Goal: Check status: Check status

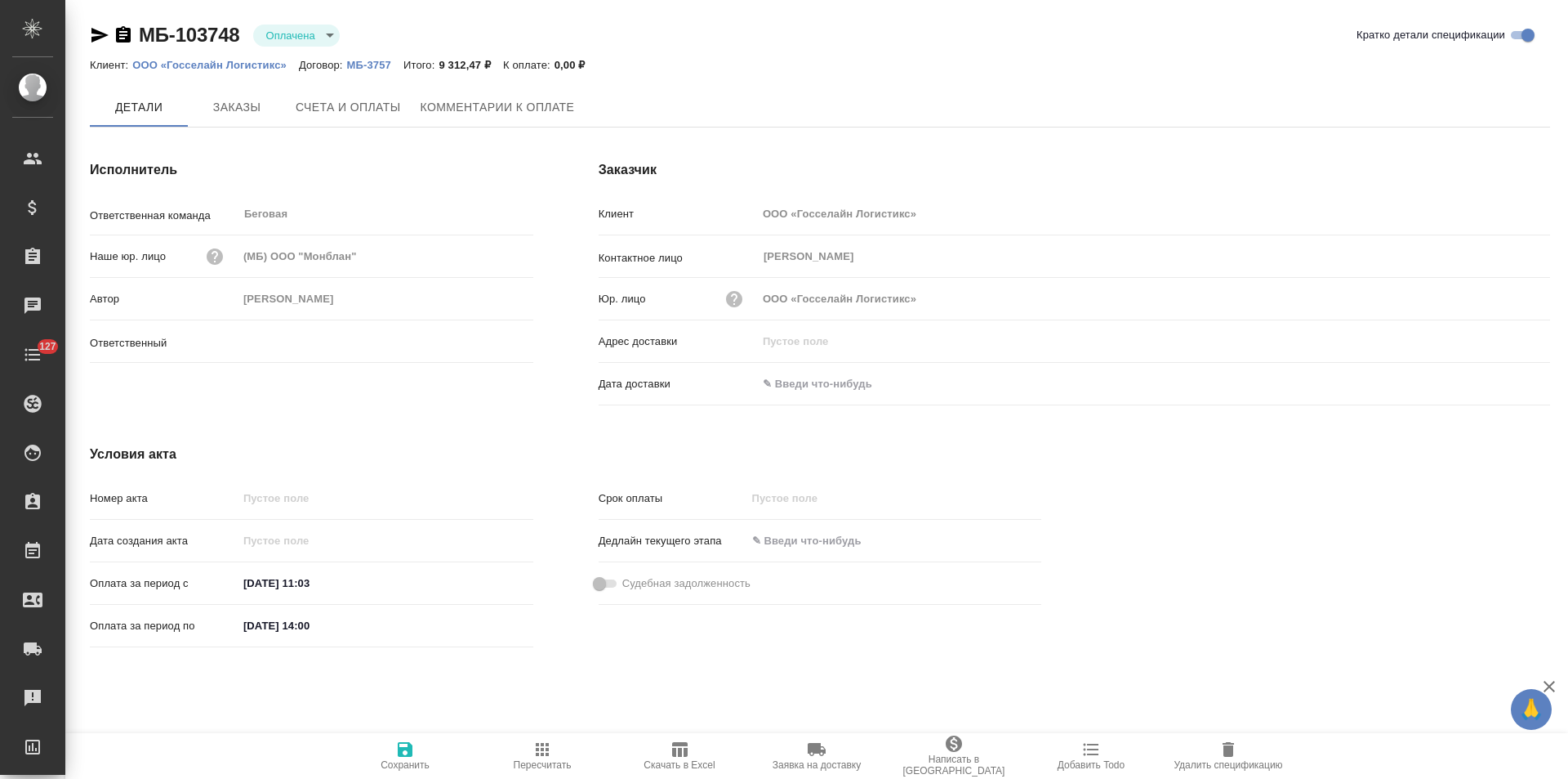
type input "[PERSON_NAME]"
click at [245, 106] on span "Заказы" at bounding box center [237, 108] width 79 height 21
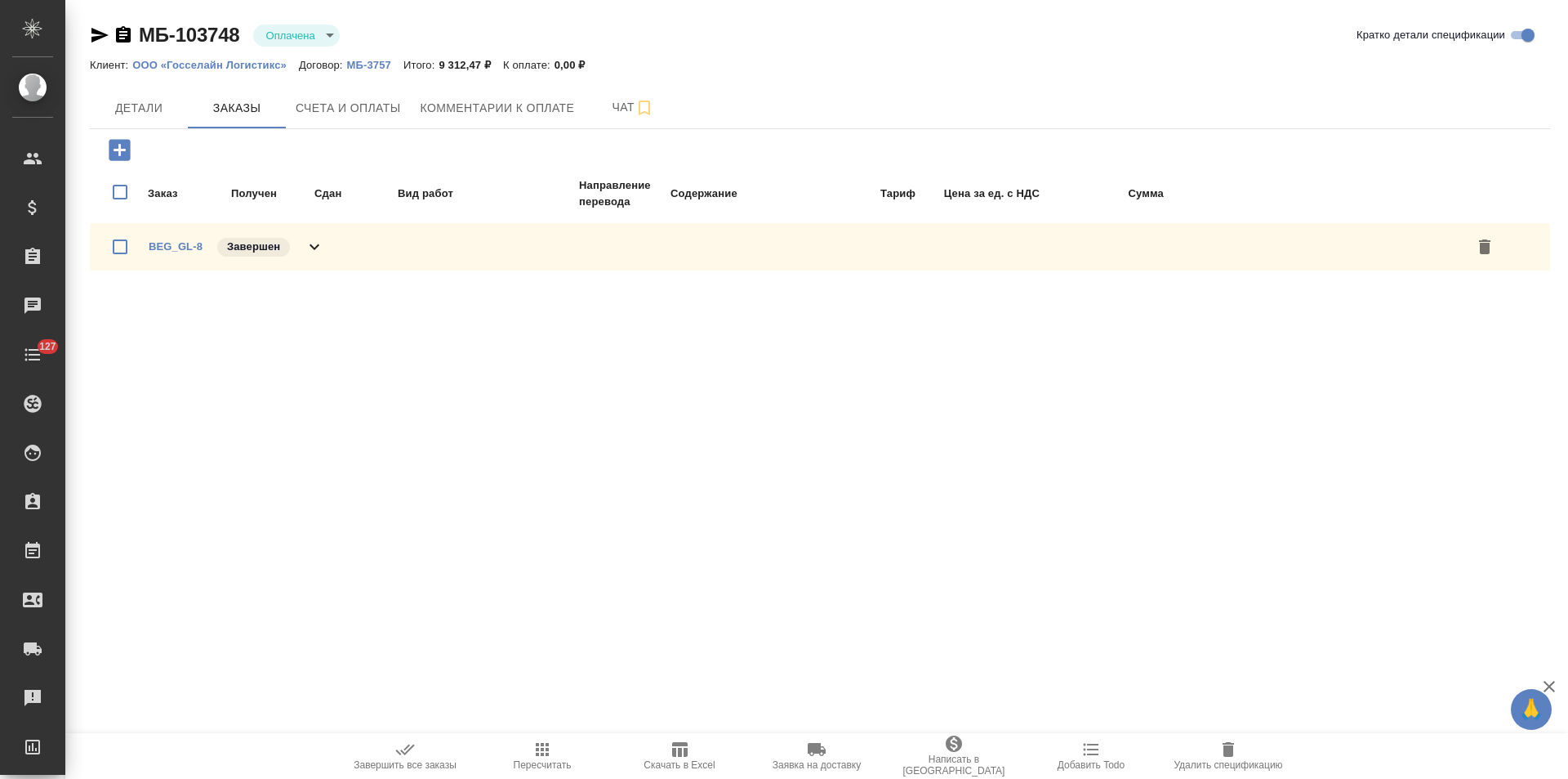
click at [306, 247] on icon at bounding box center [314, 247] width 20 height 20
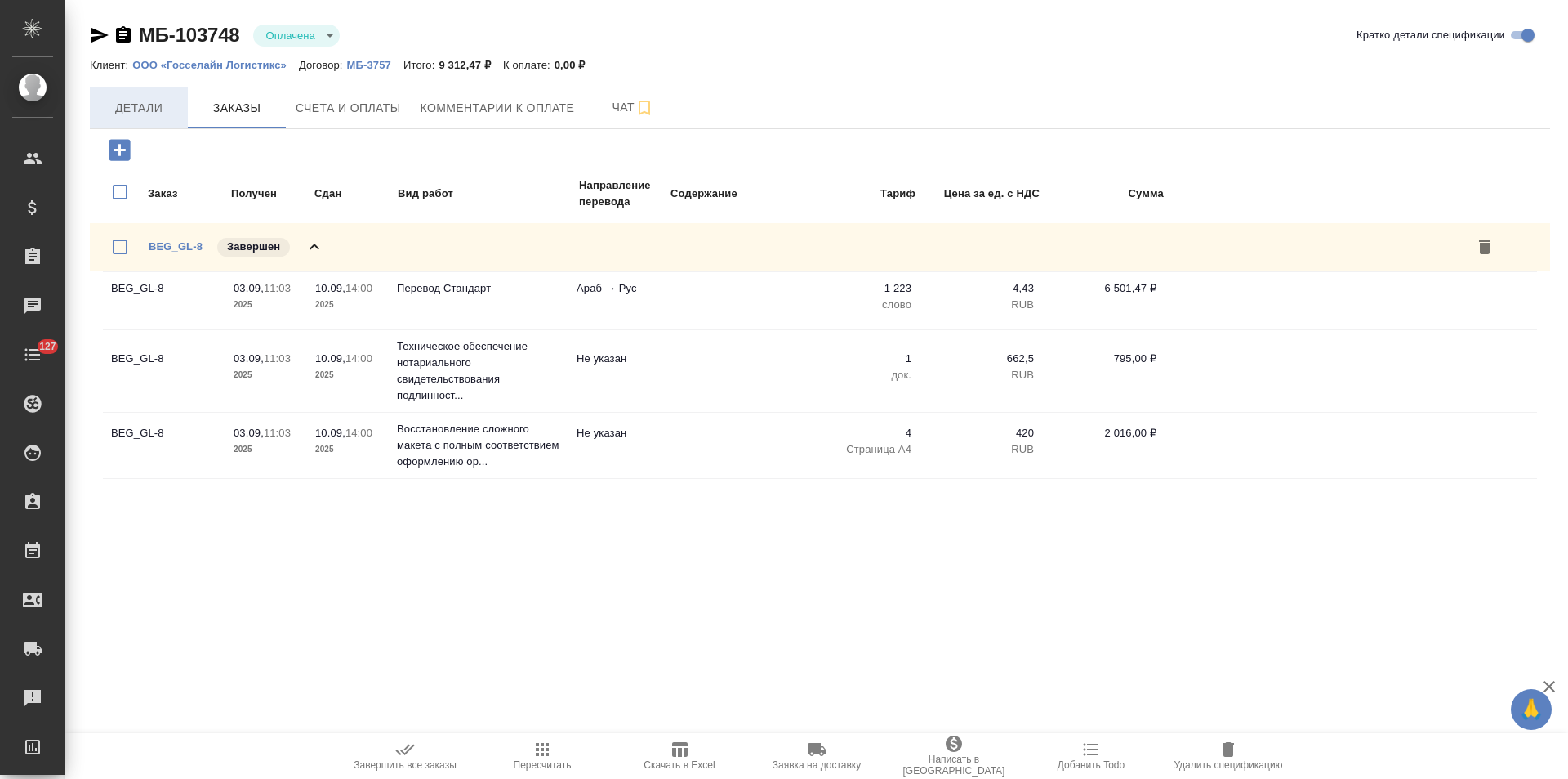
click at [153, 117] on span "Детали" at bounding box center [139, 108] width 79 height 21
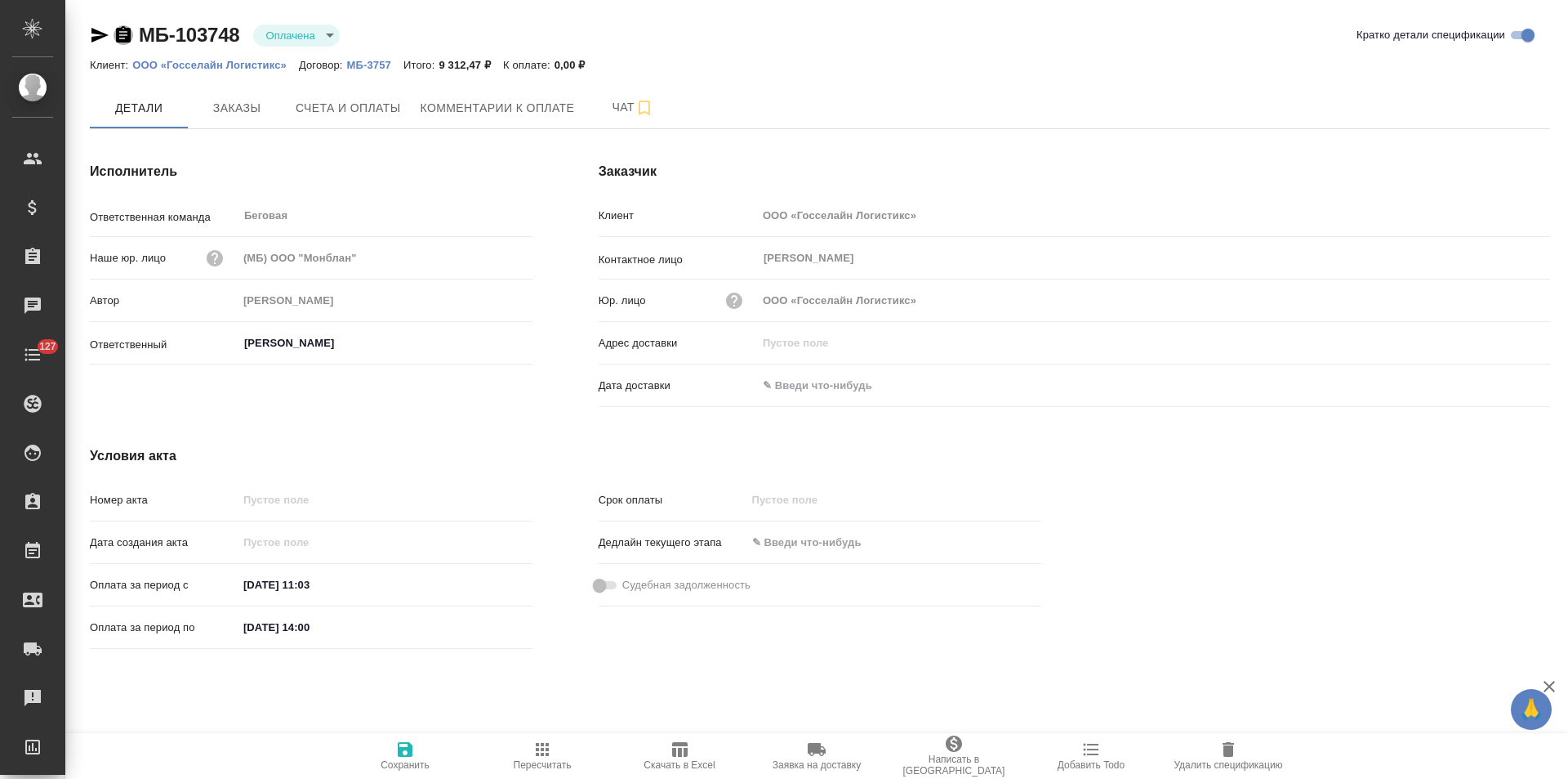
click at [121, 39] on icon "button" at bounding box center [123, 34] width 15 height 16
click at [361, 108] on span "Счета и оплаты" at bounding box center [348, 108] width 105 height 21
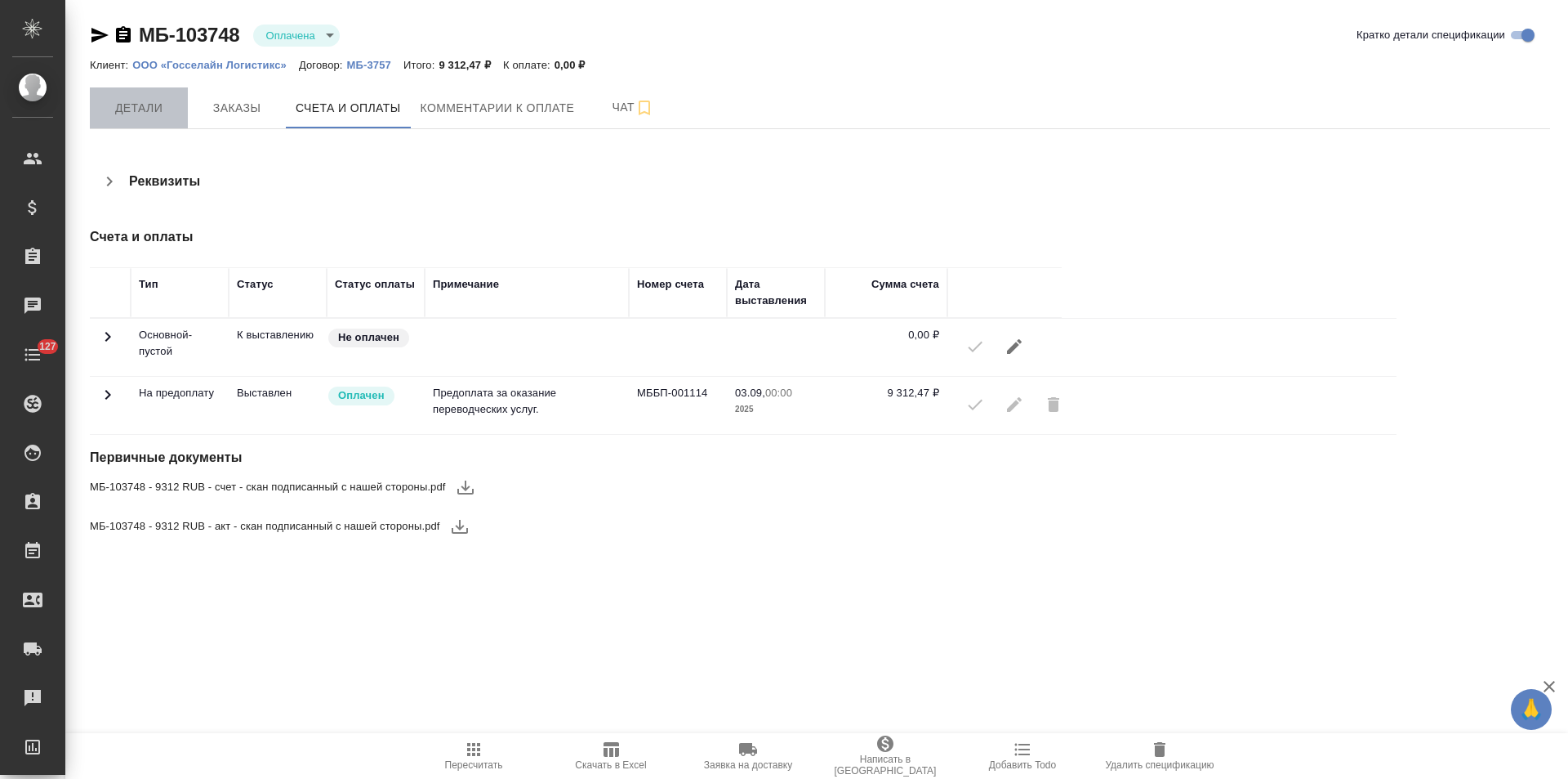
click at [156, 121] on button "Детали" at bounding box center [139, 108] width 98 height 41
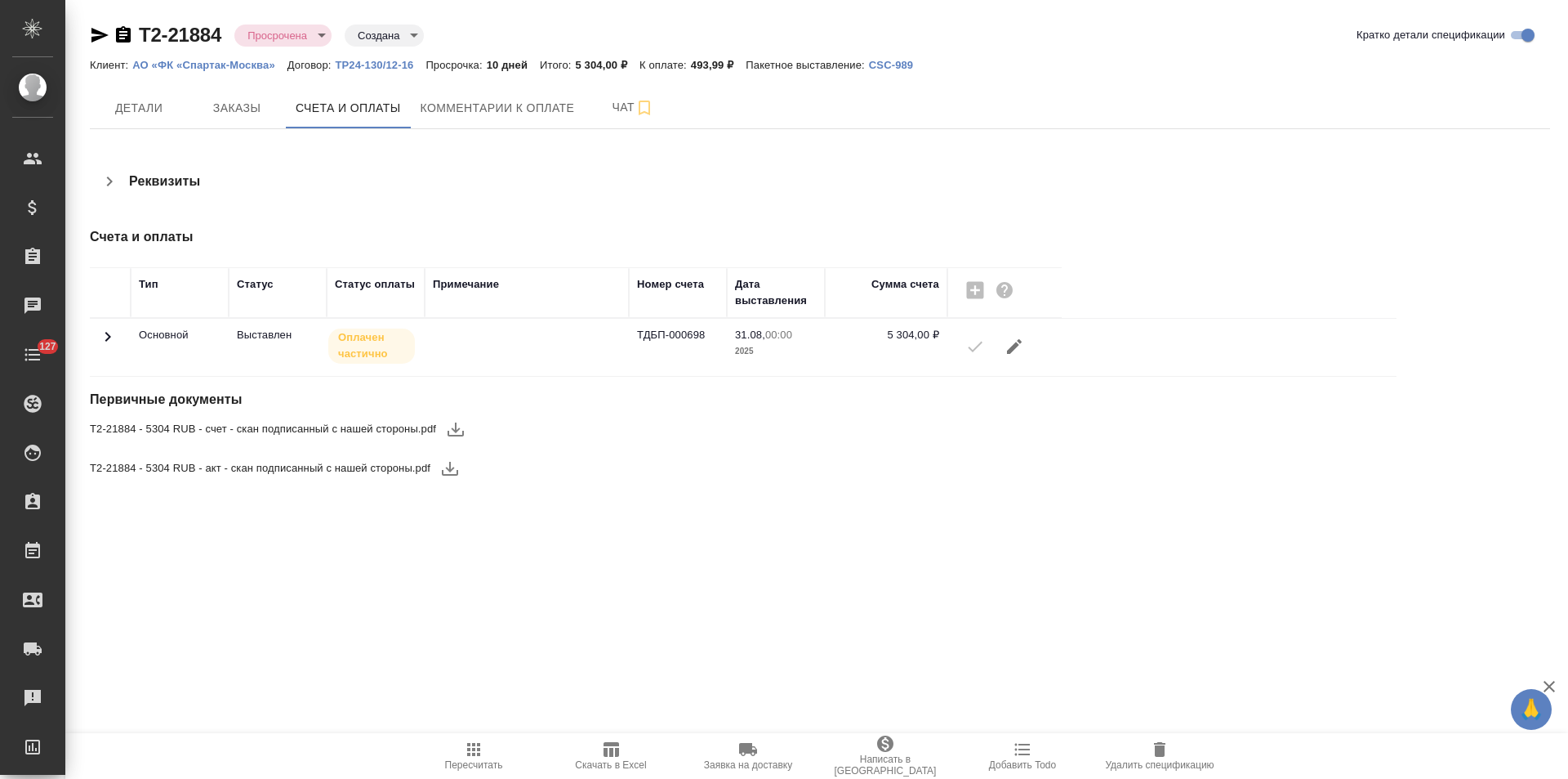
click at [106, 337] on icon at bounding box center [107, 337] width 20 height 20
click at [110, 333] on icon at bounding box center [107, 337] width 20 height 20
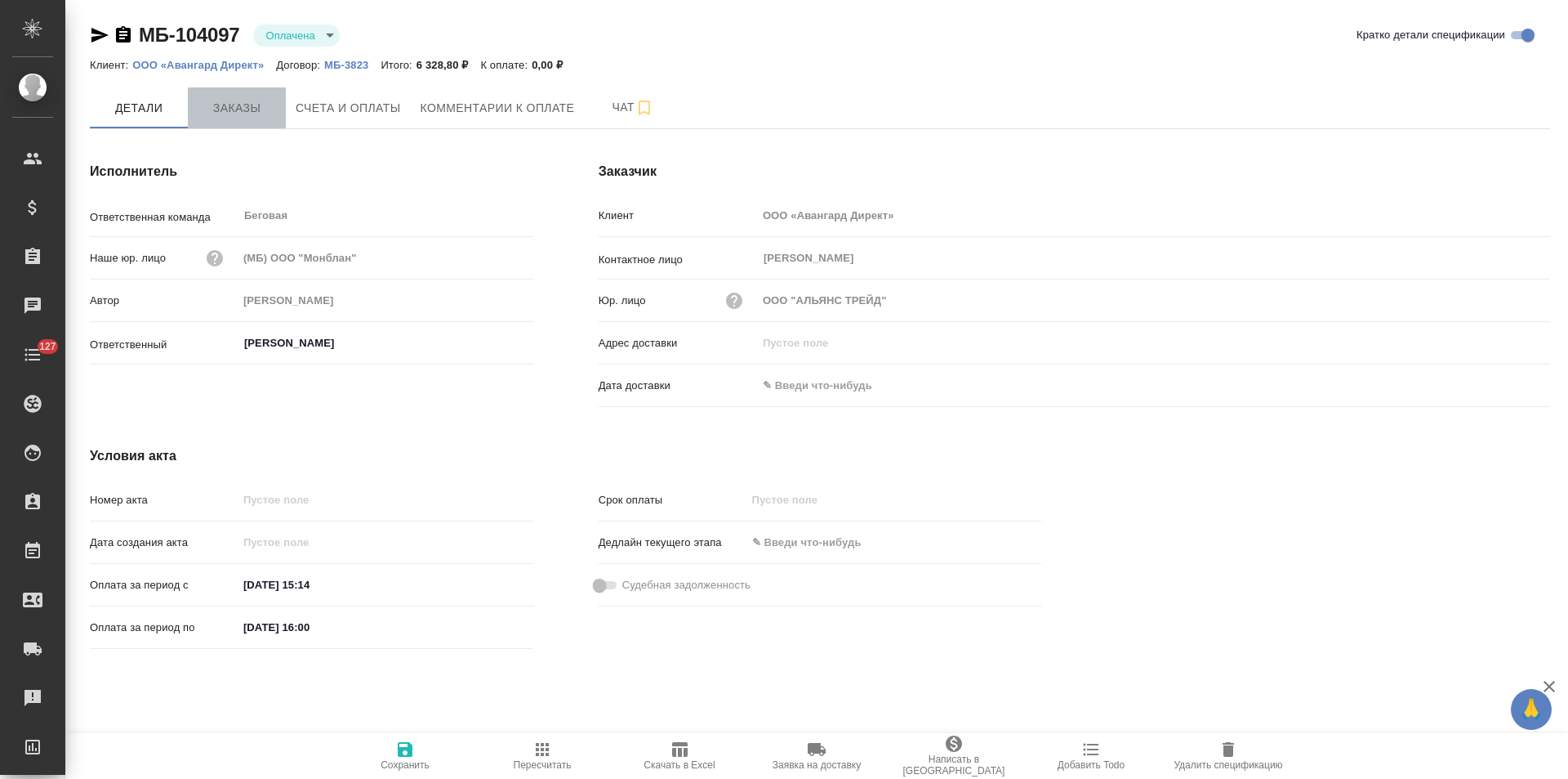
click at [255, 117] on span "Заказы" at bounding box center [237, 108] width 79 height 21
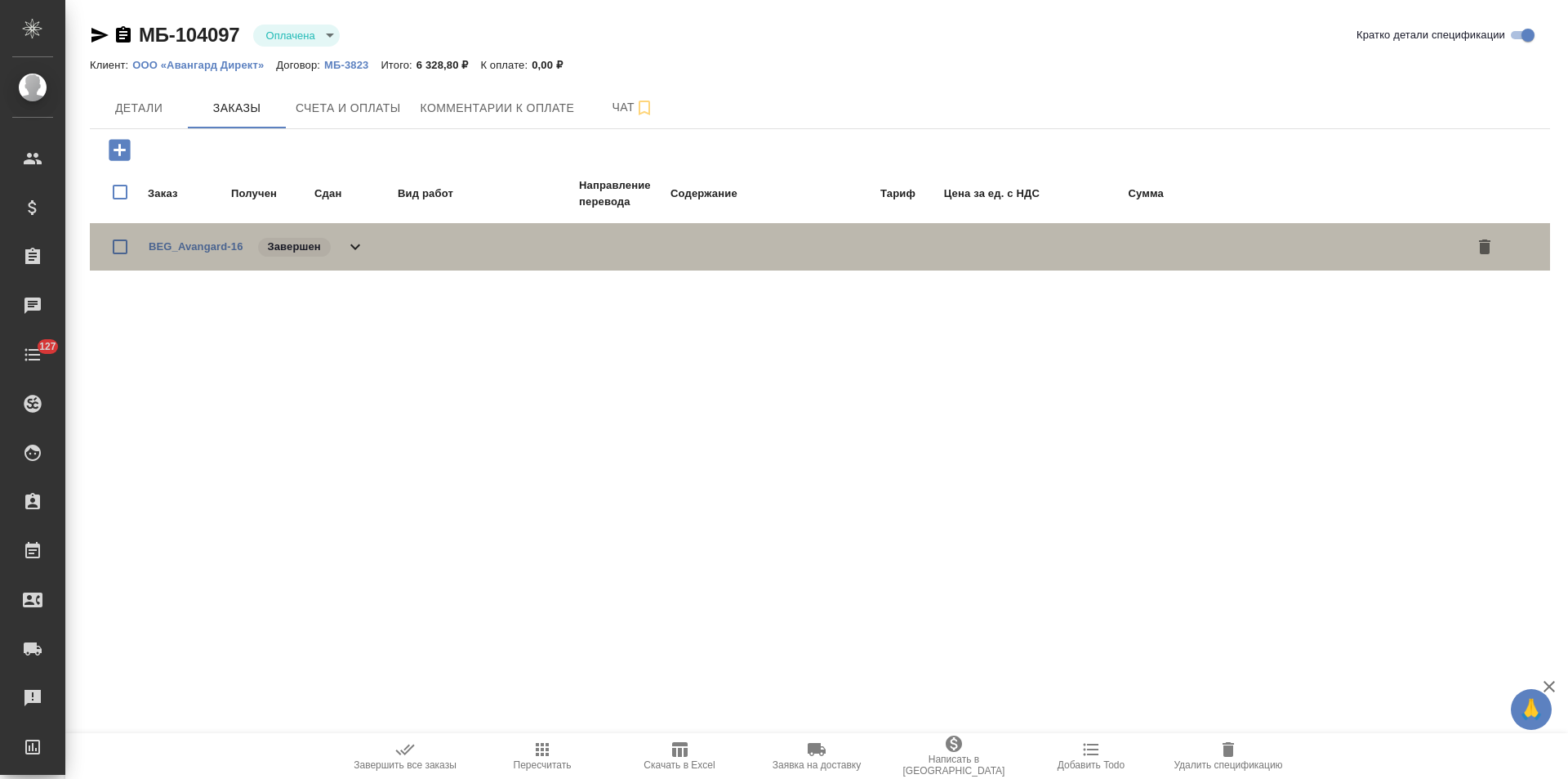
click at [354, 250] on icon at bounding box center [355, 247] width 10 height 6
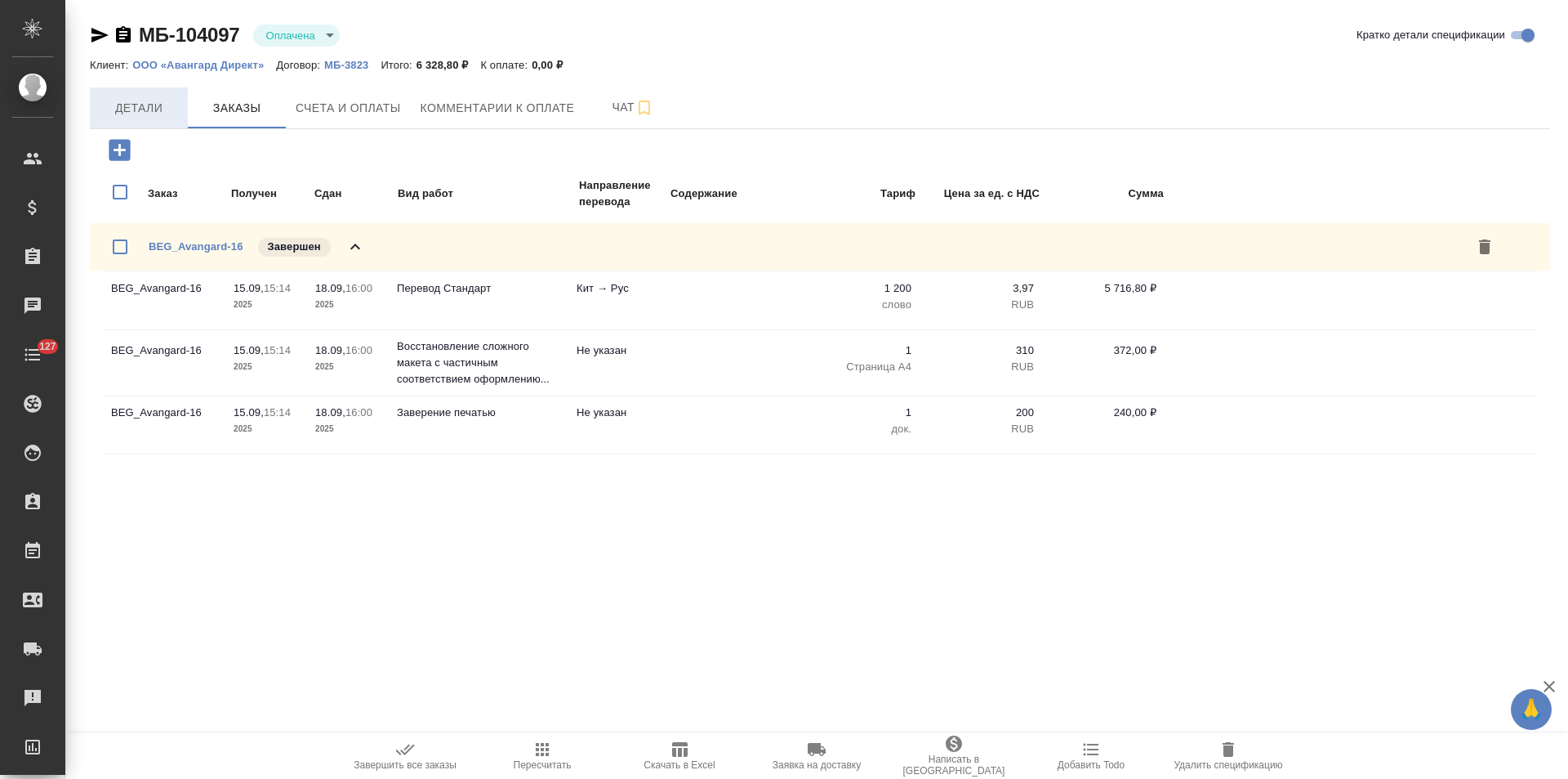
click at [145, 112] on span "Детали" at bounding box center [139, 108] width 79 height 21
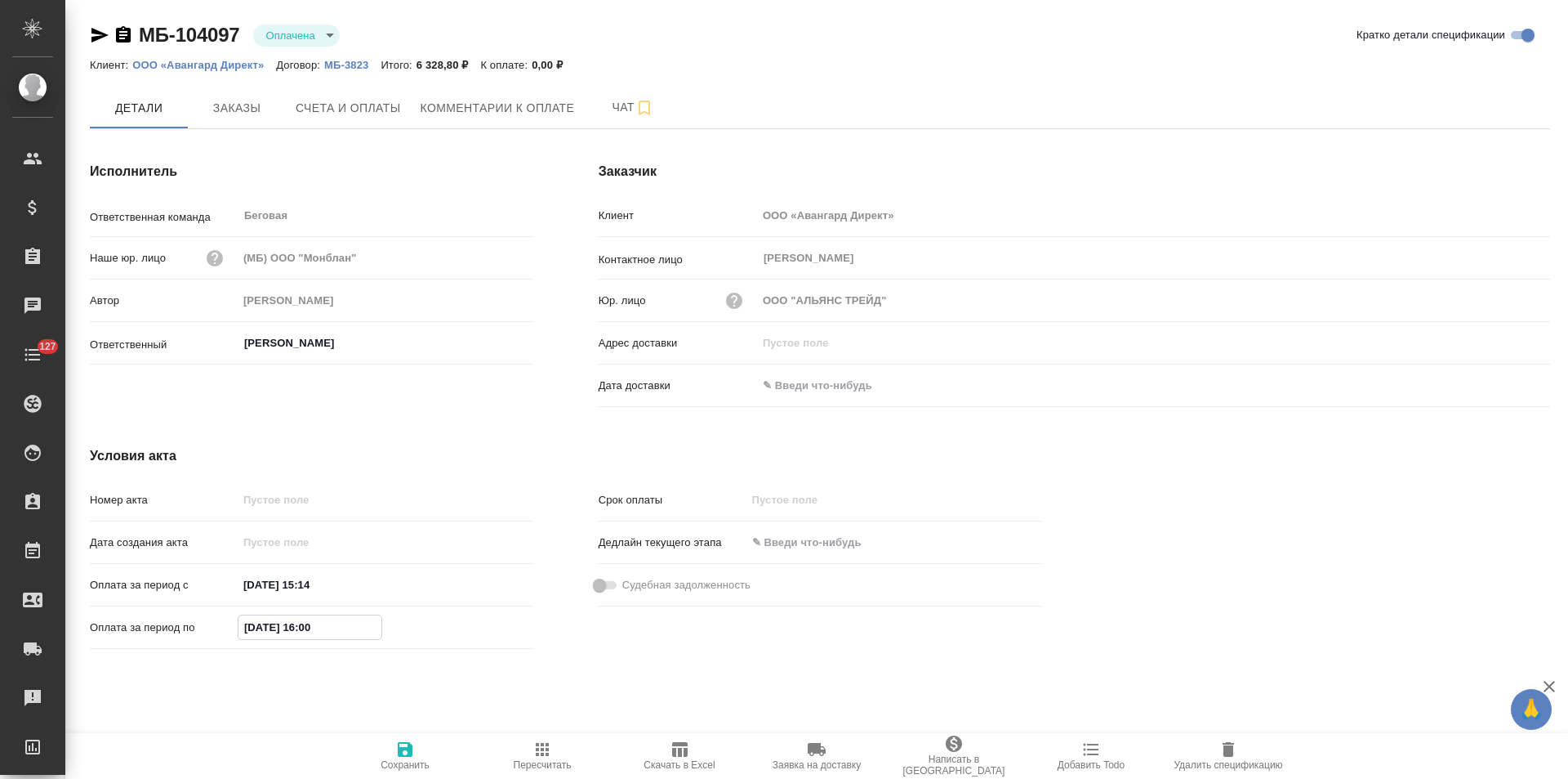
click at [255, 625] on input "17.09.2025 16:00" at bounding box center [310, 627] width 143 height 24
type input "18.09.2025 16:00"
click at [419, 755] on span "Сохранить" at bounding box center [405, 755] width 117 height 31
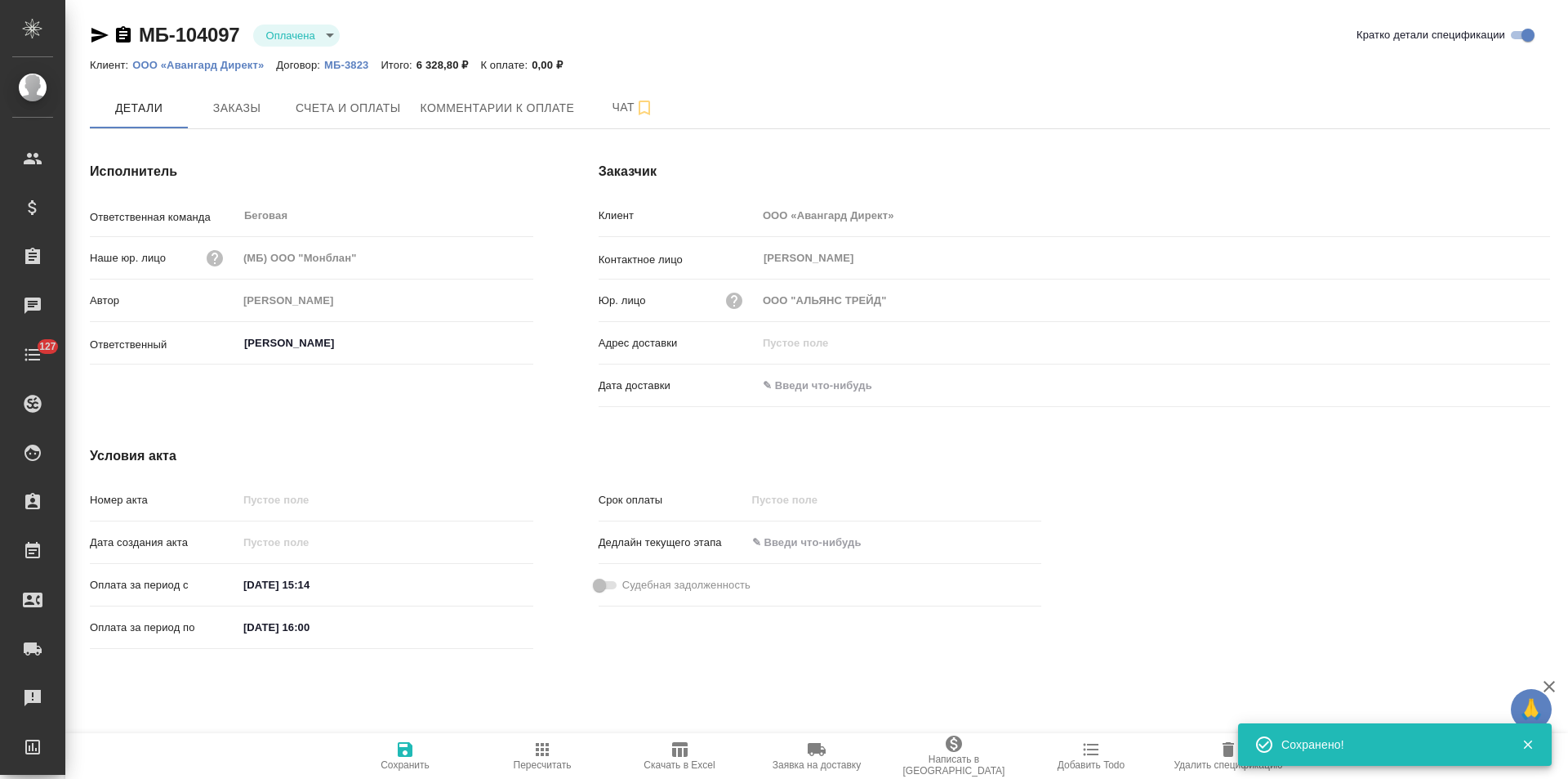
click at [122, 33] on icon "button" at bounding box center [123, 34] width 15 height 16
click at [386, 116] on span "Счета и оплаты" at bounding box center [348, 108] width 105 height 21
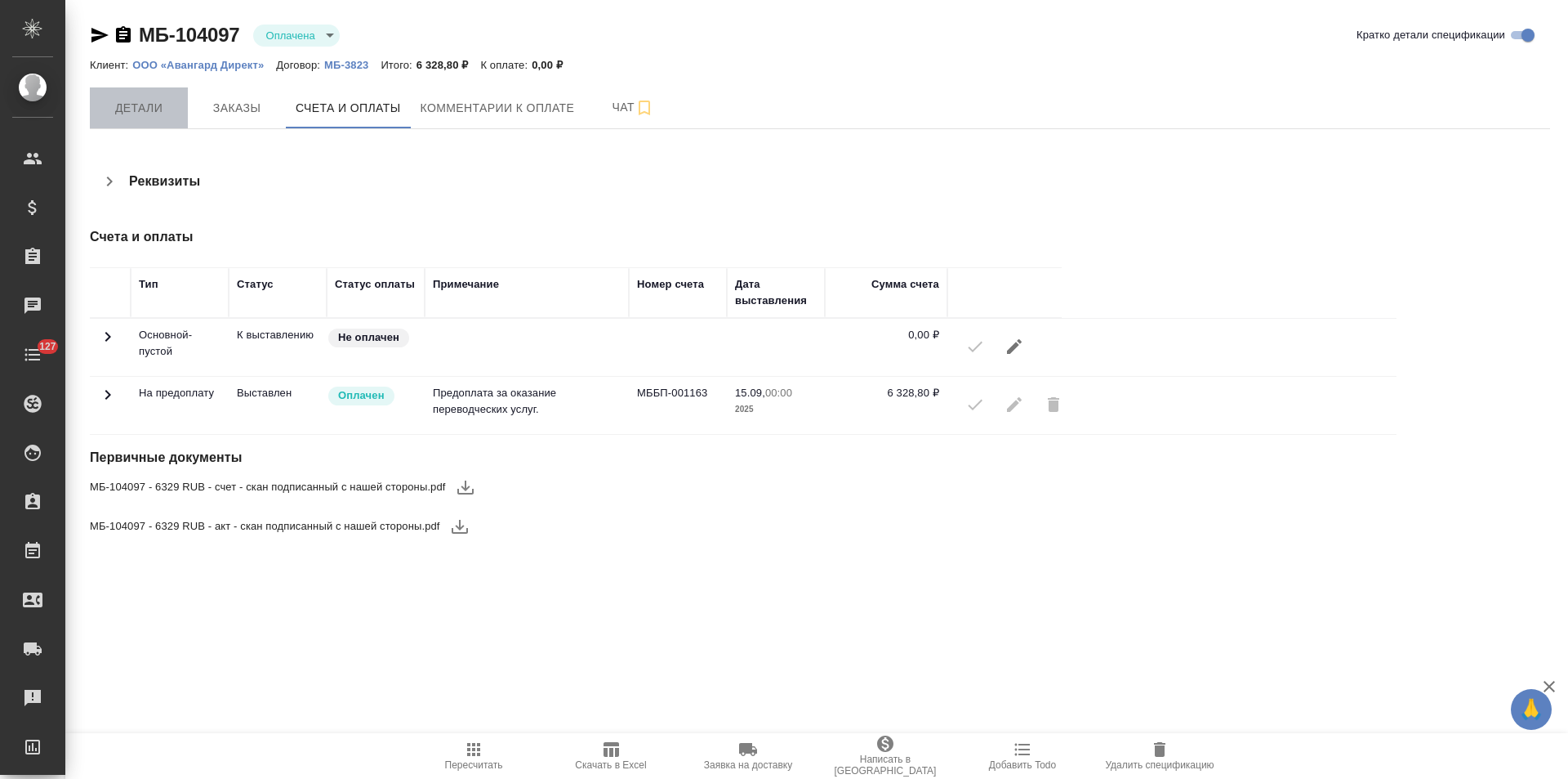
click at [164, 112] on span "Детали" at bounding box center [139, 108] width 79 height 21
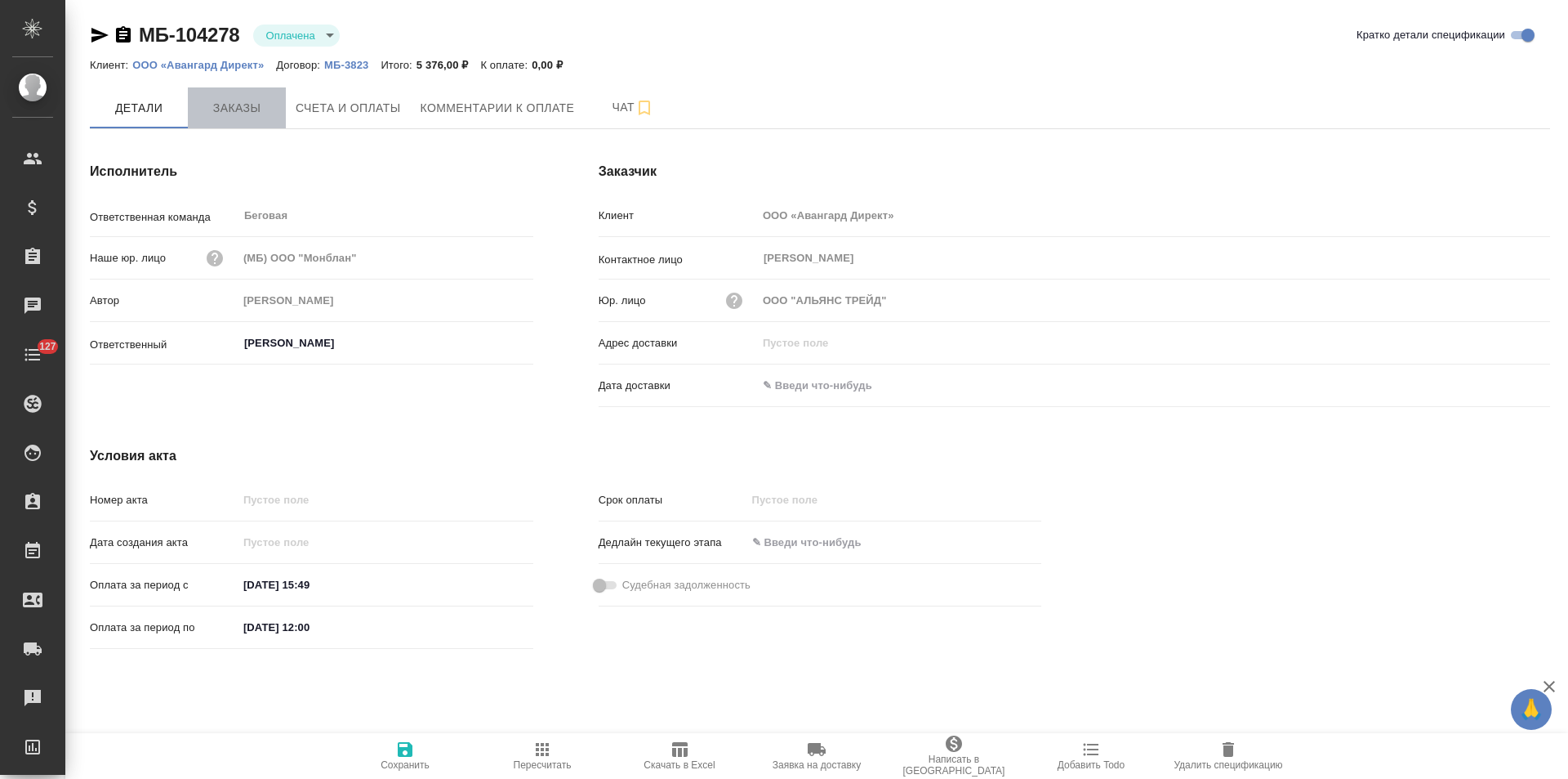
click at [241, 112] on span "Заказы" at bounding box center [237, 108] width 79 height 21
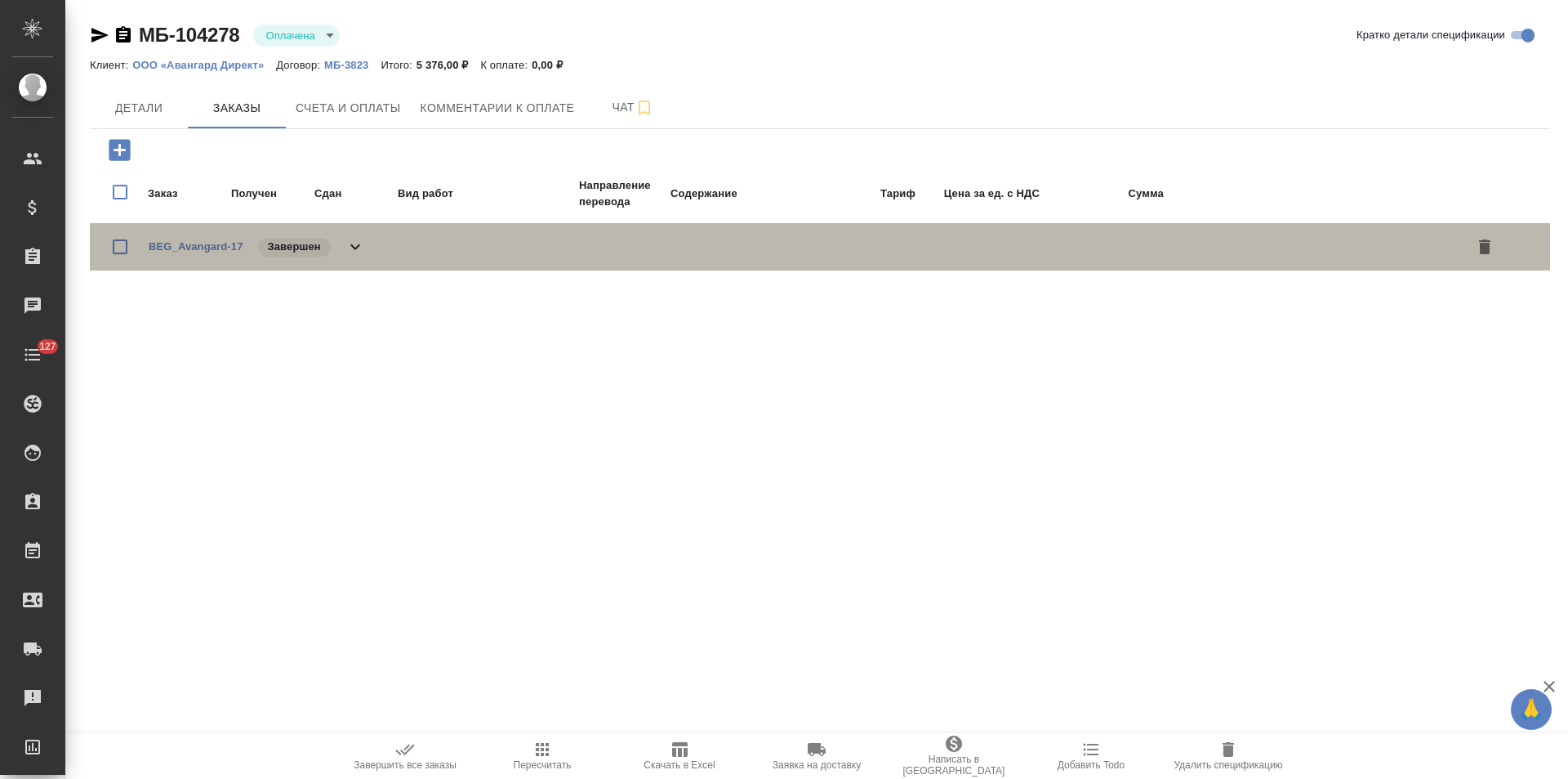
click at [369, 256] on div "BEG_Avangard-17 Завершен" at bounding box center [821, 247] width 1461 height 48
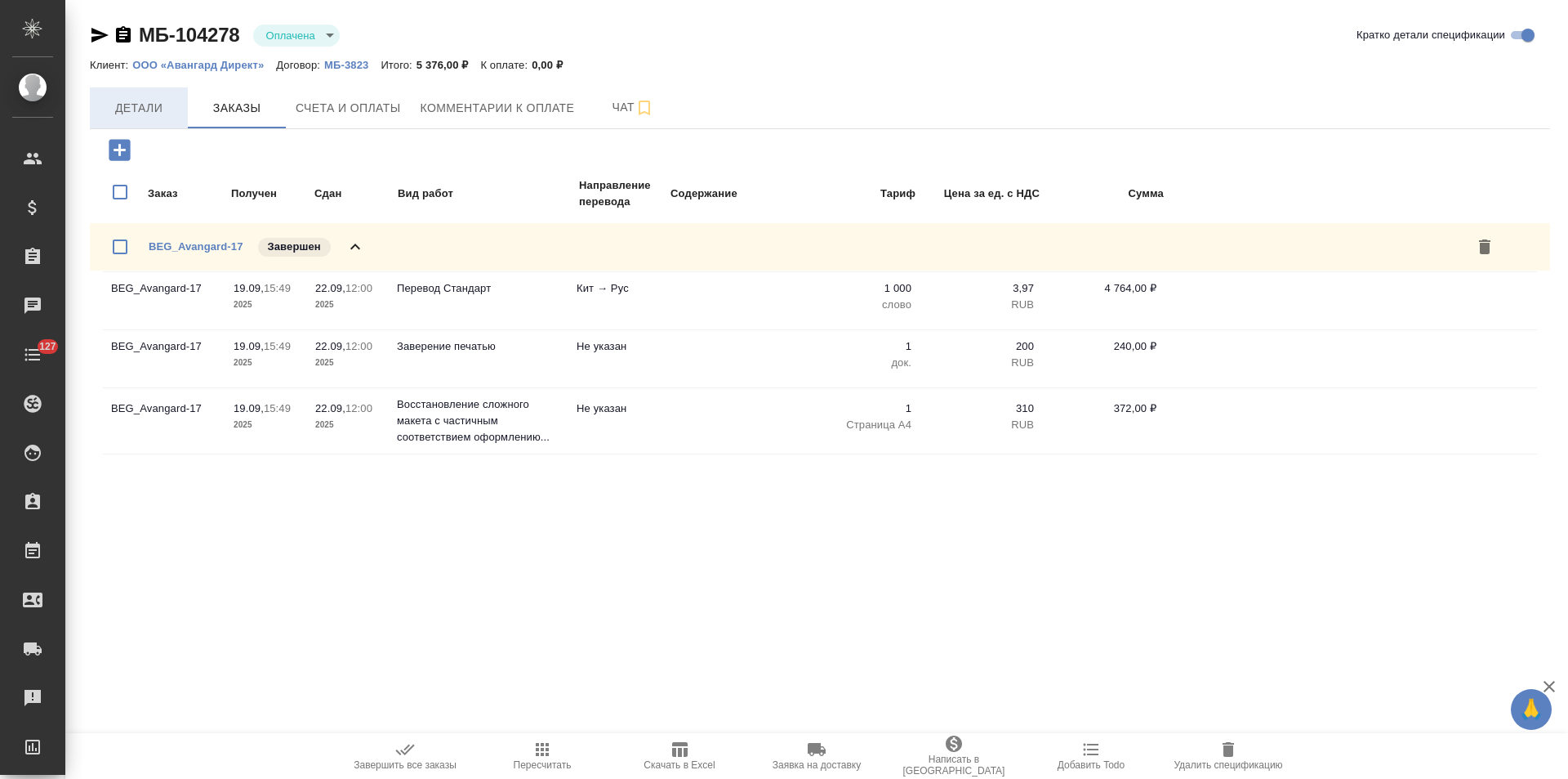
click at [142, 114] on span "Детали" at bounding box center [139, 108] width 79 height 21
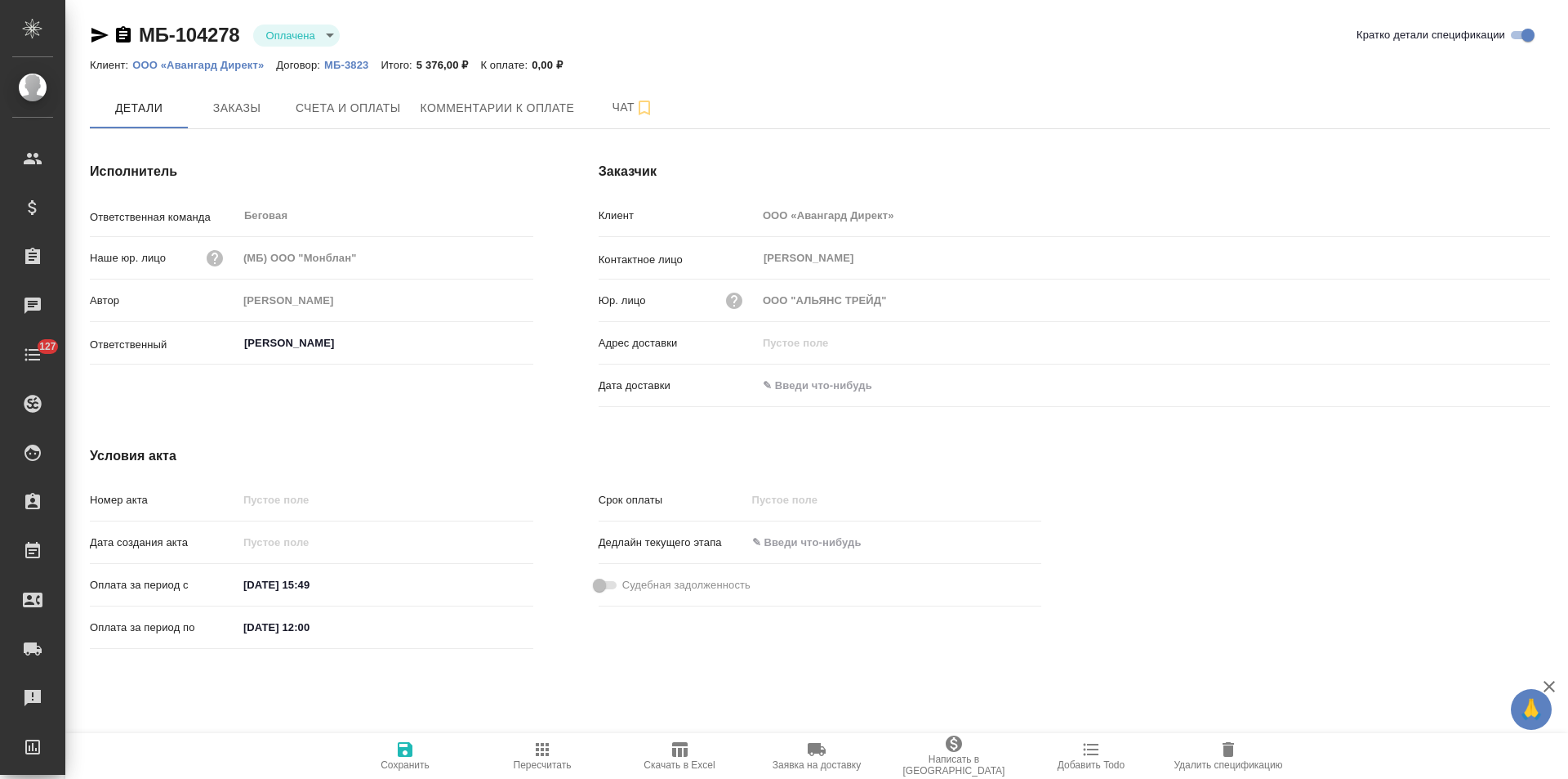
click at [124, 39] on icon "button" at bounding box center [123, 34] width 15 height 16
click at [393, 101] on span "Счета и оплаты" at bounding box center [348, 108] width 105 height 21
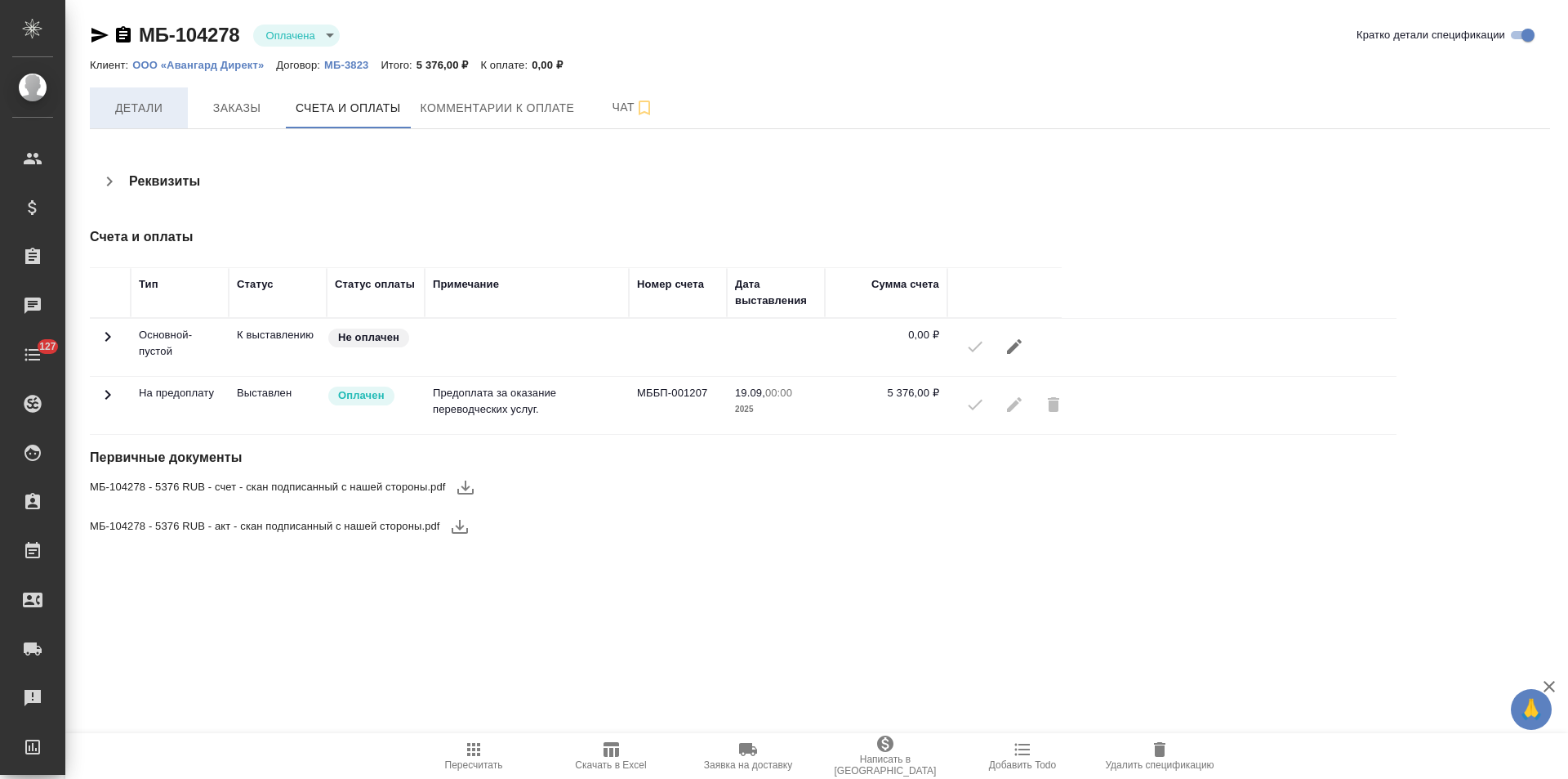
click at [150, 111] on span "Детали" at bounding box center [139, 108] width 79 height 21
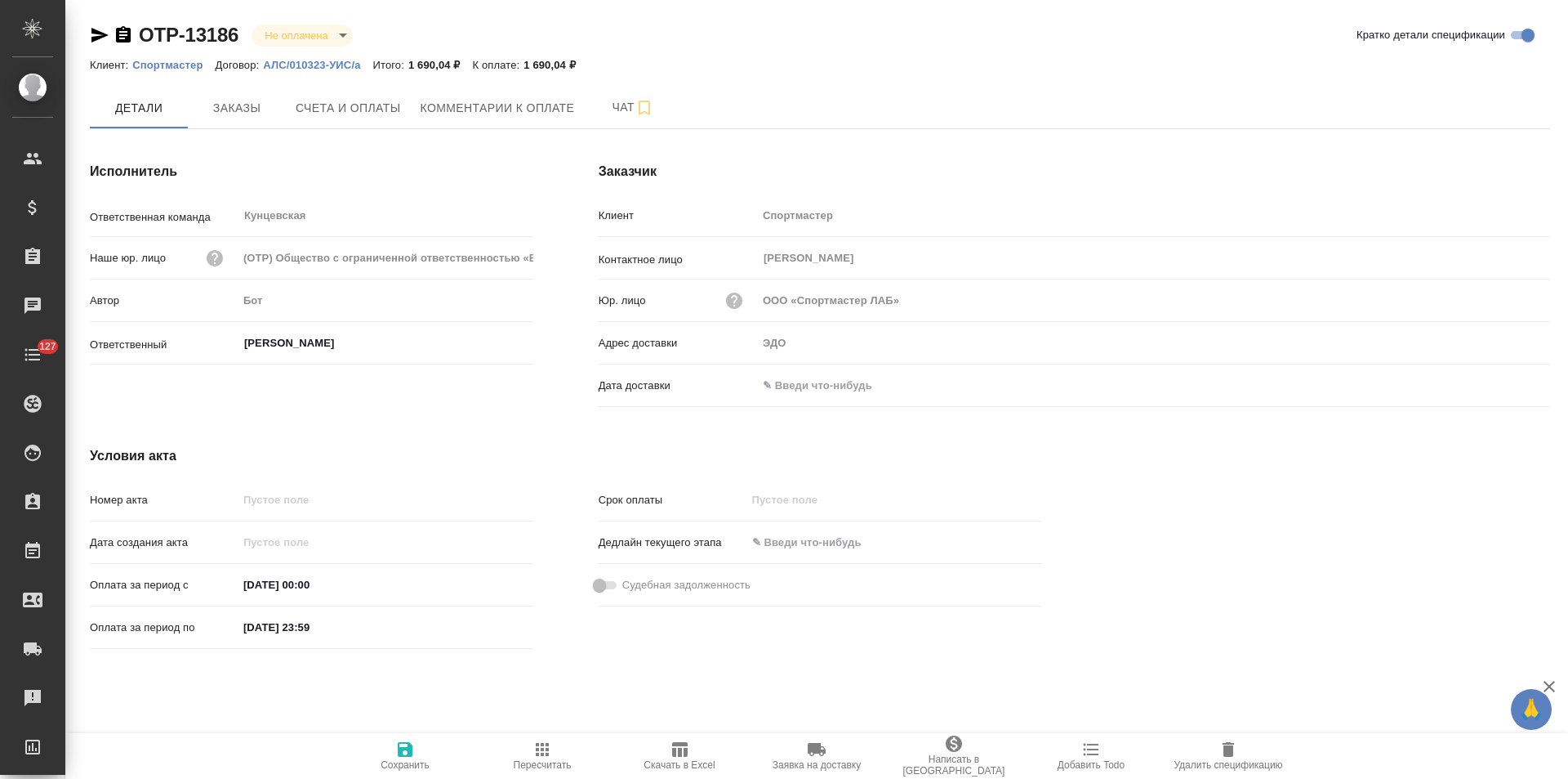
click at [193, 69] on p "Спортмастер" at bounding box center [173, 65] width 83 height 12
click at [253, 102] on span "Заказы" at bounding box center [237, 108] width 79 height 21
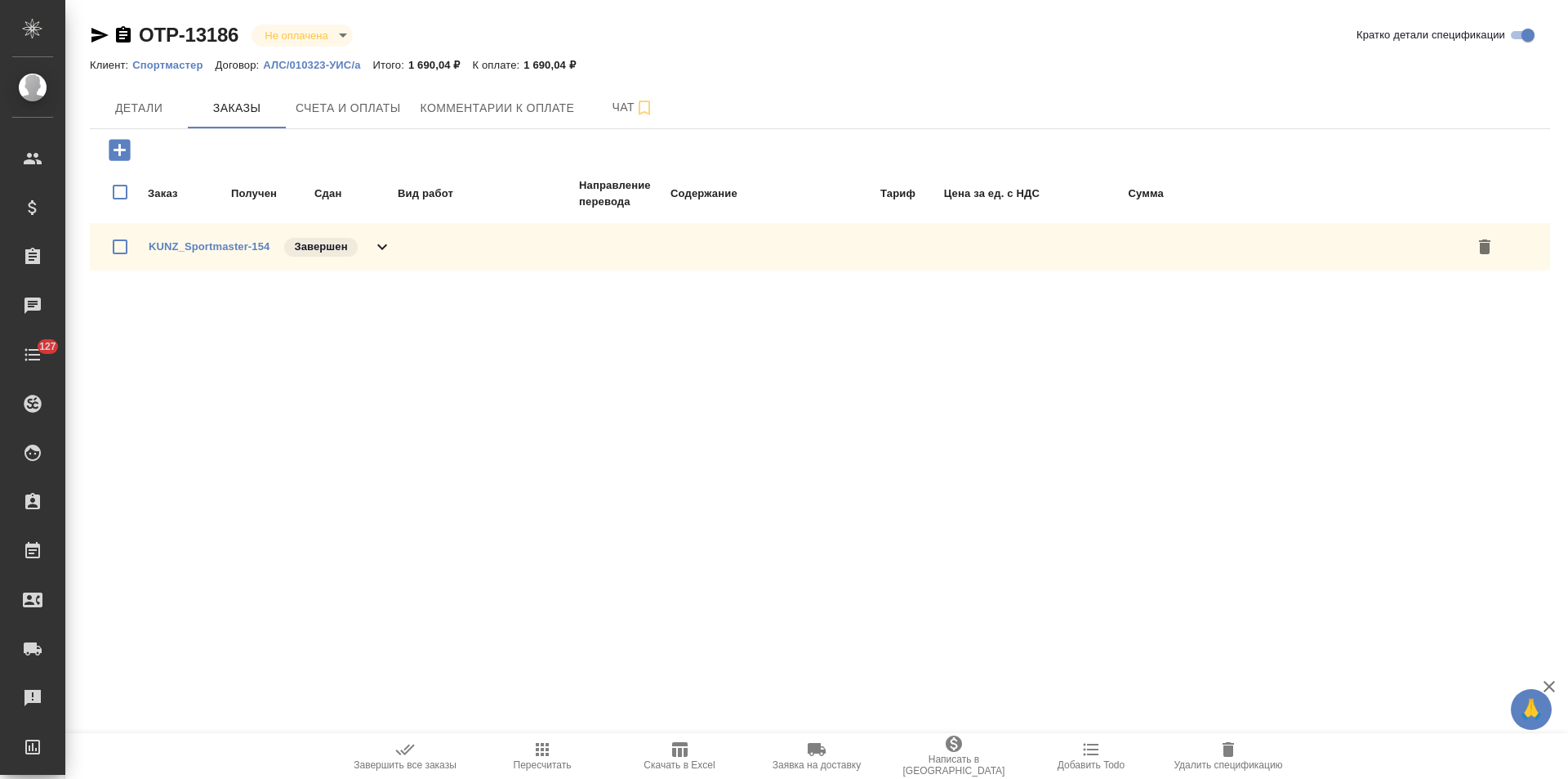
click at [400, 247] on div "KUNZ_Sportmaster-154 Завершен" at bounding box center [821, 247] width 1461 height 48
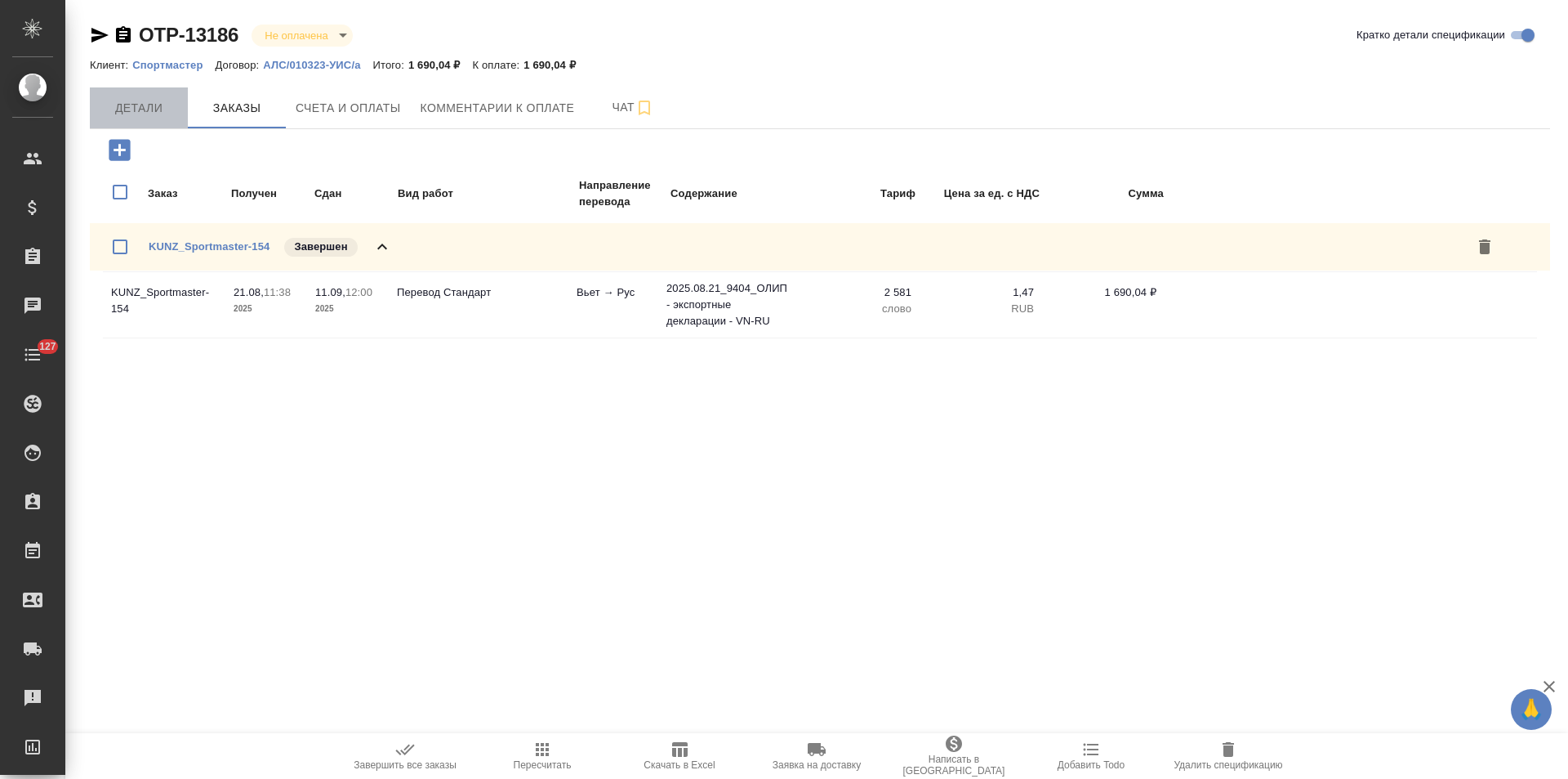
click at [164, 121] on button "Детали" at bounding box center [139, 108] width 98 height 41
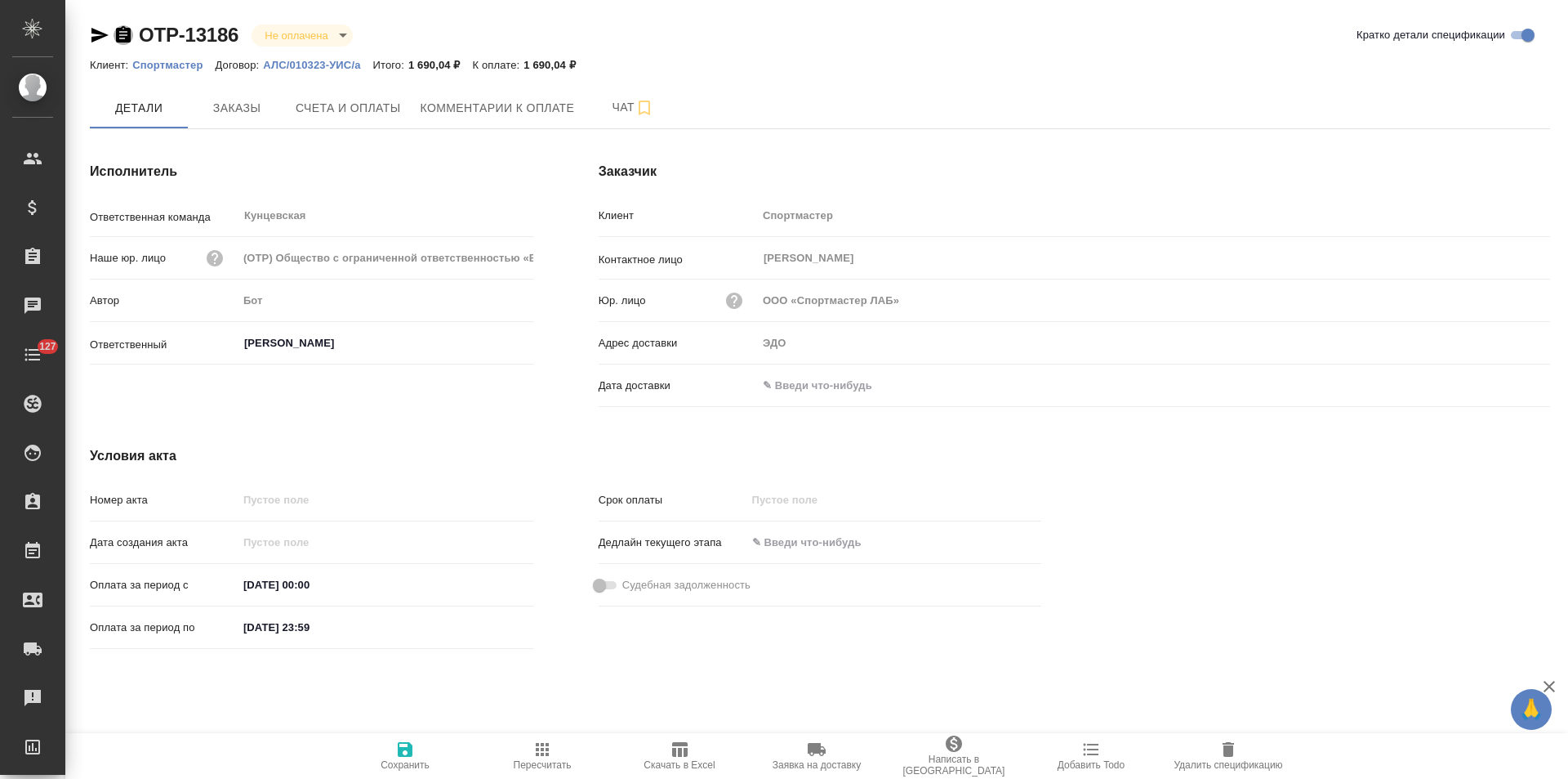
click at [126, 39] on icon "button" at bounding box center [123, 34] width 15 height 16
click at [375, 117] on span "Счета и оплаты" at bounding box center [348, 108] width 105 height 21
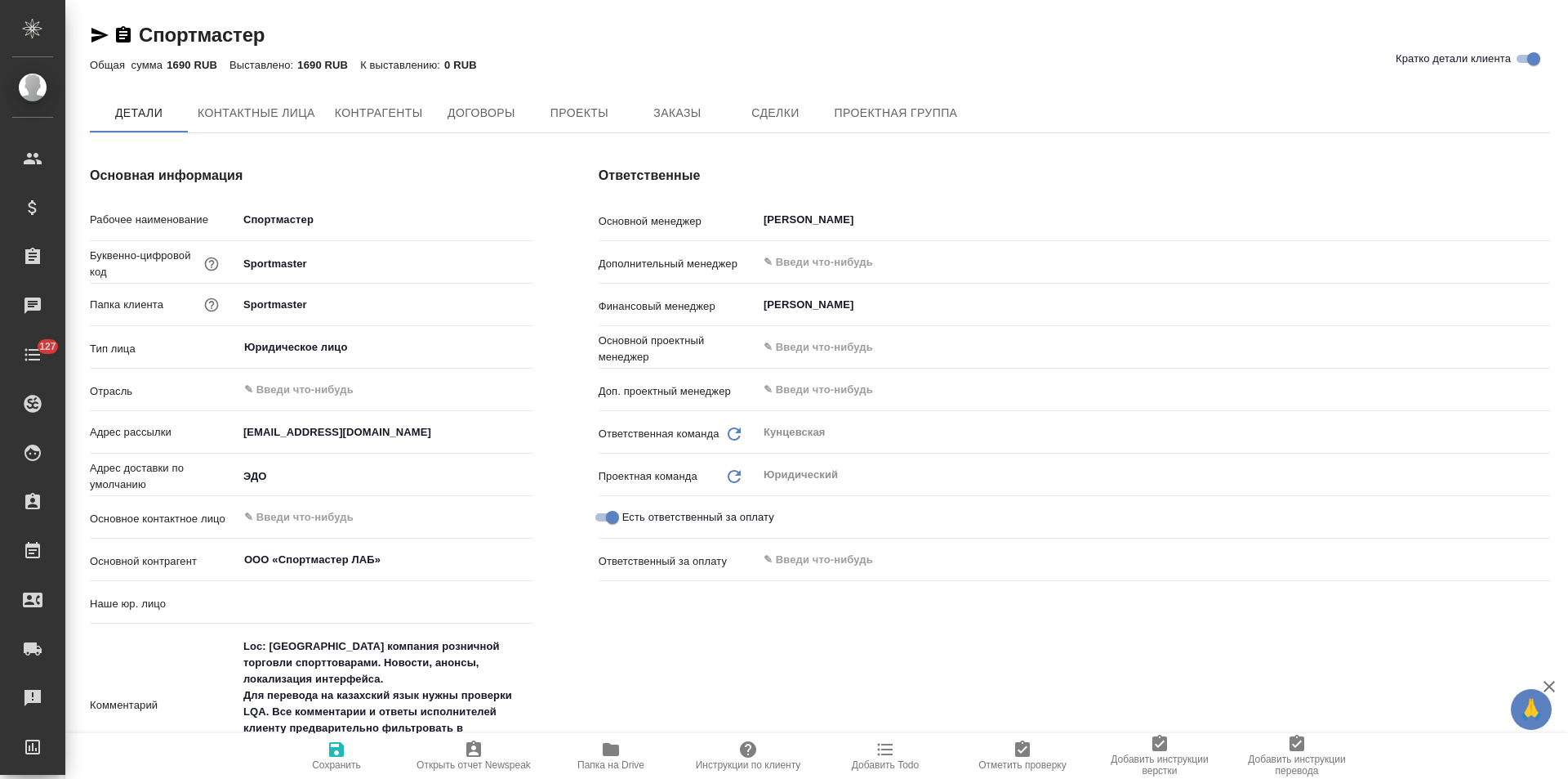
type input "(AU) Общество с ограниченной ответственностью "АЛС""
type textarea "x"
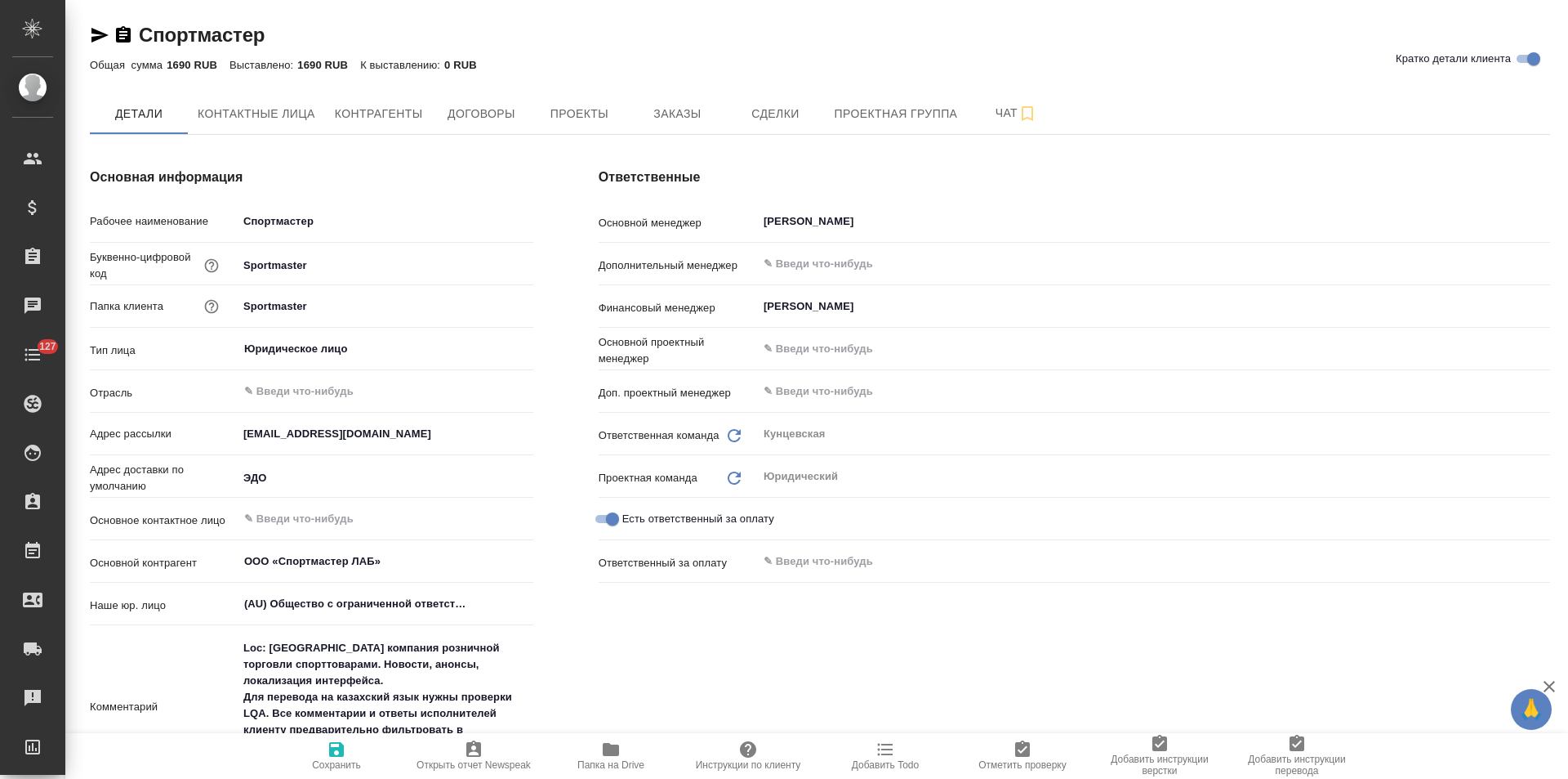
type textarea "x"
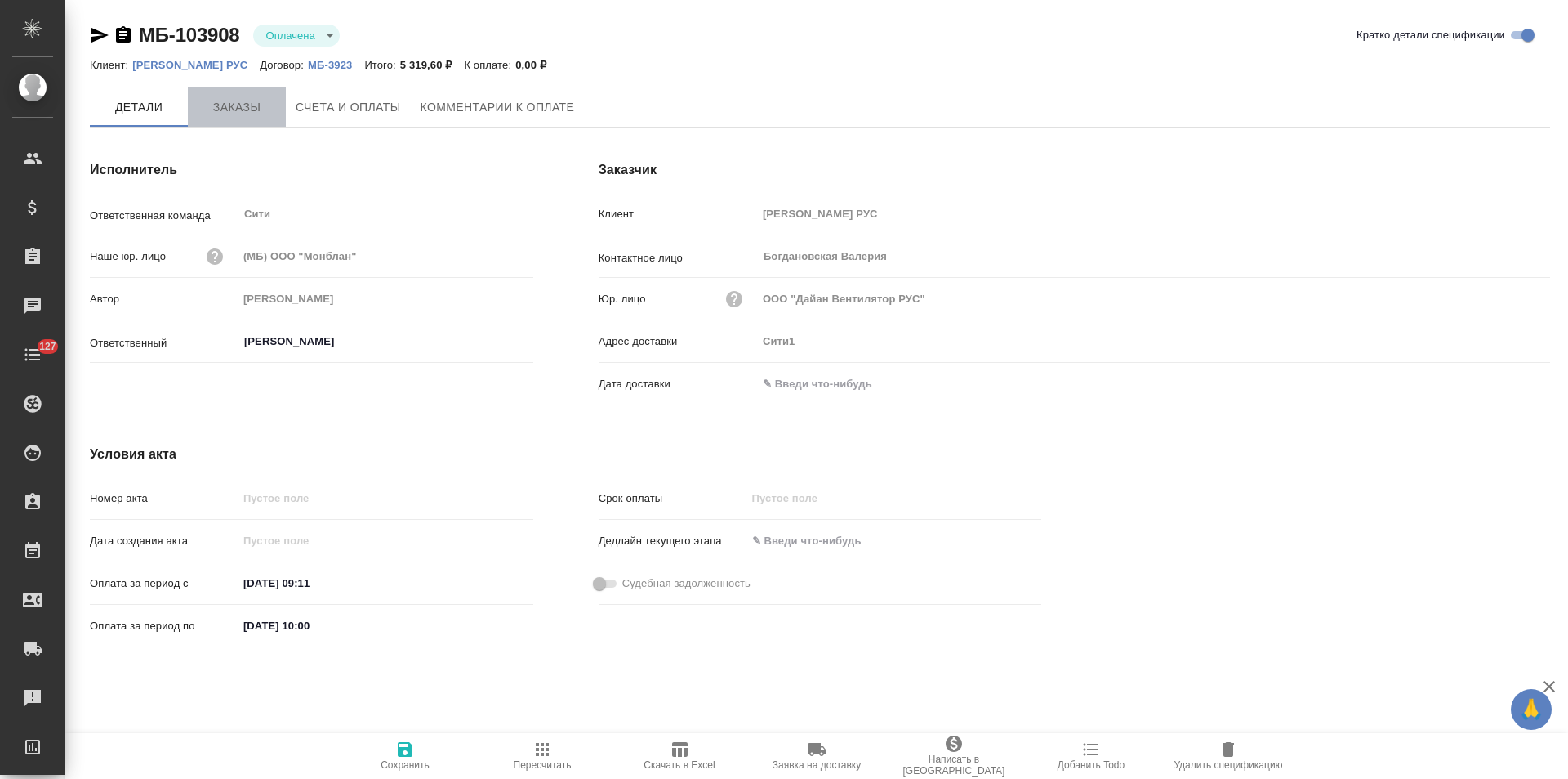
click at [234, 103] on span "Заказы" at bounding box center [237, 107] width 79 height 21
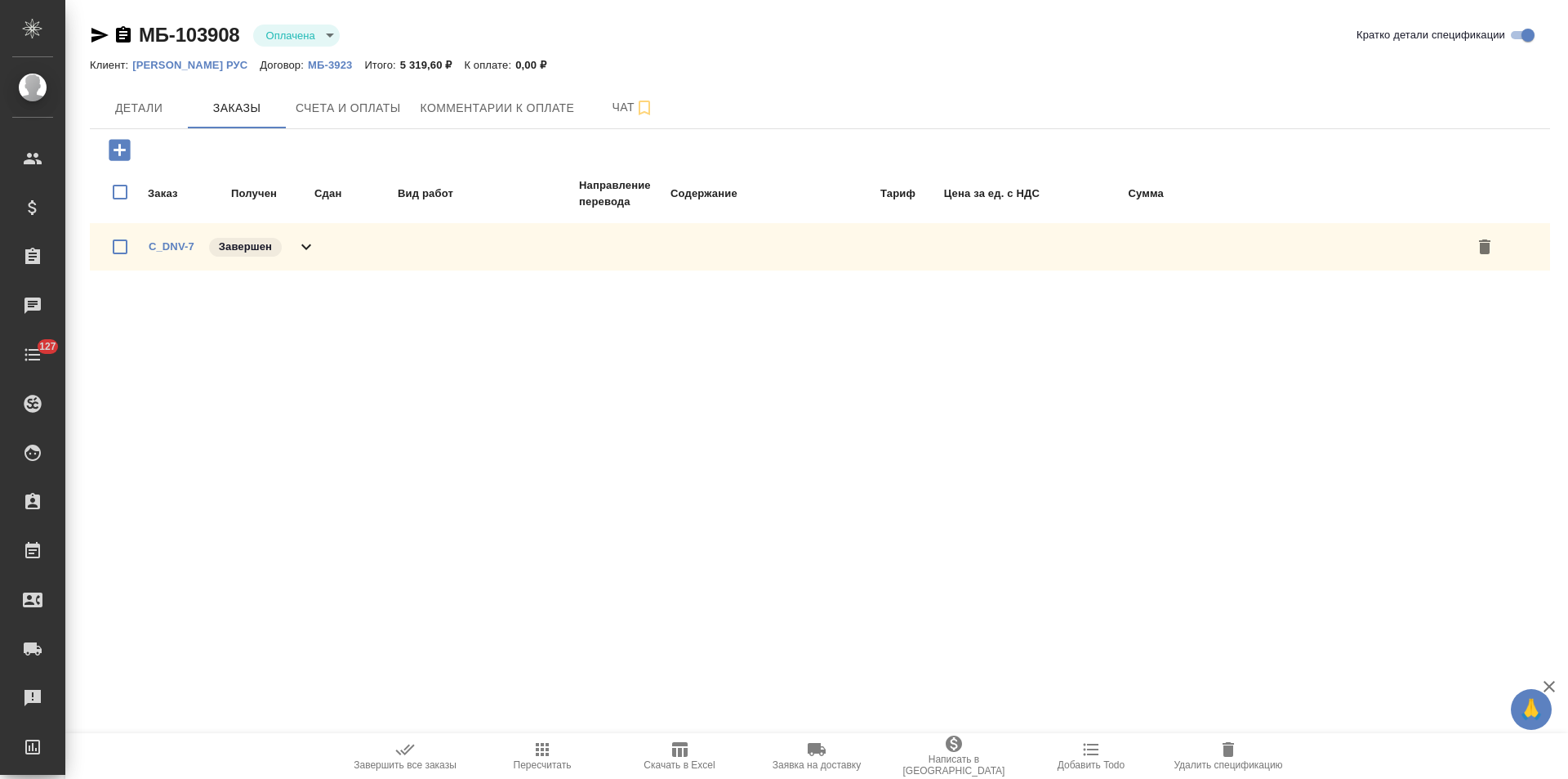
click at [306, 252] on icon at bounding box center [306, 247] width 20 height 20
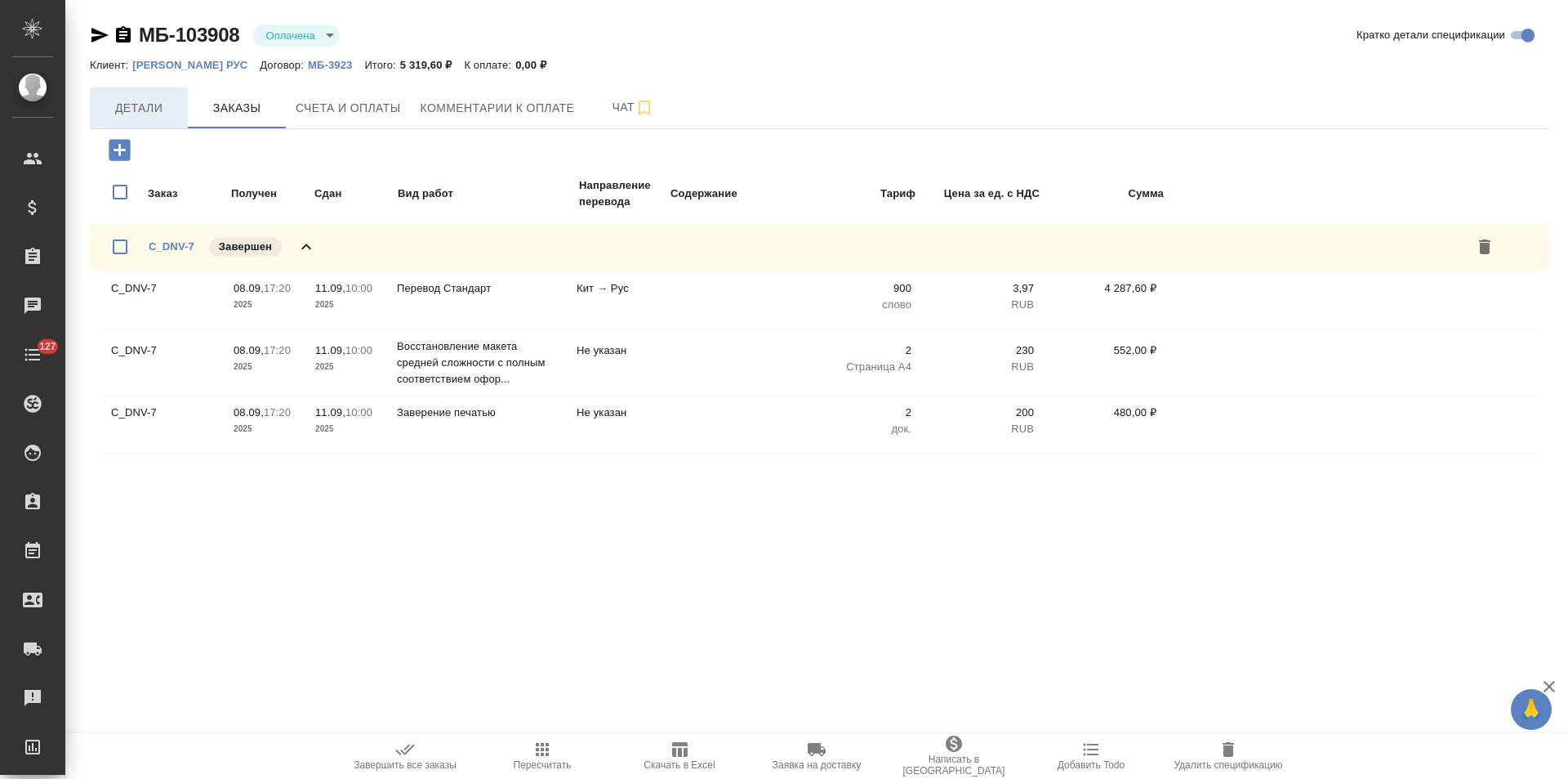
click at [149, 111] on span "Детали" at bounding box center [139, 108] width 79 height 21
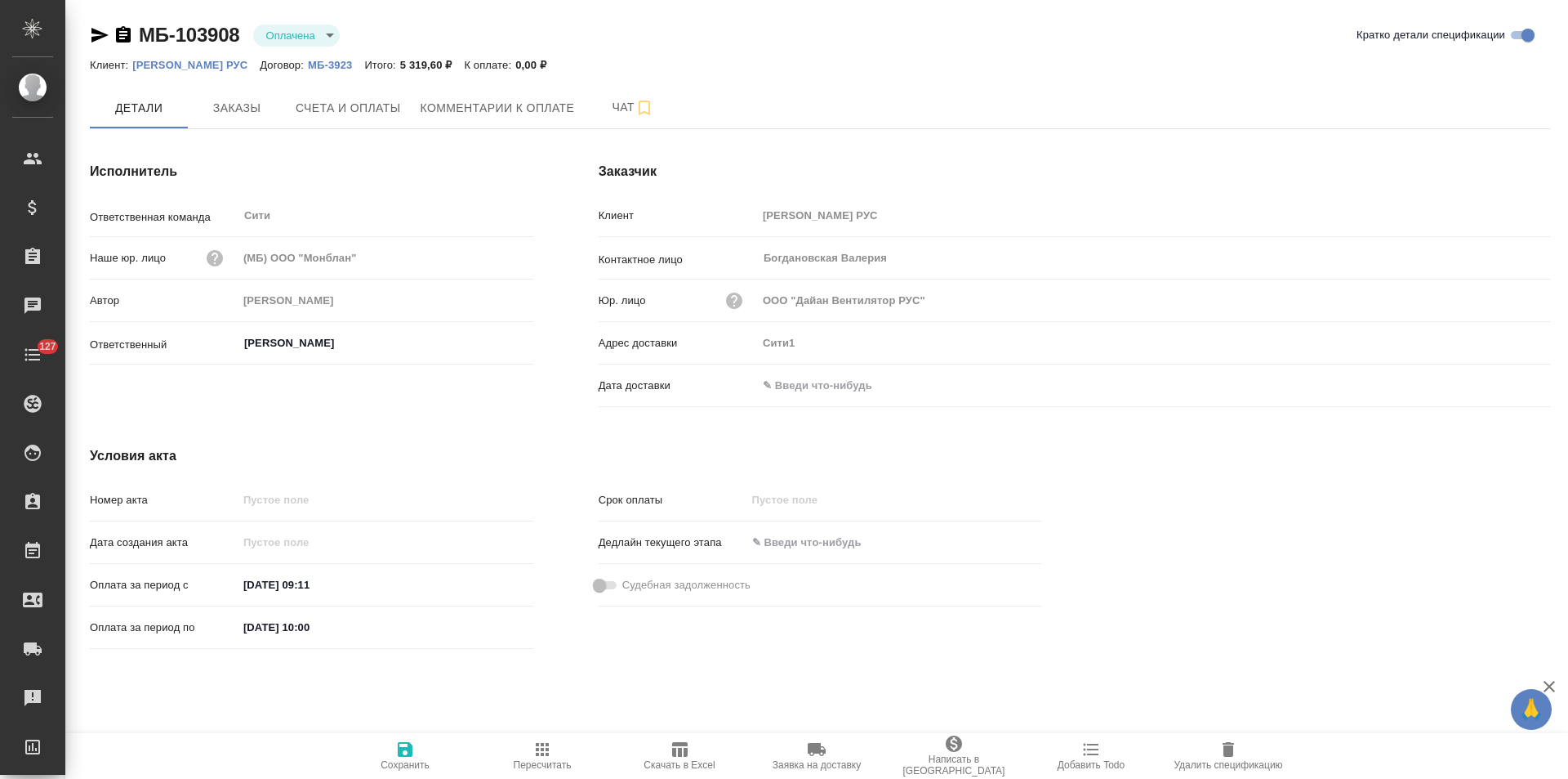
click at [125, 39] on icon "button" at bounding box center [123, 34] width 15 height 16
click at [388, 121] on button "Счета и оплаты" at bounding box center [348, 108] width 125 height 41
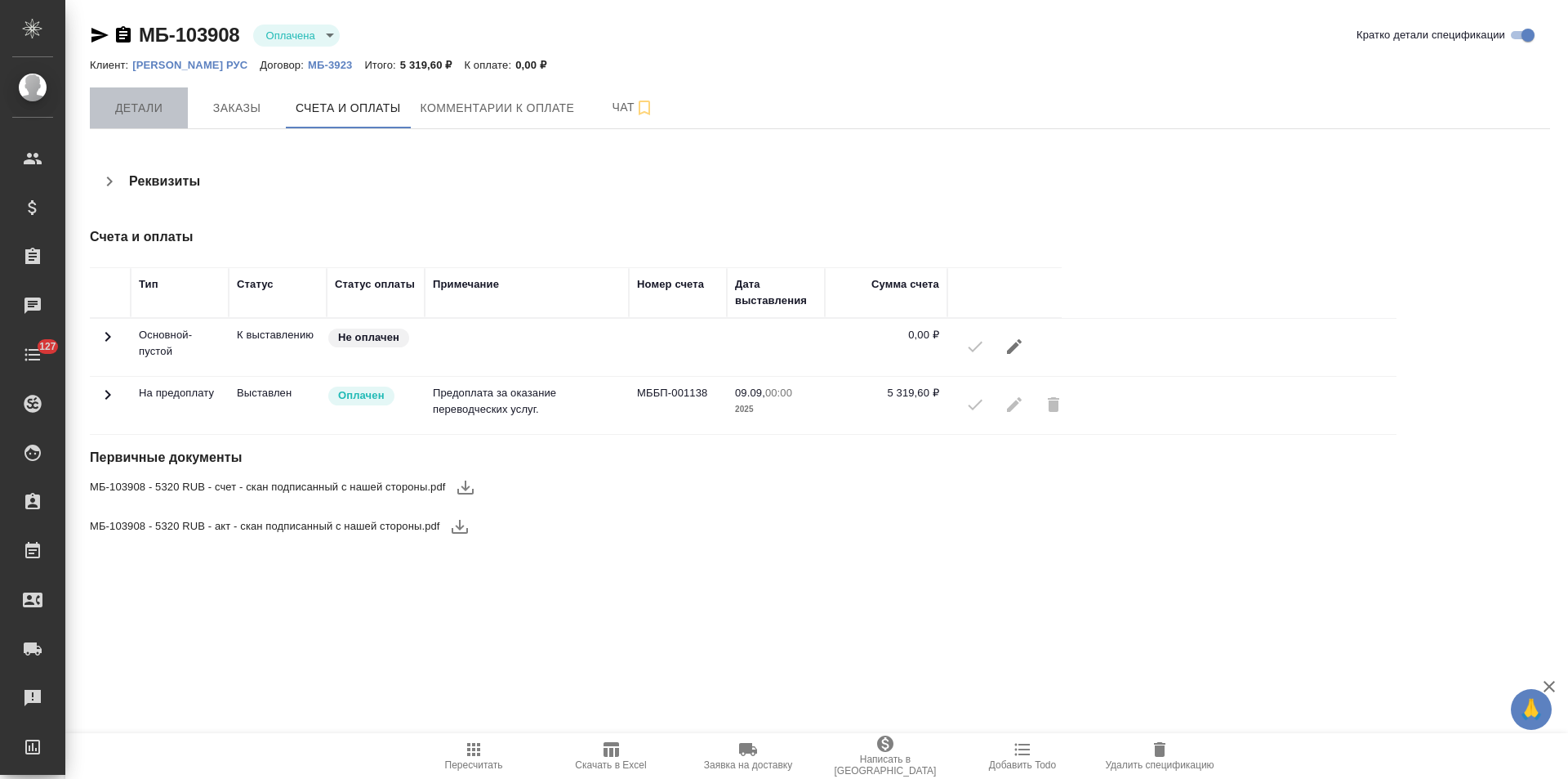
click at [165, 113] on span "Детали" at bounding box center [139, 108] width 79 height 21
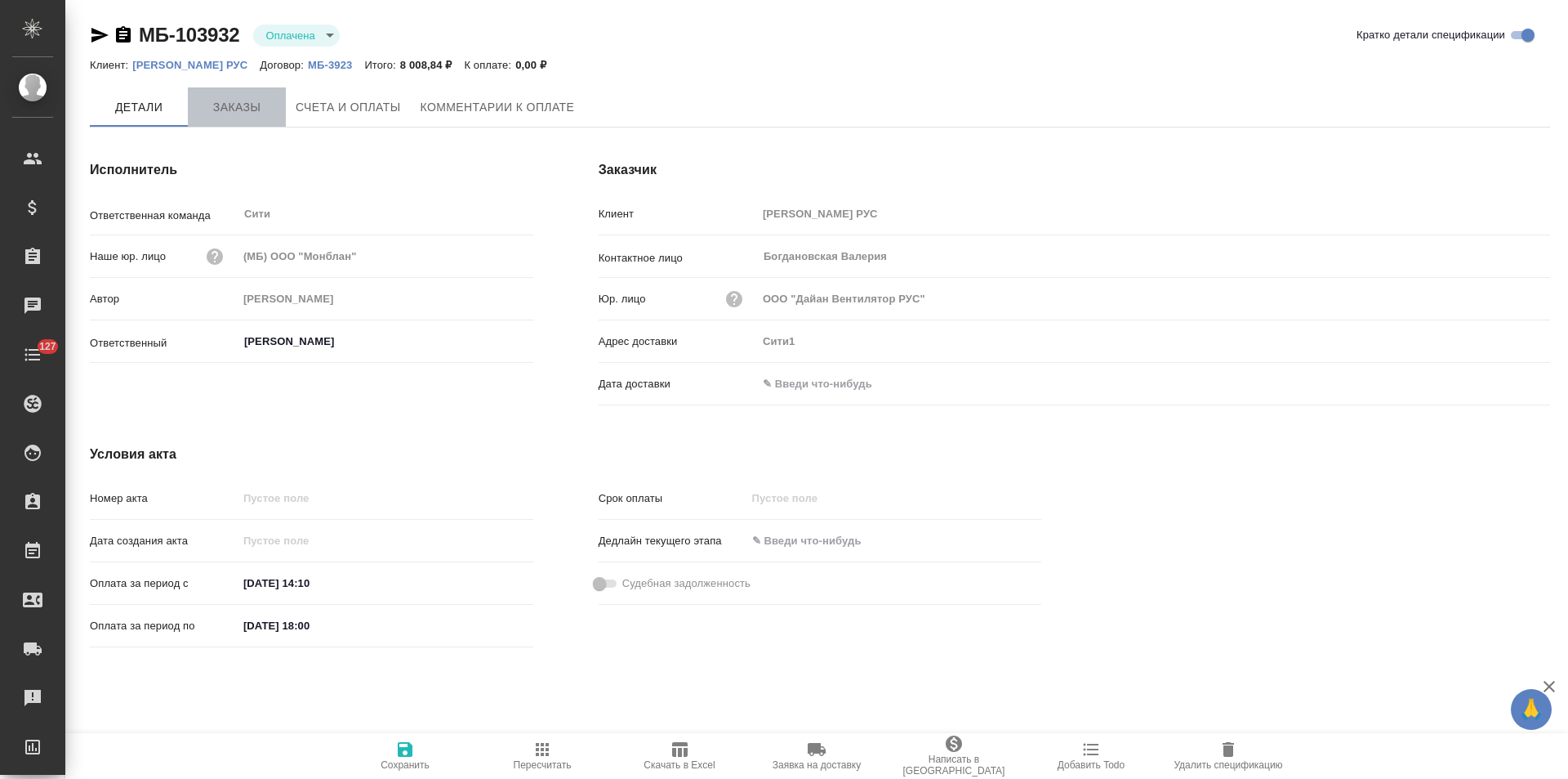
click at [230, 102] on span "Заказы" at bounding box center [237, 107] width 79 height 21
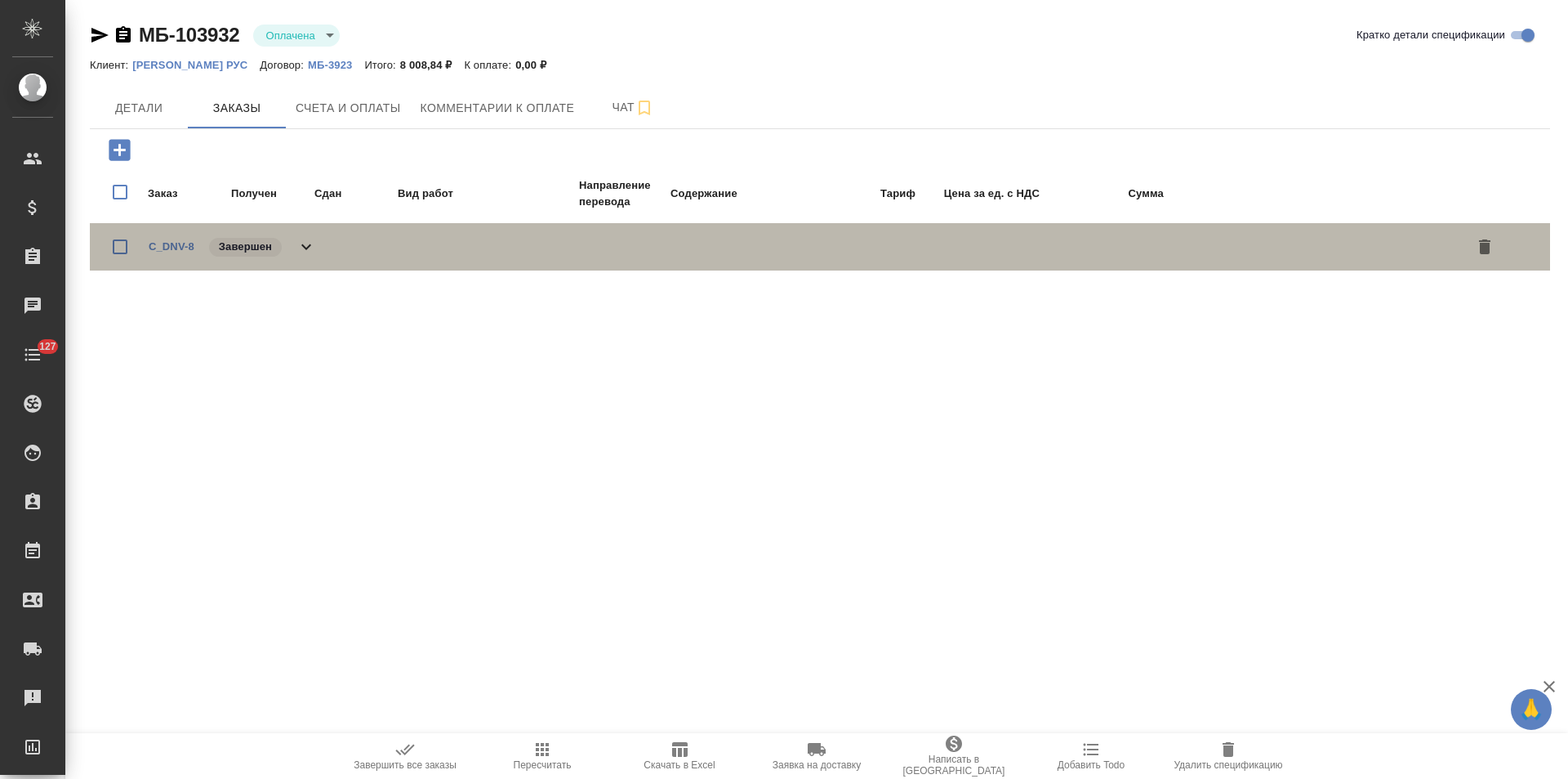
click at [306, 246] on icon at bounding box center [306, 247] width 20 height 20
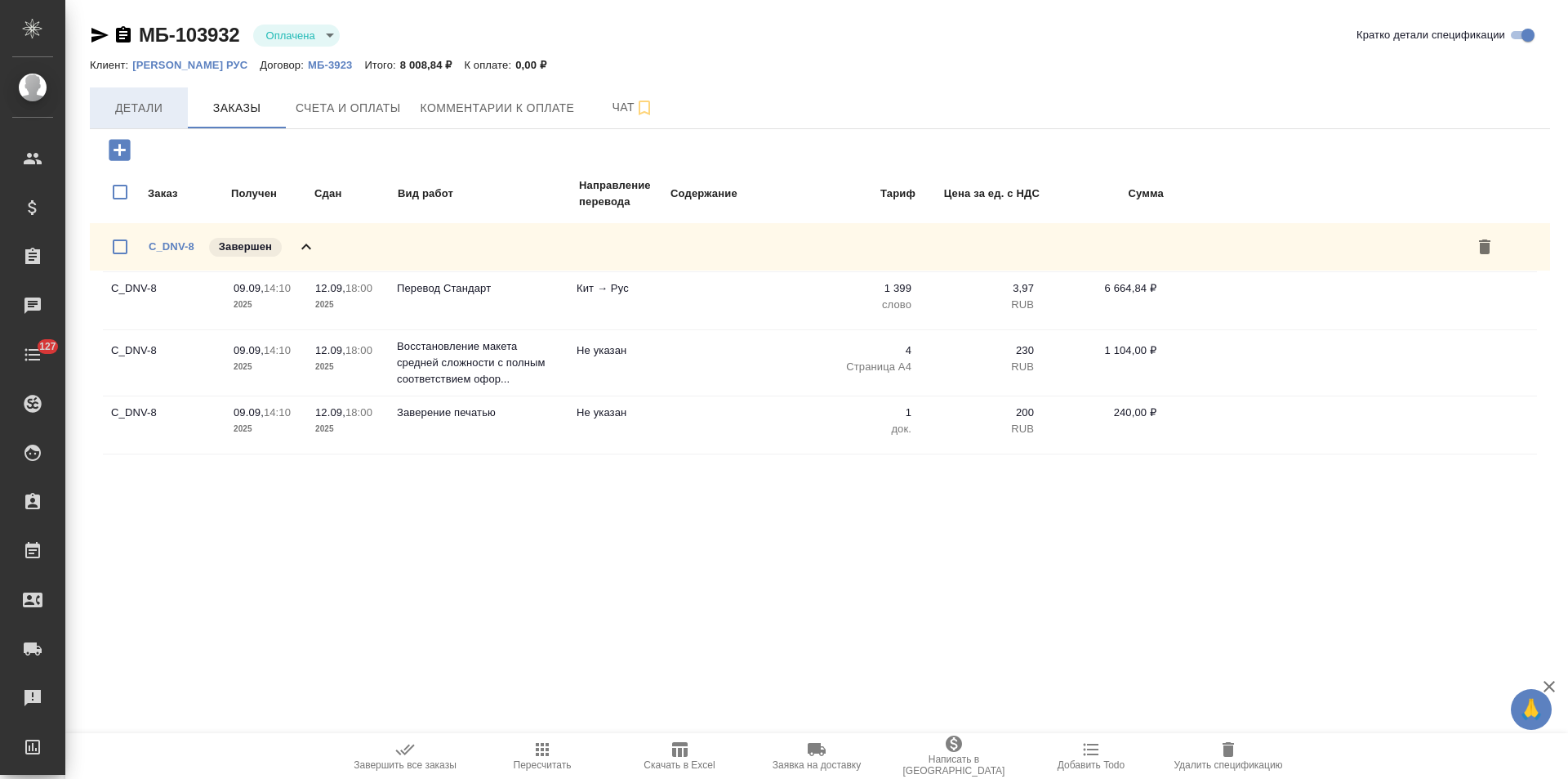
click at [136, 108] on span "Детали" at bounding box center [139, 108] width 79 height 21
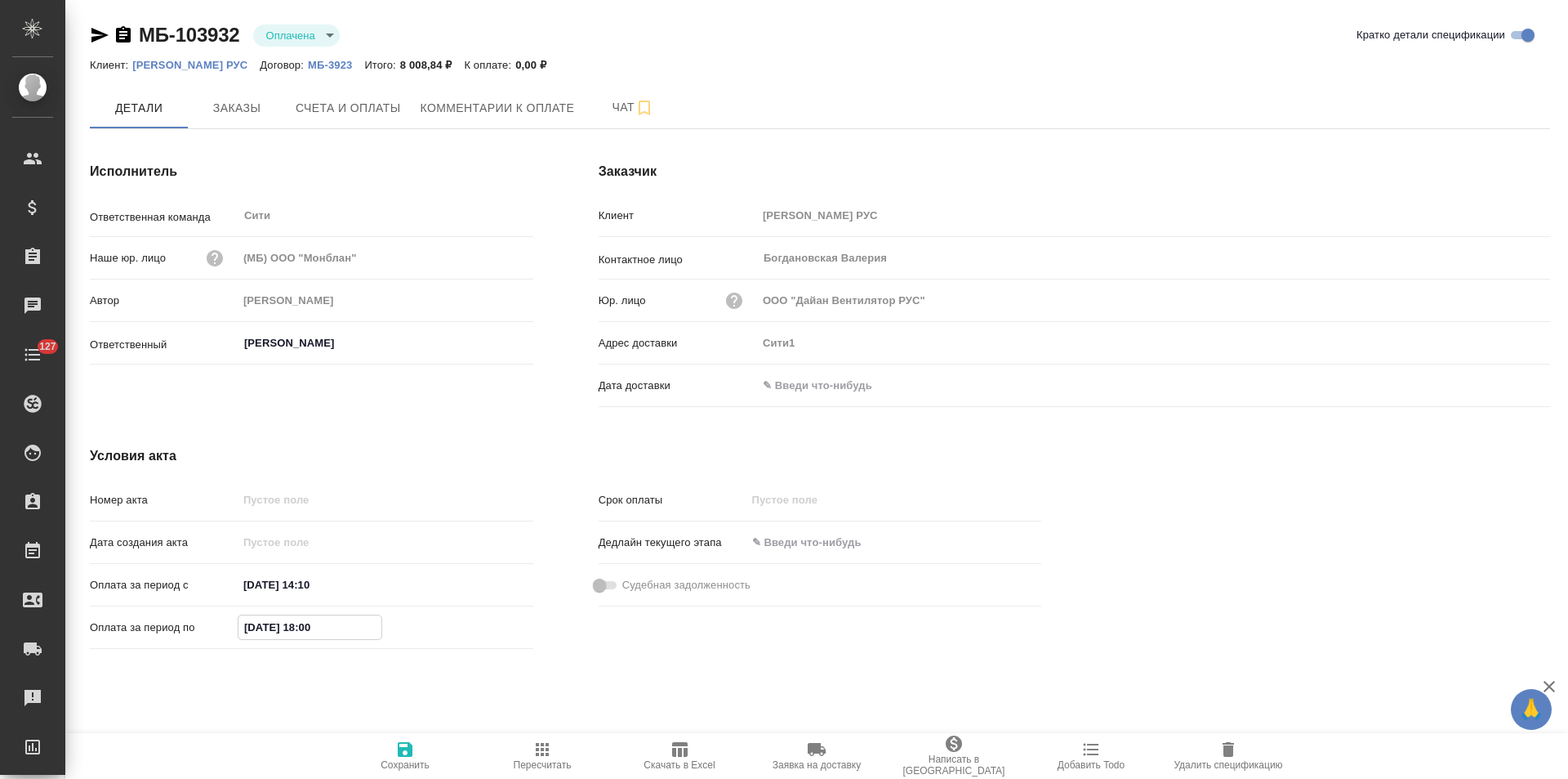
click at [256, 630] on input "11.09.2025 18:00" at bounding box center [310, 627] width 143 height 24
type input "12.09.2025 18:00"
click at [410, 745] on icon "button" at bounding box center [405, 749] width 15 height 15
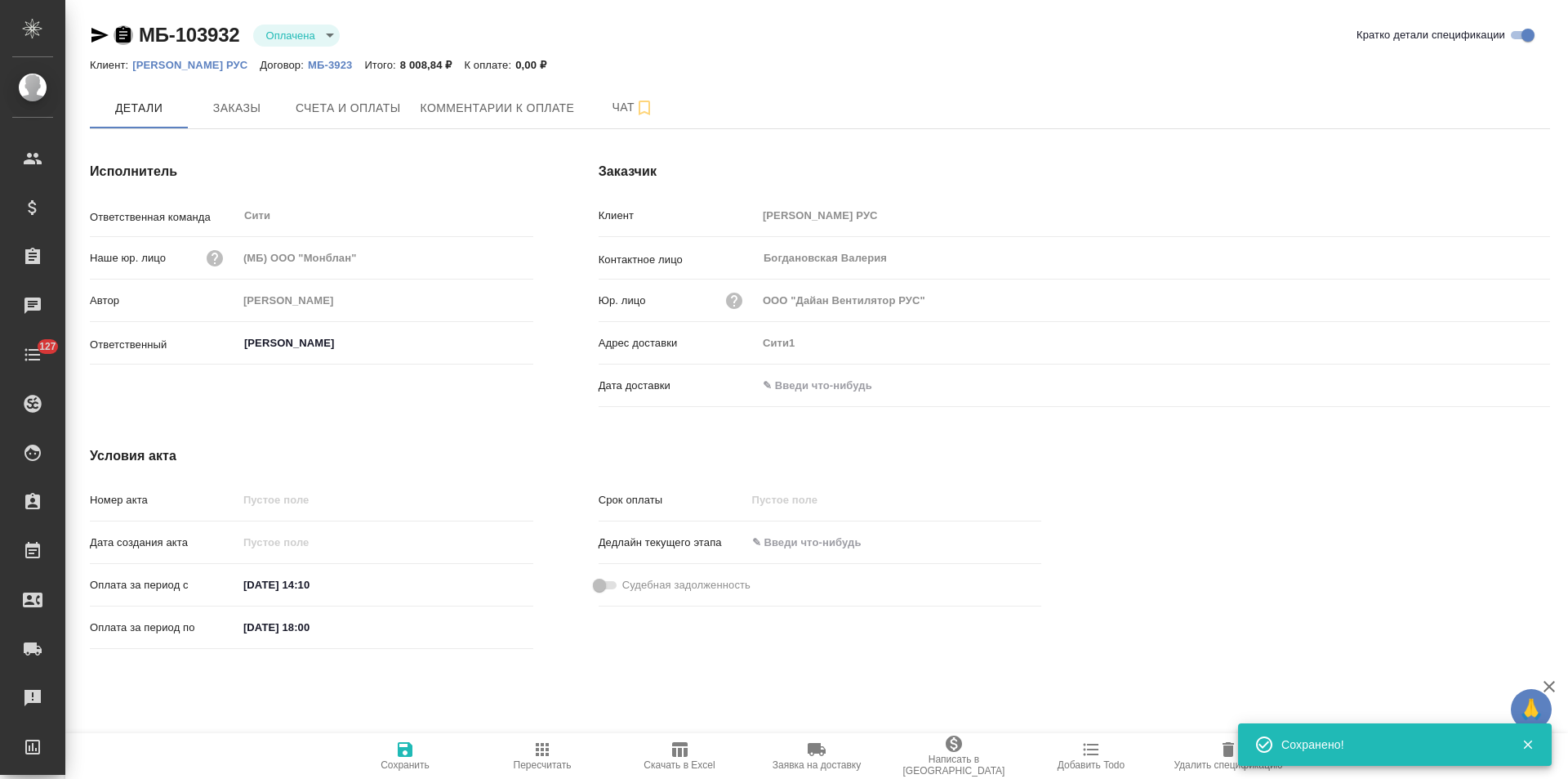
click at [124, 37] on icon "button" at bounding box center [123, 34] width 15 height 16
click at [389, 112] on span "Счета и оплаты" at bounding box center [348, 108] width 105 height 21
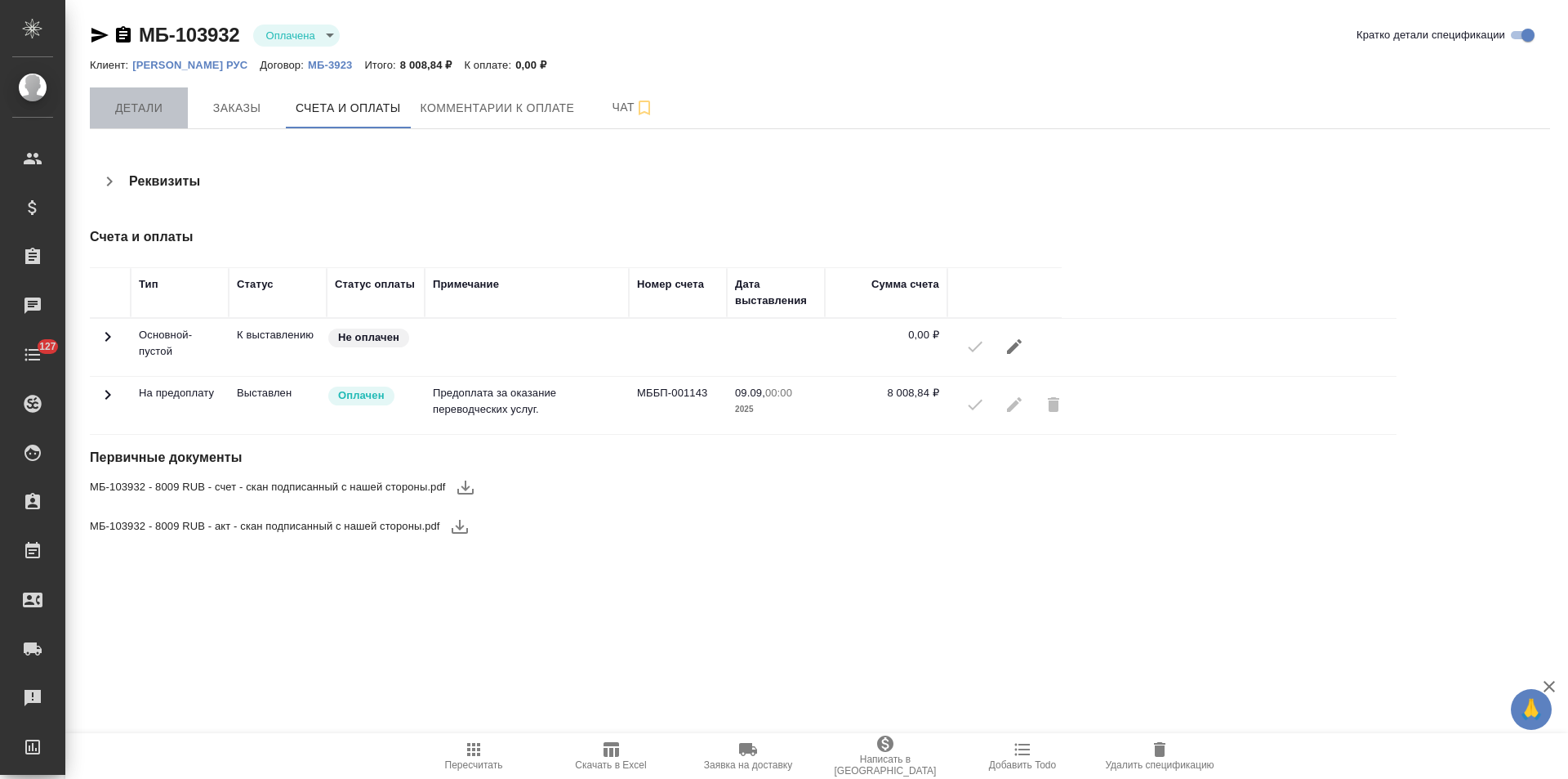
click at [152, 119] on button "Детали" at bounding box center [139, 108] width 98 height 41
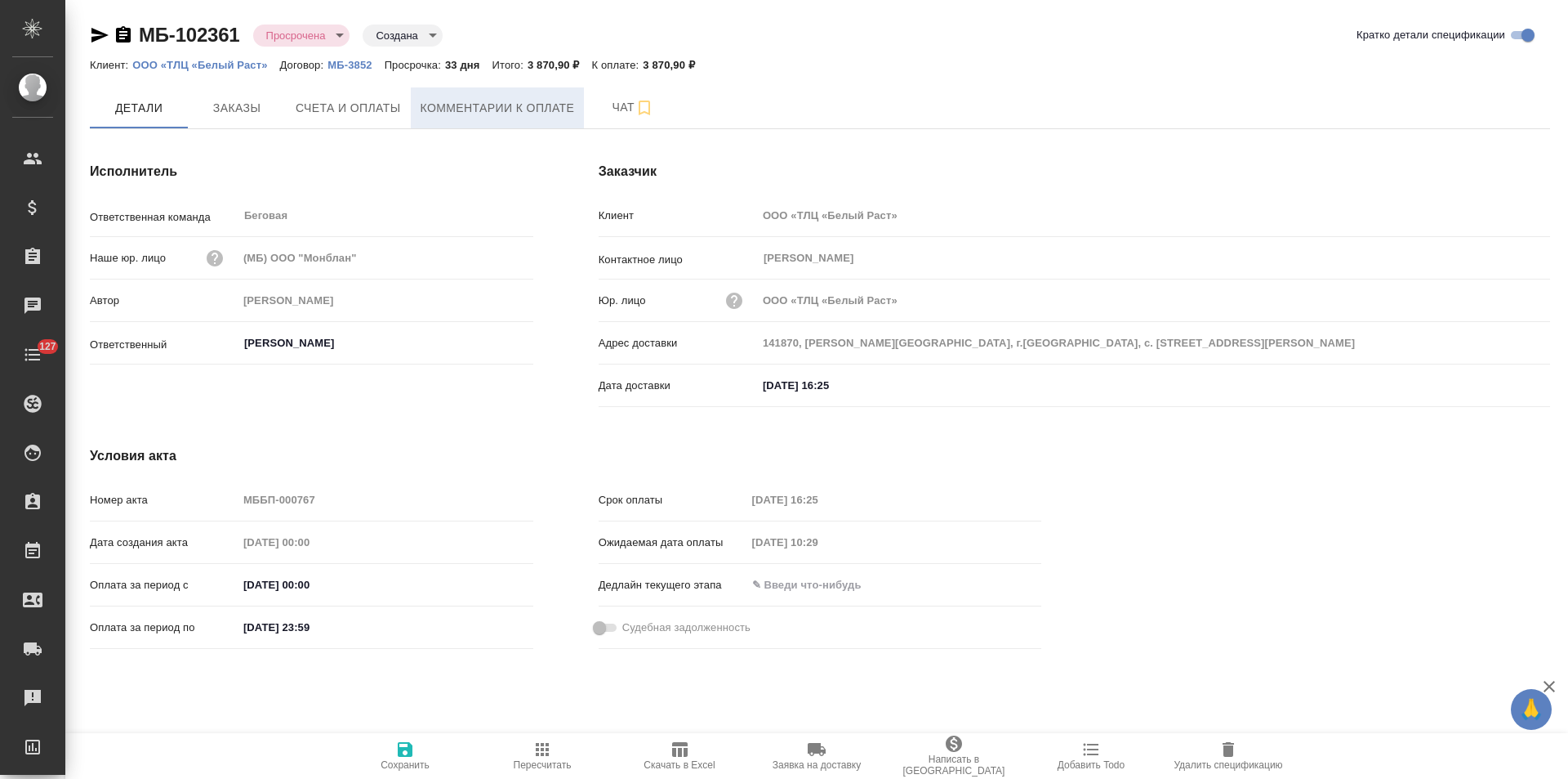
click at [495, 113] on span "Комментарии к оплате" at bounding box center [498, 108] width 154 height 21
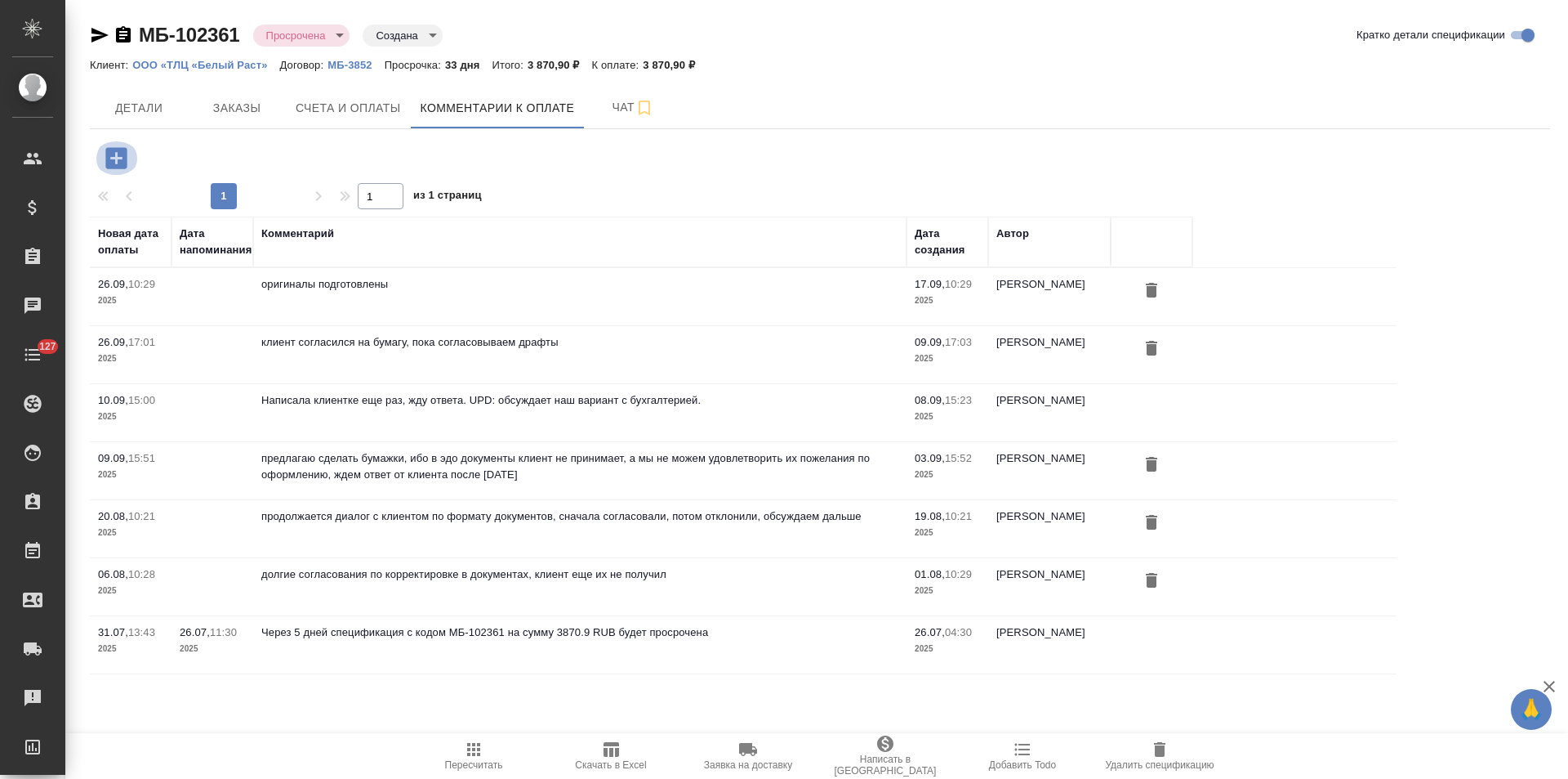
click at [126, 164] on icon "button" at bounding box center [116, 158] width 21 height 21
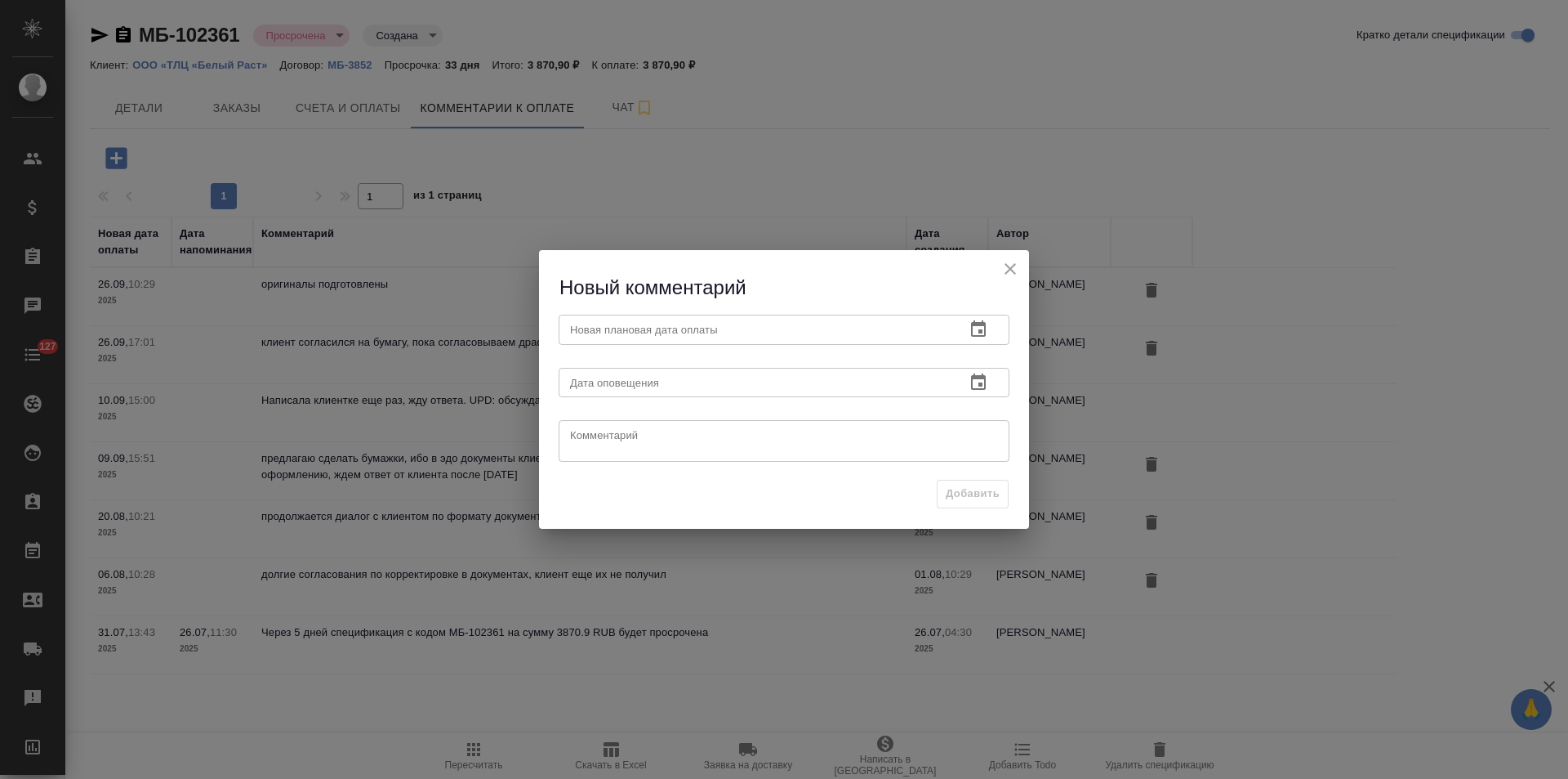
click at [600, 457] on div "x Комментарий" at bounding box center [784, 441] width 451 height 42
type textarea "акт подписали 22.09, в течение семи дней оплатят"
click at [971, 324] on icon "button" at bounding box center [979, 329] width 20 height 20
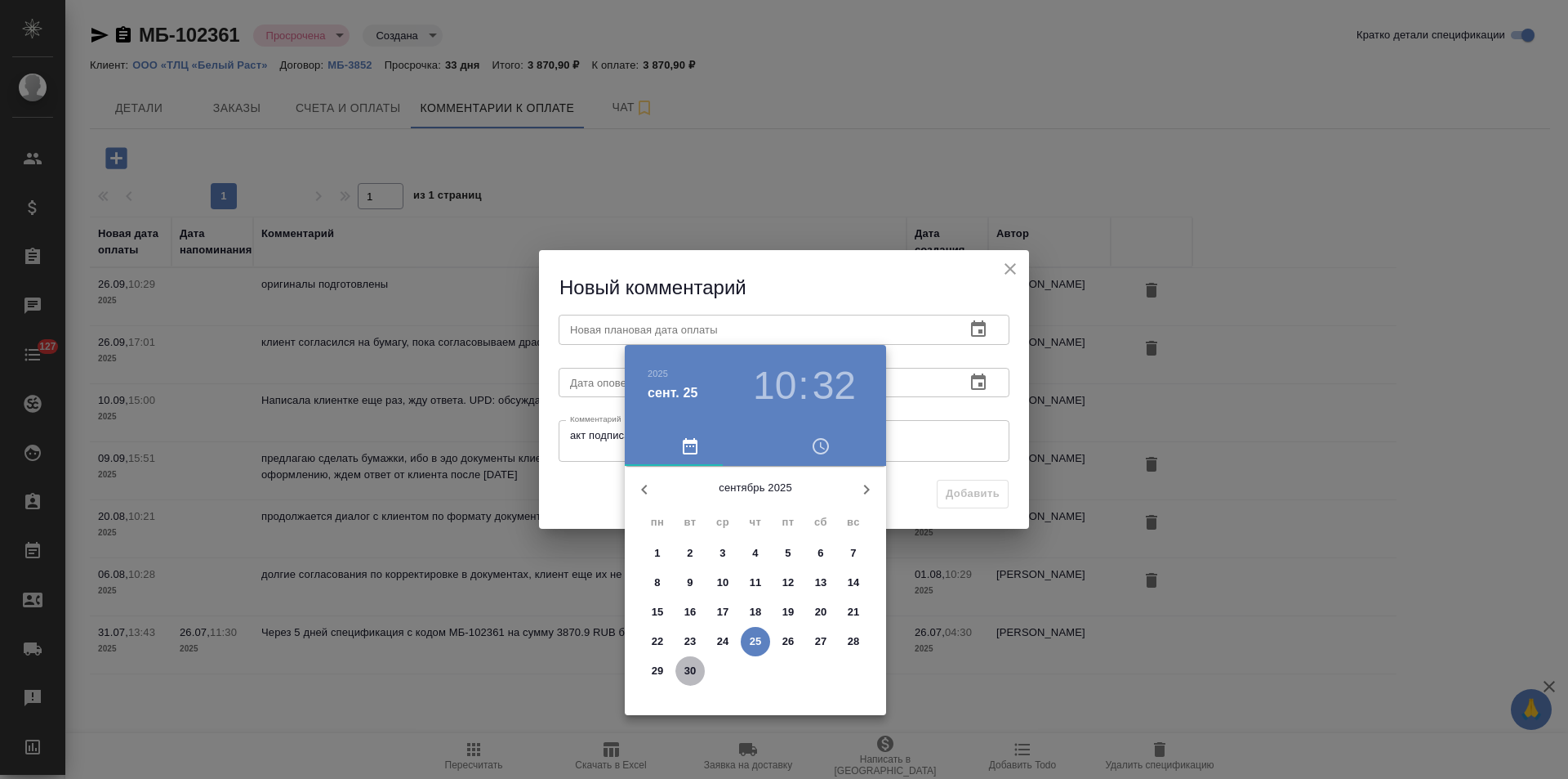
click at [693, 672] on p "30" at bounding box center [690, 671] width 12 height 16
type input "30.09.2025 10:32"
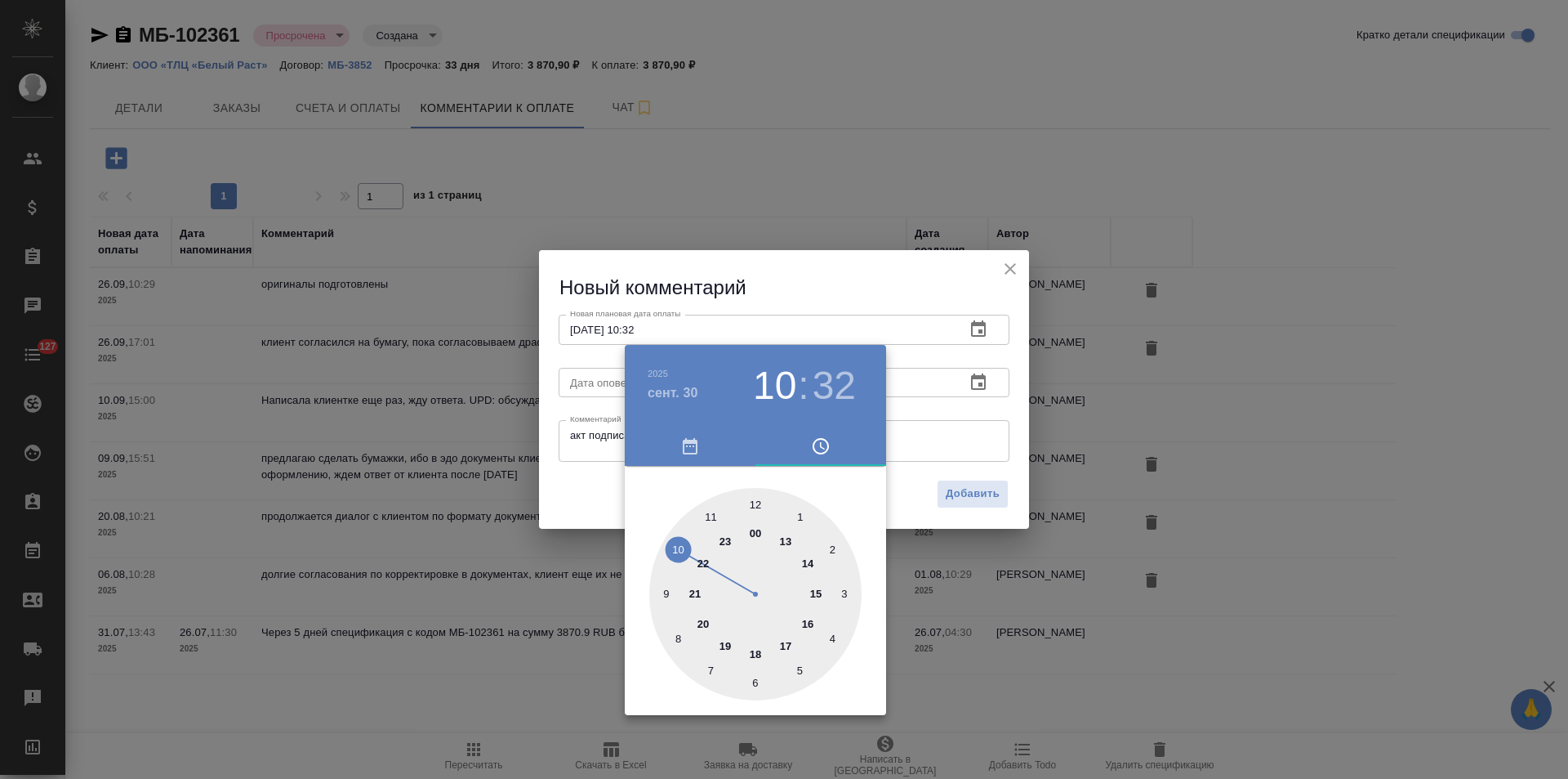
click at [961, 500] on div at bounding box center [784, 389] width 1568 height 779
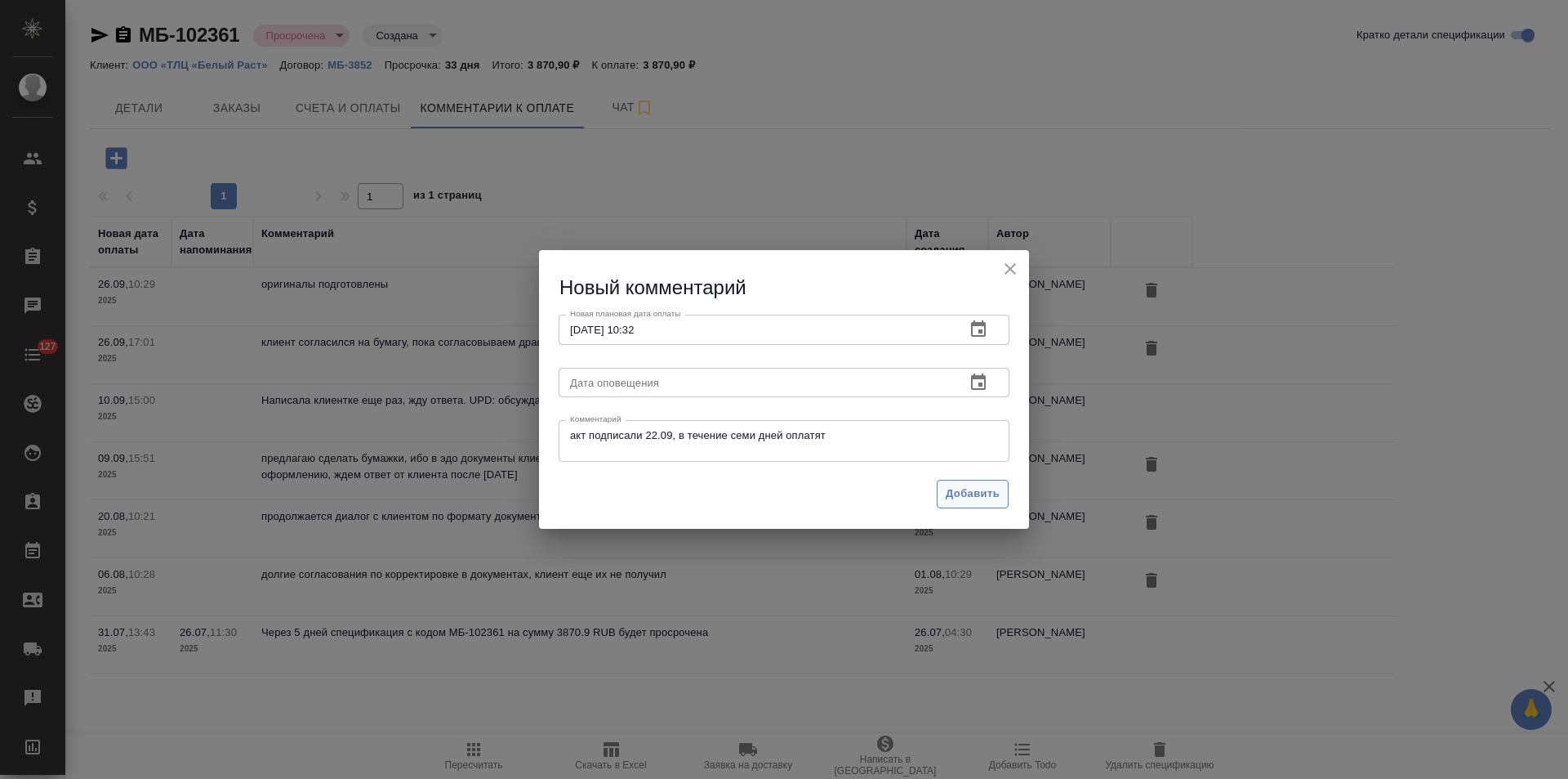
click at [963, 497] on span "Добавить" at bounding box center [973, 493] width 54 height 19
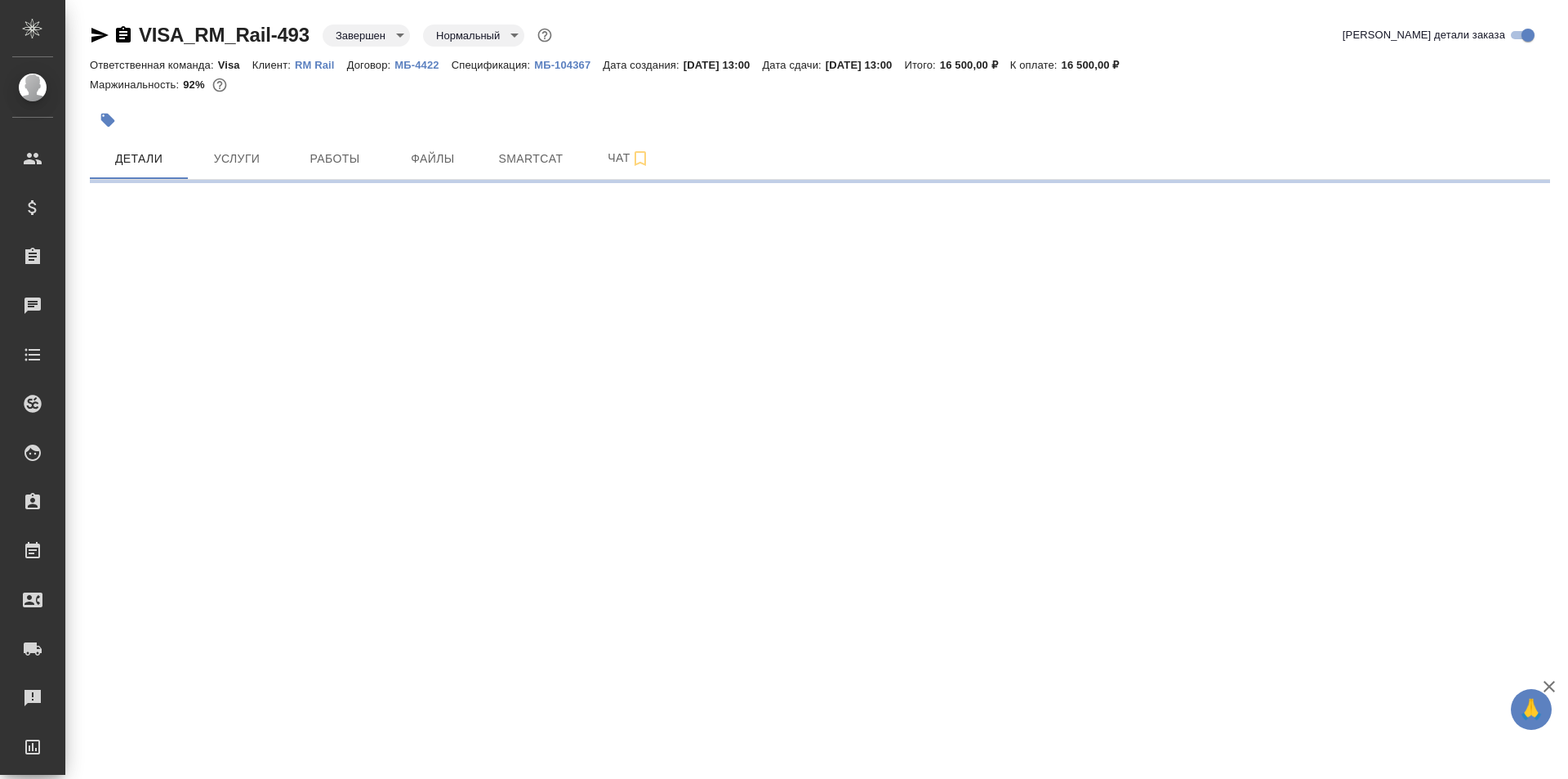
select select "RU"
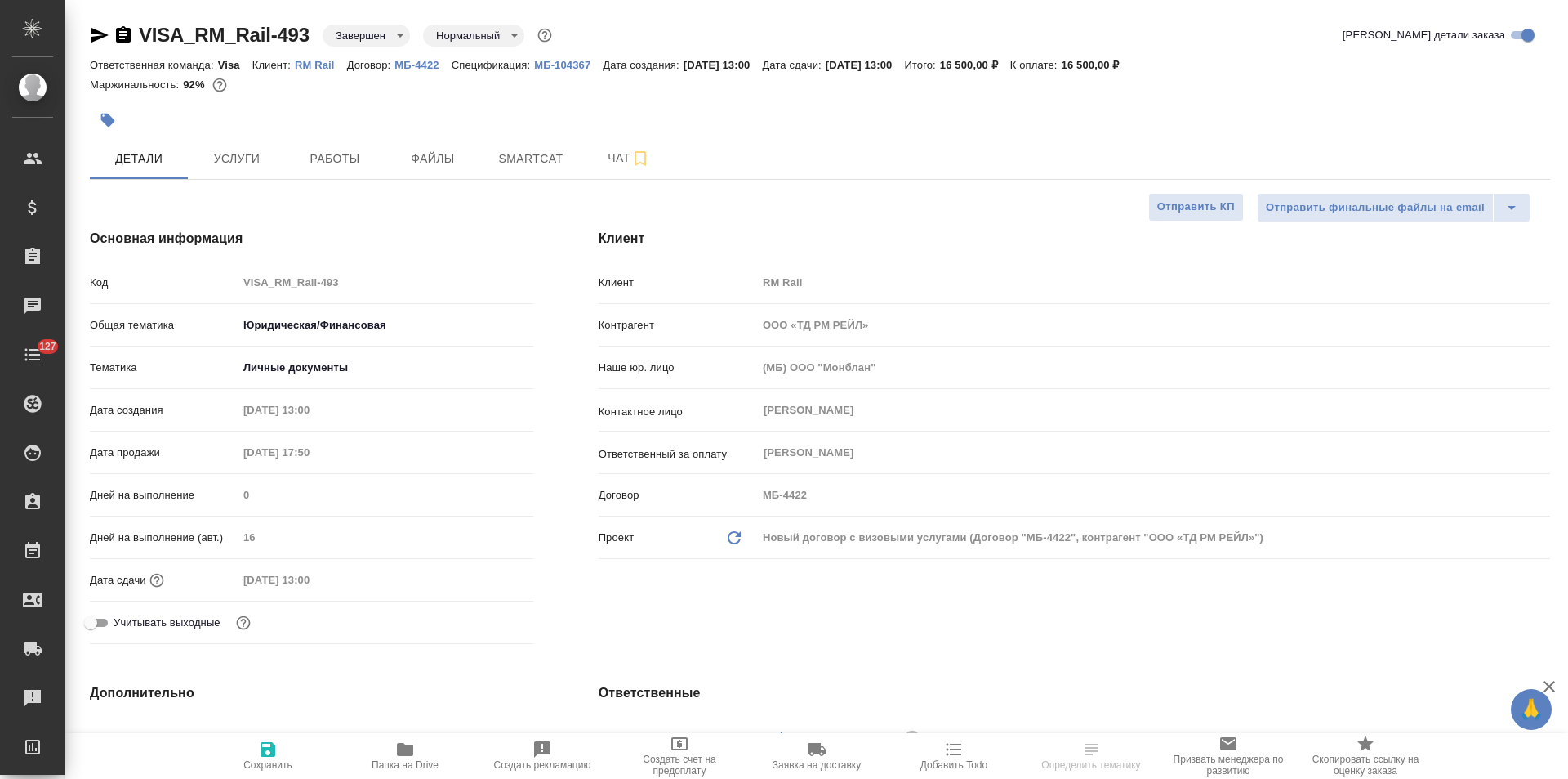
type textarea "x"
select select "RU"
type textarea "x"
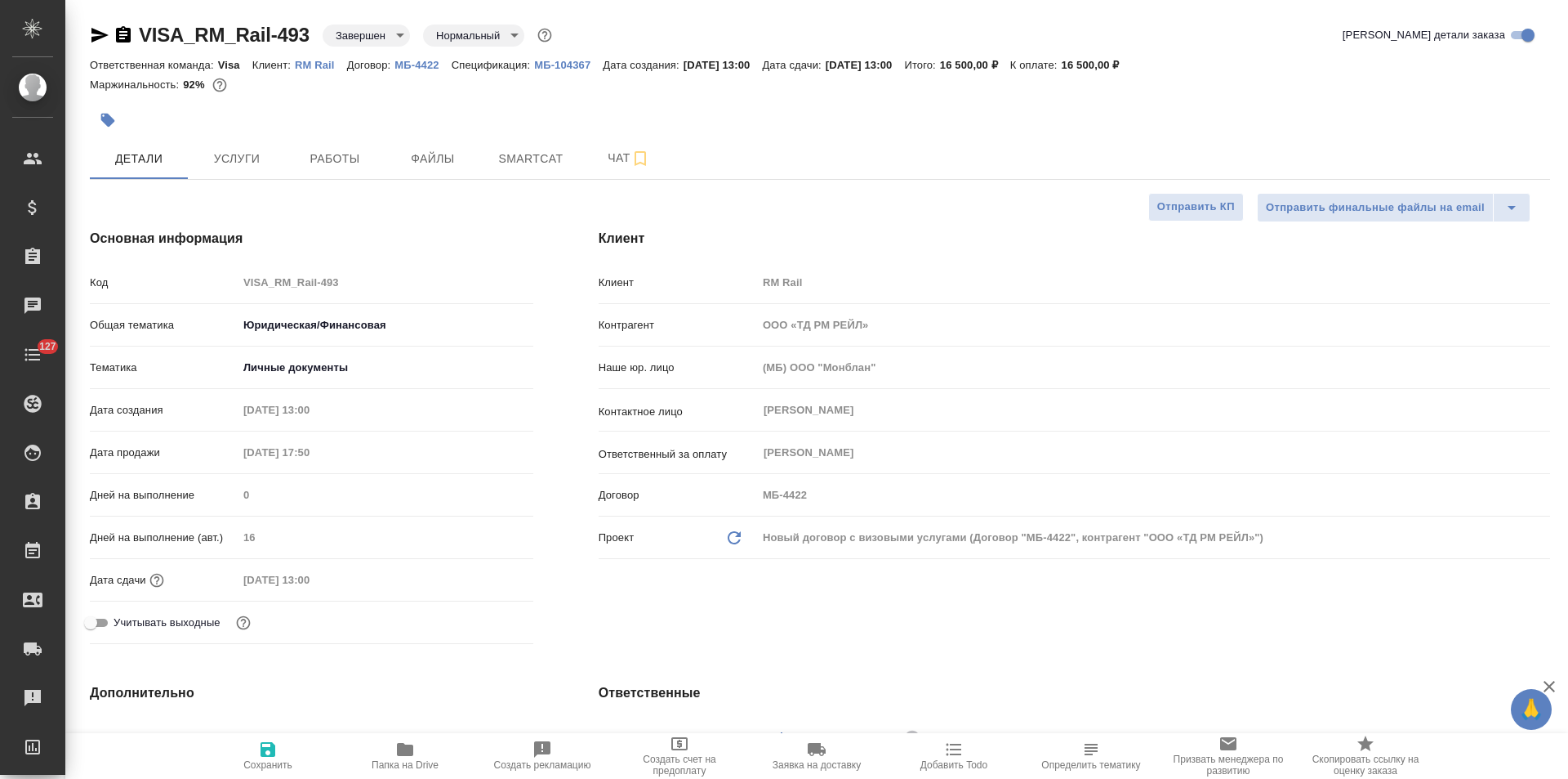
type textarea "x"
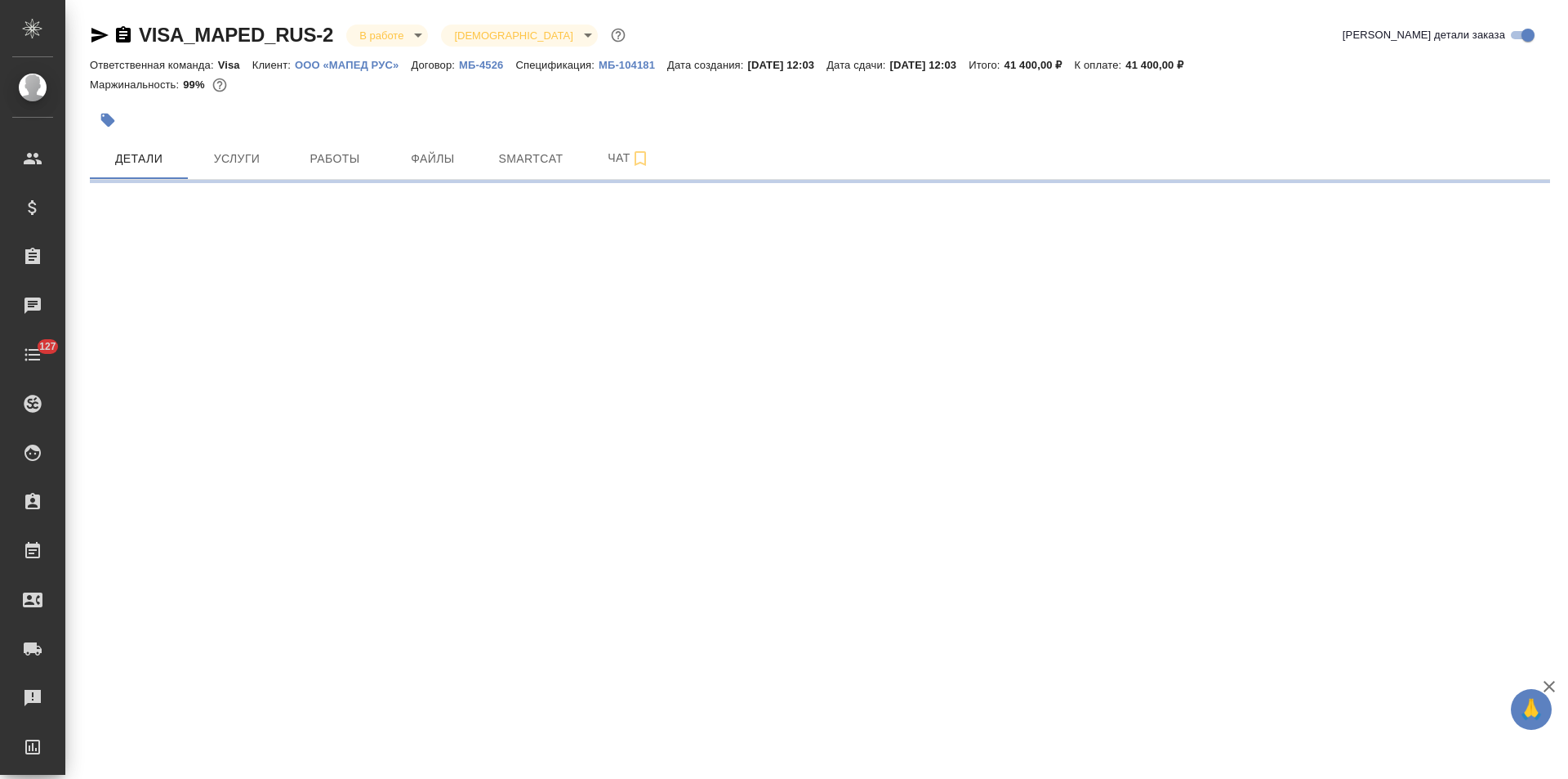
select select "RU"
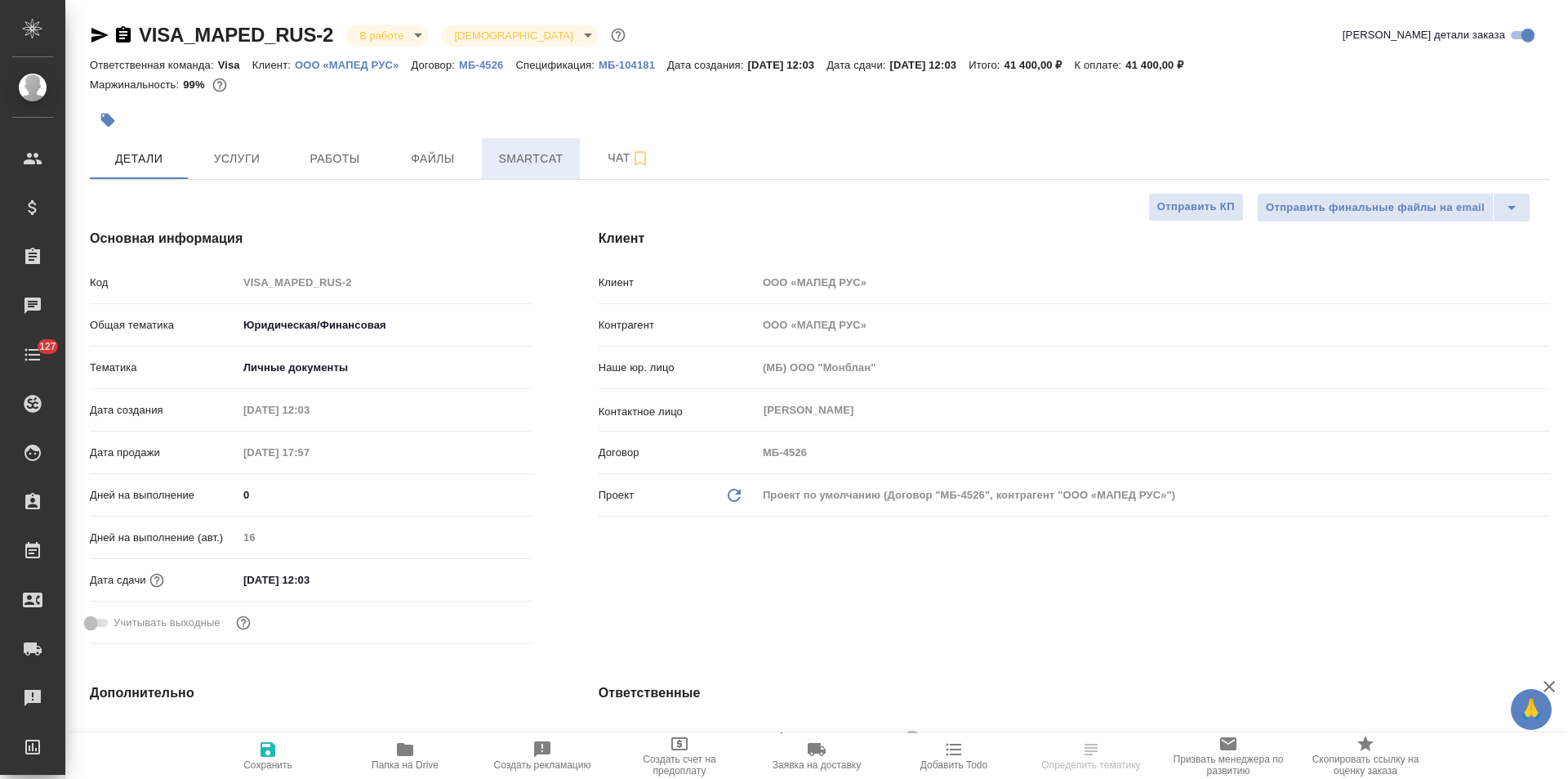
type textarea "x"
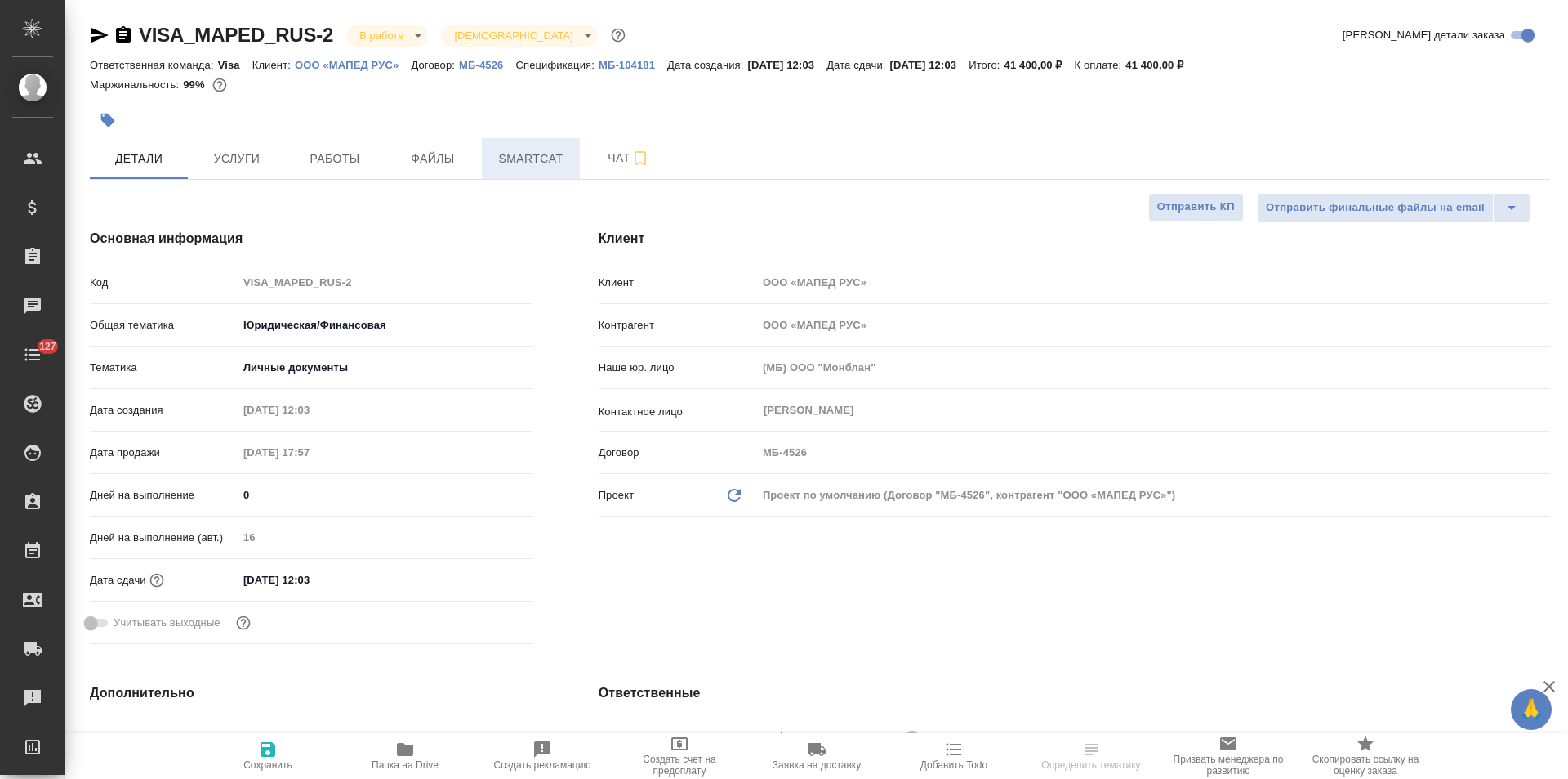
type textarea "x"
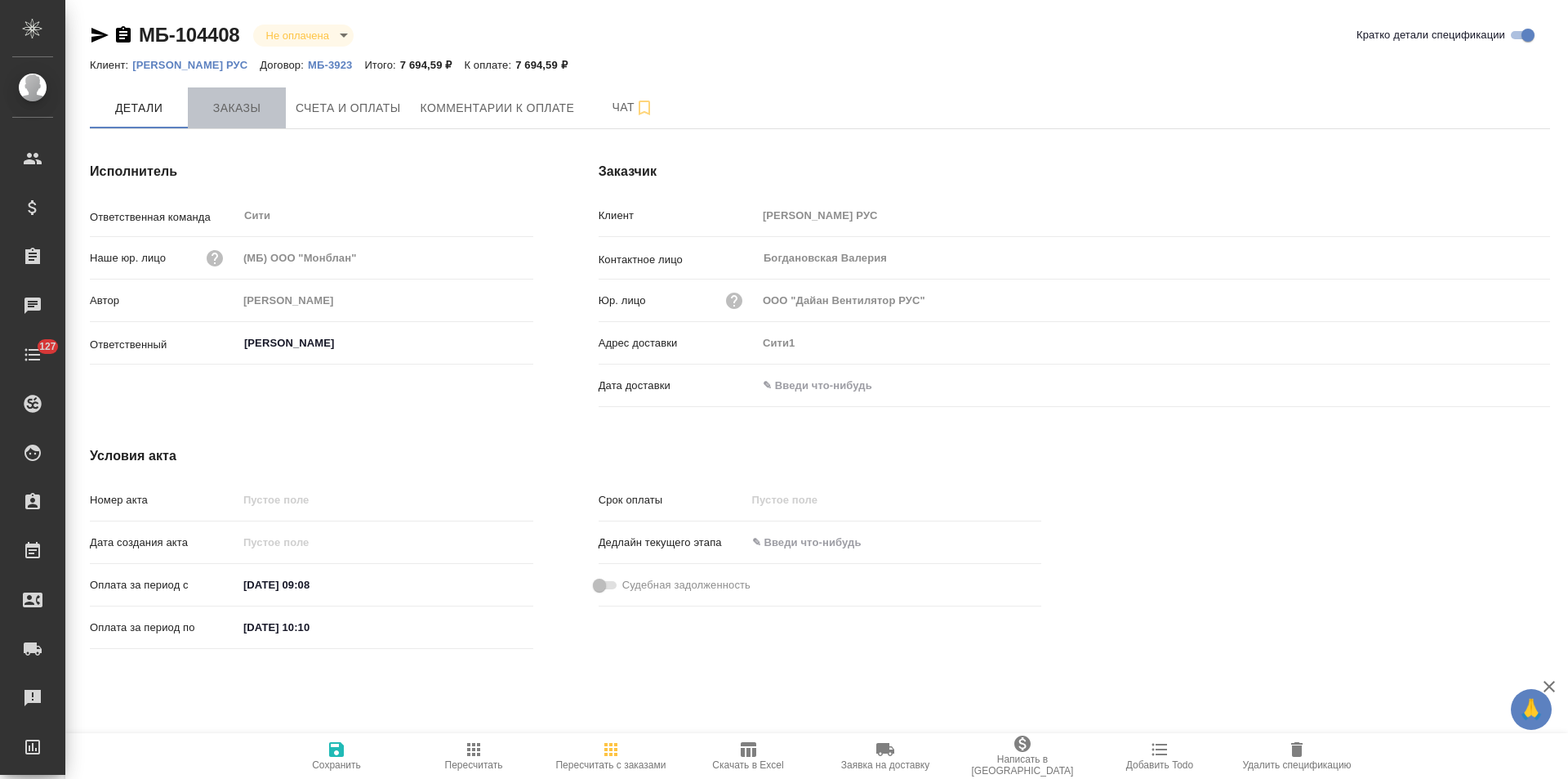
click at [234, 108] on span "Заказы" at bounding box center [237, 108] width 79 height 21
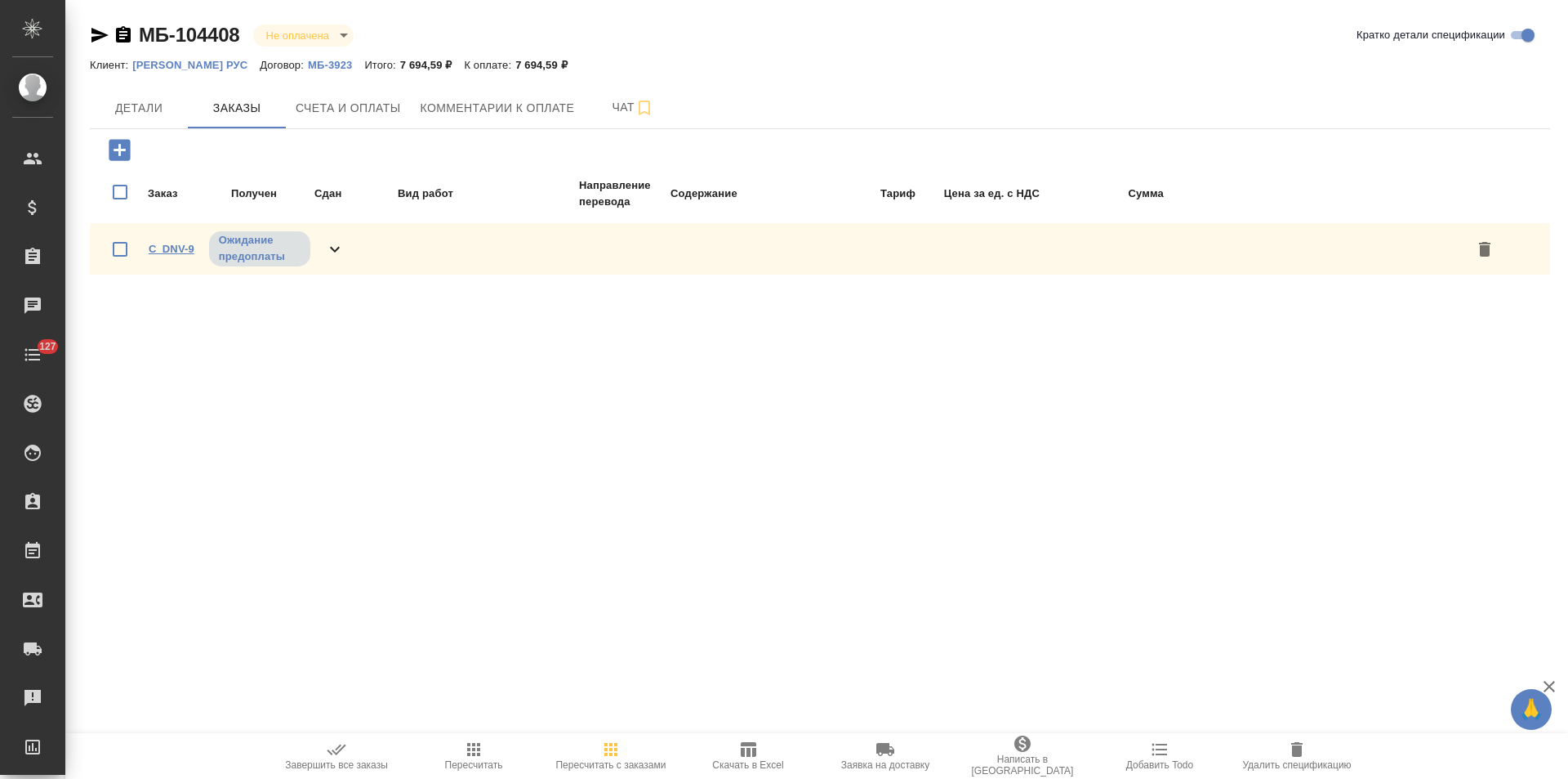
click at [185, 251] on link "C_DNV-9" at bounding box center [171, 249] width 46 height 12
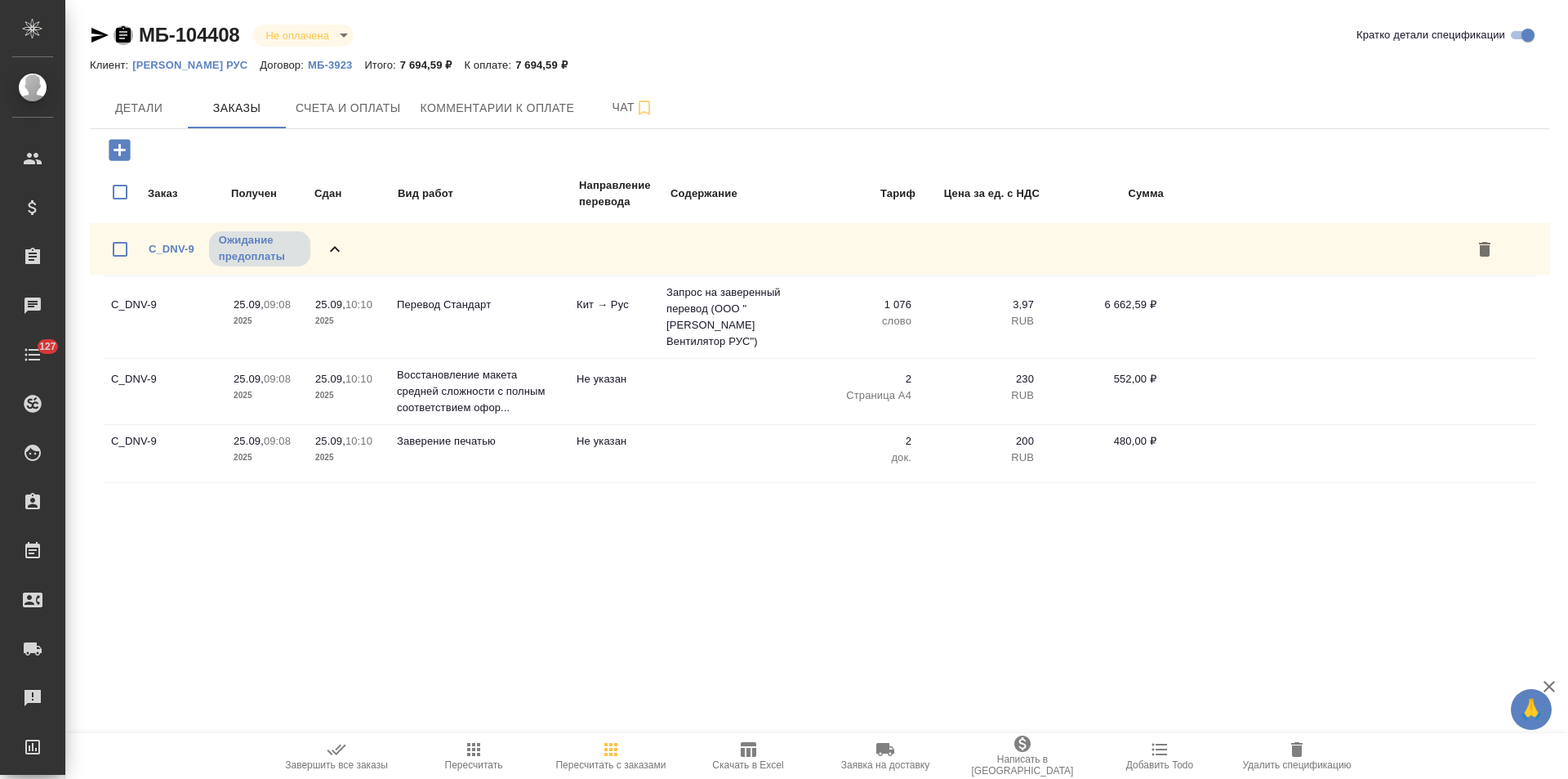
click at [117, 36] on icon "button" at bounding box center [123, 34] width 15 height 16
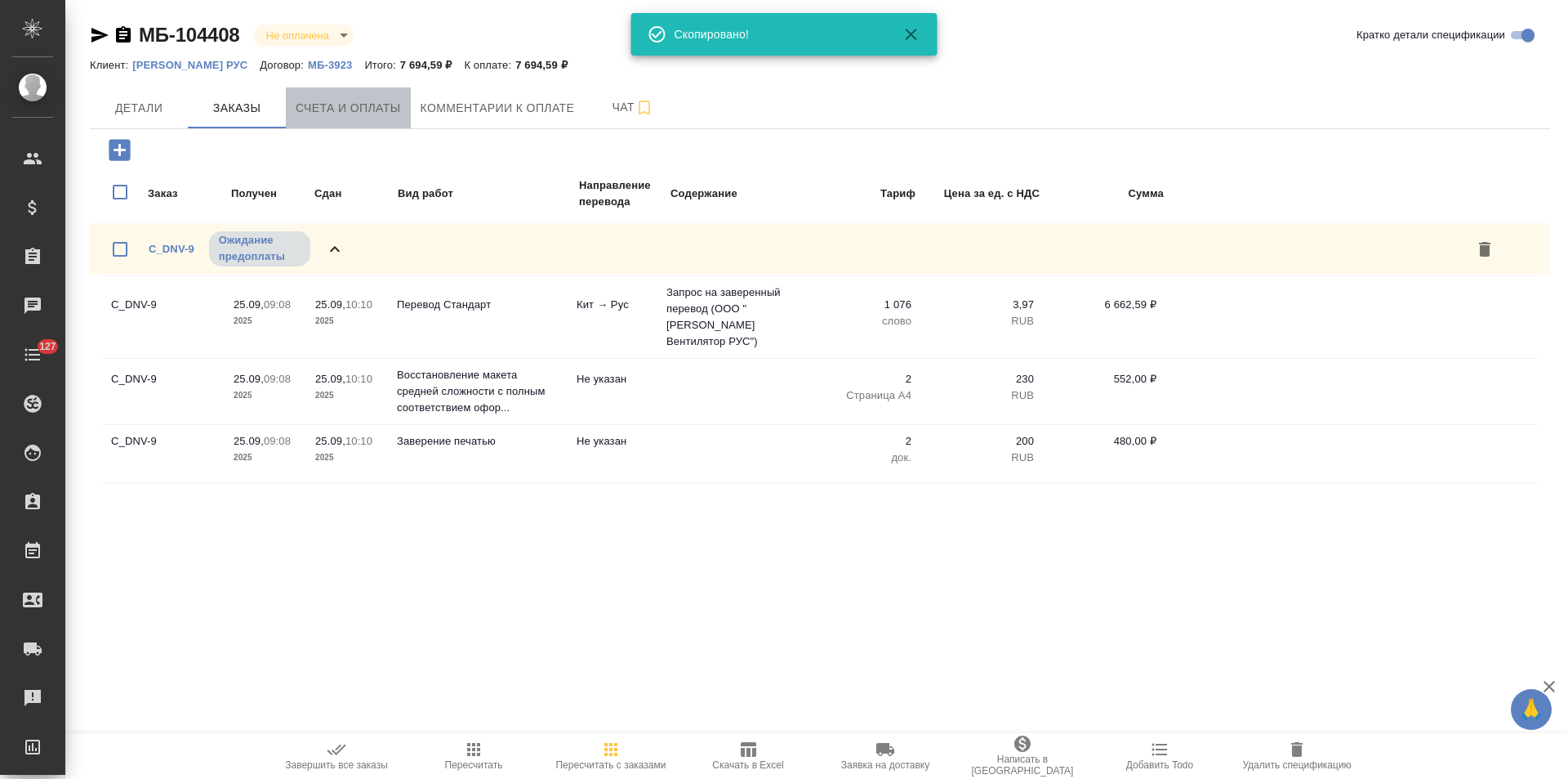
click at [327, 103] on span "Счета и оплаты" at bounding box center [348, 108] width 105 height 21
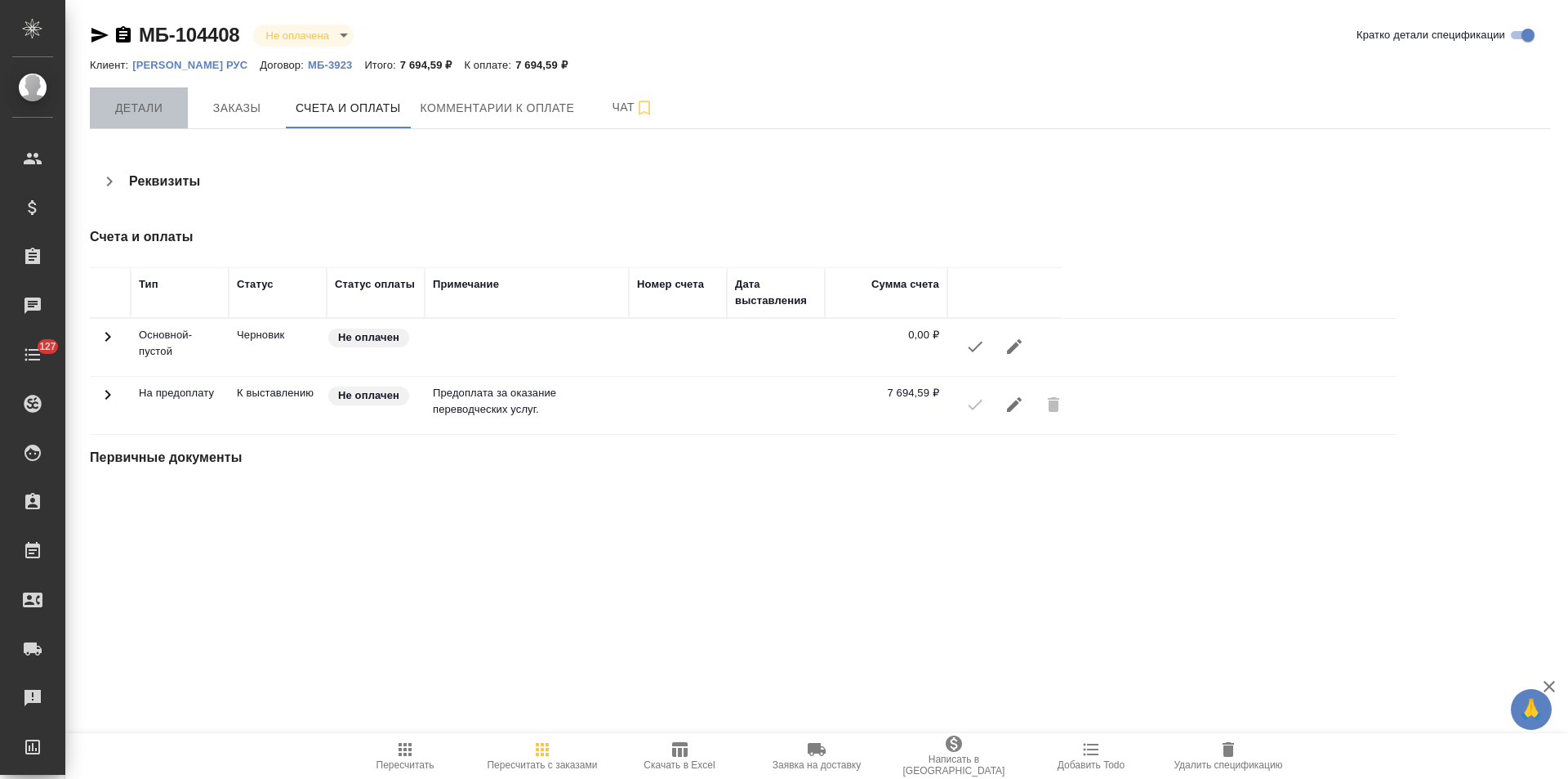
click at [154, 111] on span "Детали" at bounding box center [139, 108] width 79 height 21
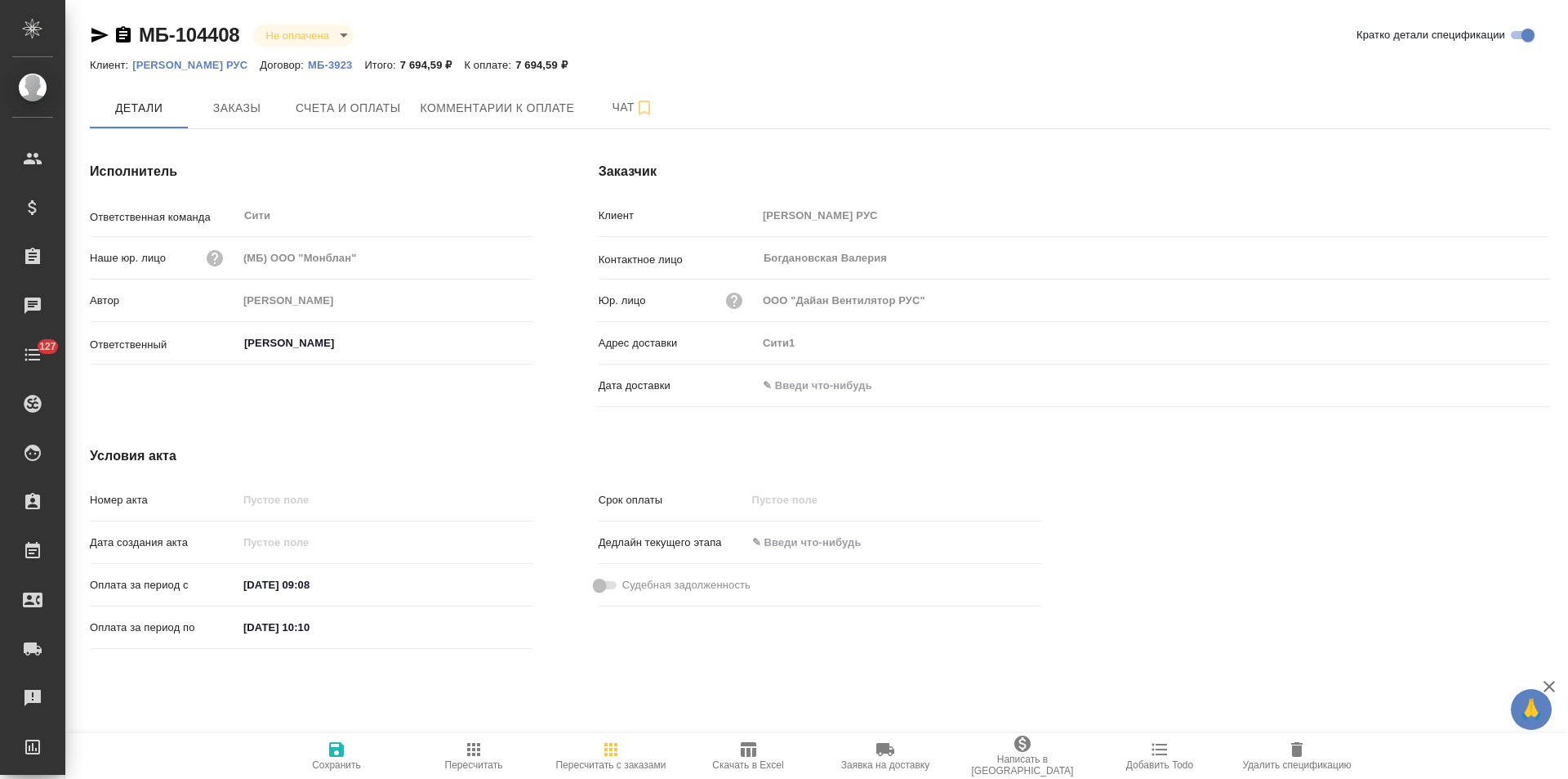
click at [353, 68] on p "МБ-3923" at bounding box center [336, 65] width 57 height 12
click at [341, 116] on span "Счета и оплаты" at bounding box center [348, 108] width 105 height 21
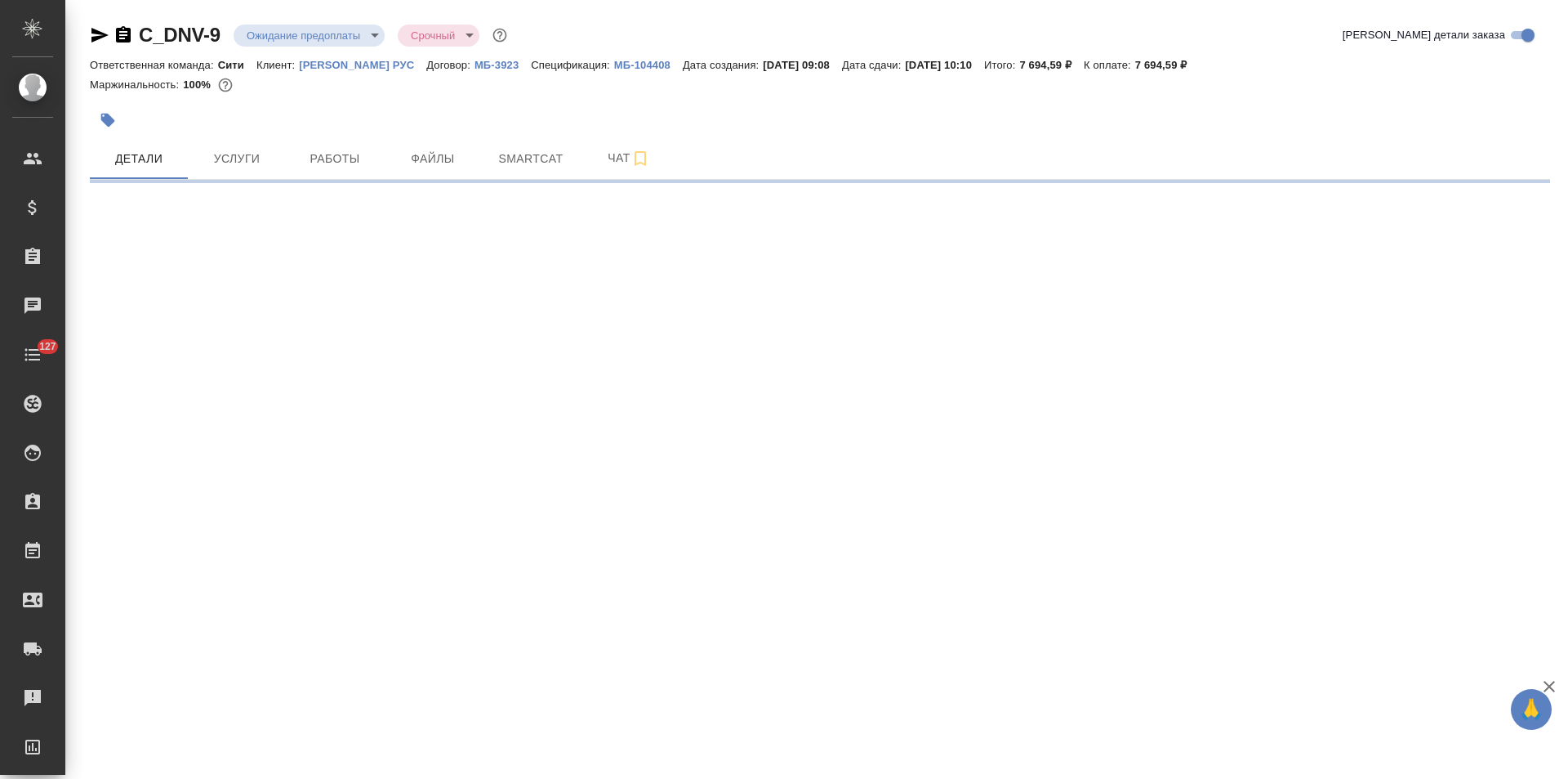
select select "RU"
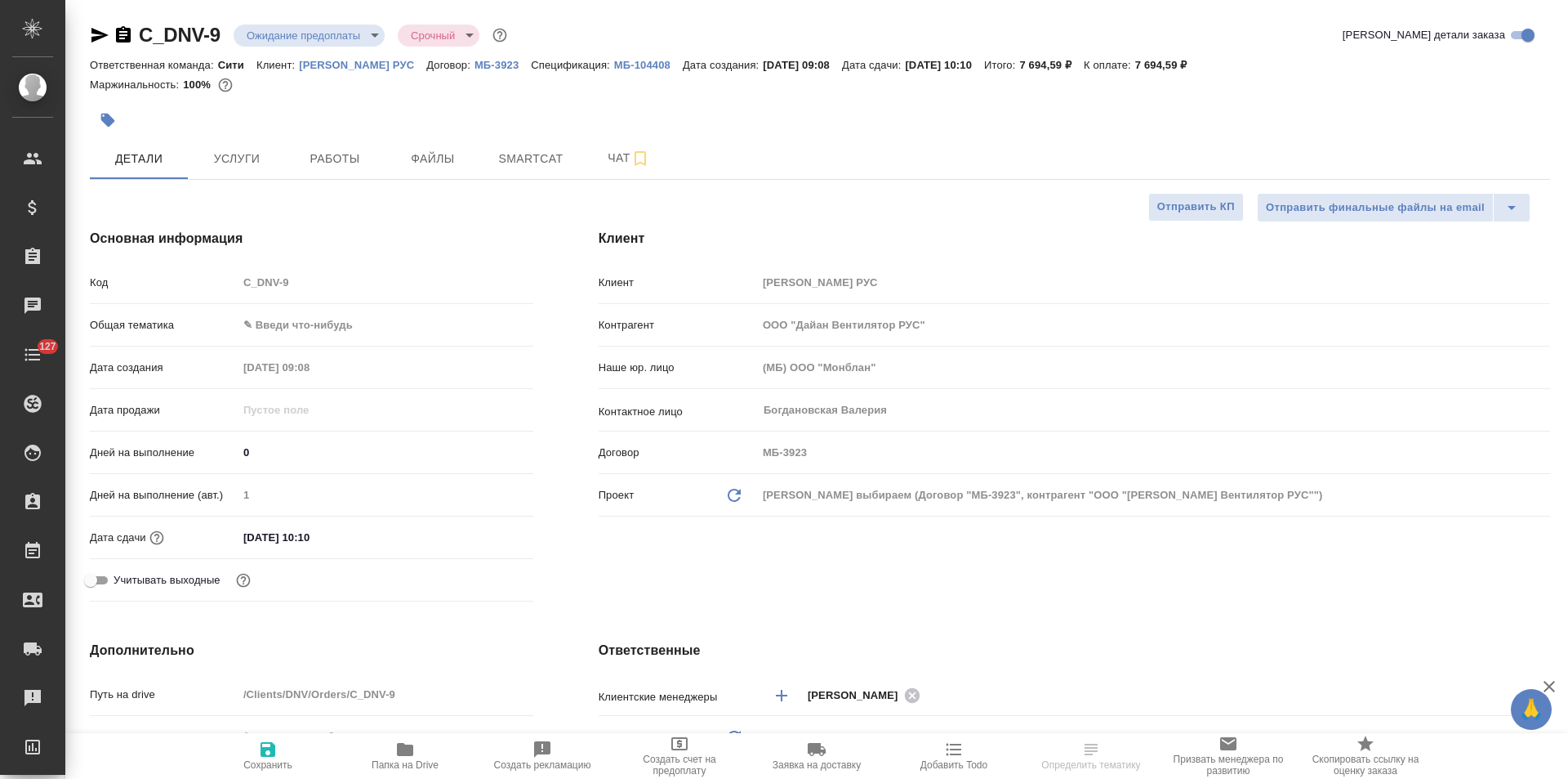
type textarea "x"
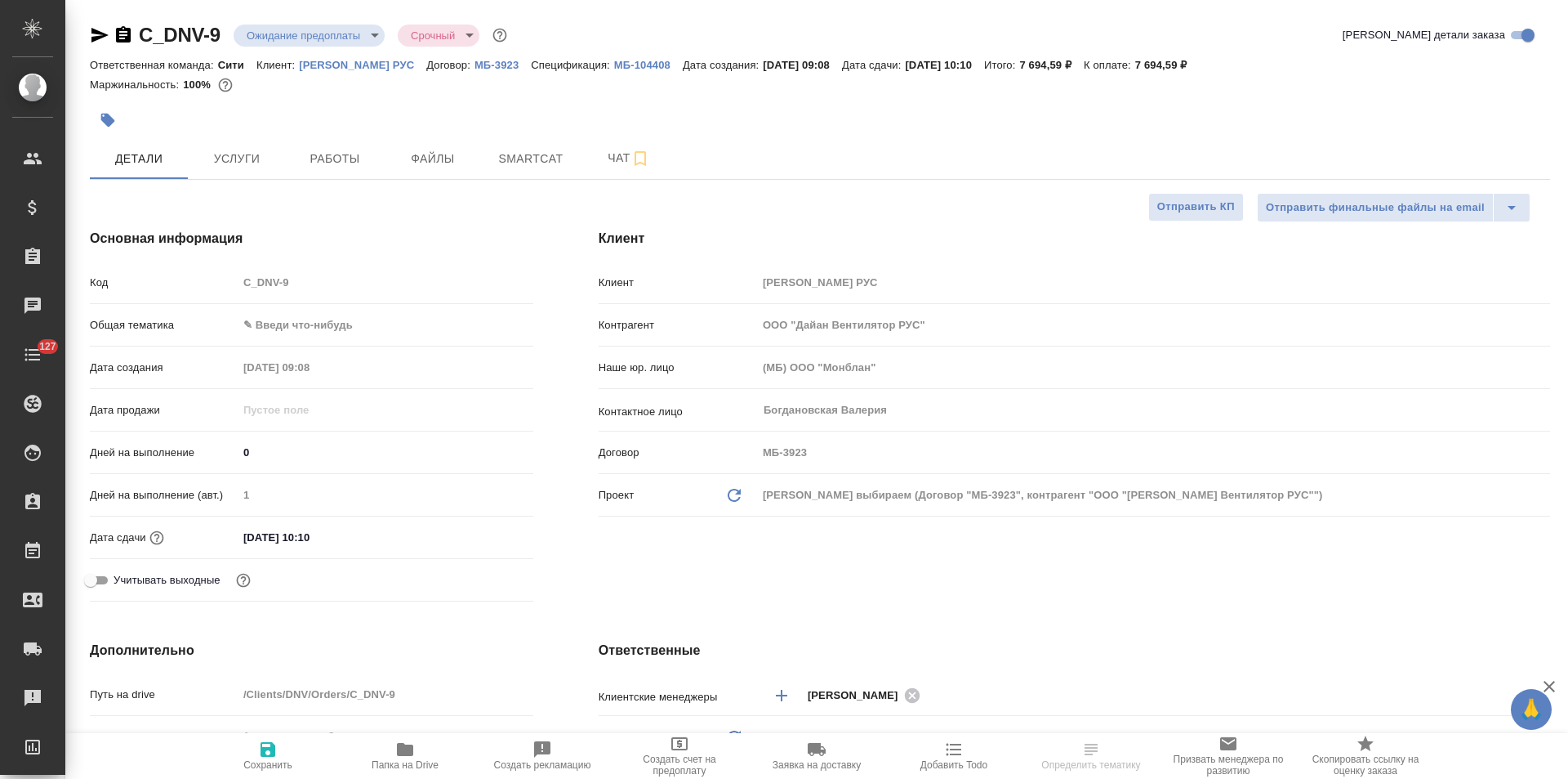
type textarea "x"
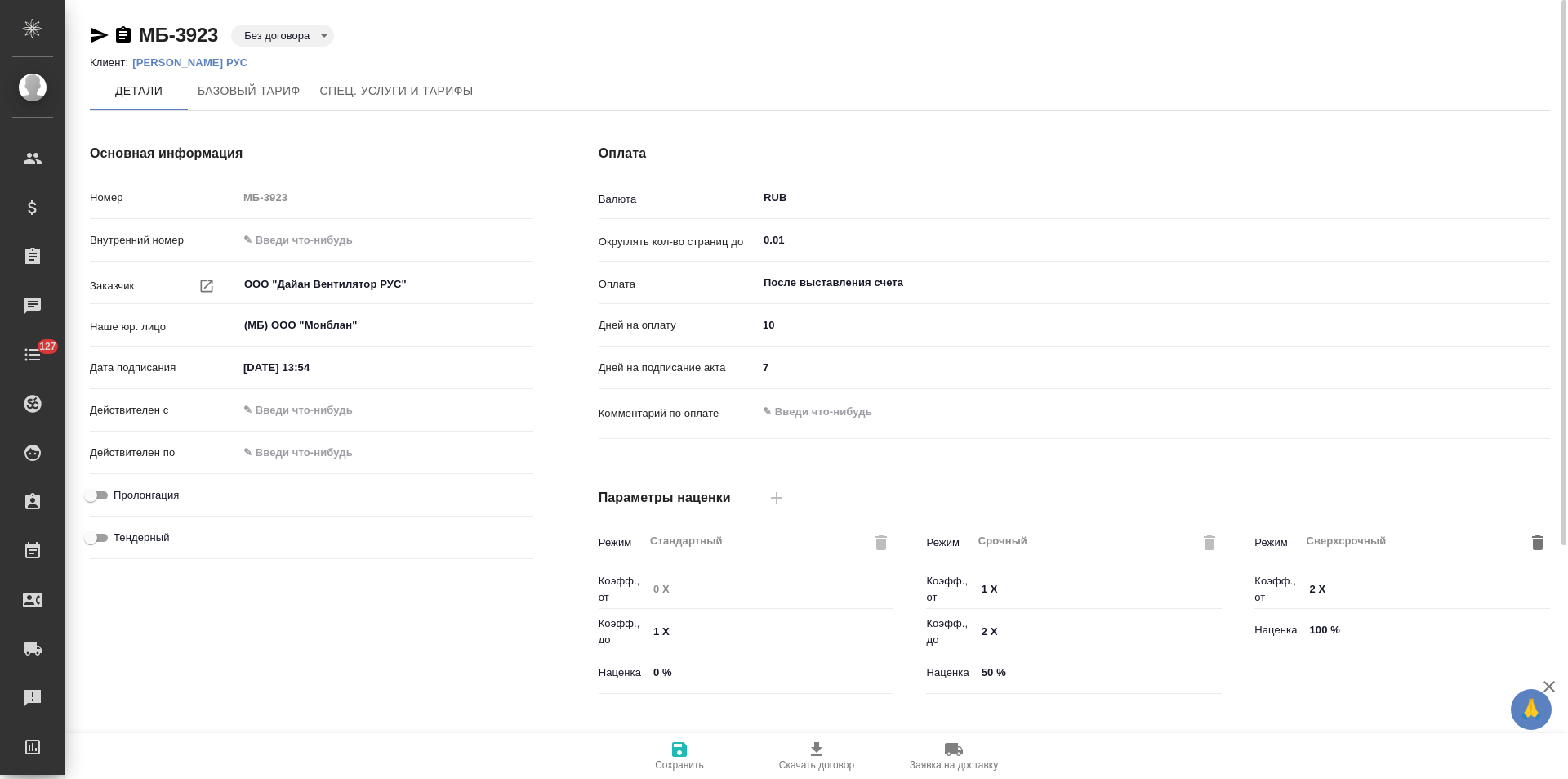
scroll to position [332, 0]
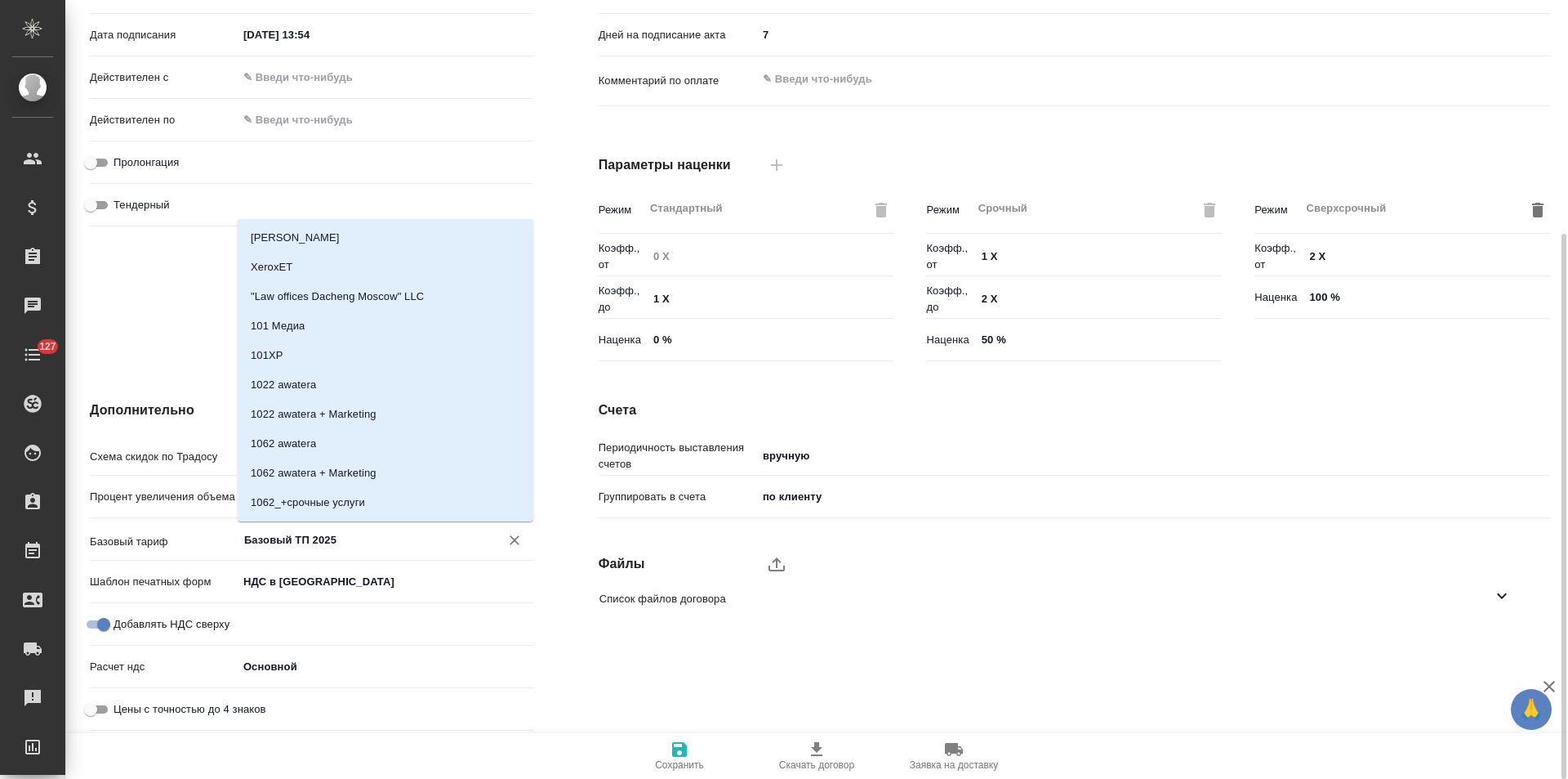
click at [316, 548] on input "Базовый ТП 2025" at bounding box center [359, 539] width 231 height 20
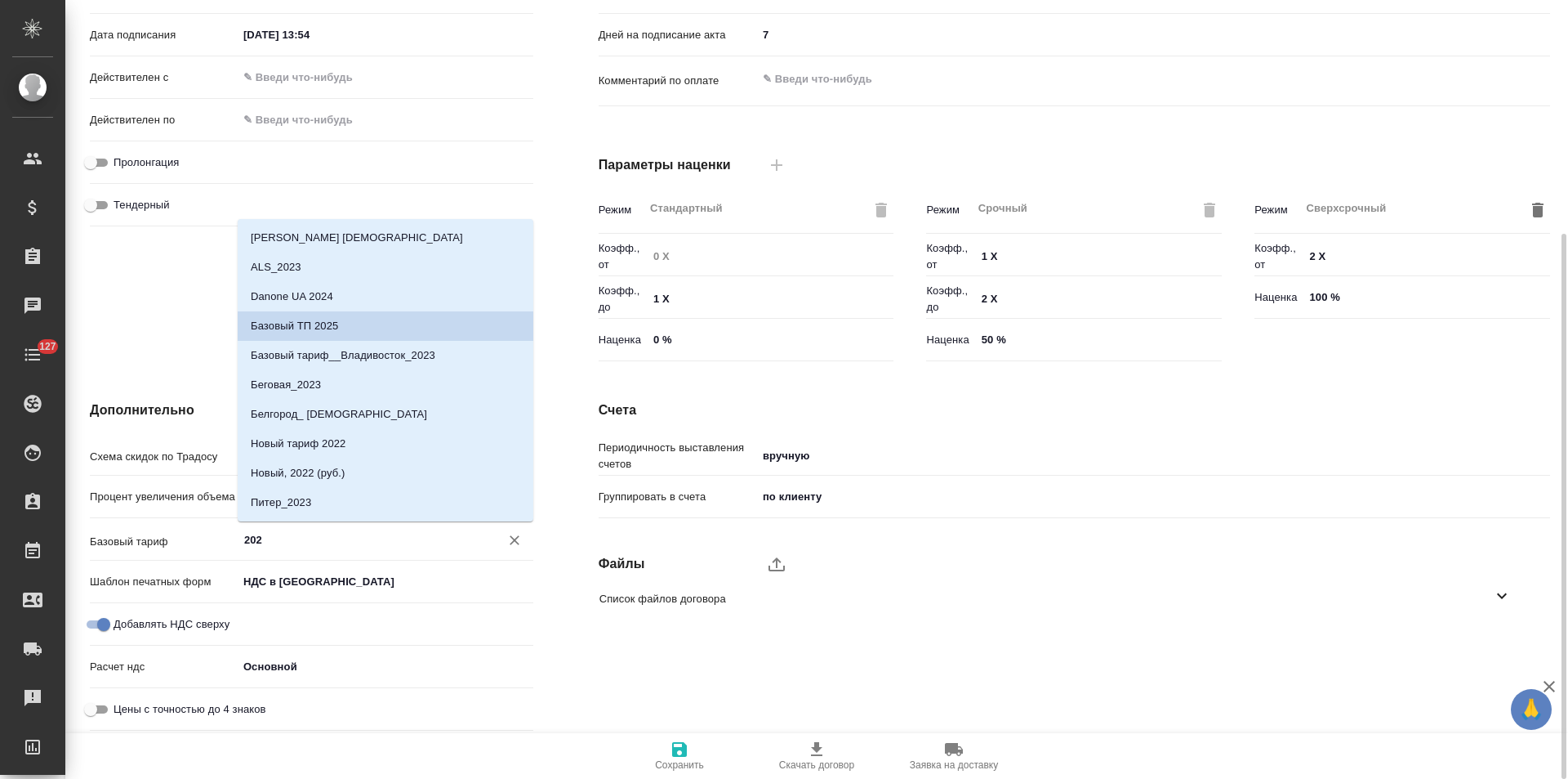
type input "2025"
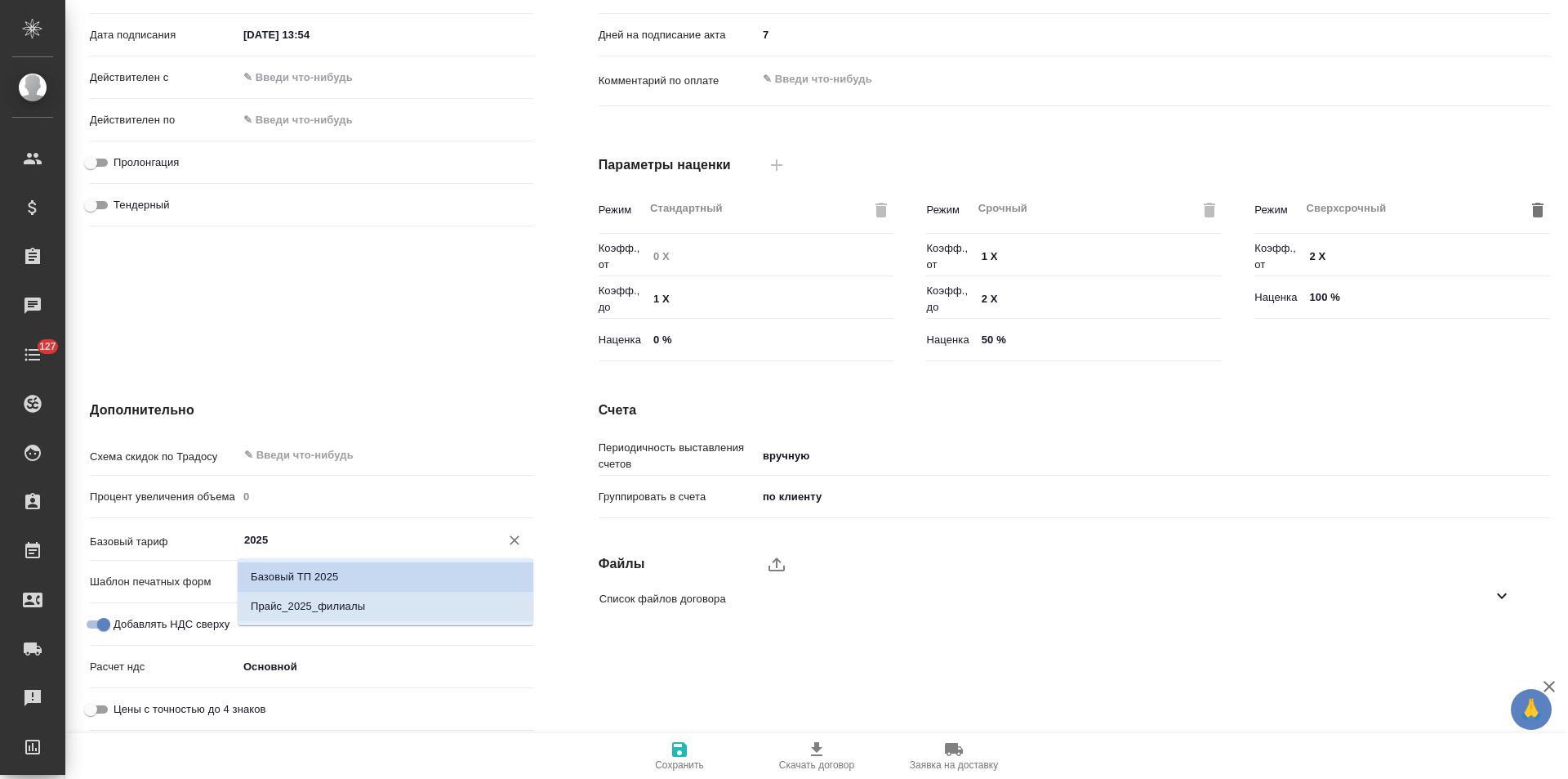
click at [322, 616] on li "Прайс_2025_филиалы" at bounding box center [386, 607] width 295 height 30
type textarea "x"
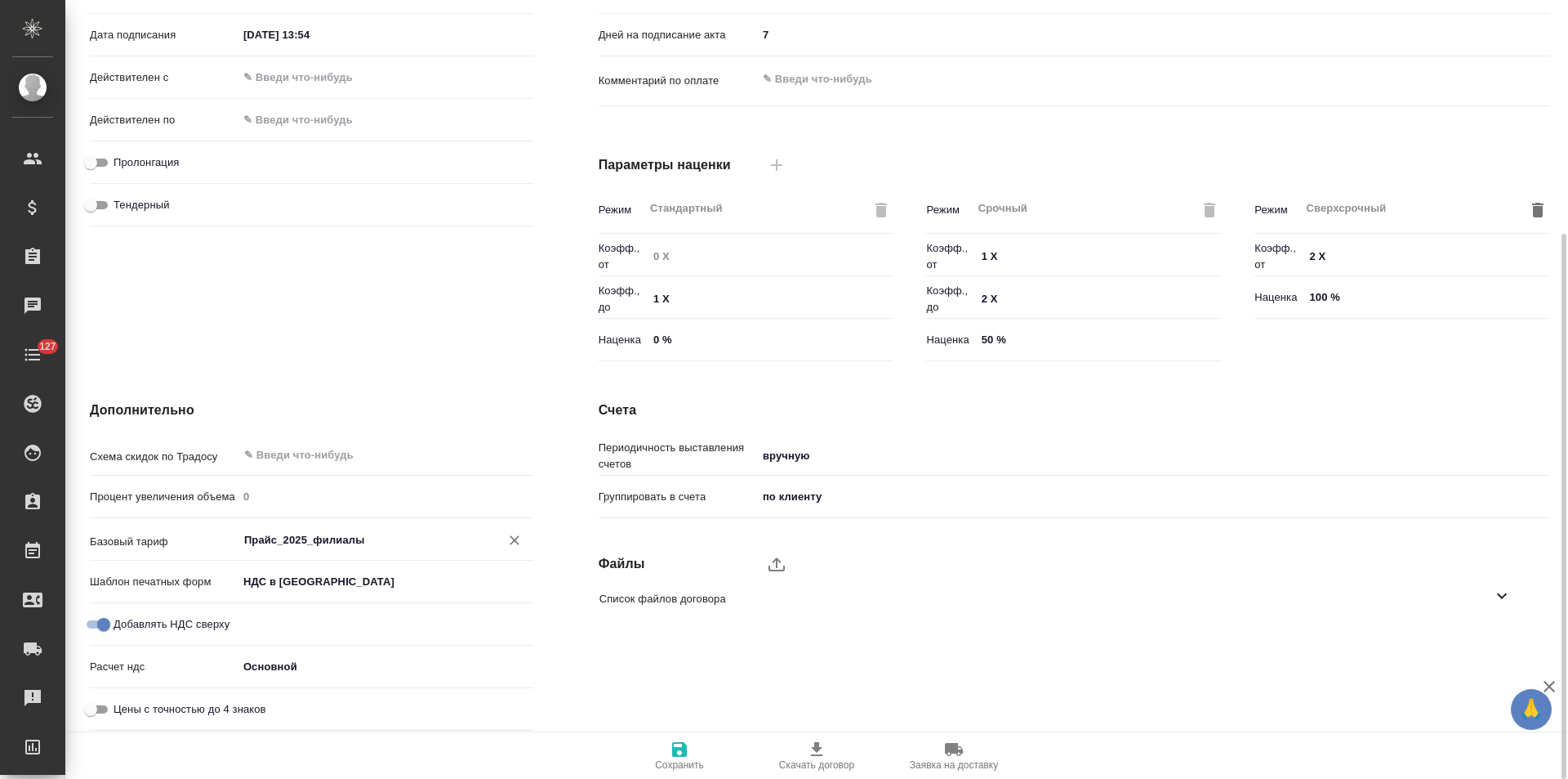
type input "Прайс_2025_филиалы"
click at [676, 745] on icon "button" at bounding box center [679, 749] width 20 height 20
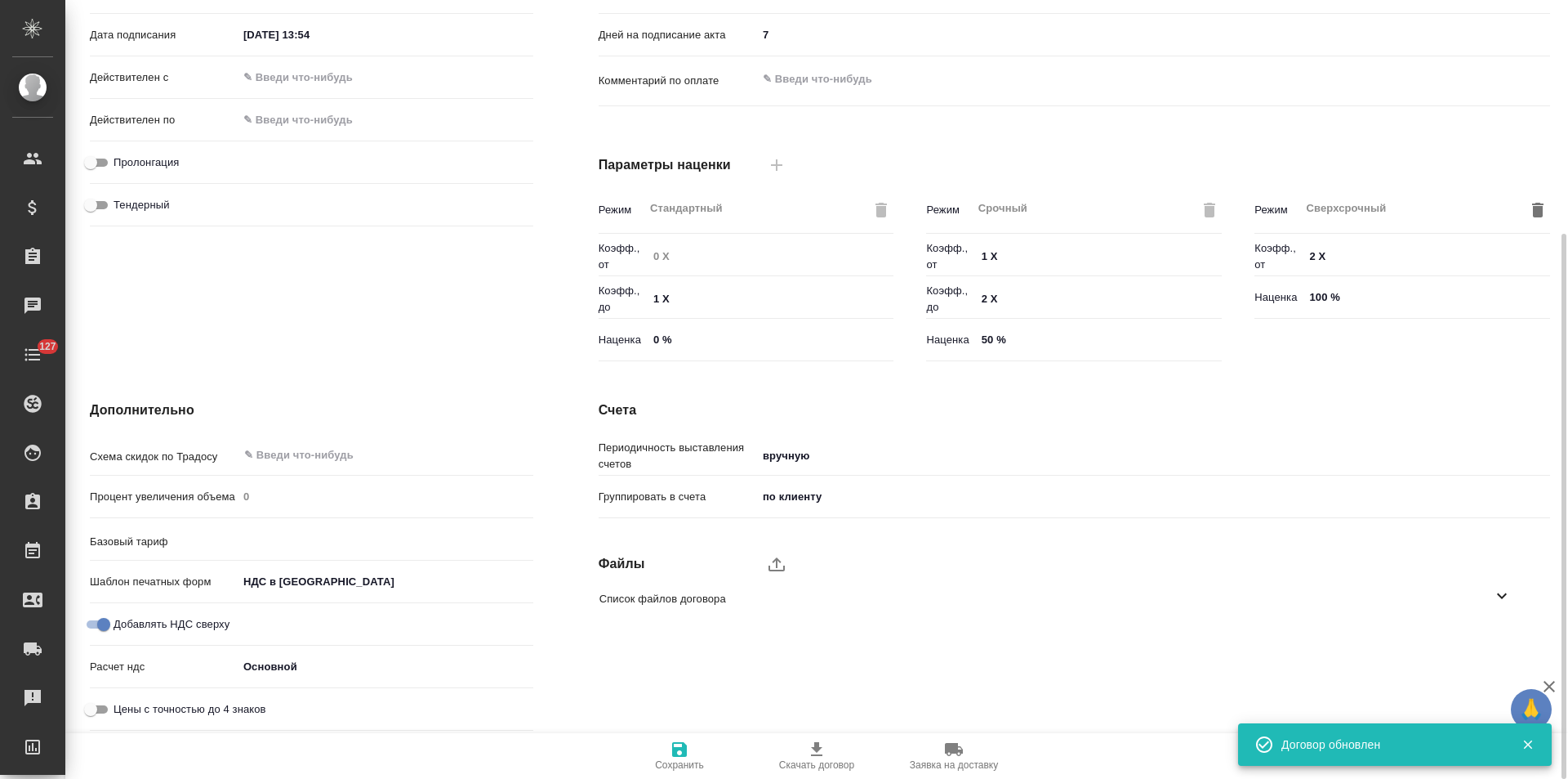
type input "Прайс_2025_филиалы"
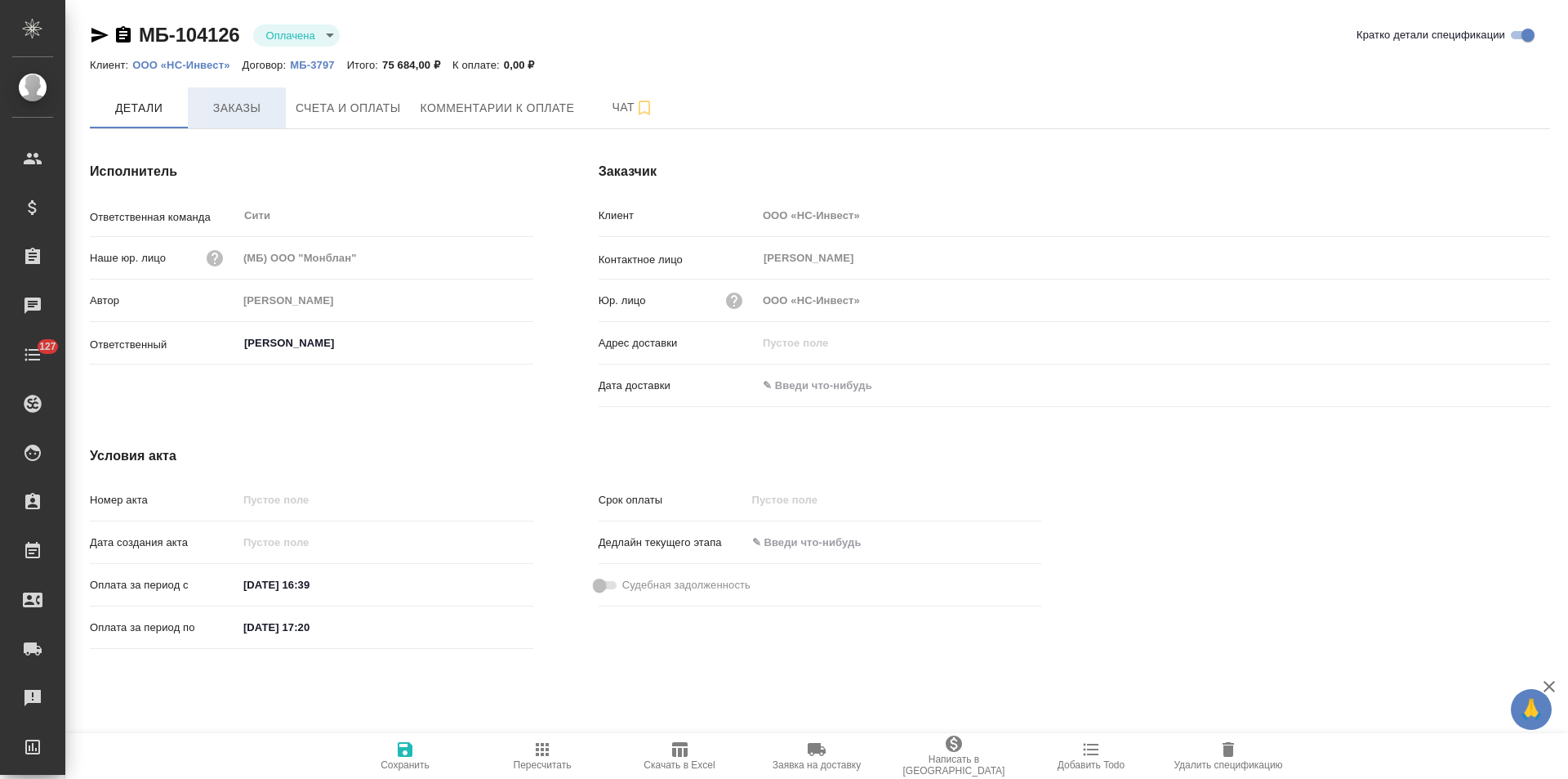
click at [248, 120] on button "Заказы" at bounding box center [236, 108] width 98 height 41
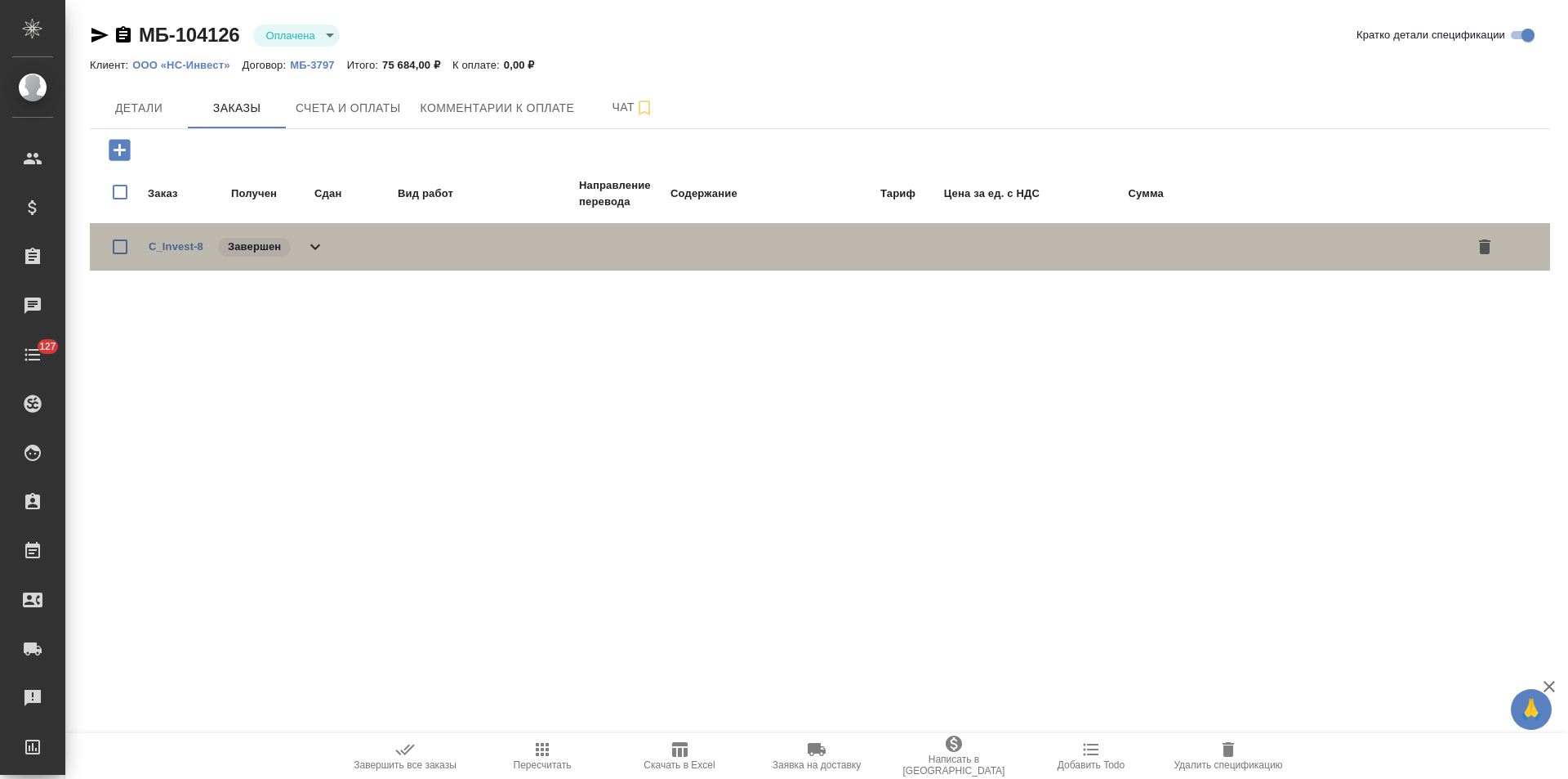
click at [309, 252] on icon at bounding box center [315, 247] width 20 height 20
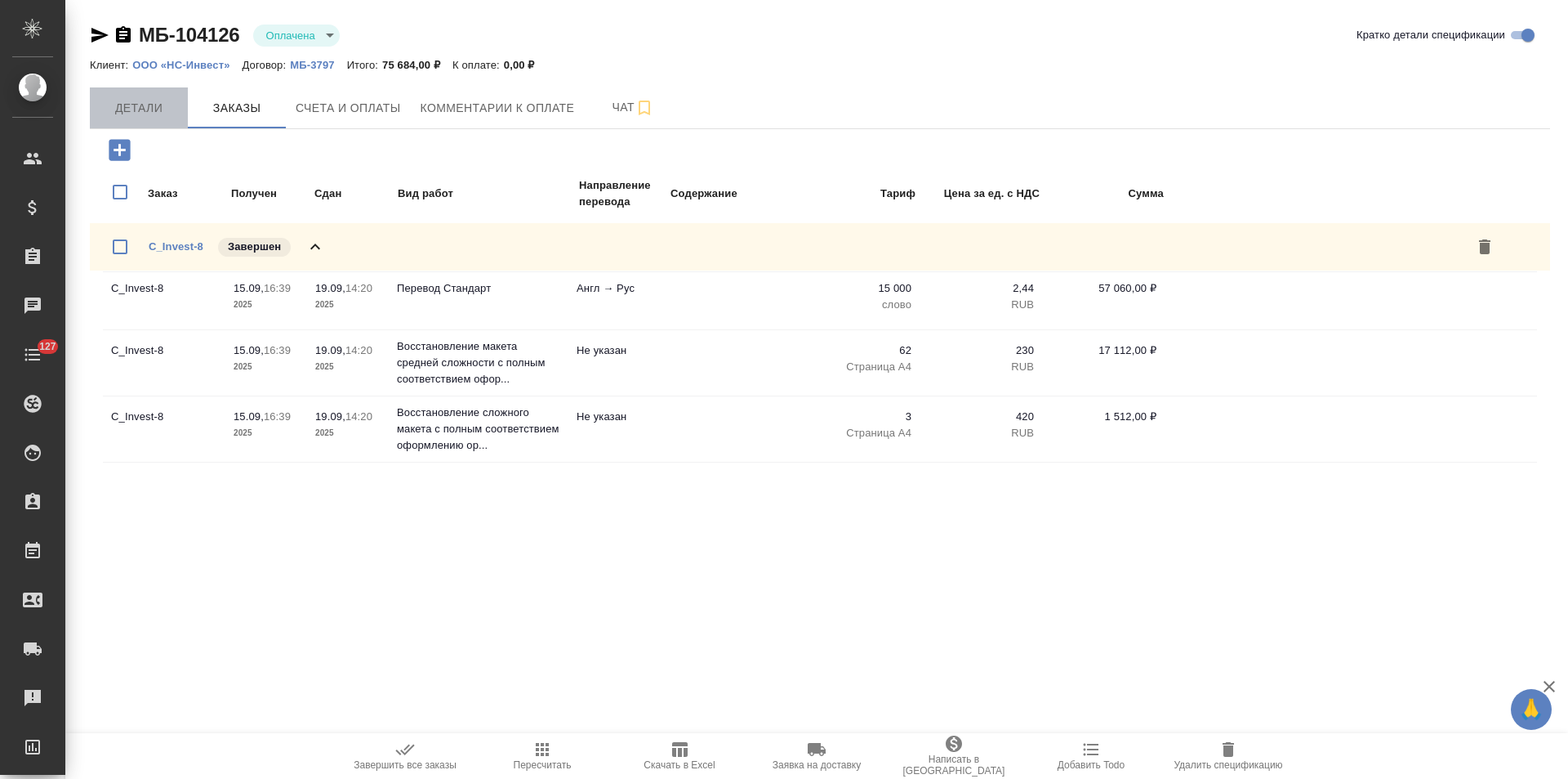
click at [151, 109] on span "Детали" at bounding box center [139, 108] width 79 height 21
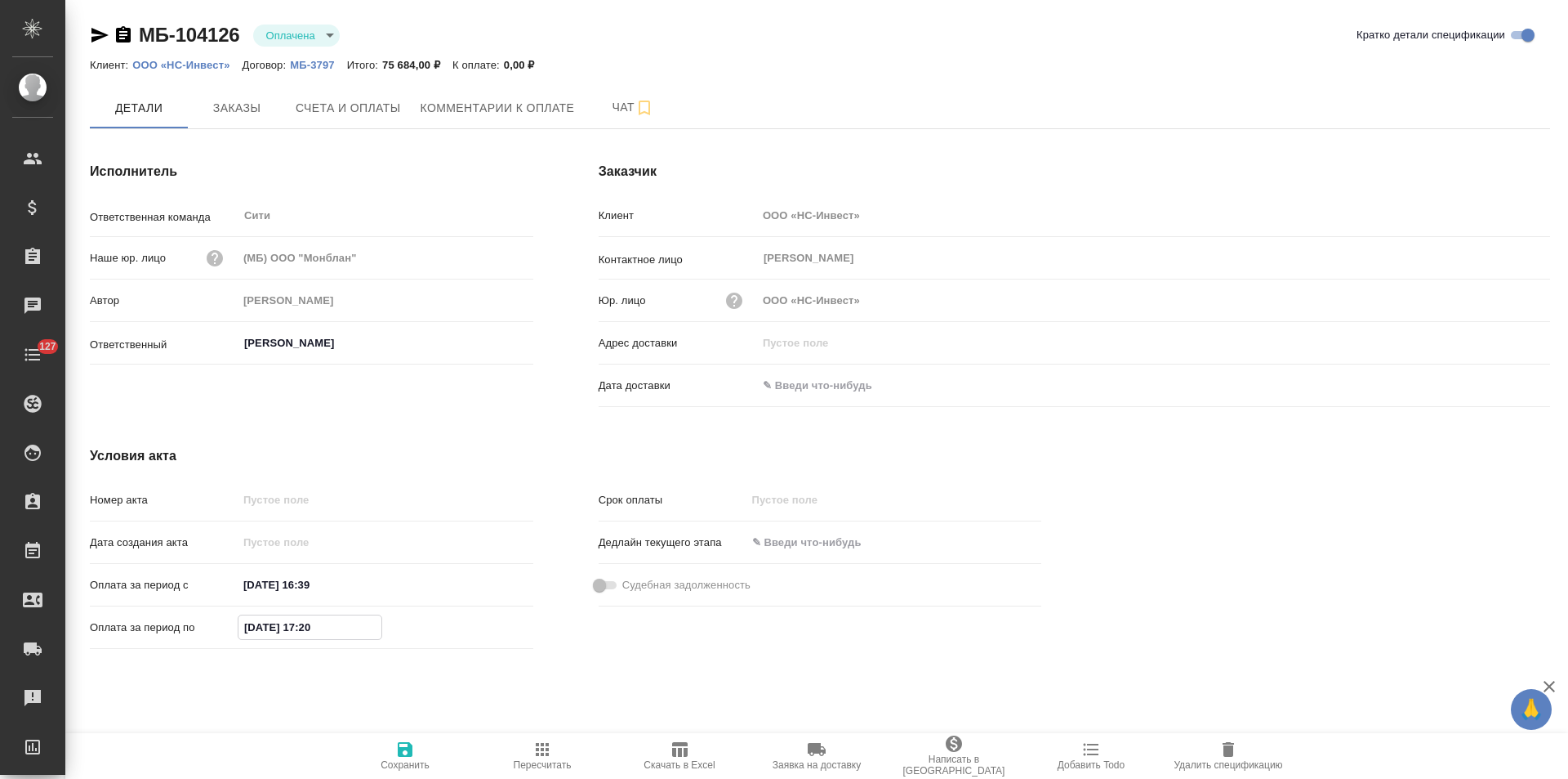
click at [256, 628] on input "16.09.2025 17:20" at bounding box center [310, 627] width 143 height 24
type input "19.09.2025 17:20"
click at [418, 749] on span "Сохранить" at bounding box center [405, 755] width 117 height 31
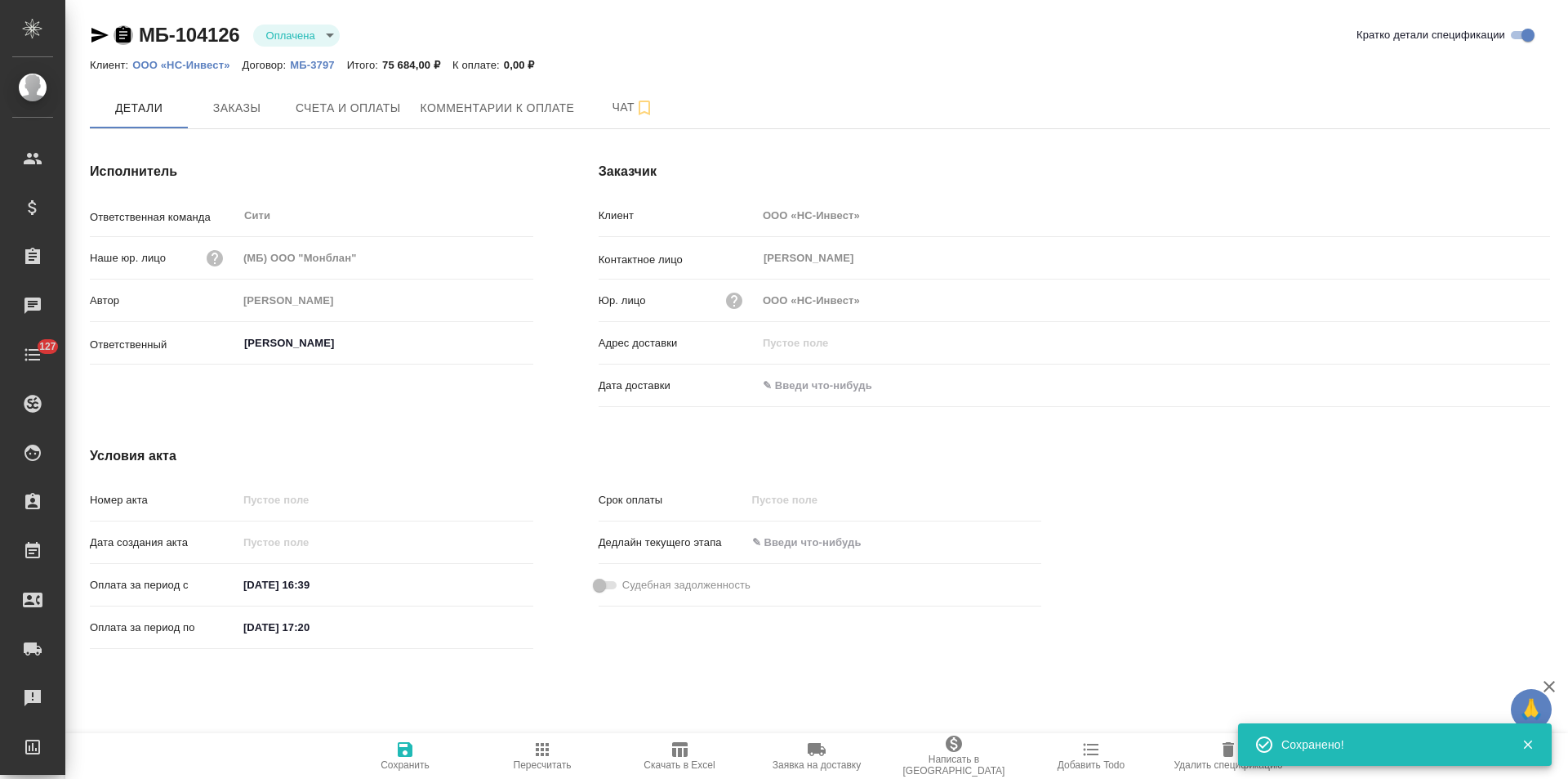
click at [128, 36] on icon "button" at bounding box center [123, 34] width 15 height 16
click at [320, 113] on span "Счета и оплаты" at bounding box center [348, 108] width 105 height 21
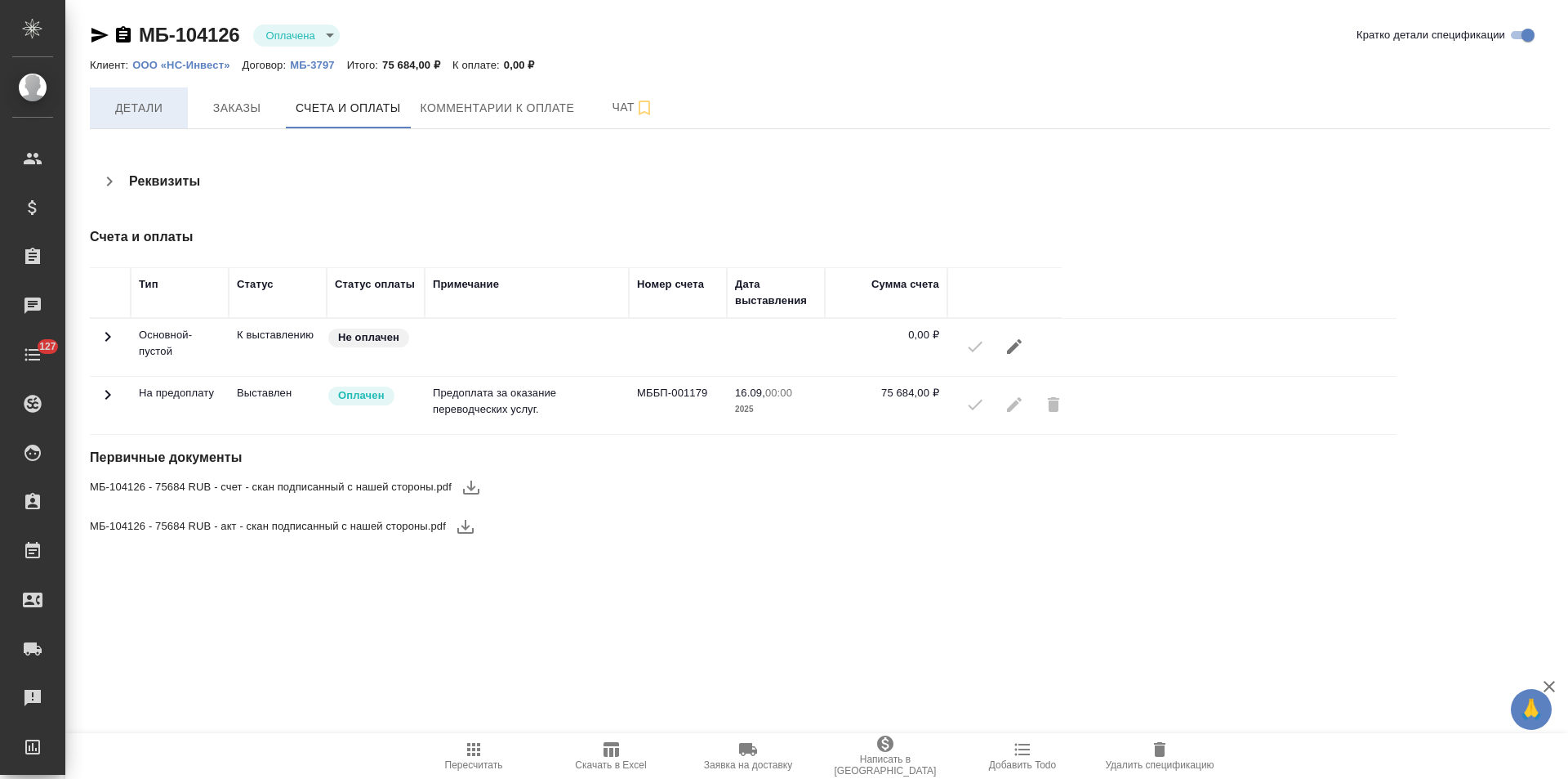
click at [154, 96] on button "Детали" at bounding box center [139, 108] width 98 height 41
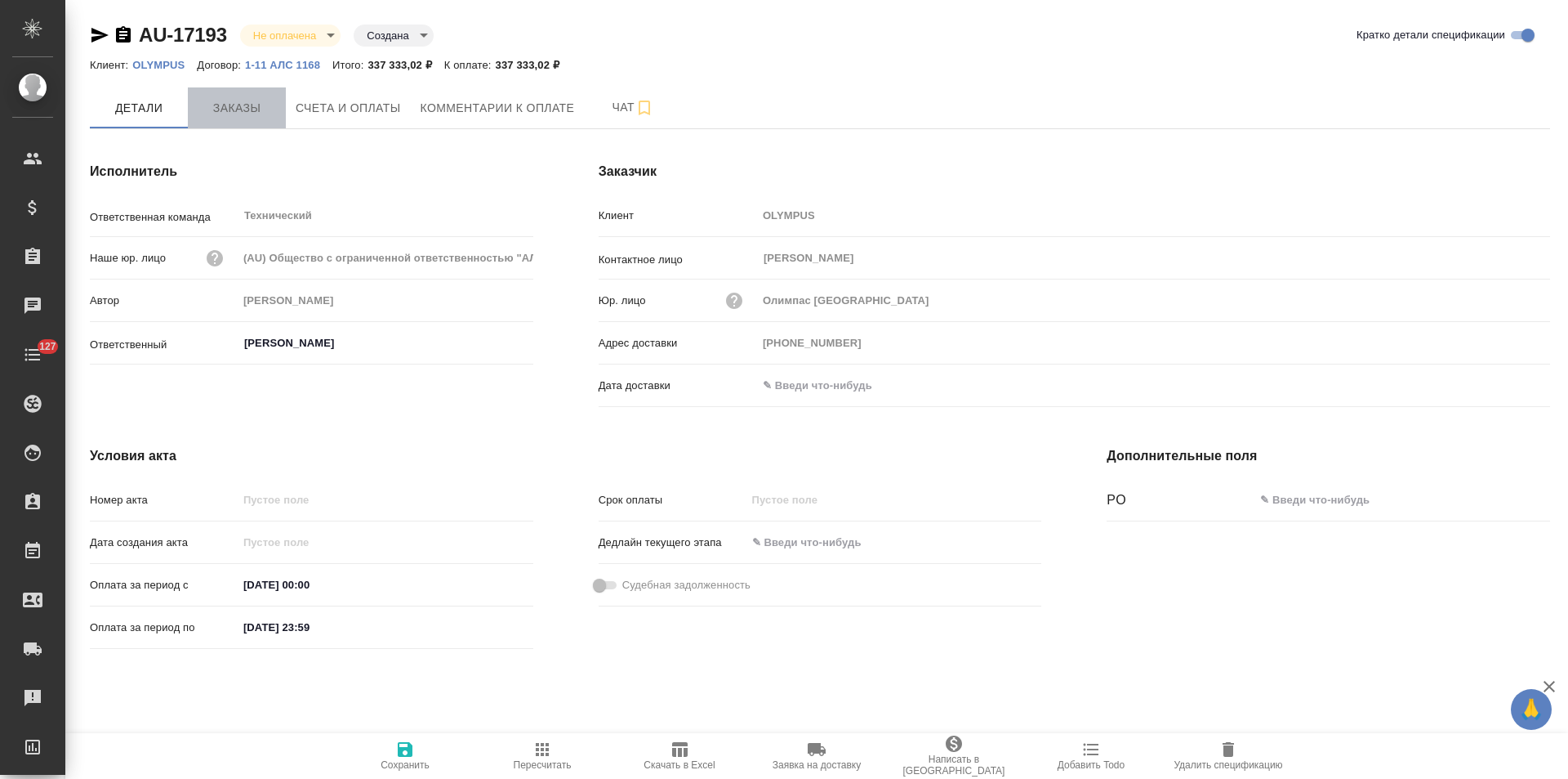
click at [233, 117] on span "Заказы" at bounding box center [237, 108] width 79 height 21
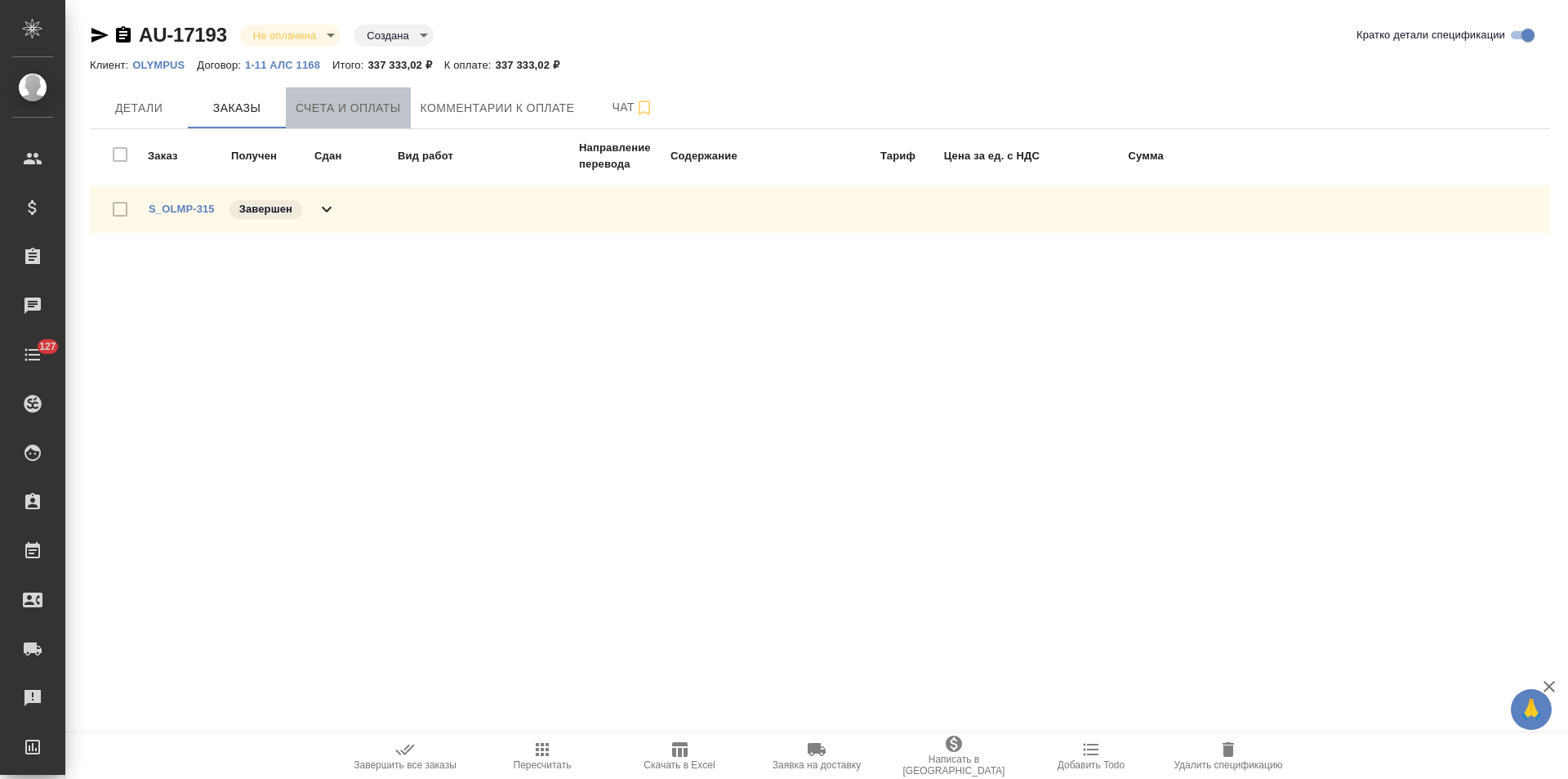
click at [365, 114] on span "Счета и оплаты" at bounding box center [348, 108] width 105 height 21
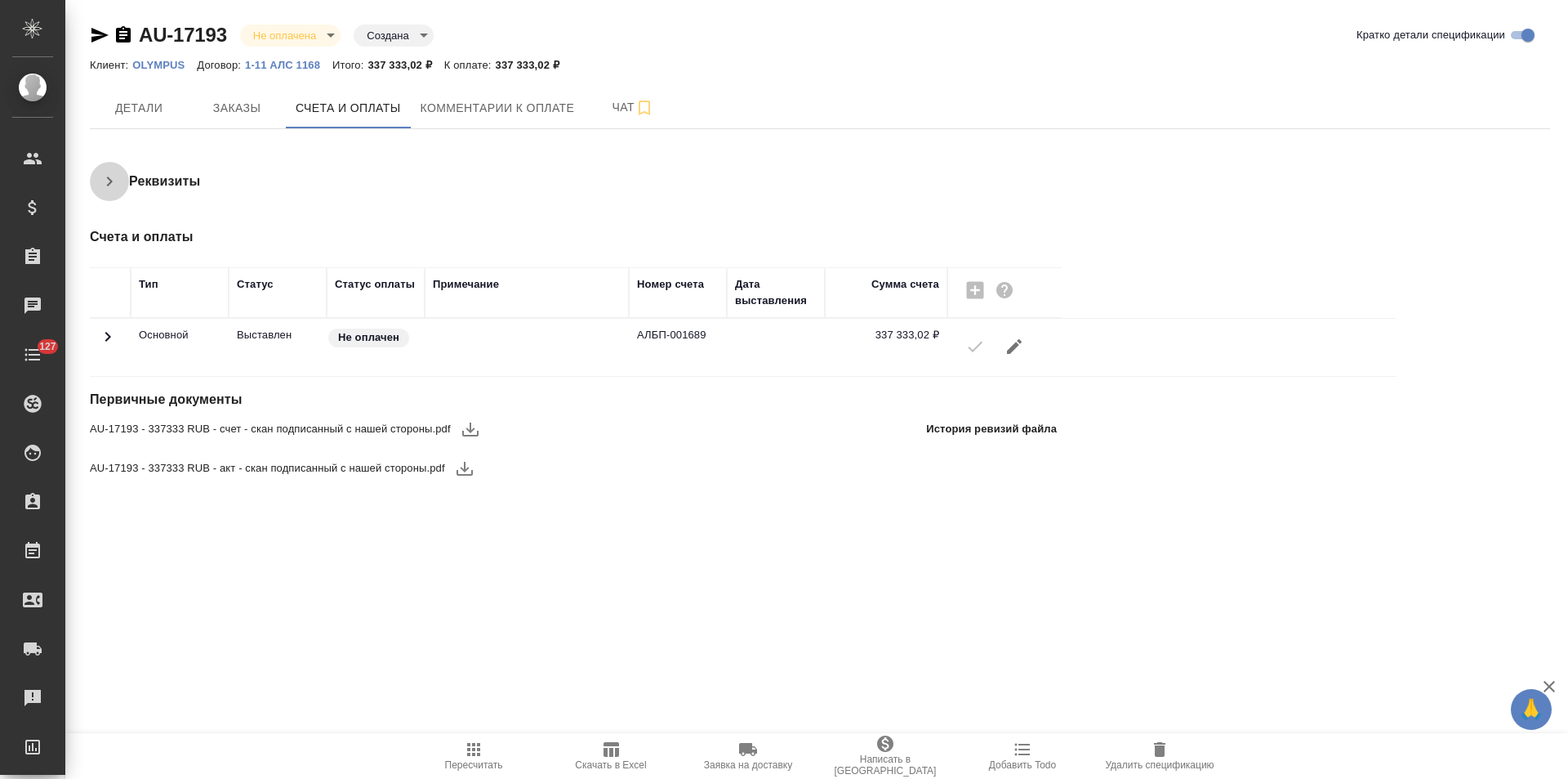
click at [118, 187] on icon "button" at bounding box center [109, 181] width 20 height 20
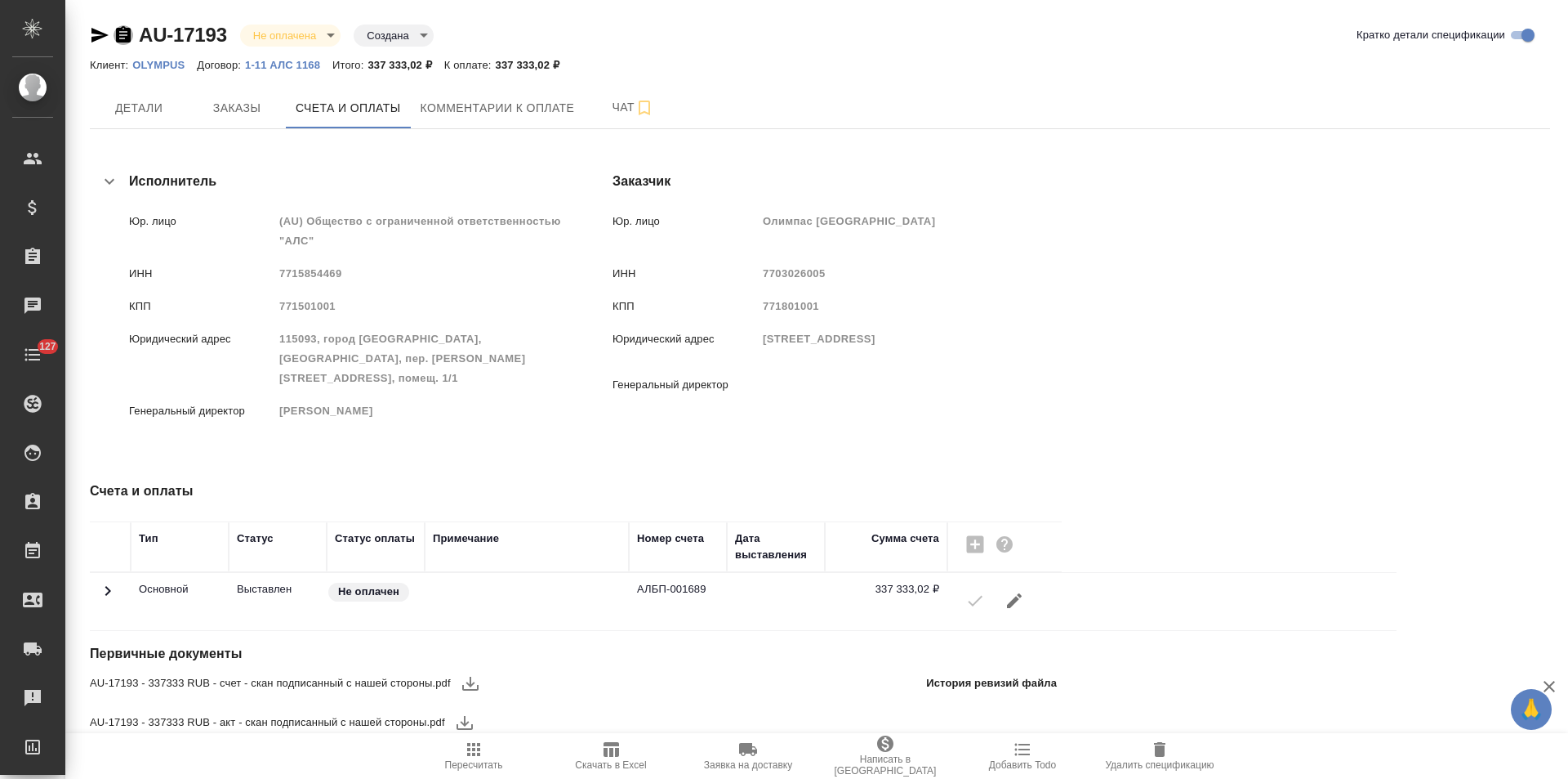
click at [121, 36] on icon "button" at bounding box center [123, 34] width 15 height 16
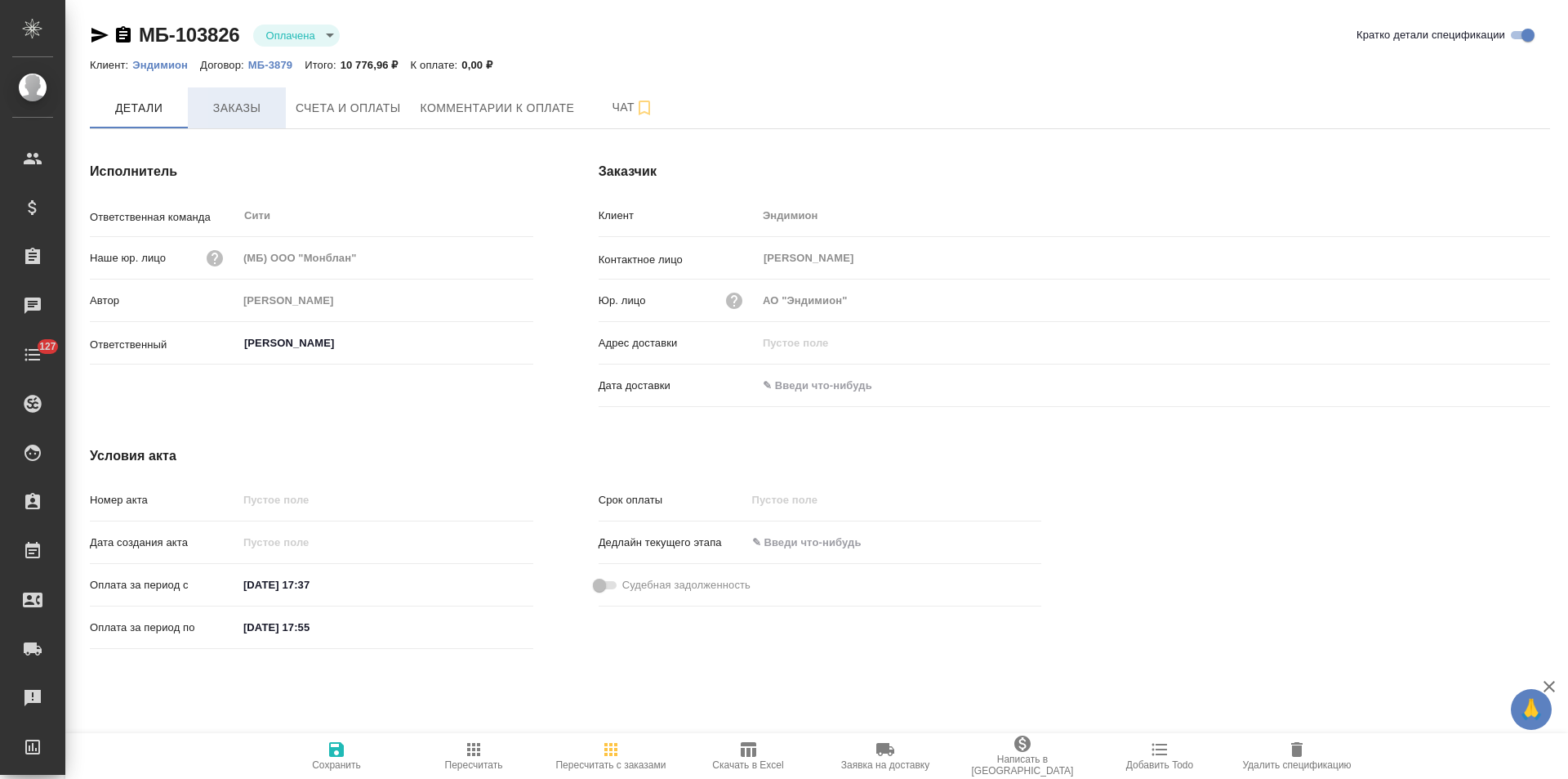
click at [242, 103] on span "Заказы" at bounding box center [237, 108] width 79 height 21
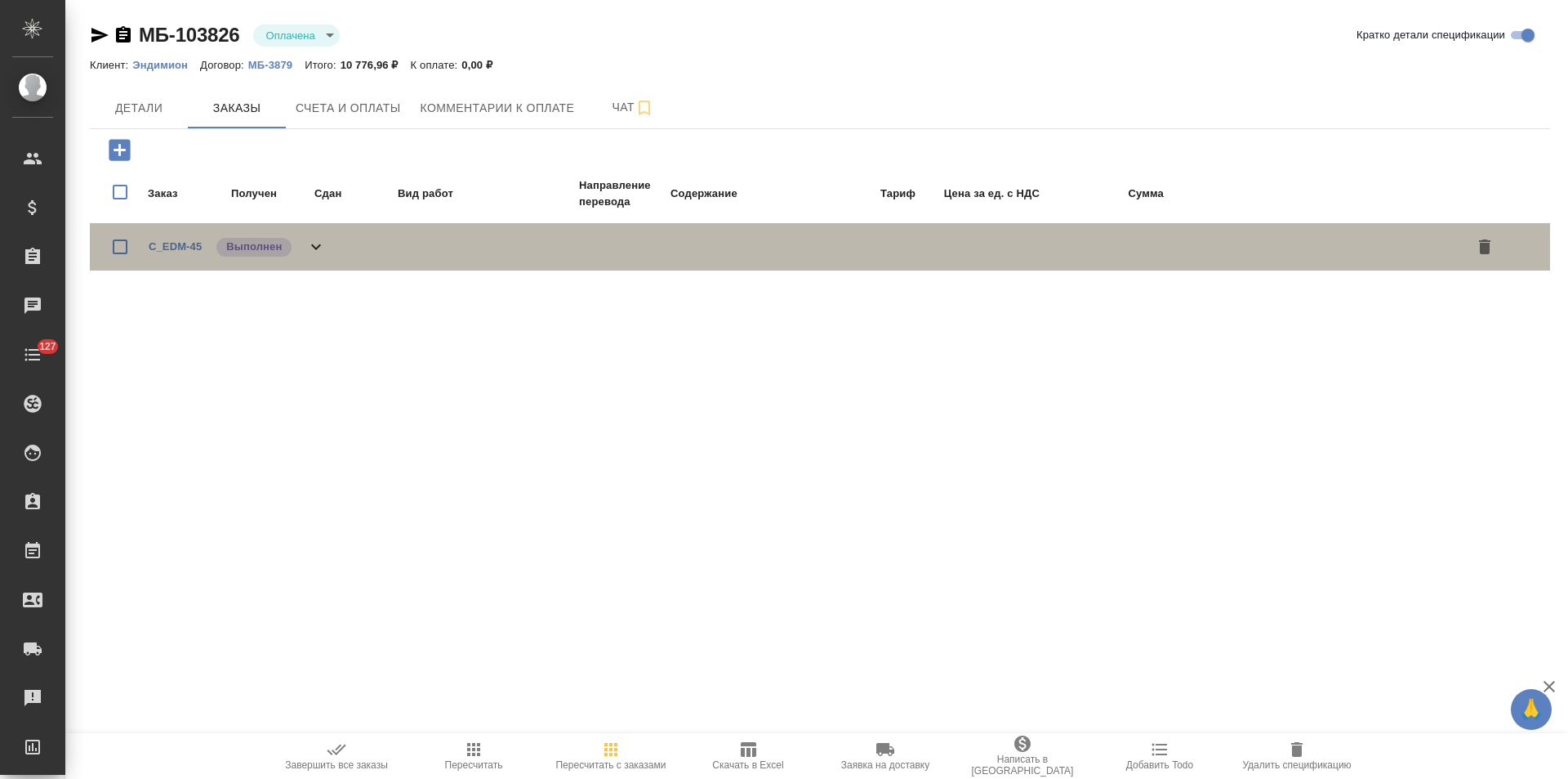
drag, startPoint x: 336, startPoint y: 241, endPoint x: 425, endPoint y: 241, distance: 89.0
click at [337, 241] on div "C_EDM-45 Выполнен" at bounding box center [821, 247] width 1461 height 48
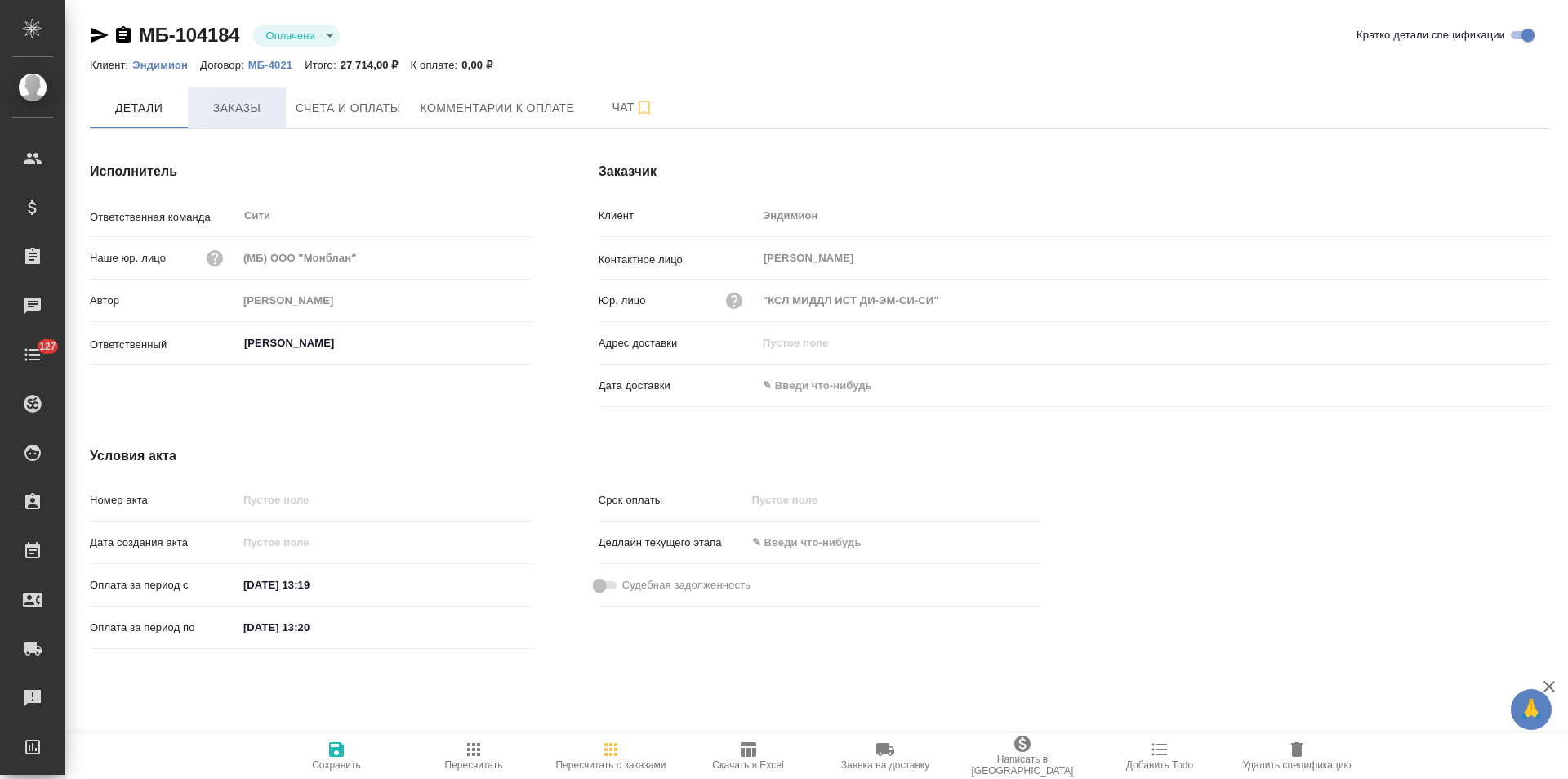
click at [258, 123] on button "Заказы" at bounding box center [236, 108] width 98 height 41
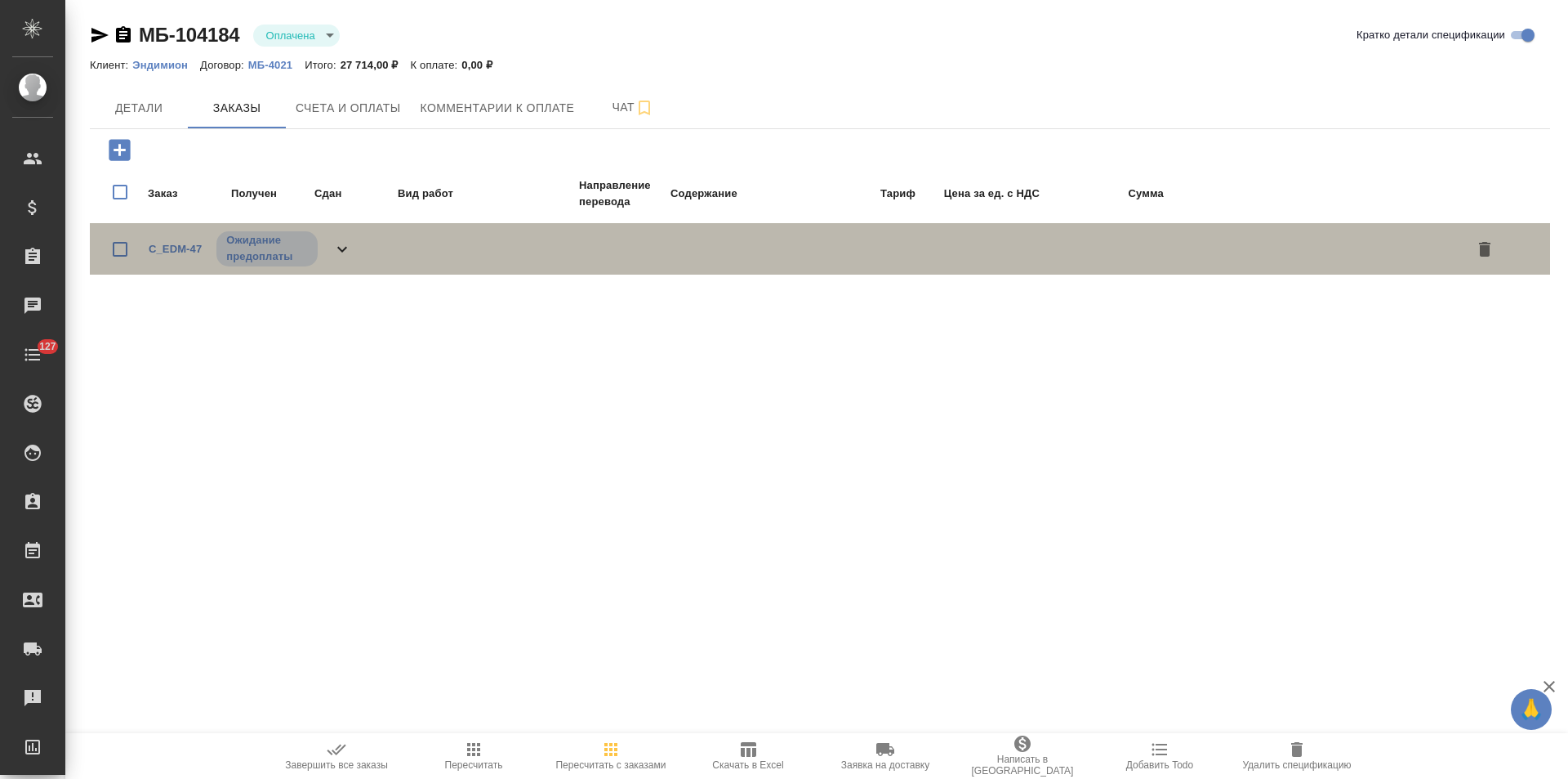
click at [341, 247] on icon at bounding box center [342, 250] width 20 height 20
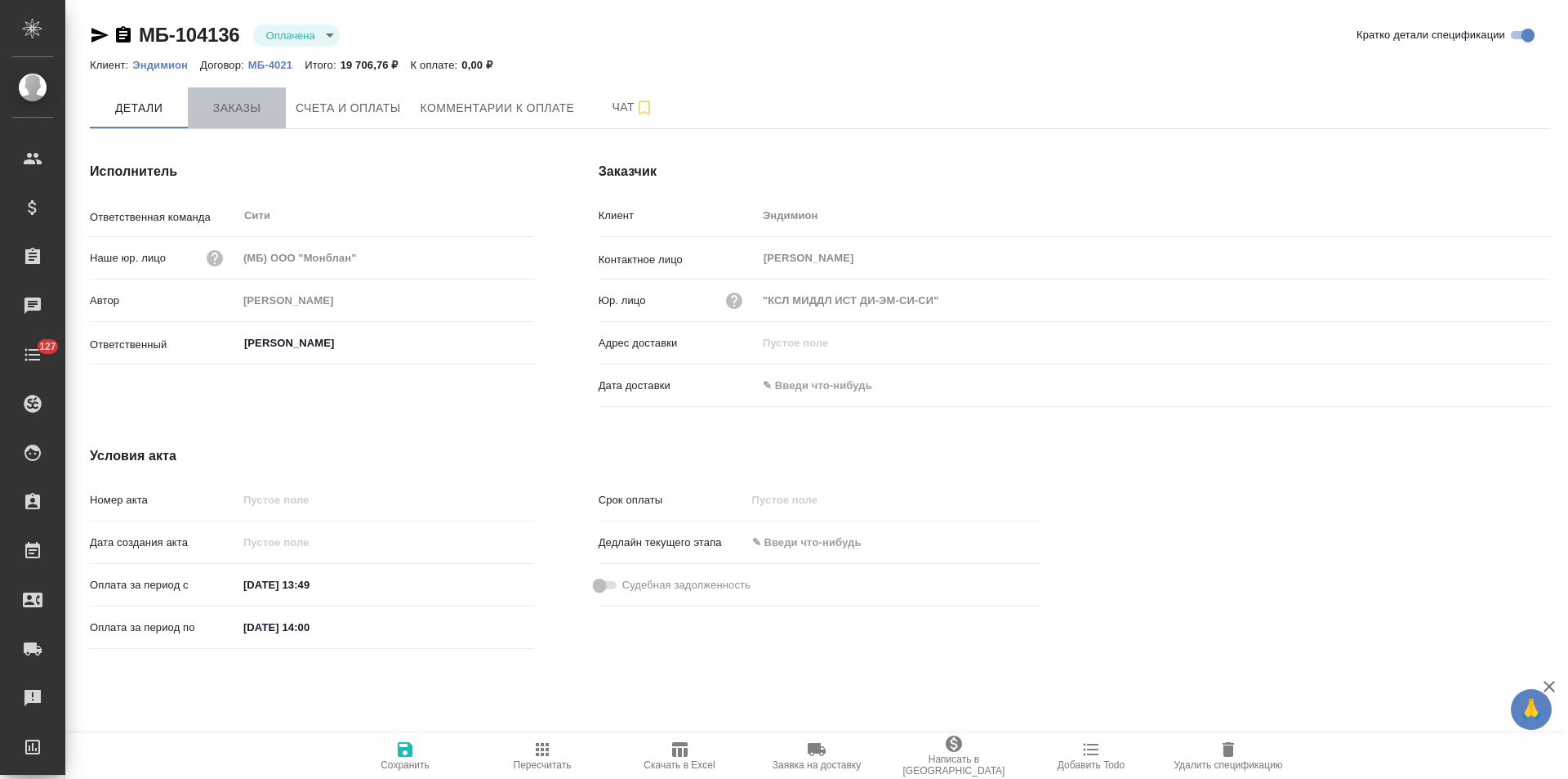
click at [245, 120] on button "Заказы" at bounding box center [236, 108] width 98 height 41
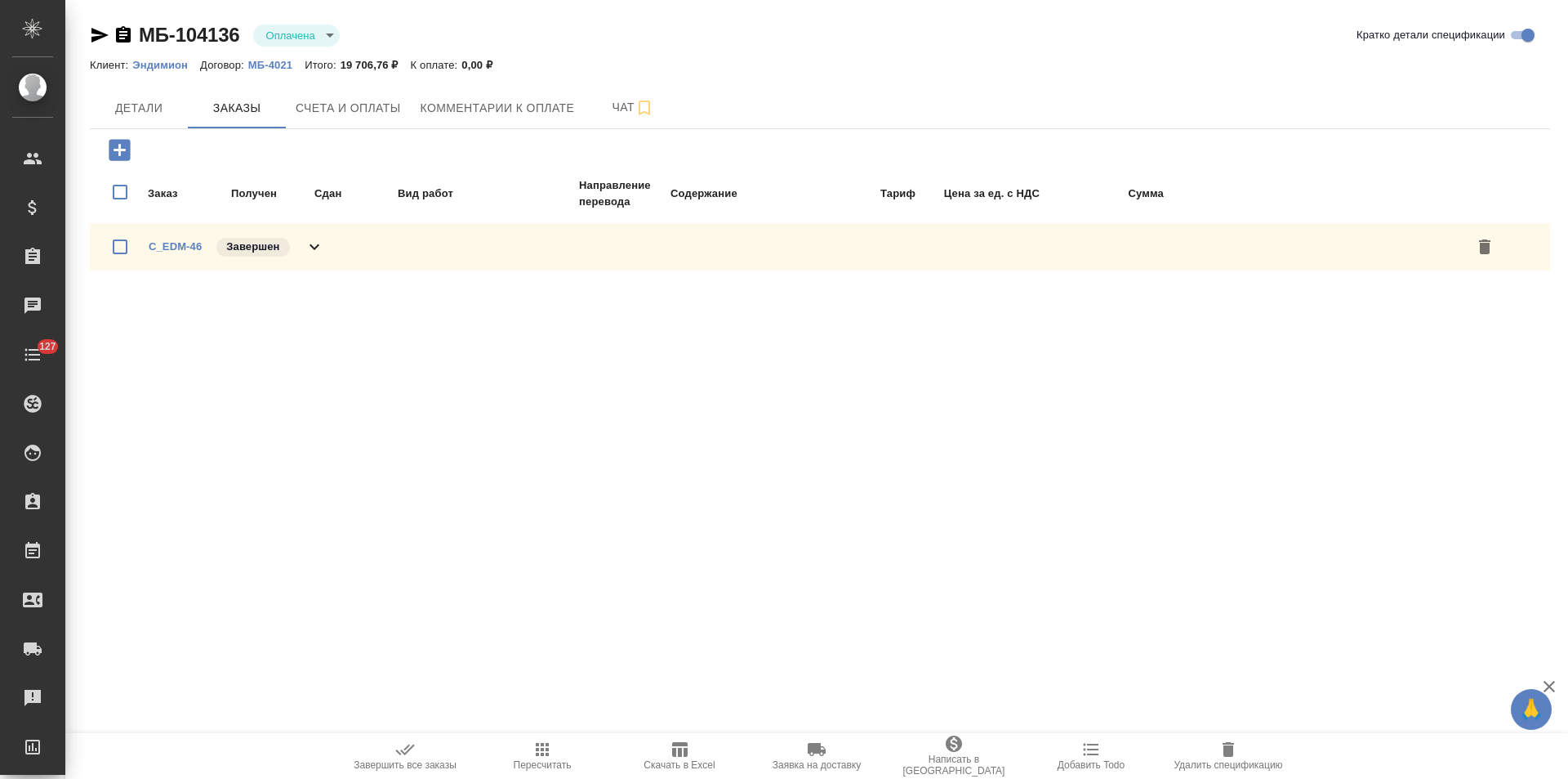
click at [322, 239] on icon at bounding box center [314, 247] width 20 height 20
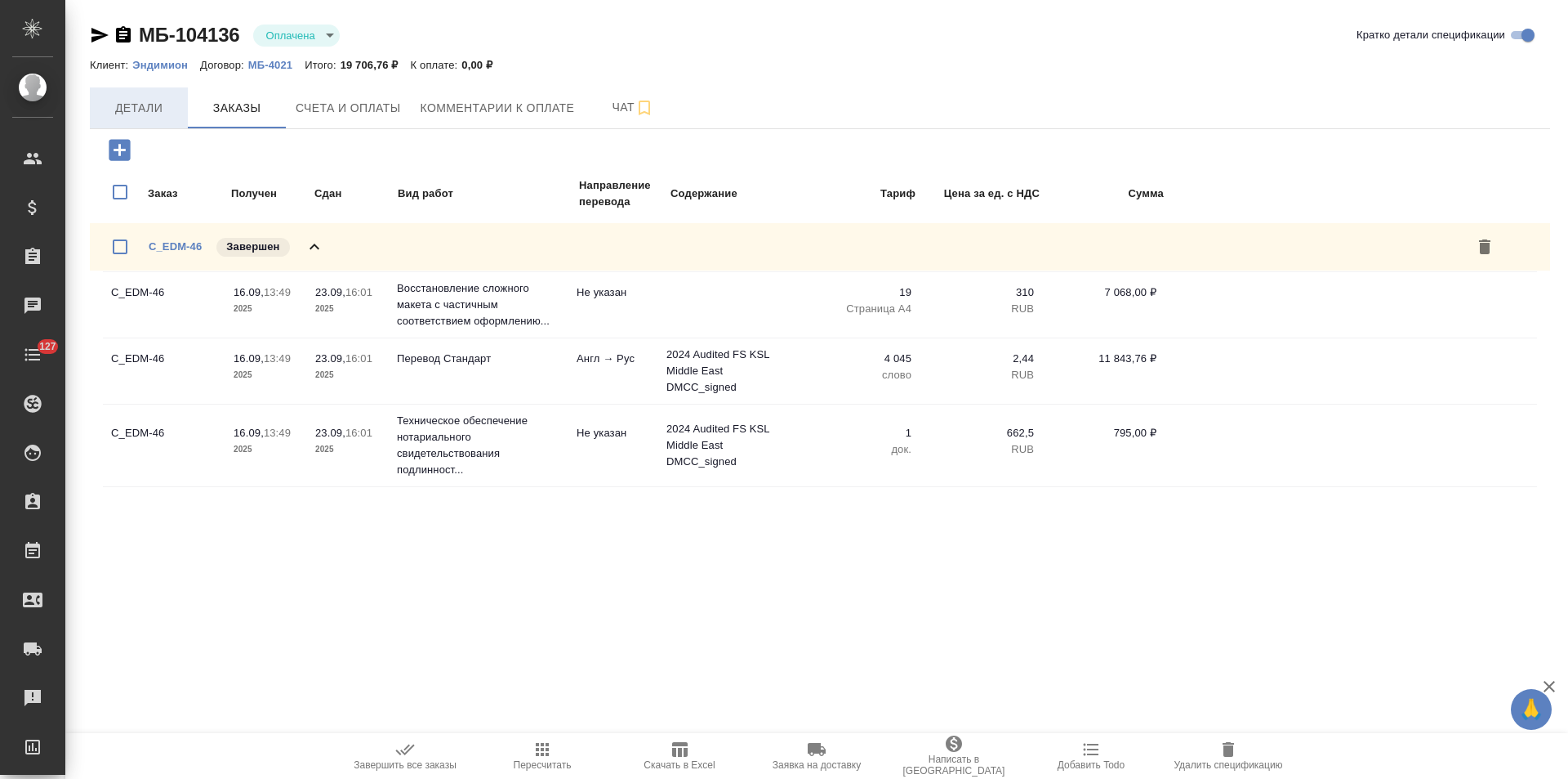
click at [150, 107] on span "Детали" at bounding box center [139, 108] width 79 height 21
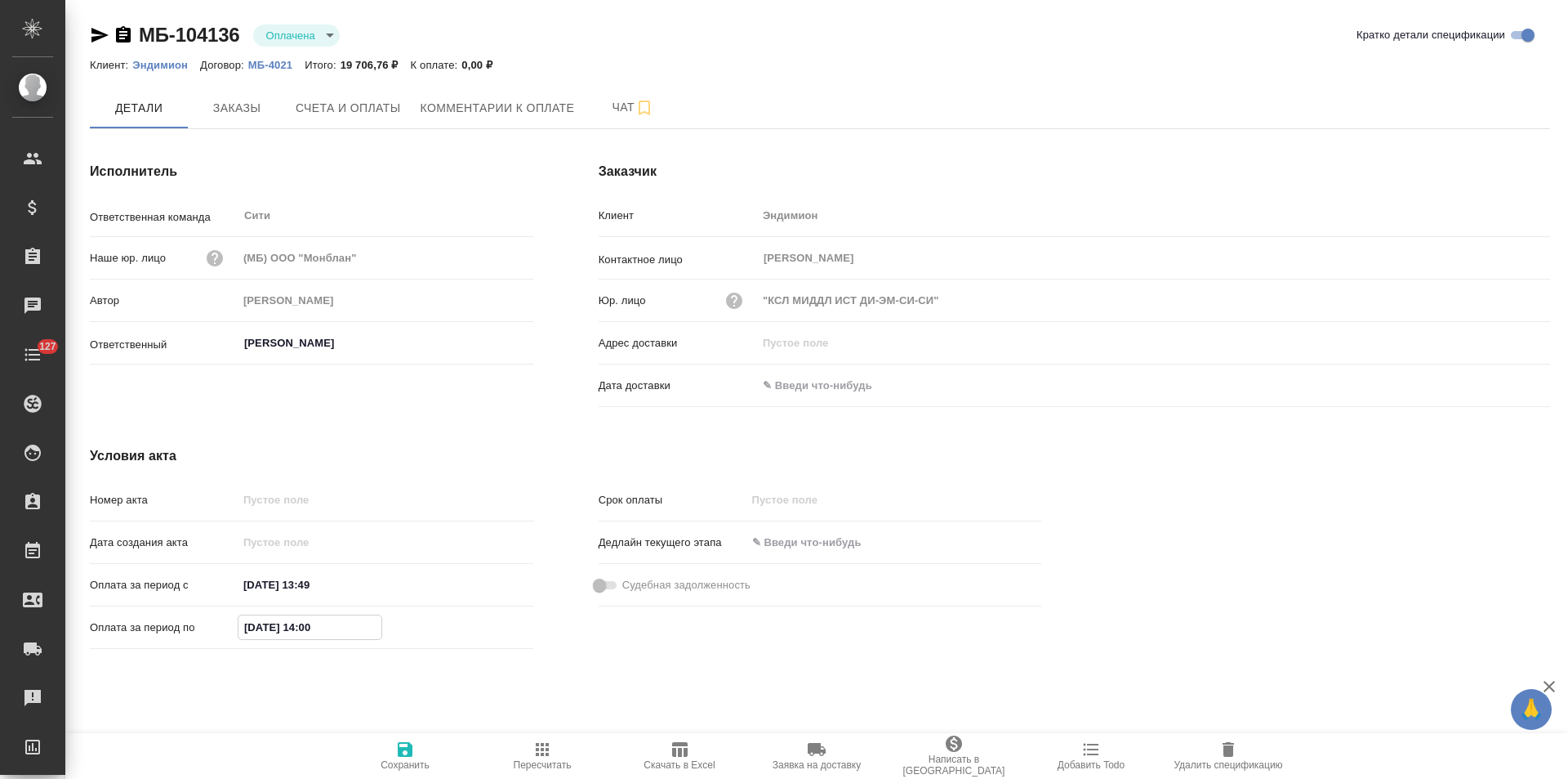
drag, startPoint x: 256, startPoint y: 628, endPoint x: 235, endPoint y: 629, distance: 21.0
click at [235, 629] on div "Оплата за период по 16.09.2025 14:00" at bounding box center [312, 627] width 444 height 29
type input "23.09.2025 14:00"
click at [418, 747] on span "Сохранить" at bounding box center [405, 755] width 117 height 31
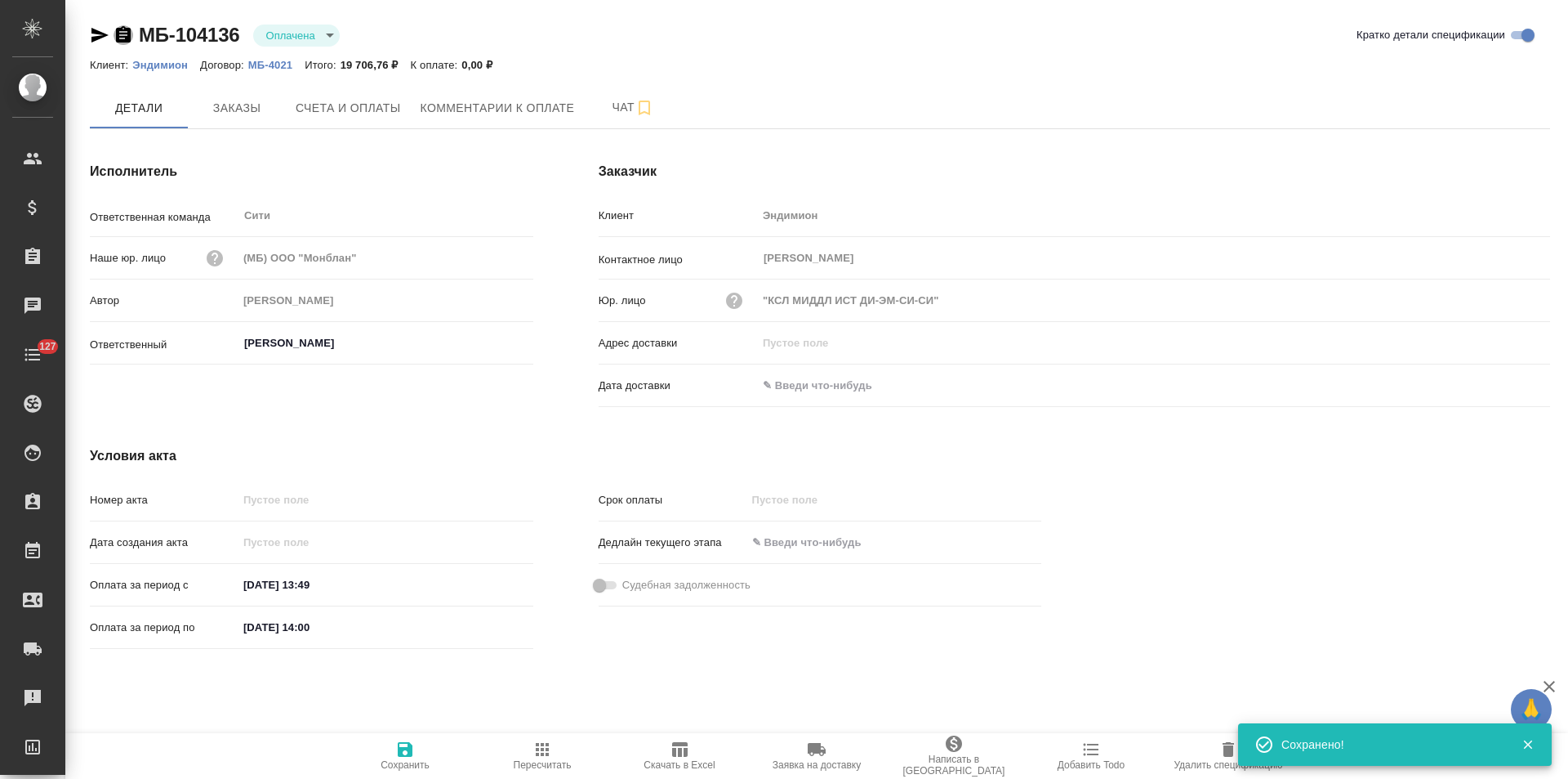
click at [128, 40] on icon "button" at bounding box center [123, 34] width 15 height 16
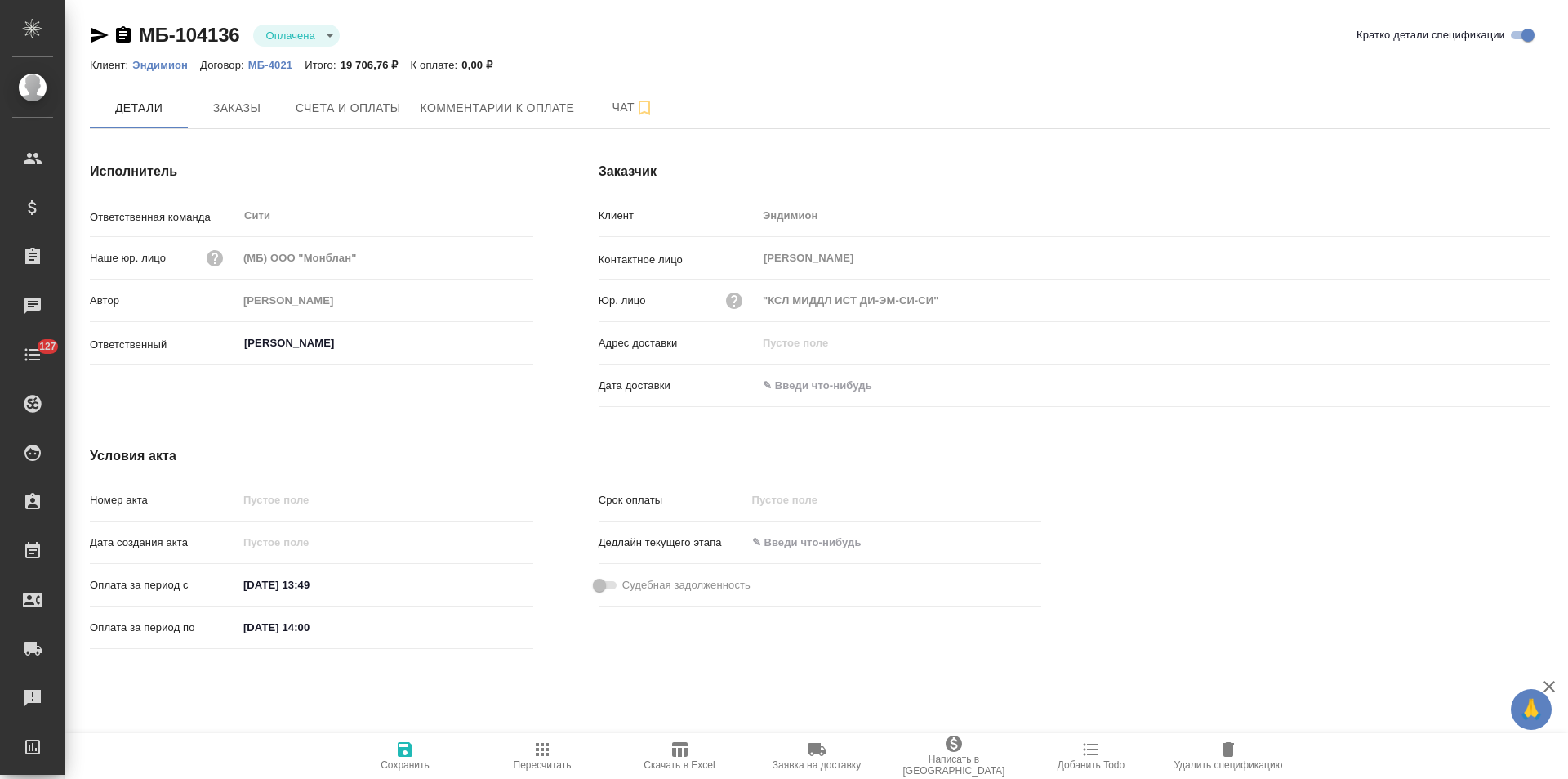
click at [118, 36] on icon "button" at bounding box center [123, 34] width 15 height 16
click at [359, 117] on span "Счета и оплаты" at bounding box center [348, 108] width 105 height 21
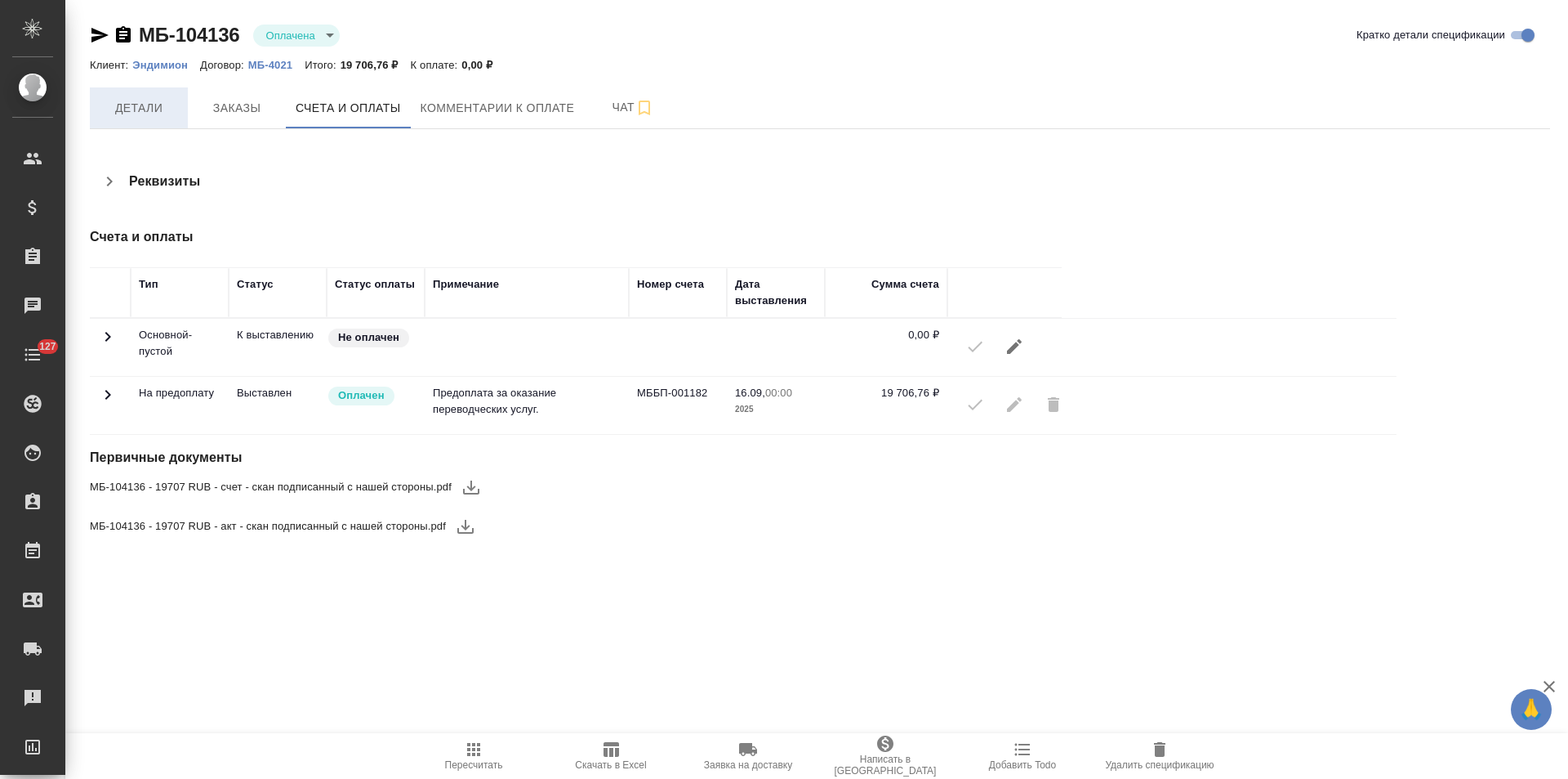
click at [149, 103] on span "Детали" at bounding box center [139, 108] width 79 height 21
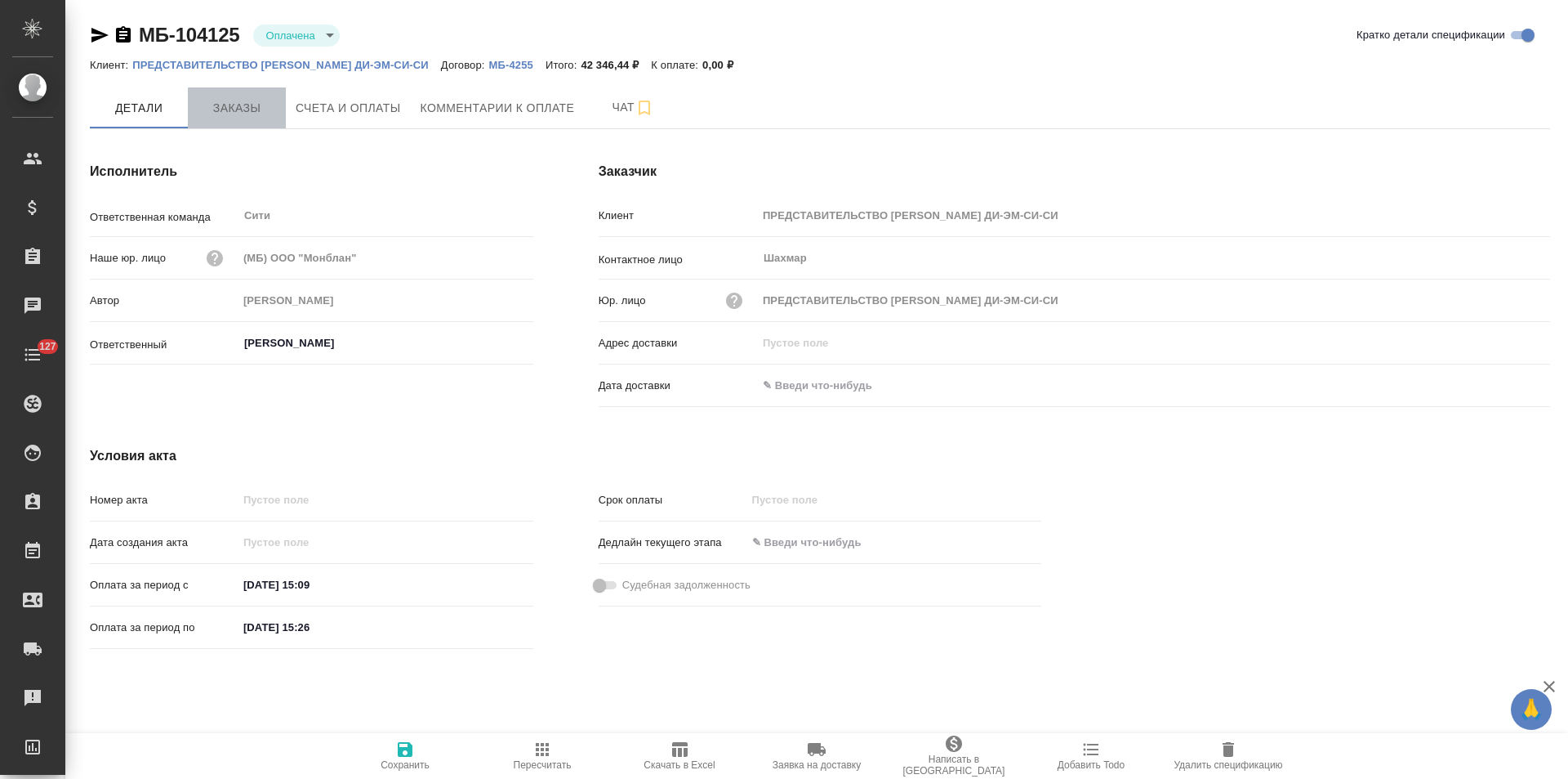
click at [231, 110] on span "Заказы" at bounding box center [237, 108] width 79 height 21
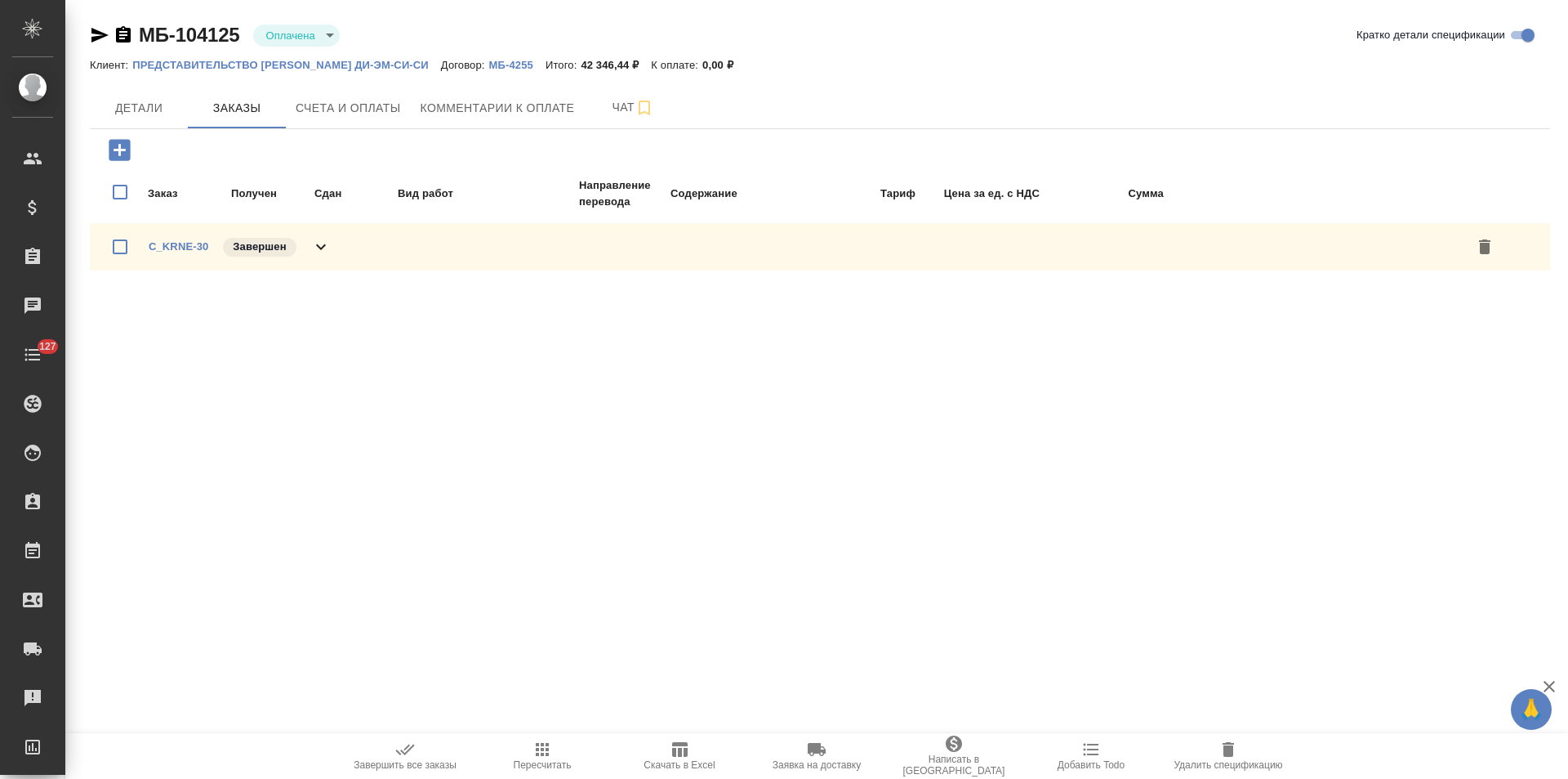
click at [322, 244] on icon at bounding box center [321, 247] width 20 height 20
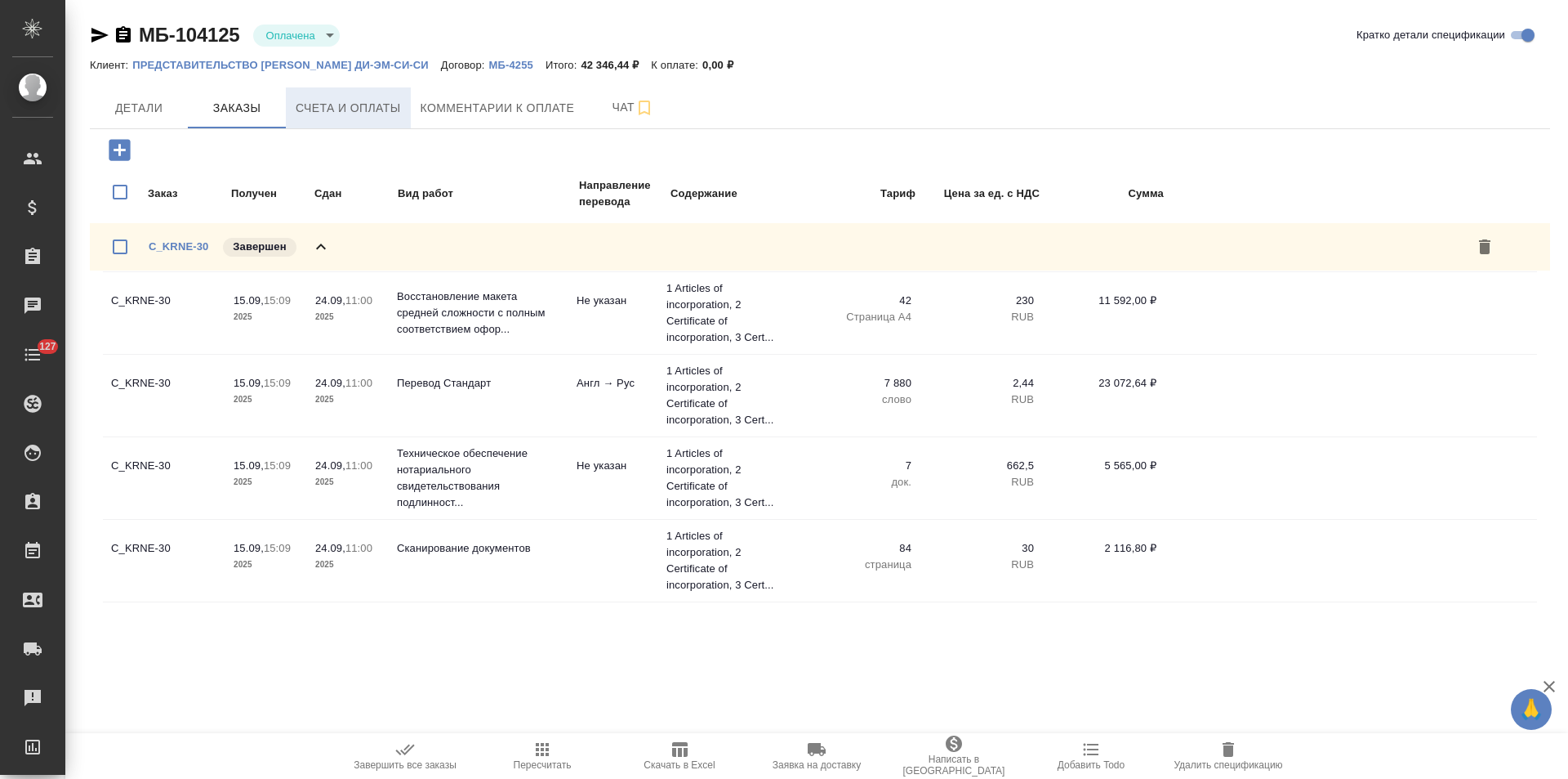
click at [388, 101] on span "Счета и оплаты" at bounding box center [348, 108] width 105 height 21
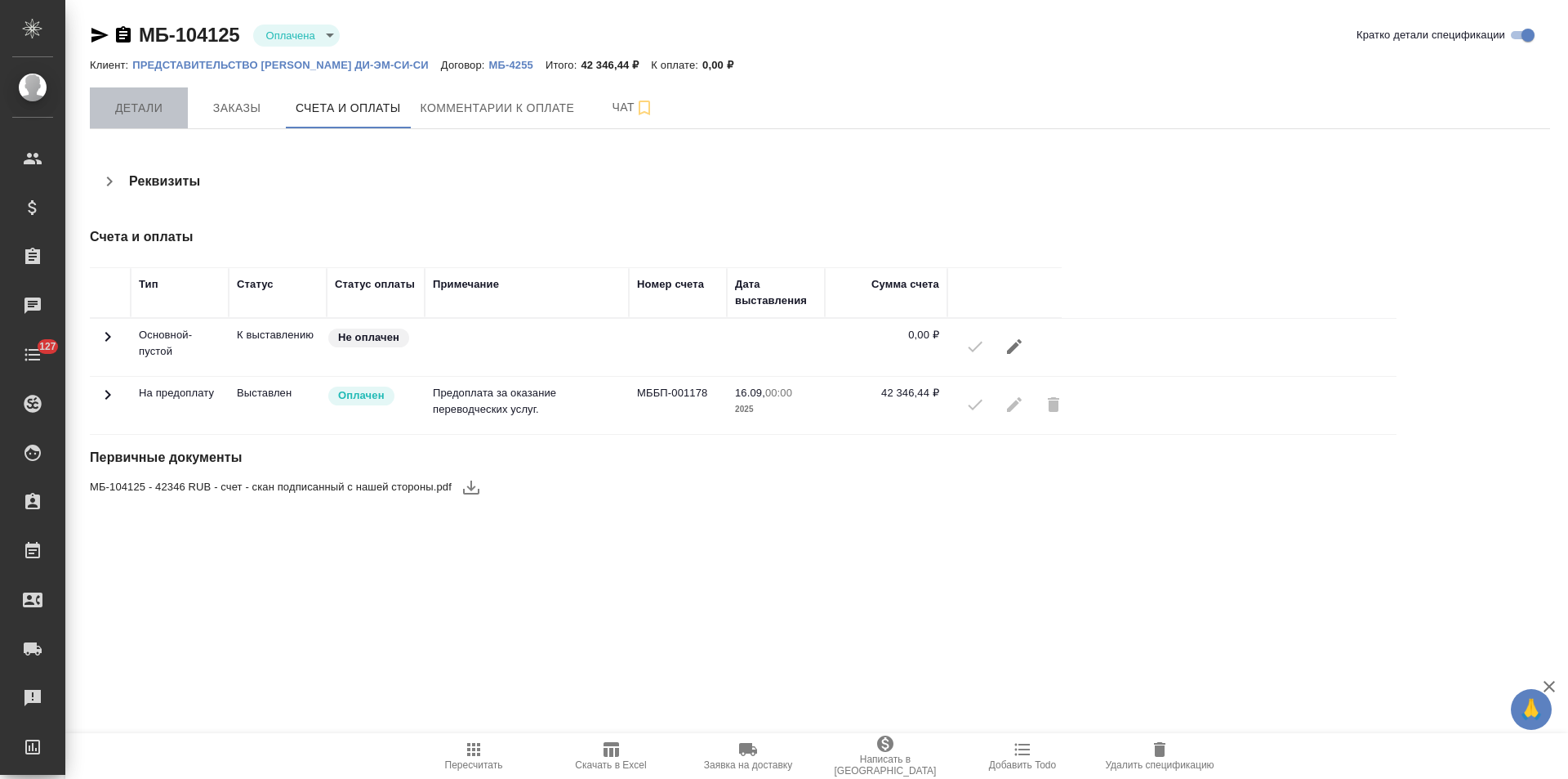
click at [149, 110] on span "Детали" at bounding box center [139, 108] width 79 height 21
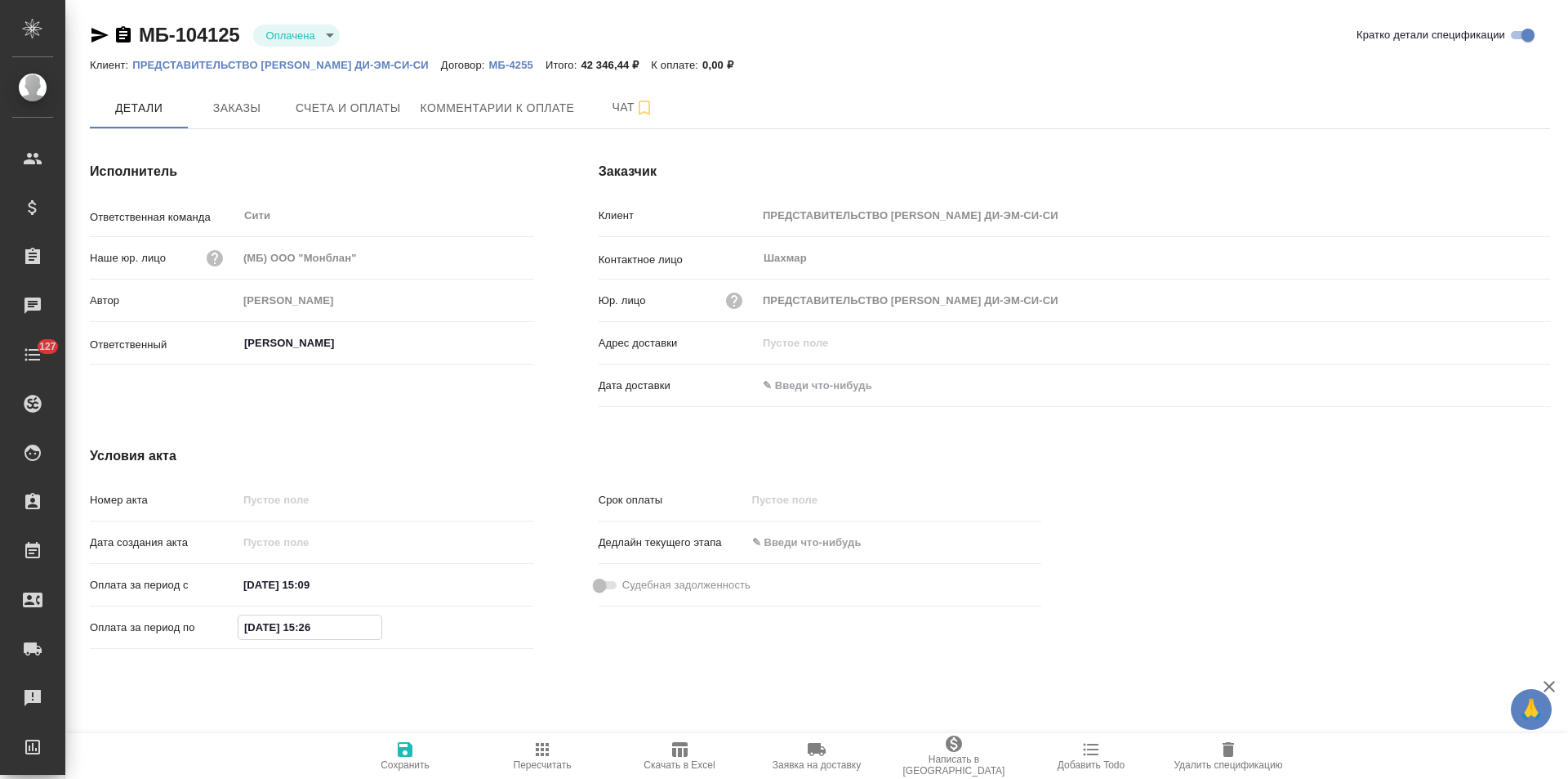
drag, startPoint x: 256, startPoint y: 629, endPoint x: 223, endPoint y: 632, distance: 33.1
click at [223, 632] on div "Оплата за период по 15.09.2025 15:26" at bounding box center [312, 627] width 444 height 29
type input "24.09.2025 15:26"
click at [418, 760] on span "Сохранить" at bounding box center [405, 765] width 49 height 11
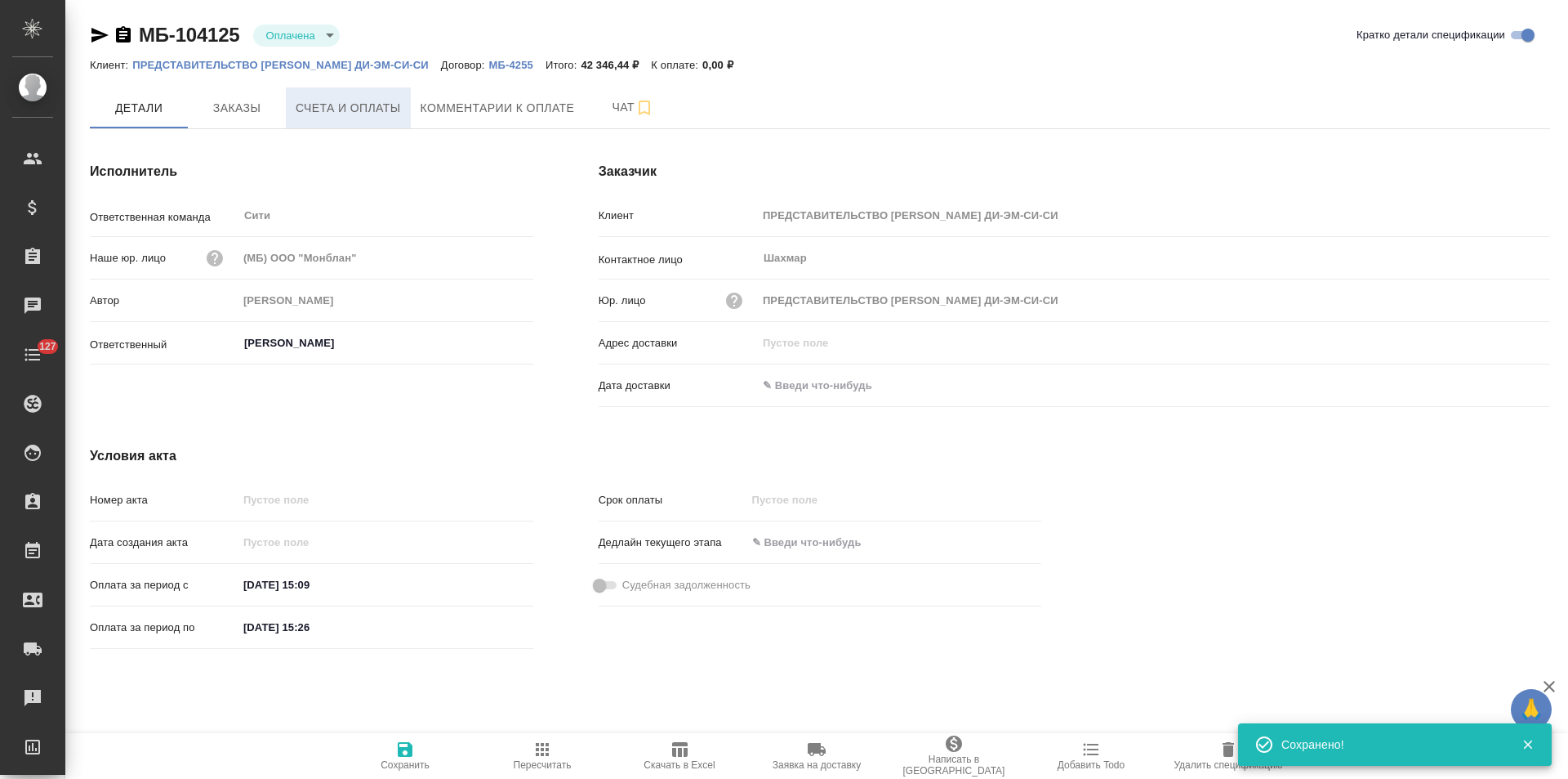
type input "Лямина Надежда"
click at [121, 36] on icon "button" at bounding box center [123, 34] width 15 height 16
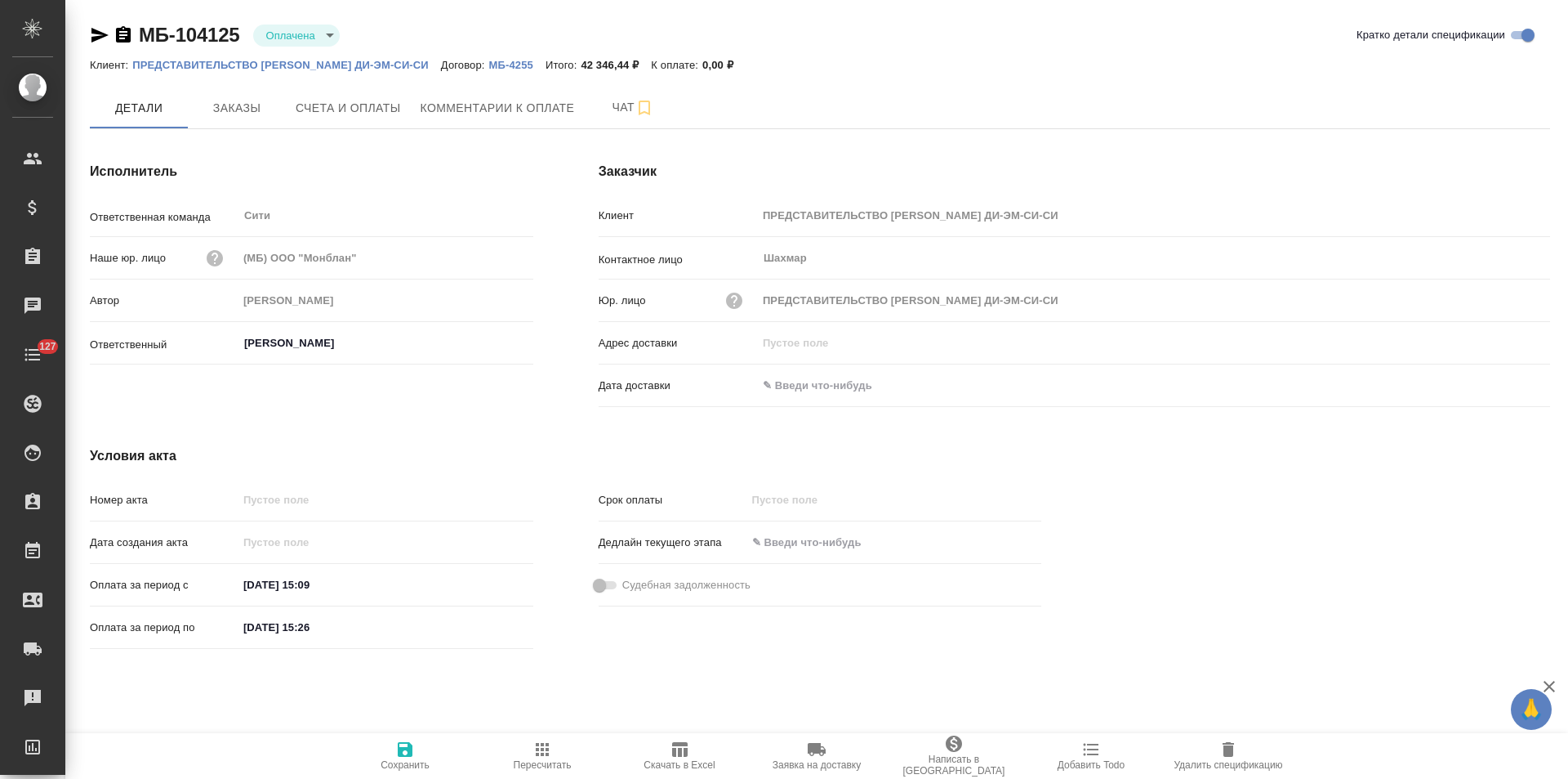
click at [123, 34] on icon "button" at bounding box center [123, 34] width 15 height 16
click at [373, 105] on span "Счета и оплаты" at bounding box center [348, 108] width 105 height 21
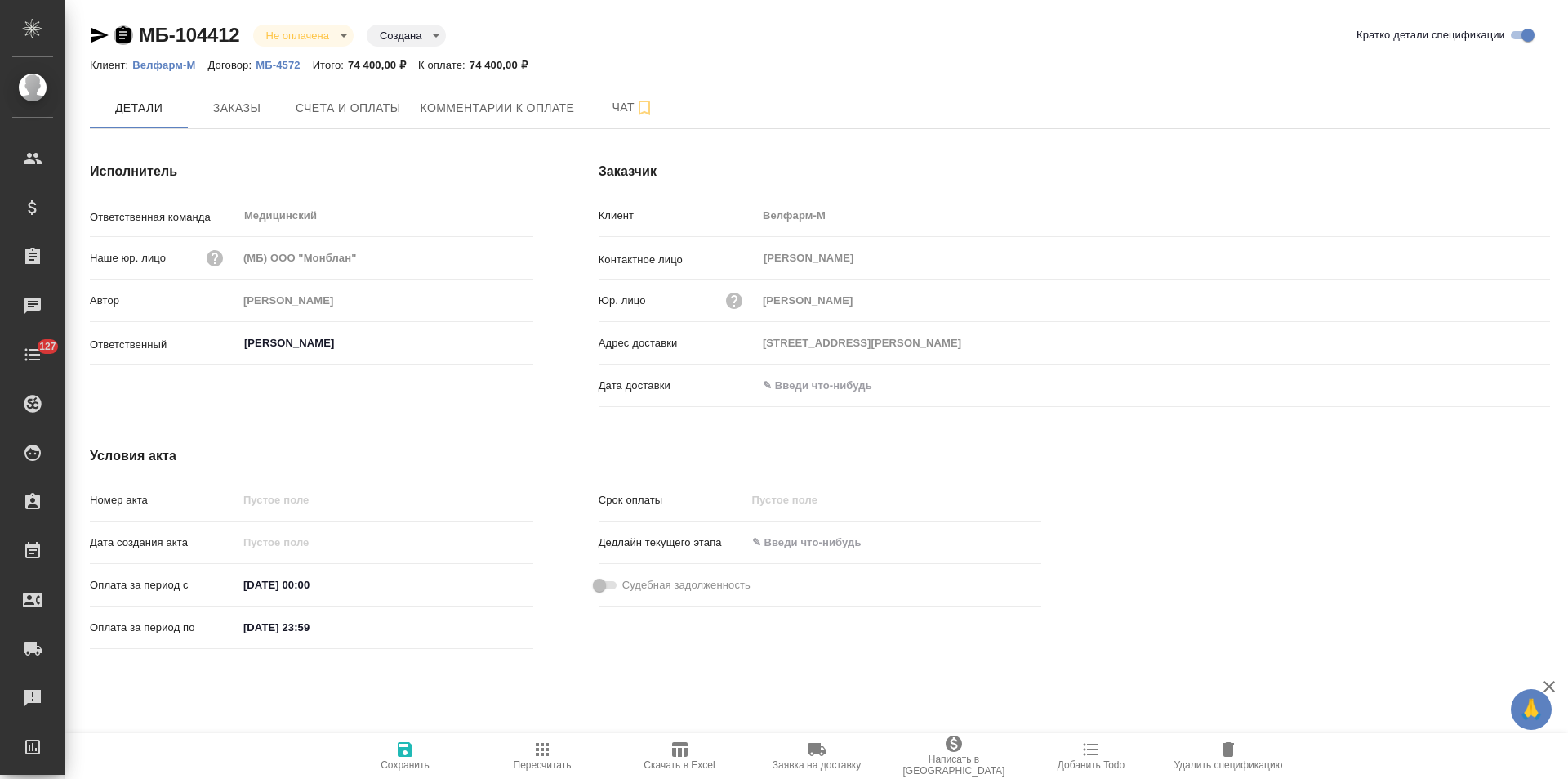
click at [125, 34] on icon "button" at bounding box center [123, 34] width 15 height 16
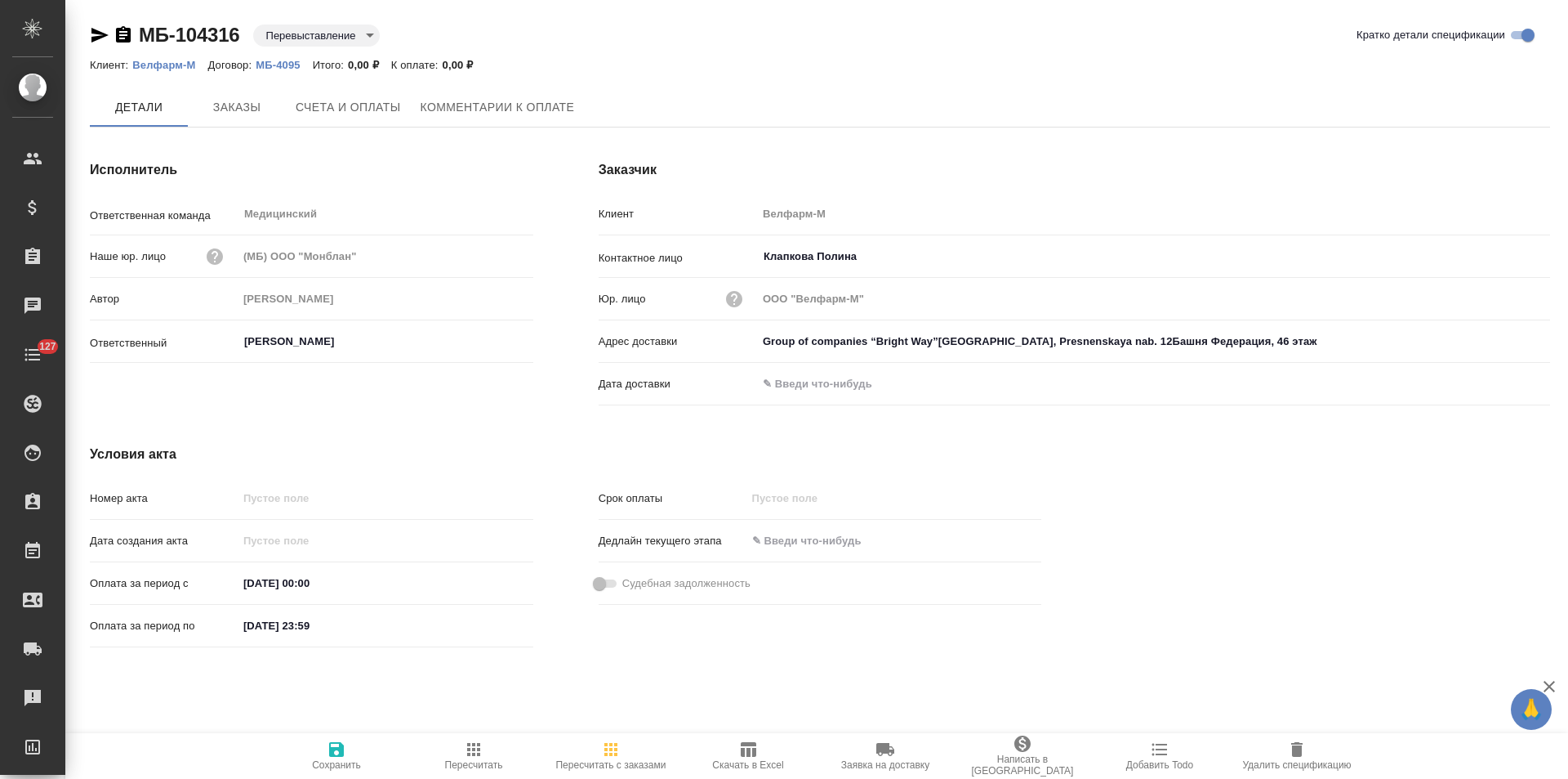
type input "Group of companies “Bright Way”[GEOGRAPHIC_DATA], Presnenskaya nab. 12Башня Фед…"
click at [268, 112] on span "Заказы" at bounding box center [237, 108] width 79 height 21
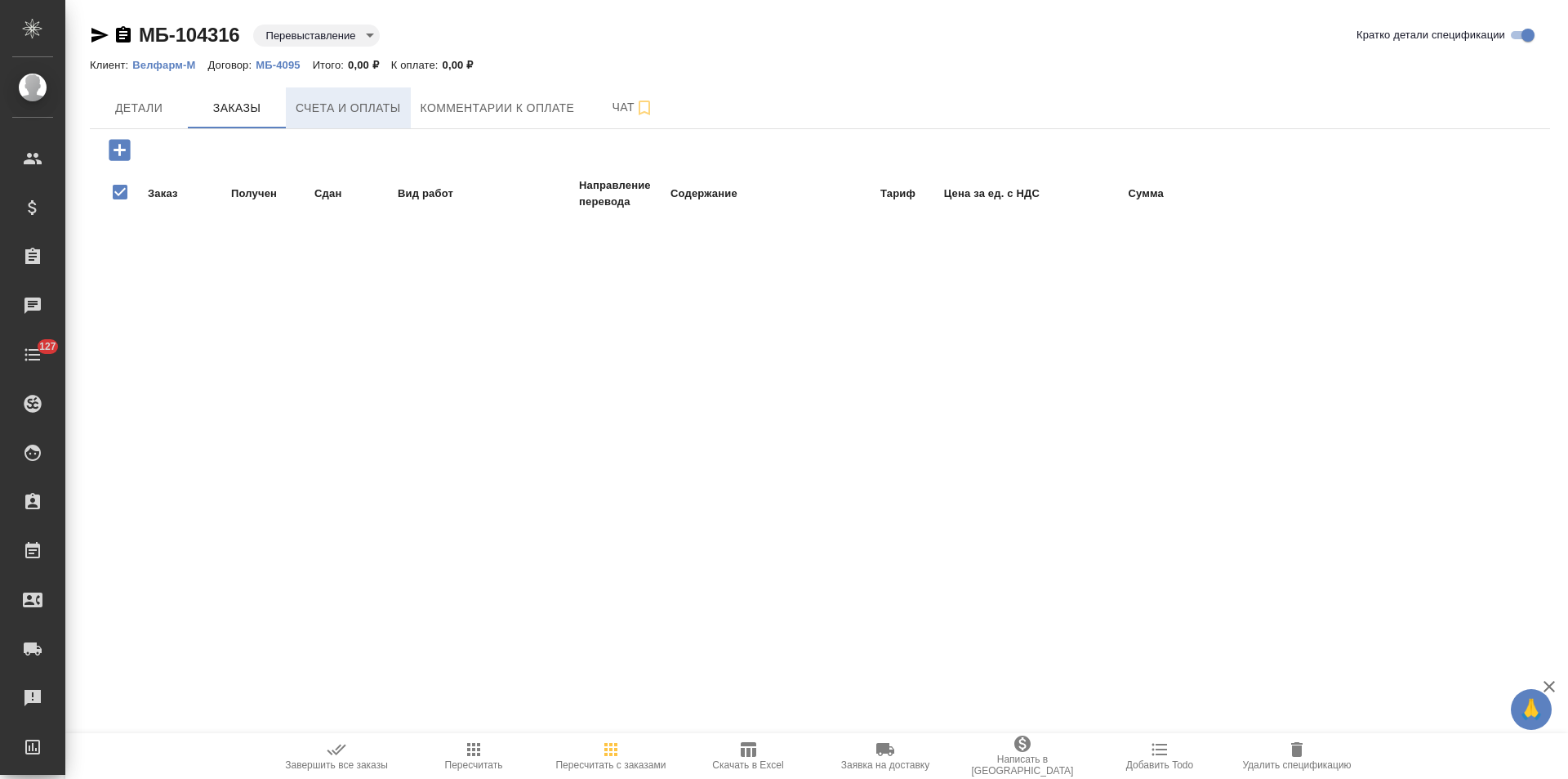
click at [359, 115] on span "Счета и оплаты" at bounding box center [348, 108] width 105 height 21
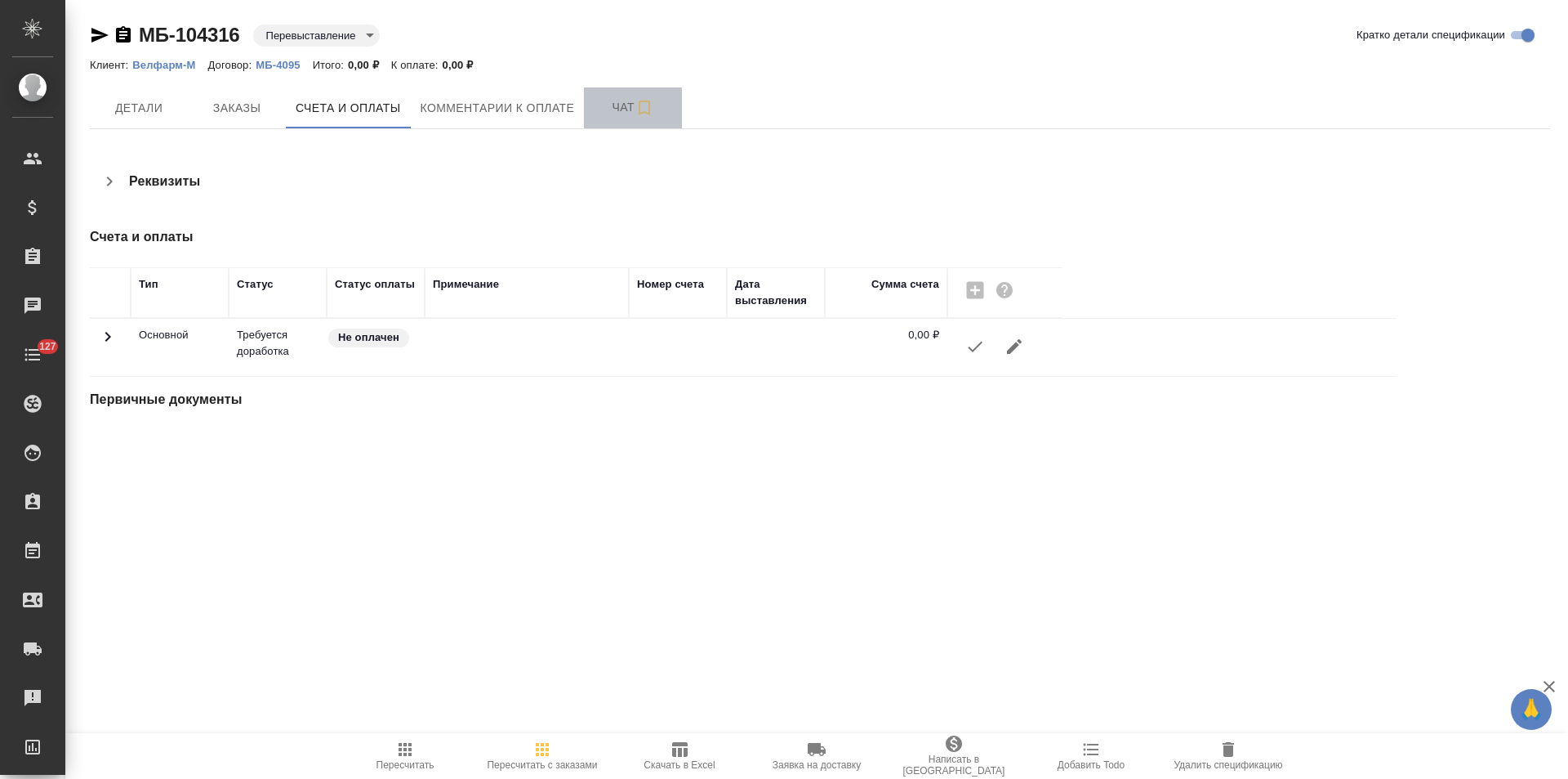
click at [597, 113] on span "Чат" at bounding box center [633, 107] width 79 height 21
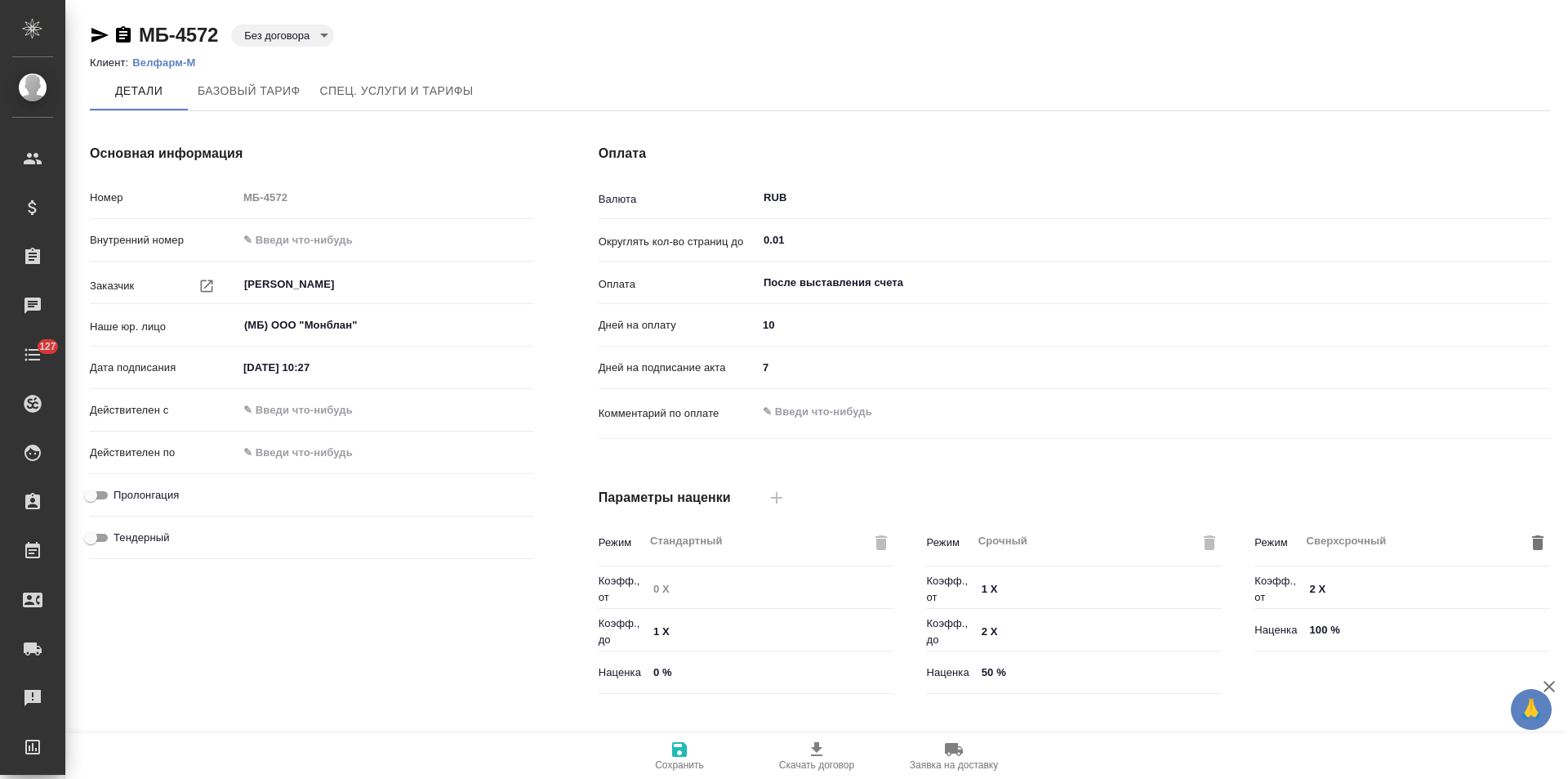
type input "Базовый ТП 2025"
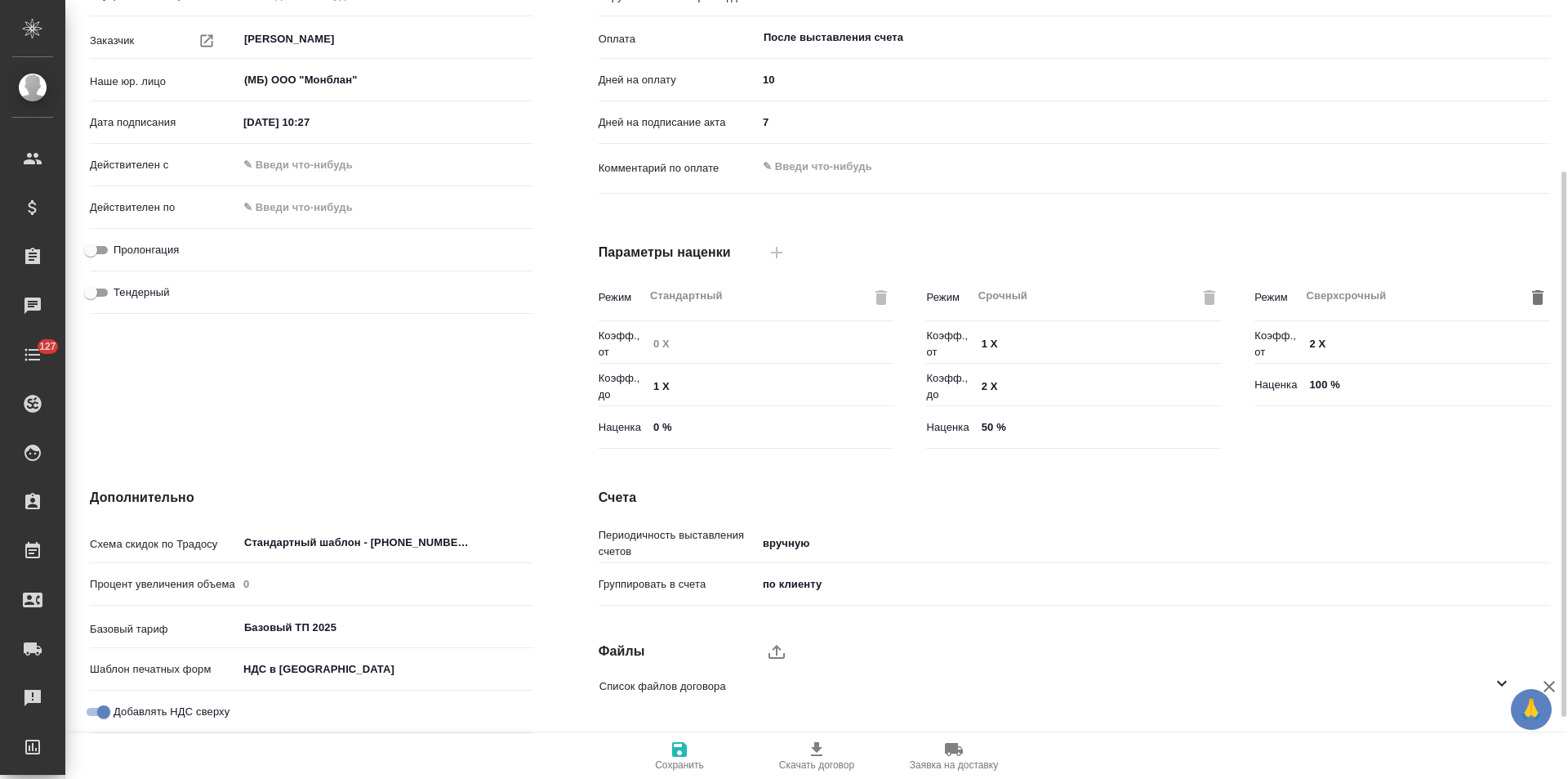
scroll to position [332, 0]
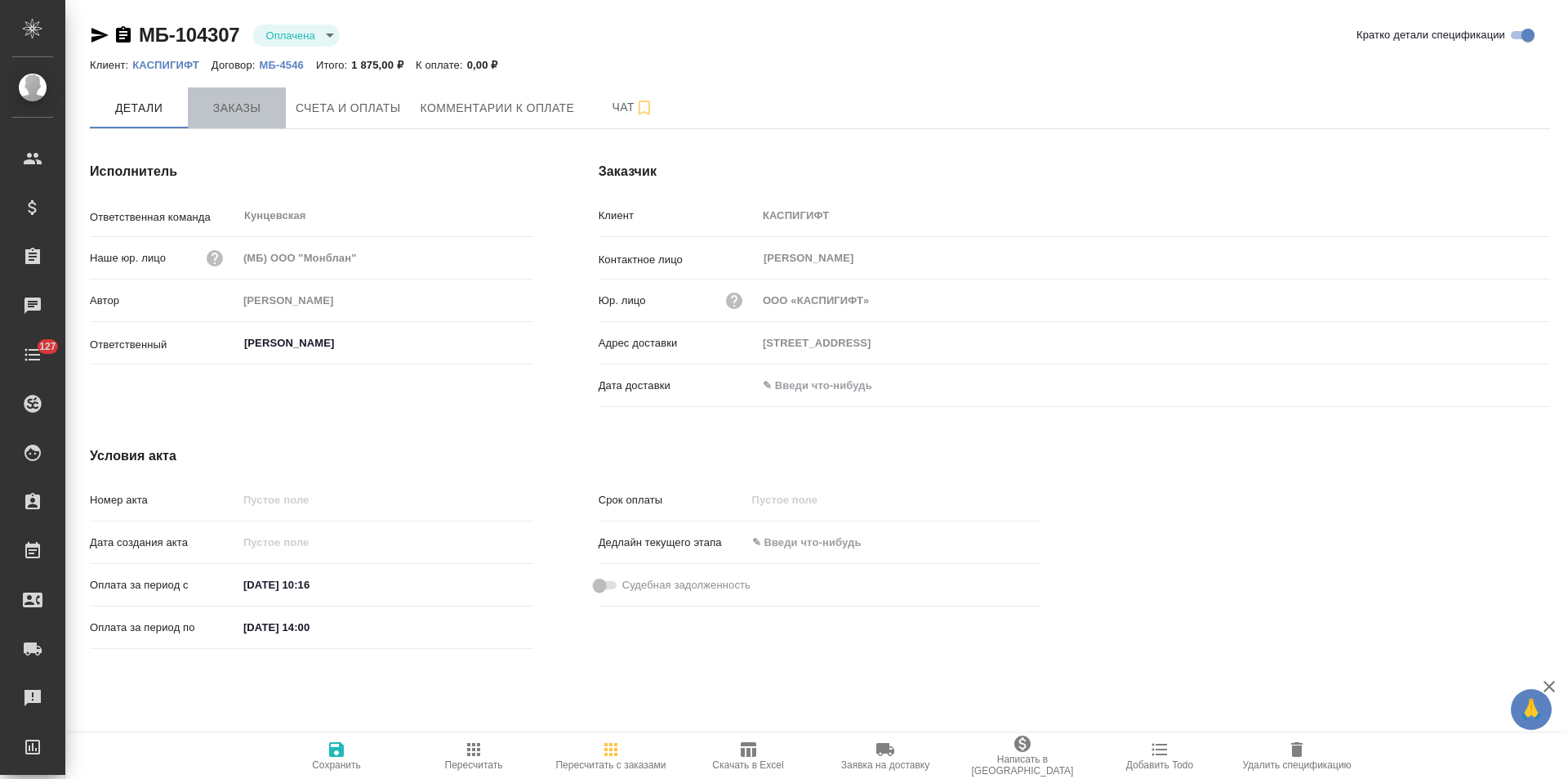
click at [247, 111] on span "Заказы" at bounding box center [237, 108] width 79 height 21
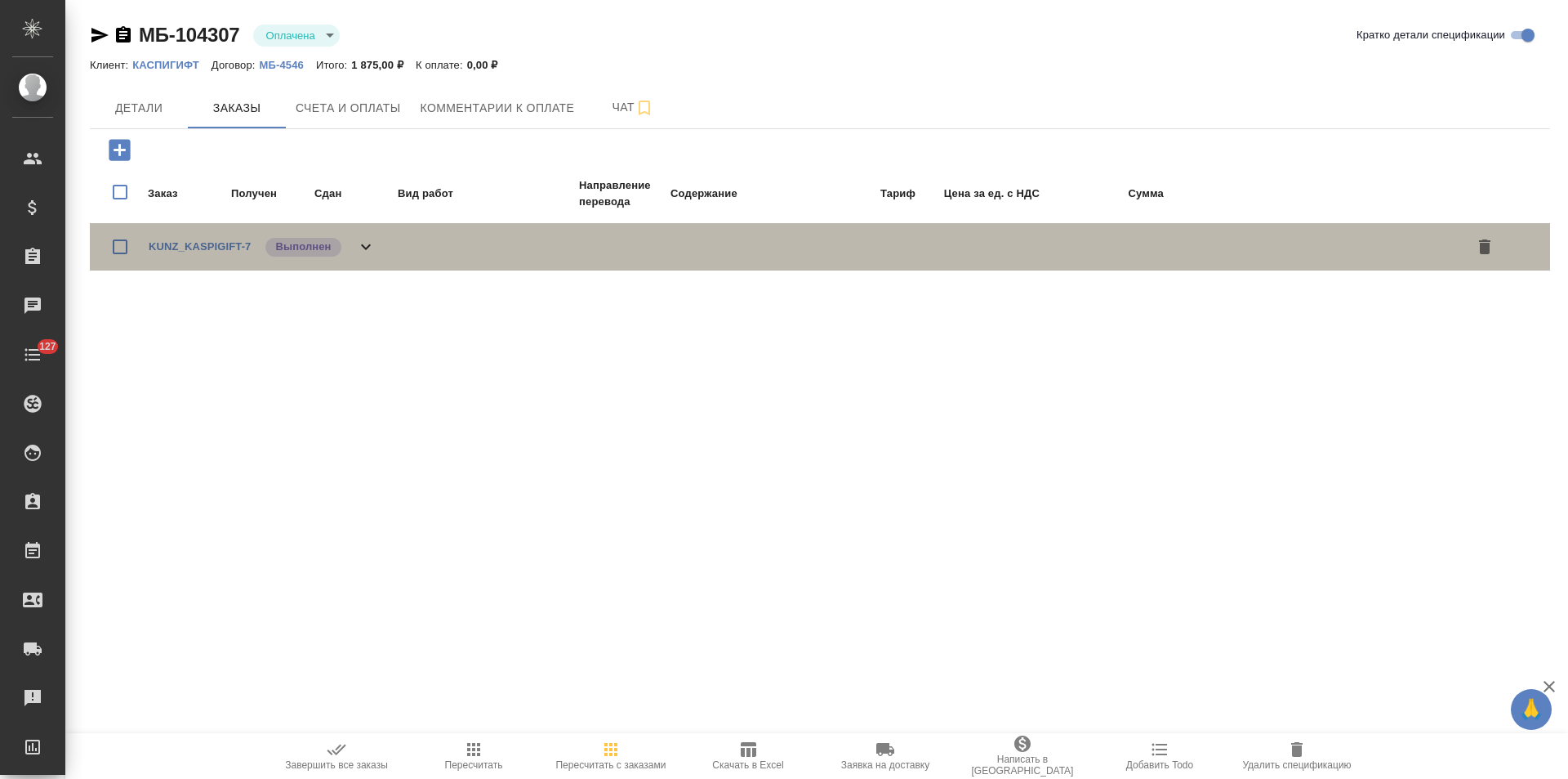
click at [363, 243] on icon at bounding box center [366, 247] width 20 height 20
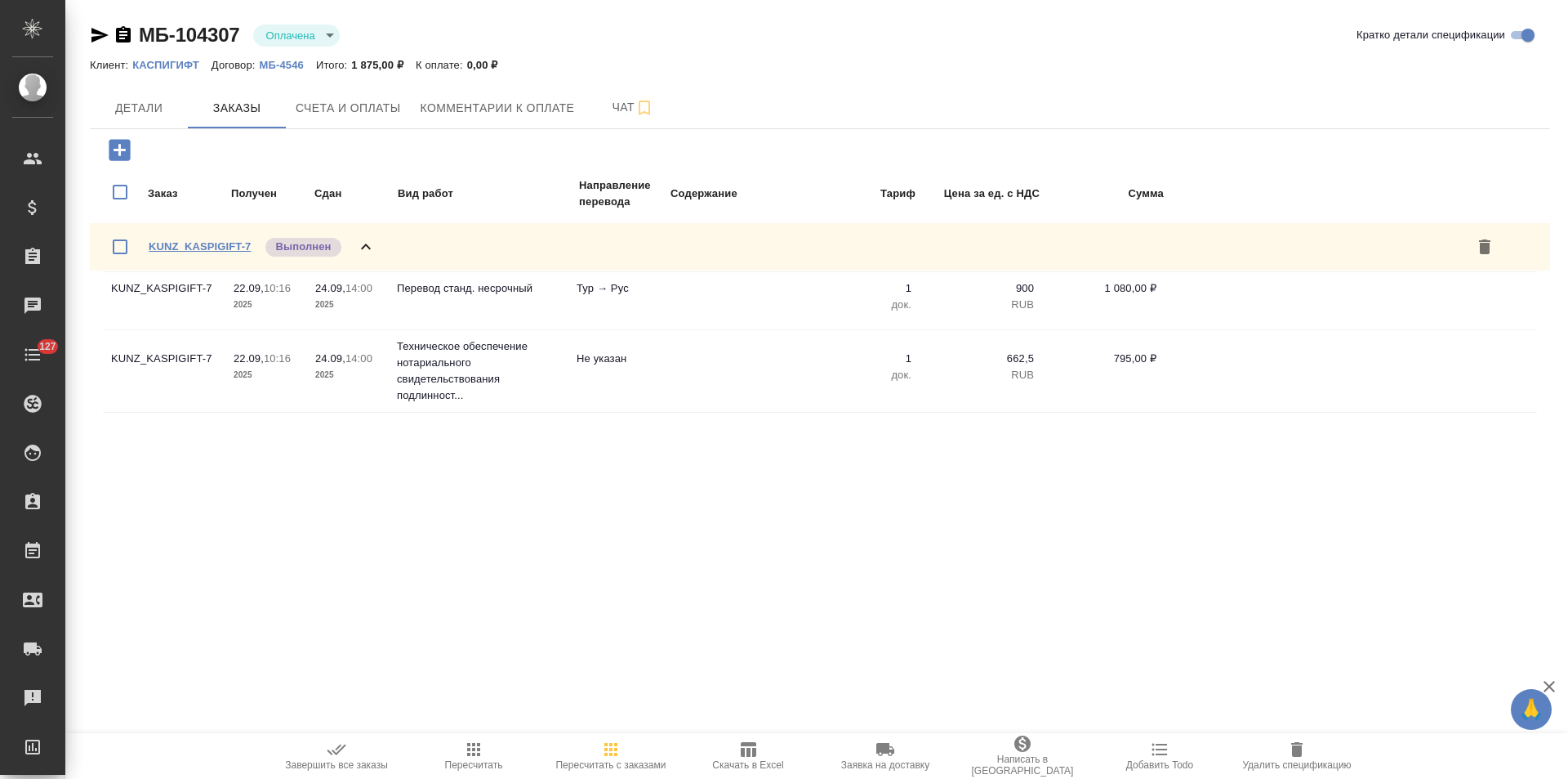
click at [173, 241] on link "KUNZ_KASPIGIFT-7" at bounding box center [199, 246] width 102 height 12
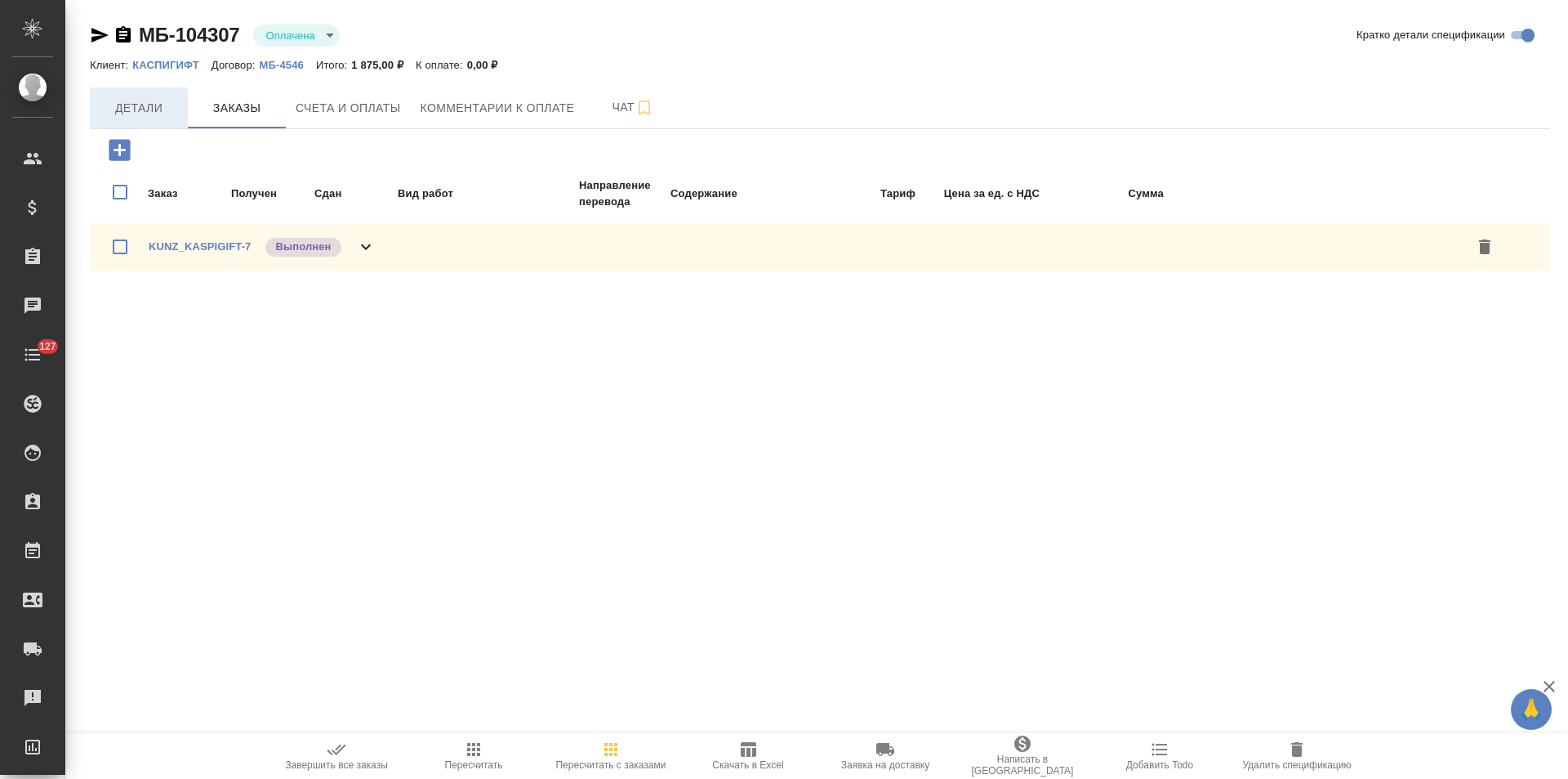
click at [172, 116] on span "Детали" at bounding box center [139, 108] width 79 height 21
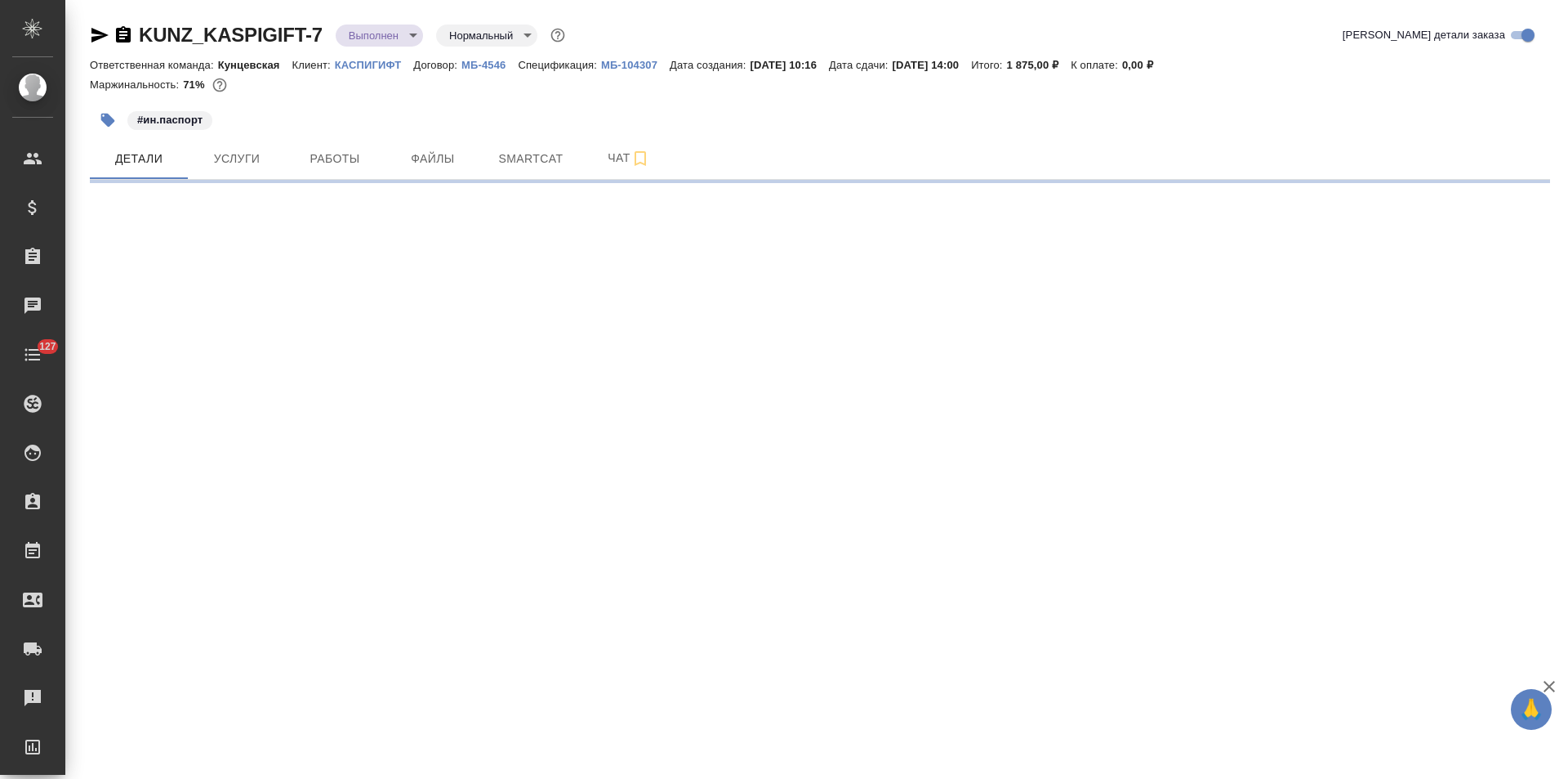
select select "RU"
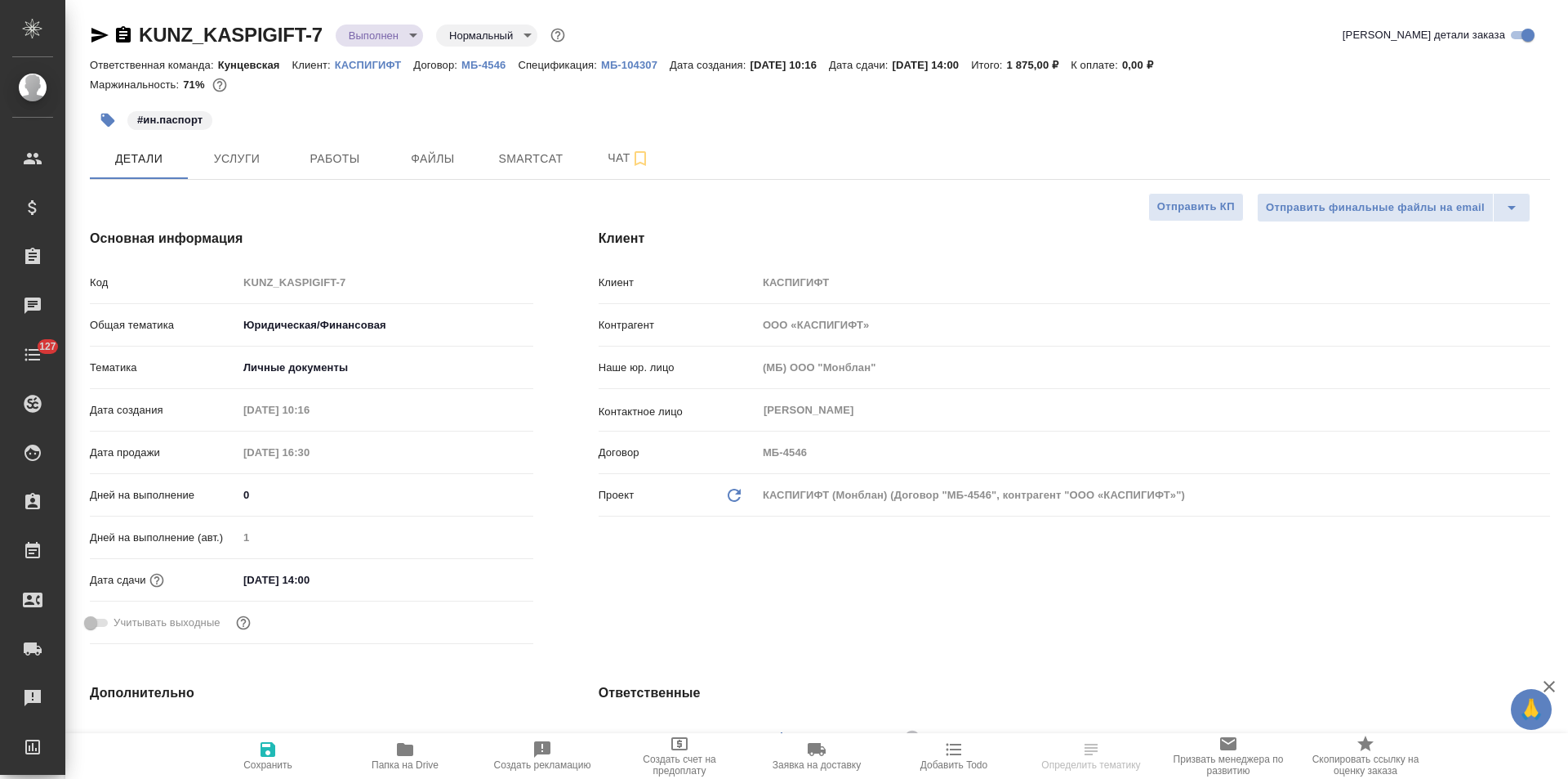
type textarea "x"
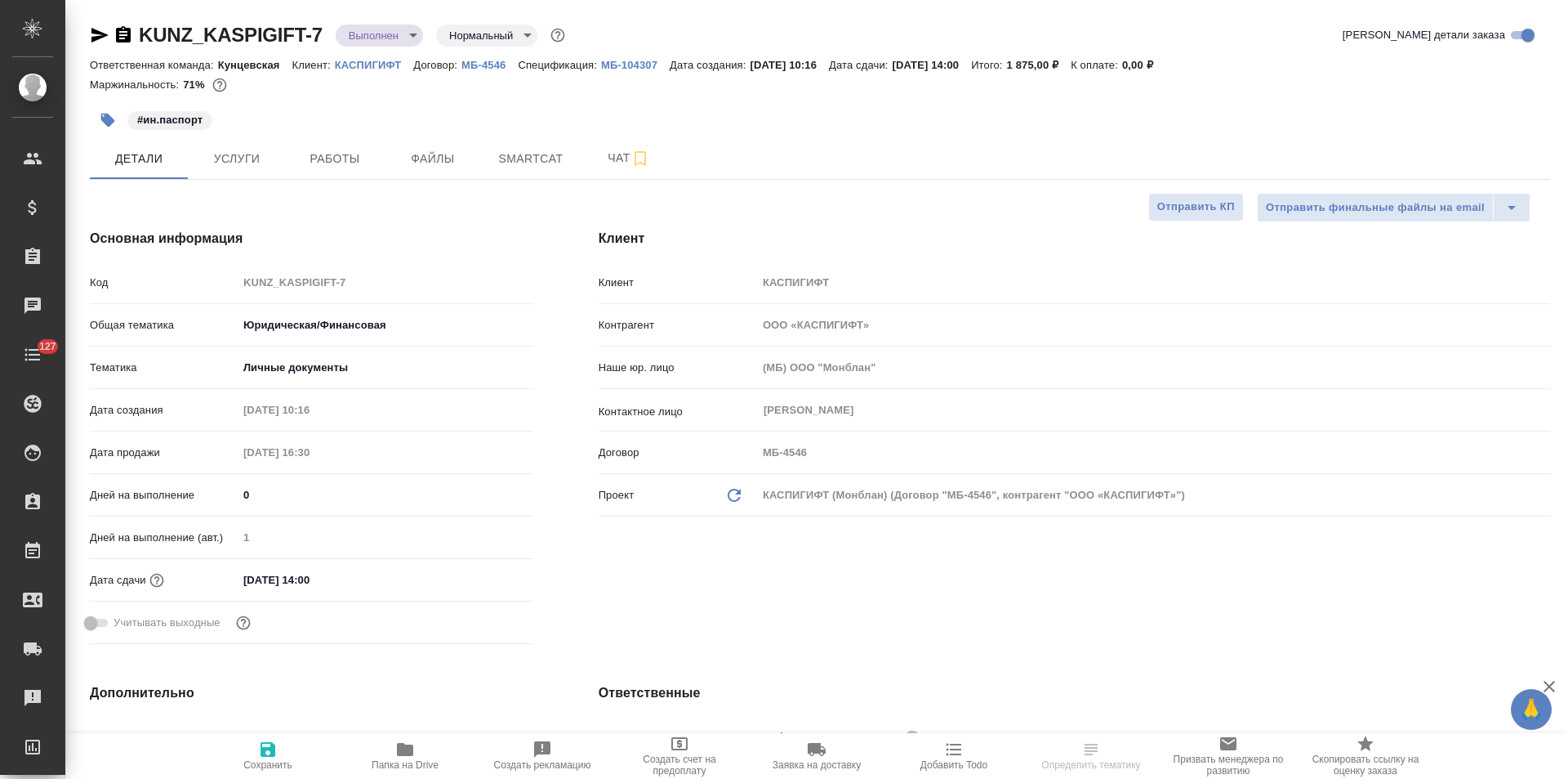
type textarea "x"
select select "RU"
type textarea "x"
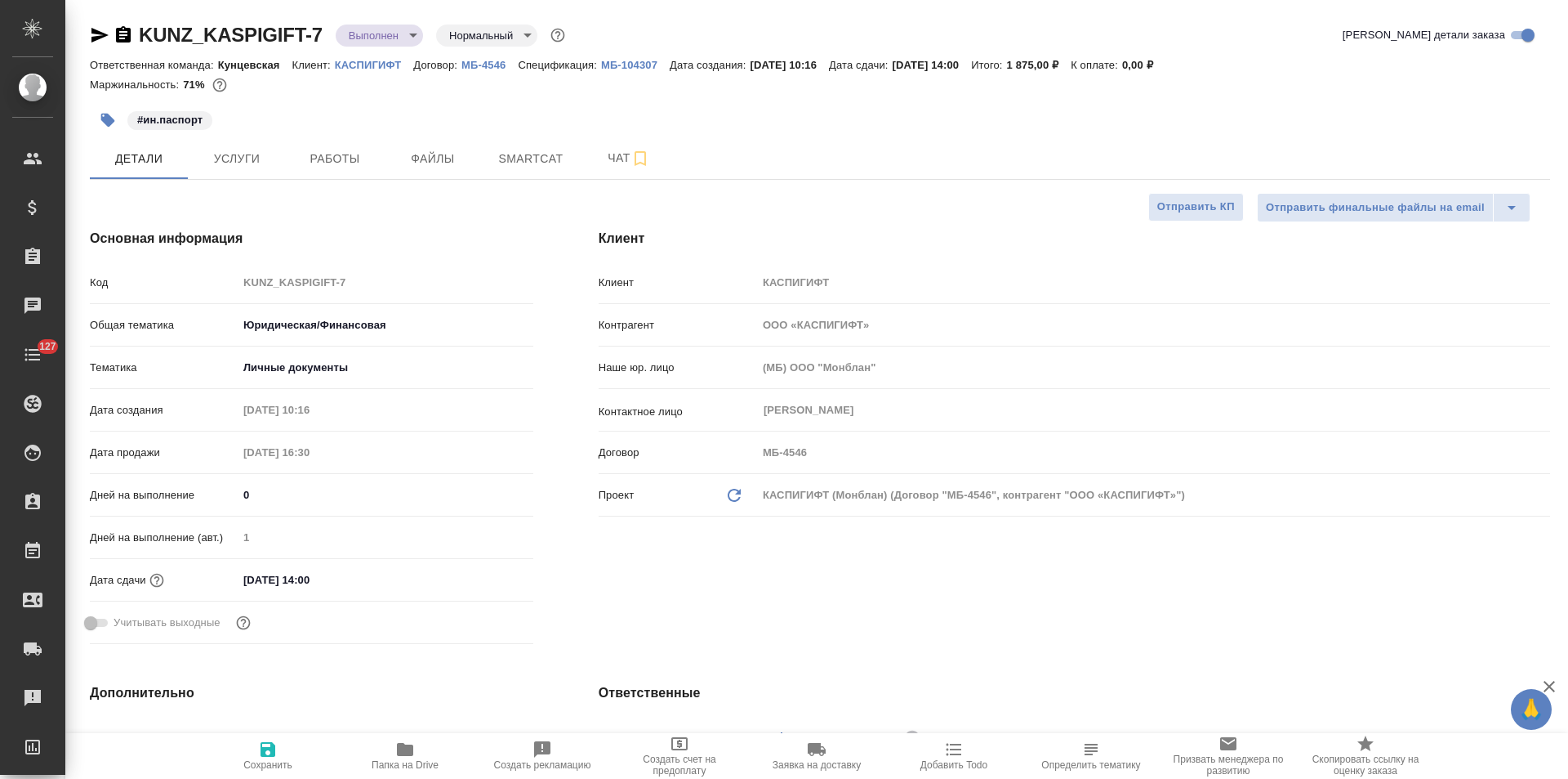
type textarea "x"
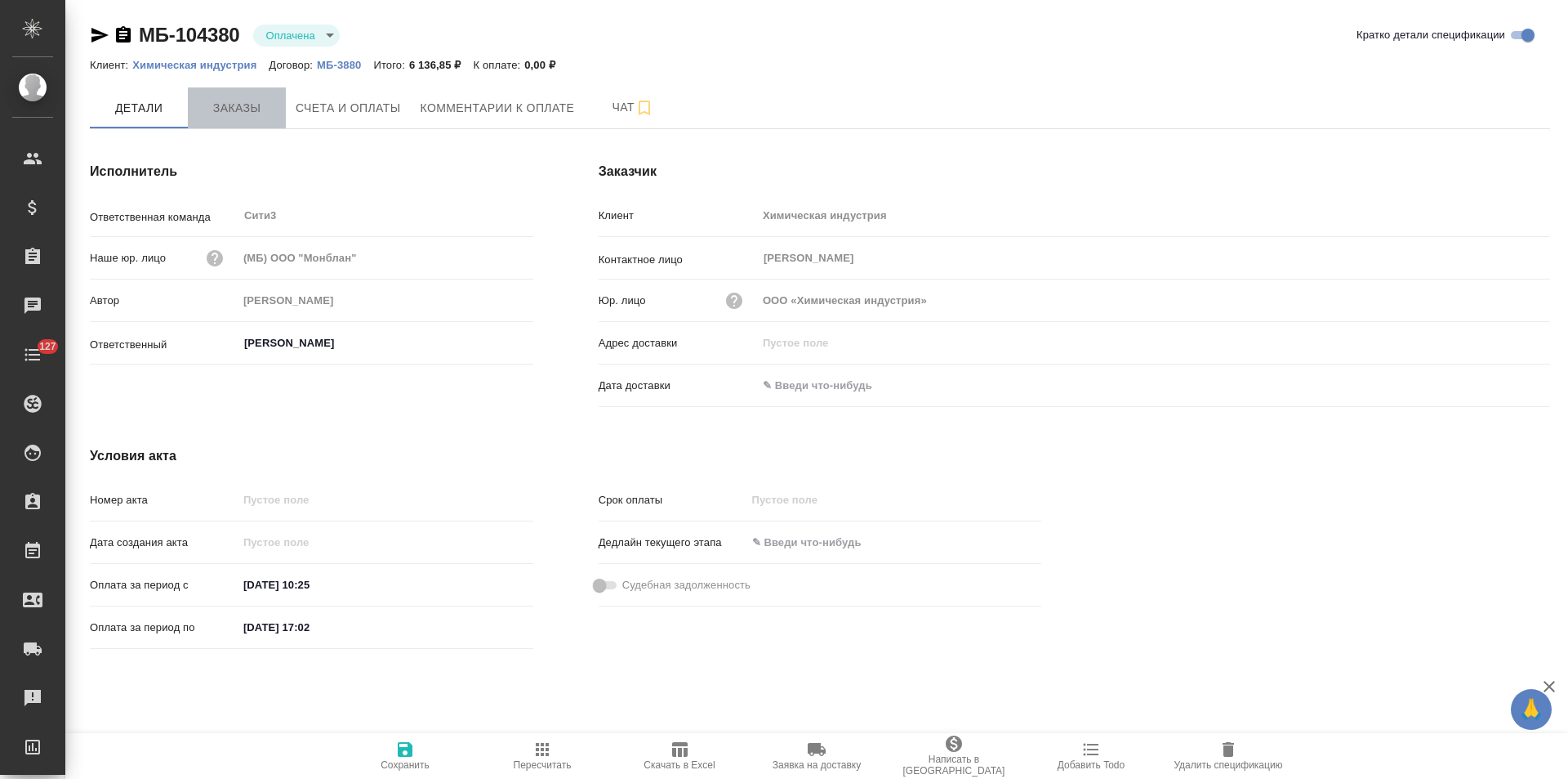
click at [238, 117] on span "Заказы" at bounding box center [237, 108] width 79 height 21
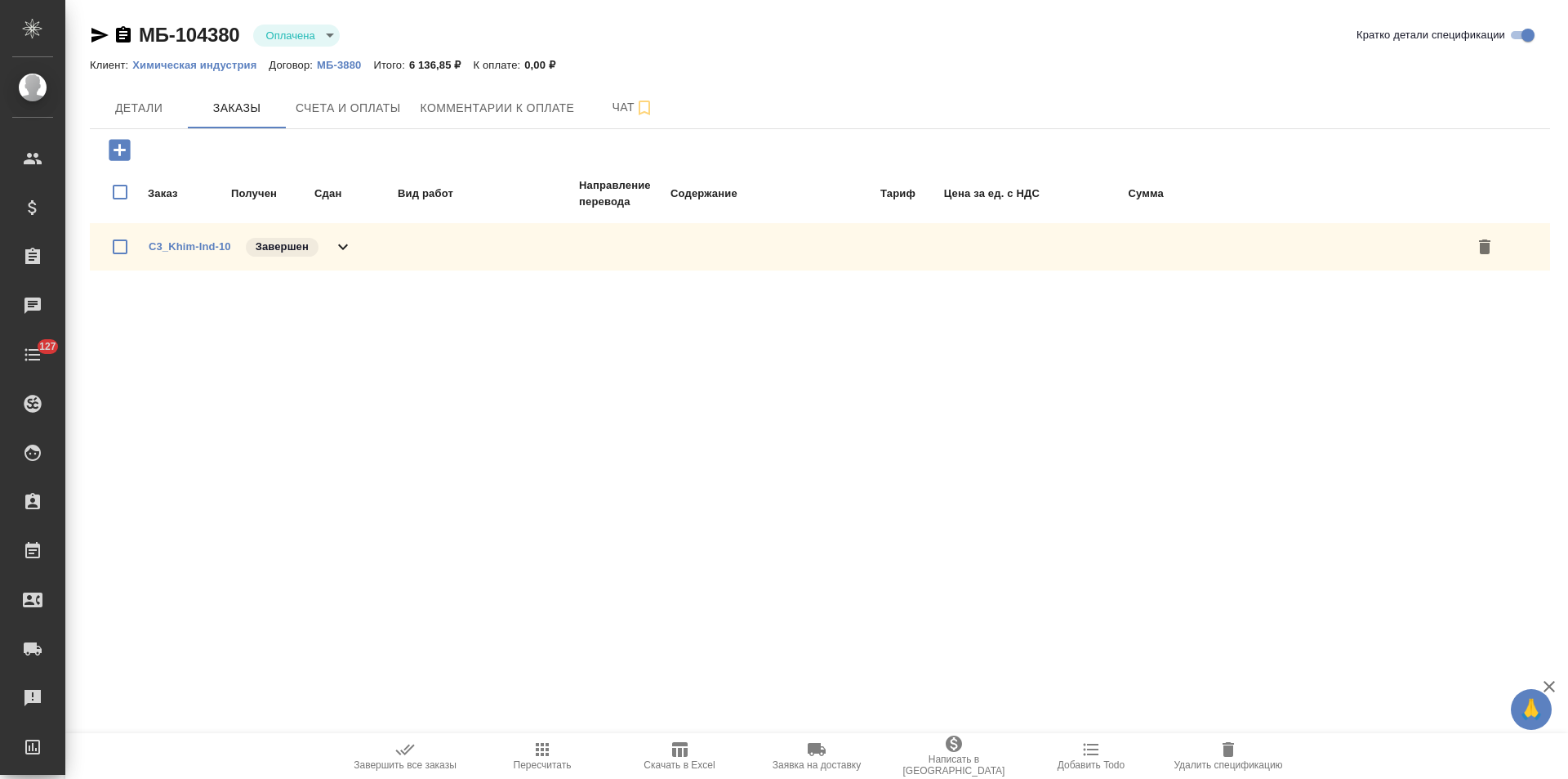
click at [346, 251] on icon at bounding box center [343, 247] width 20 height 20
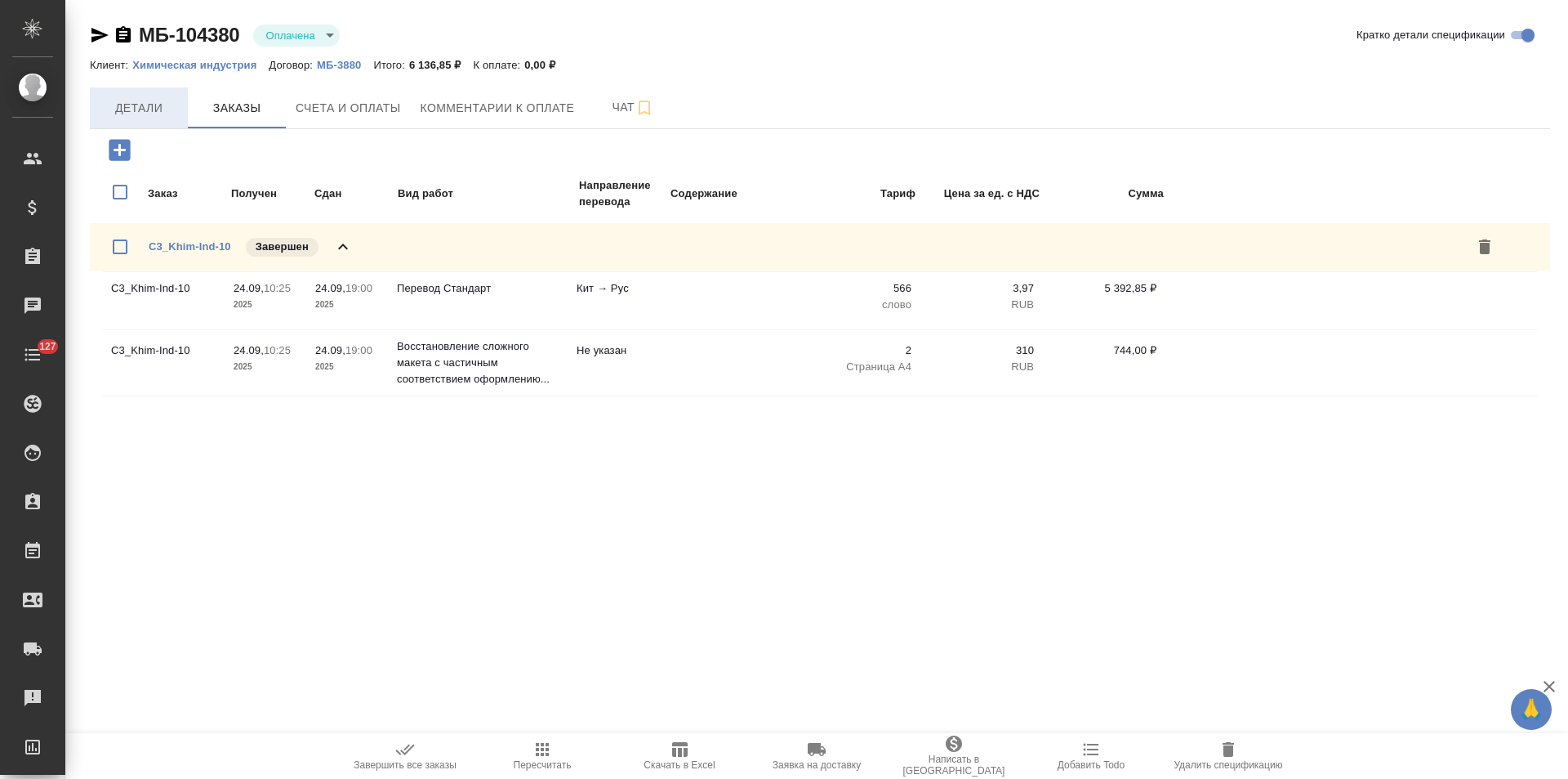
click at [136, 110] on span "Детали" at bounding box center [139, 108] width 79 height 21
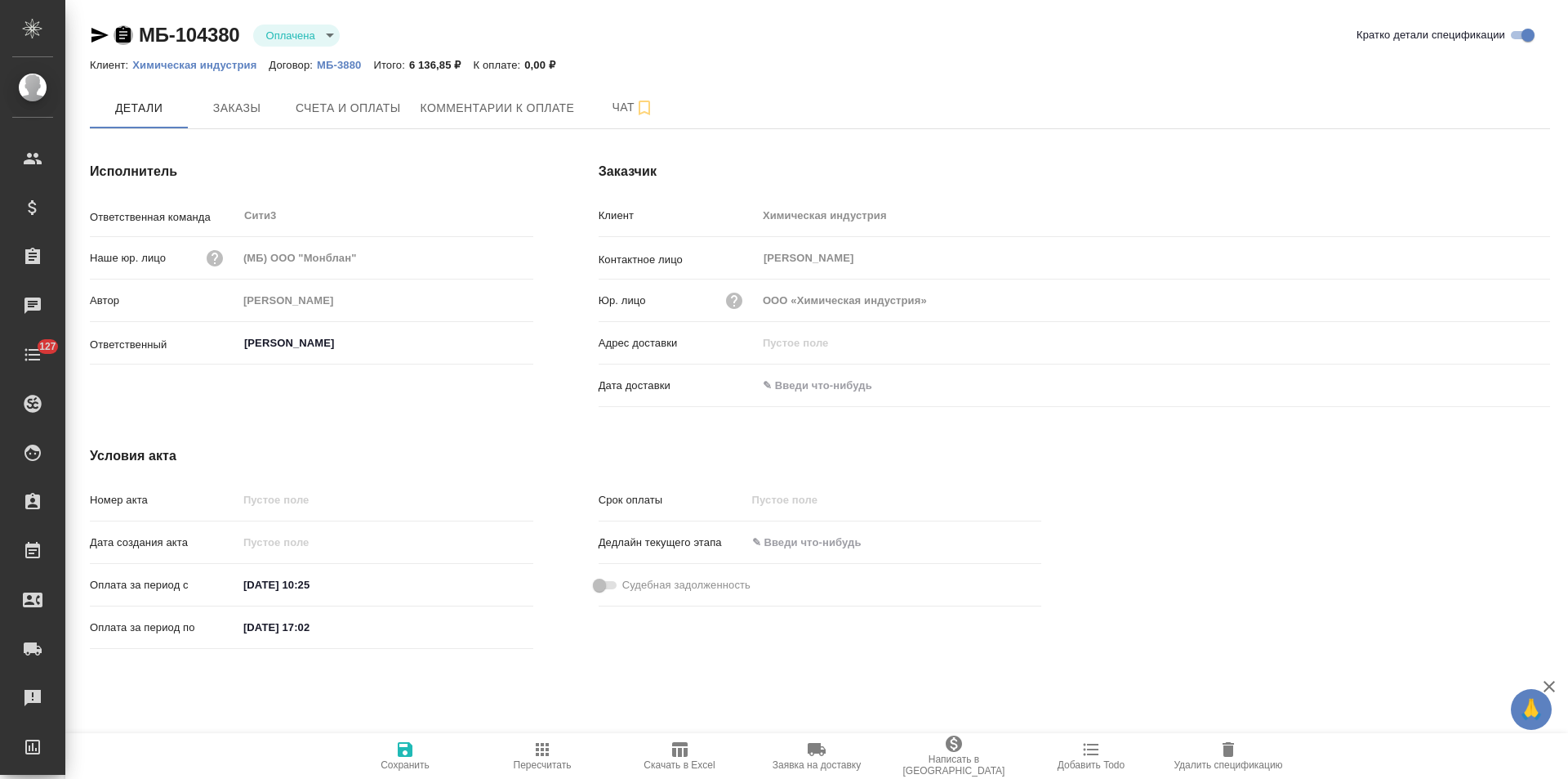
click at [121, 34] on icon "button" at bounding box center [123, 34] width 15 height 16
click at [269, 109] on span "Заказы" at bounding box center [237, 108] width 79 height 21
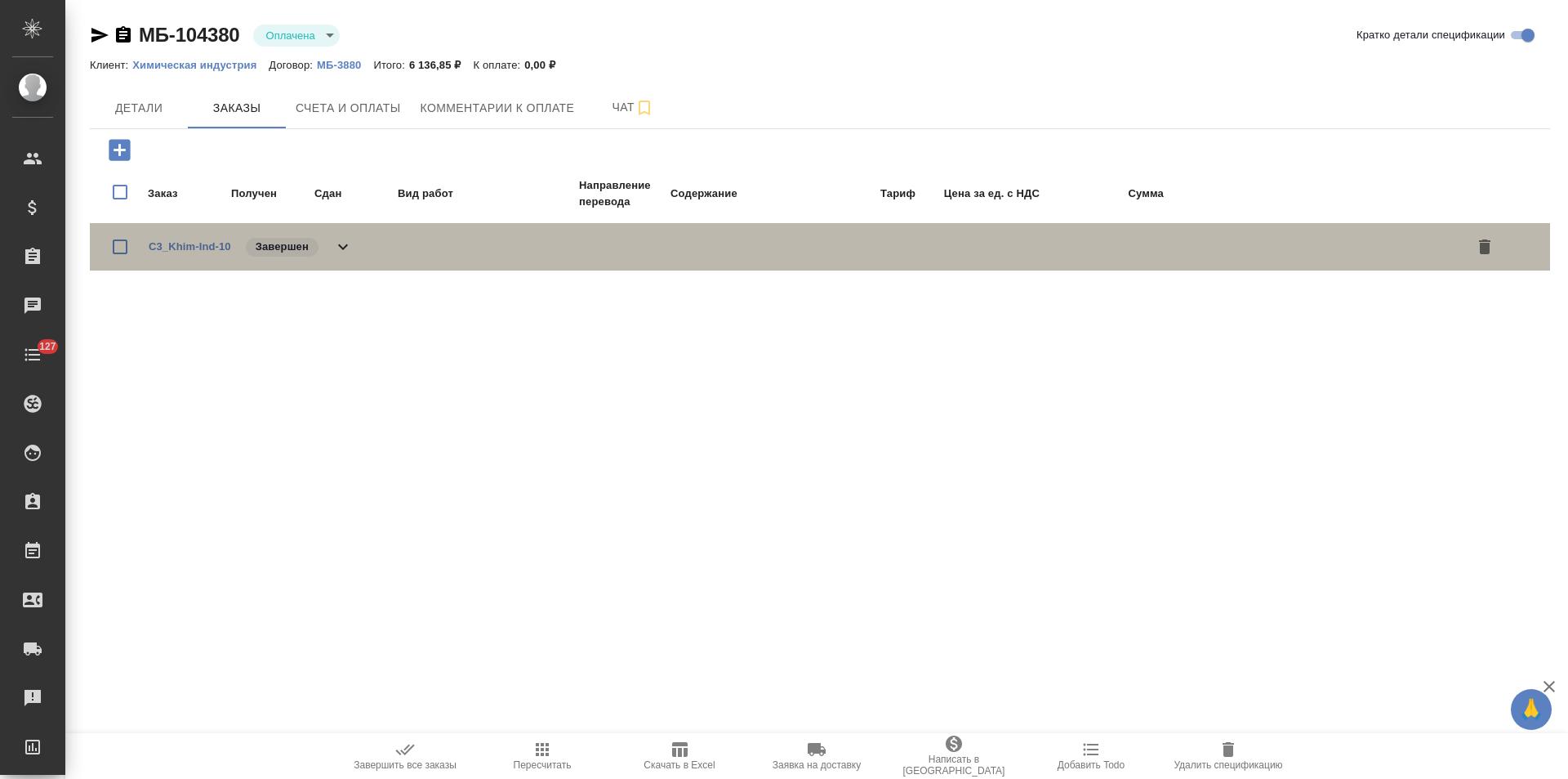
click at [353, 250] on div "C3_Khim-Ind-10 Завершен" at bounding box center [821, 247] width 1461 height 48
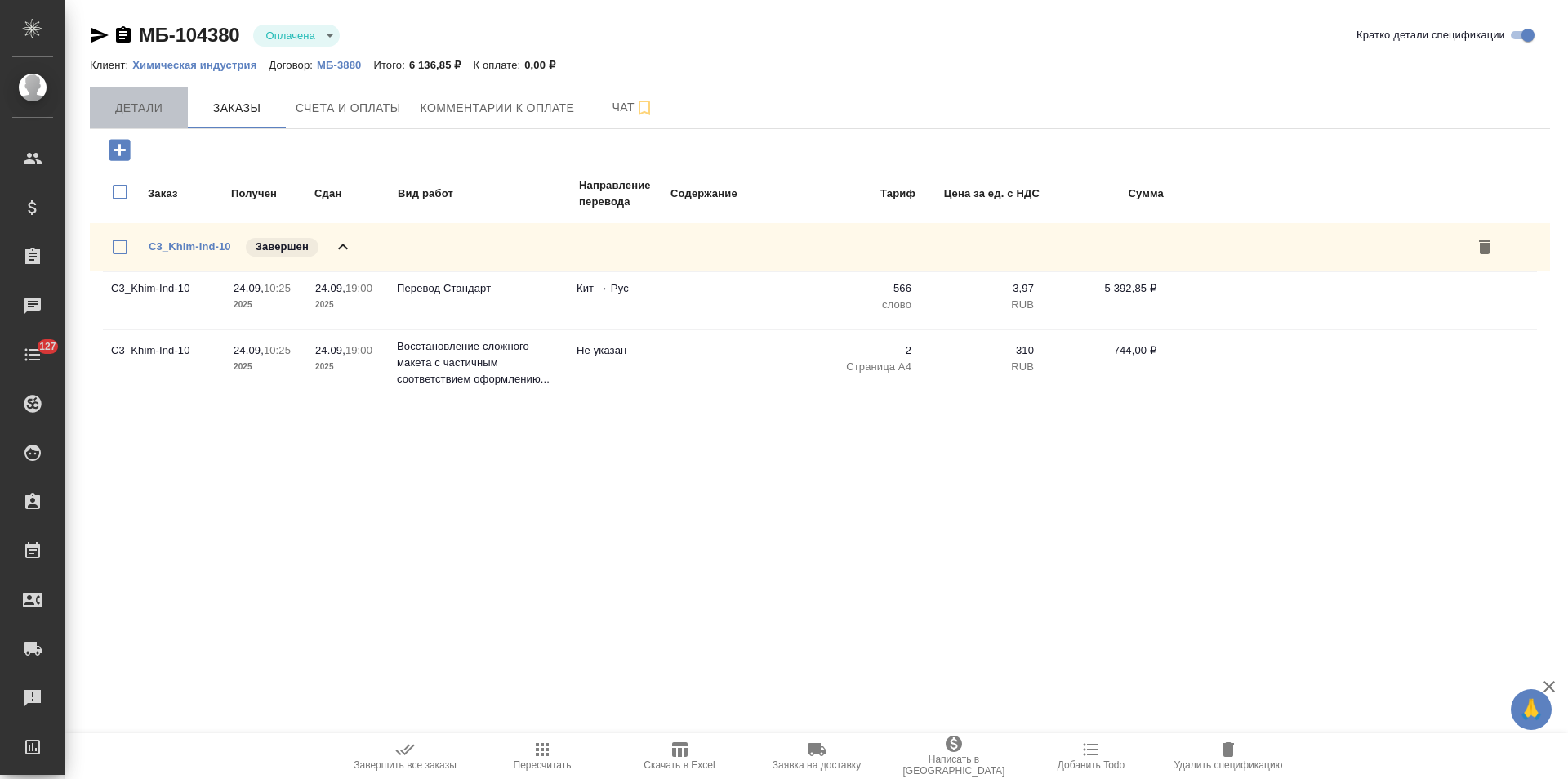
click at [125, 114] on span "Детали" at bounding box center [139, 108] width 79 height 21
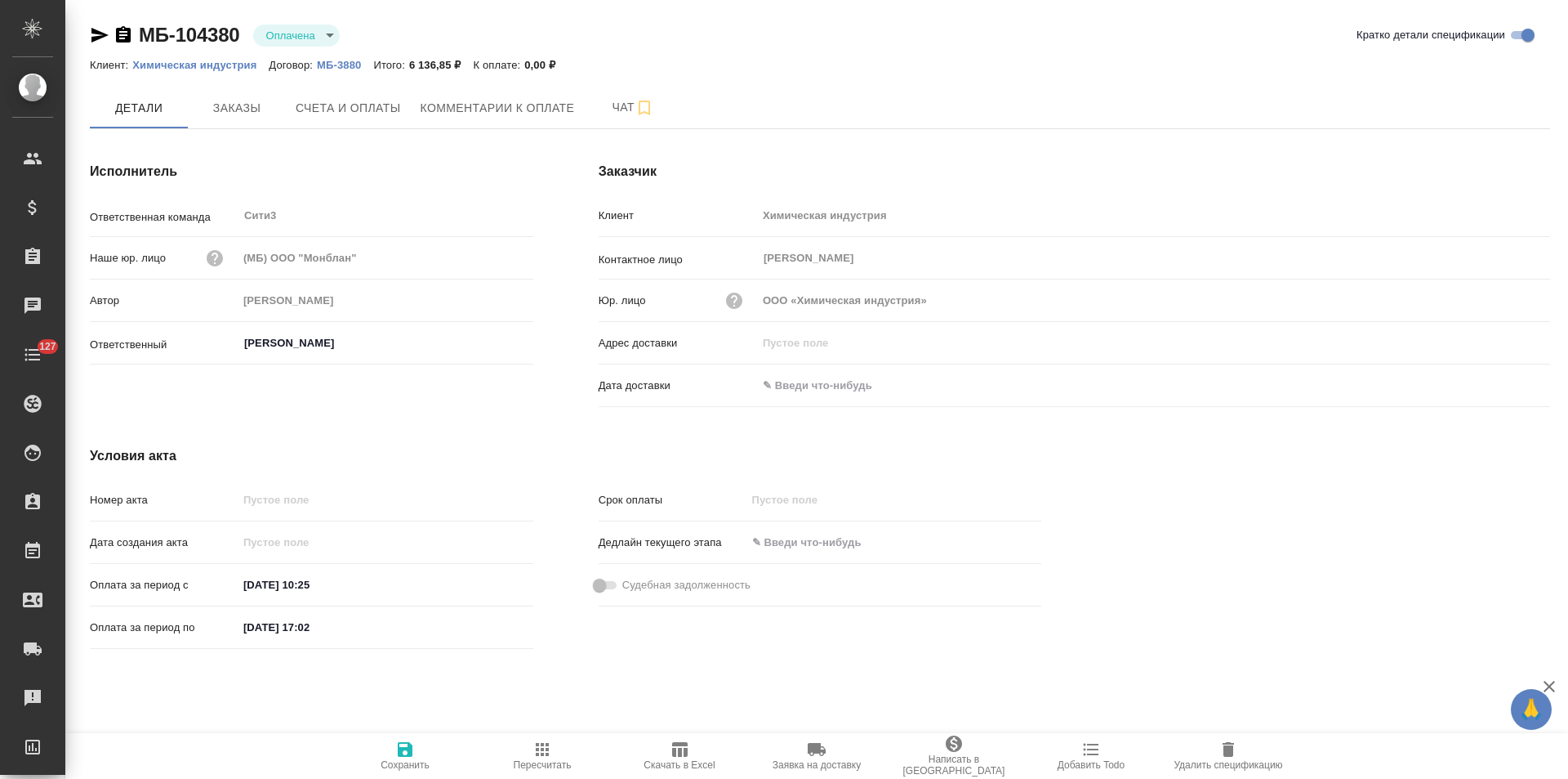
click at [124, 37] on icon "button" at bounding box center [123, 34] width 15 height 16
click at [385, 112] on span "Счета и оплаты" at bounding box center [348, 108] width 105 height 21
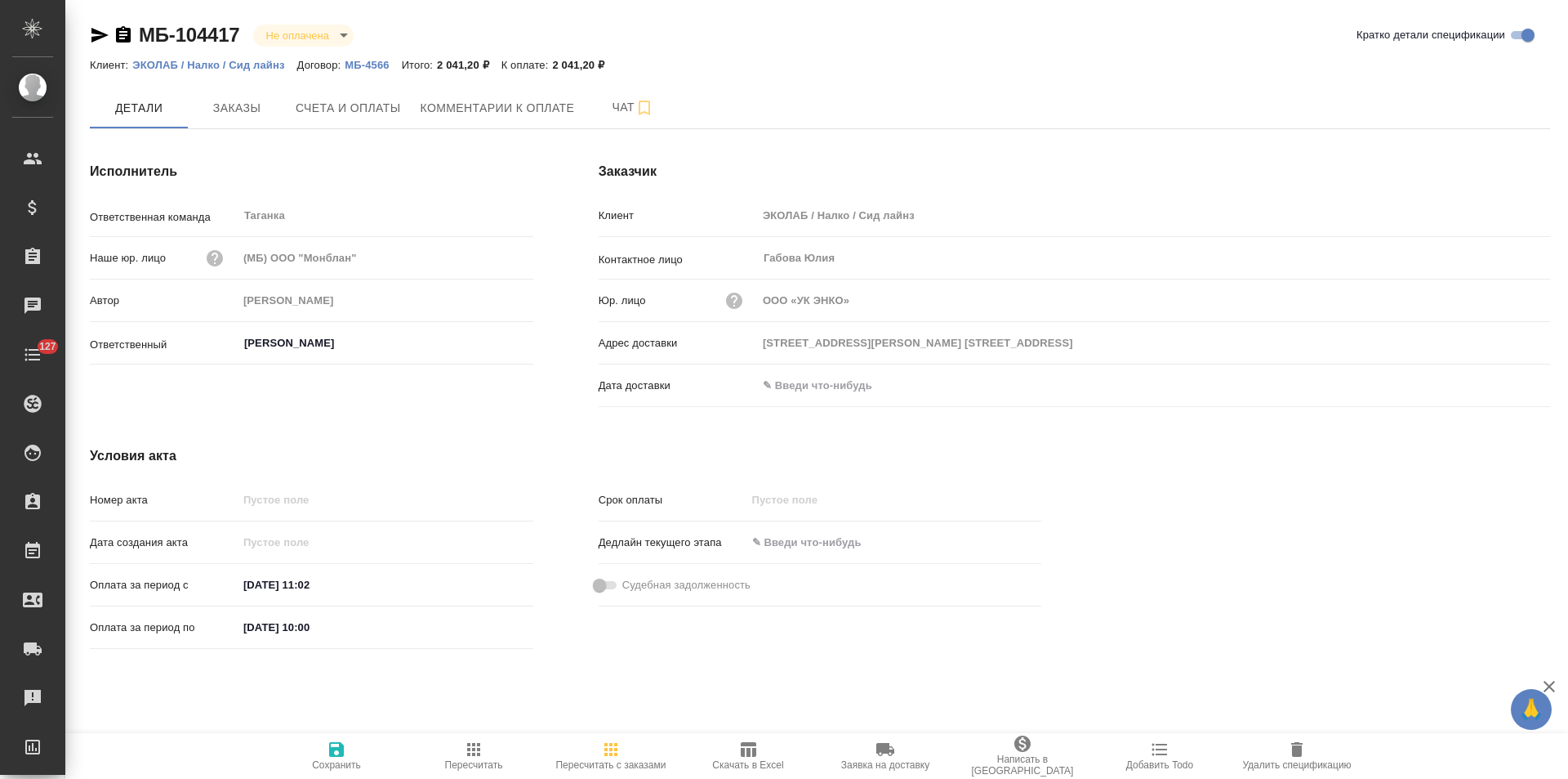
click at [351, 66] on p "МБ-4566" at bounding box center [373, 65] width 57 height 12
click at [245, 113] on span "Заказы" at bounding box center [237, 108] width 79 height 21
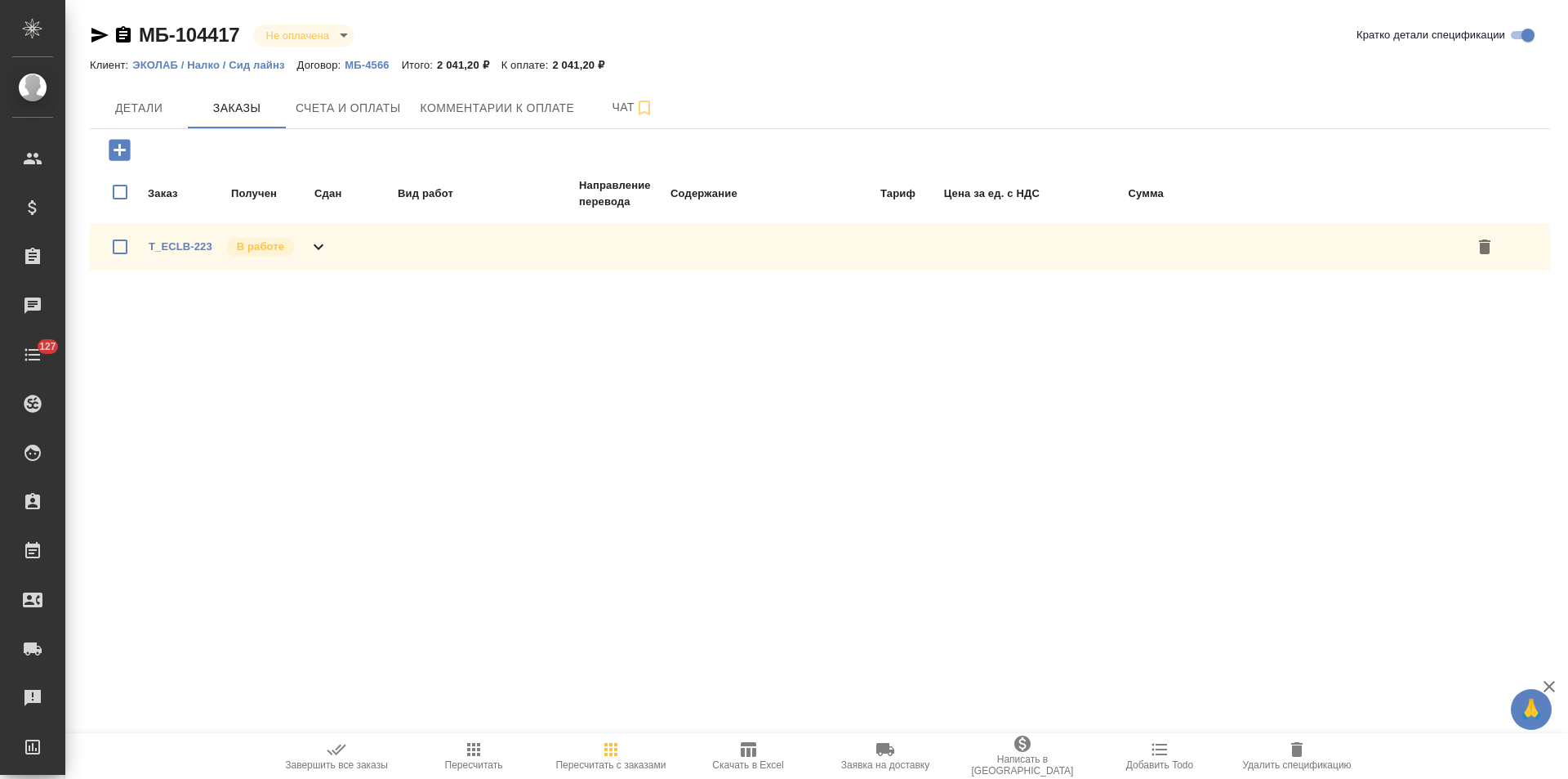
click at [318, 251] on icon at bounding box center [318, 247] width 20 height 20
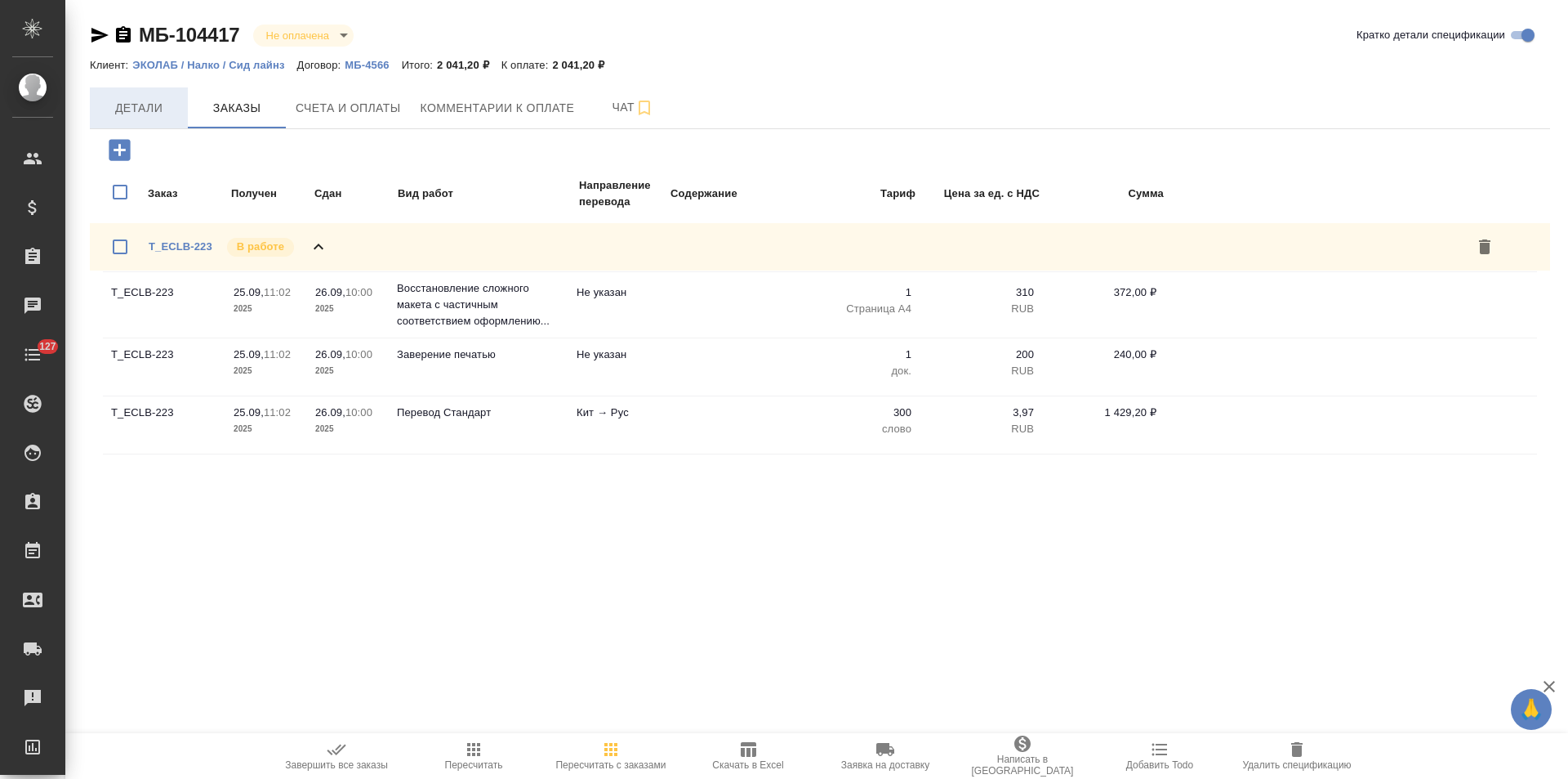
click at [134, 113] on span "Детали" at bounding box center [139, 108] width 79 height 21
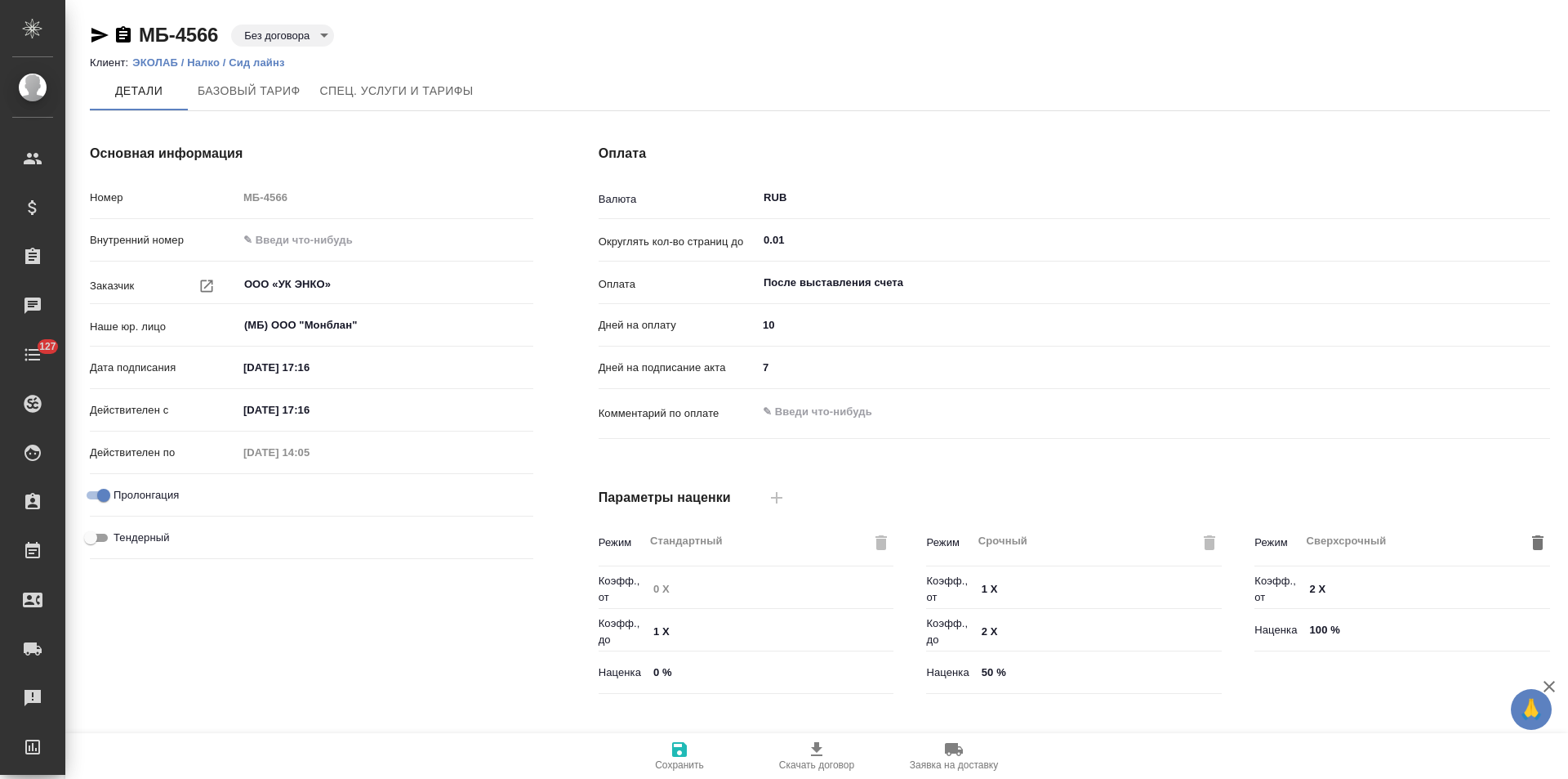
type input "Прайс_2025_филиалы"
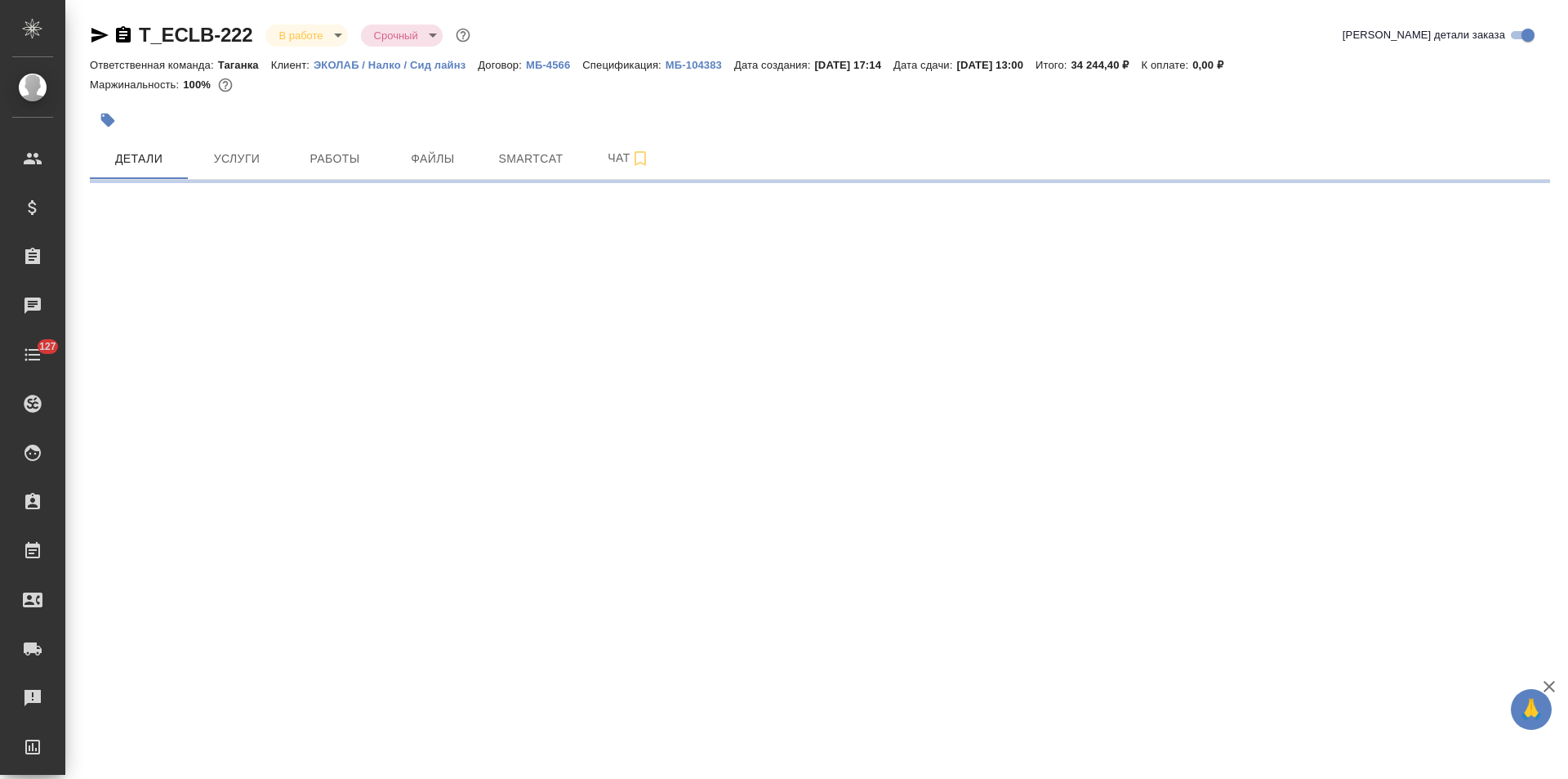
select select "RU"
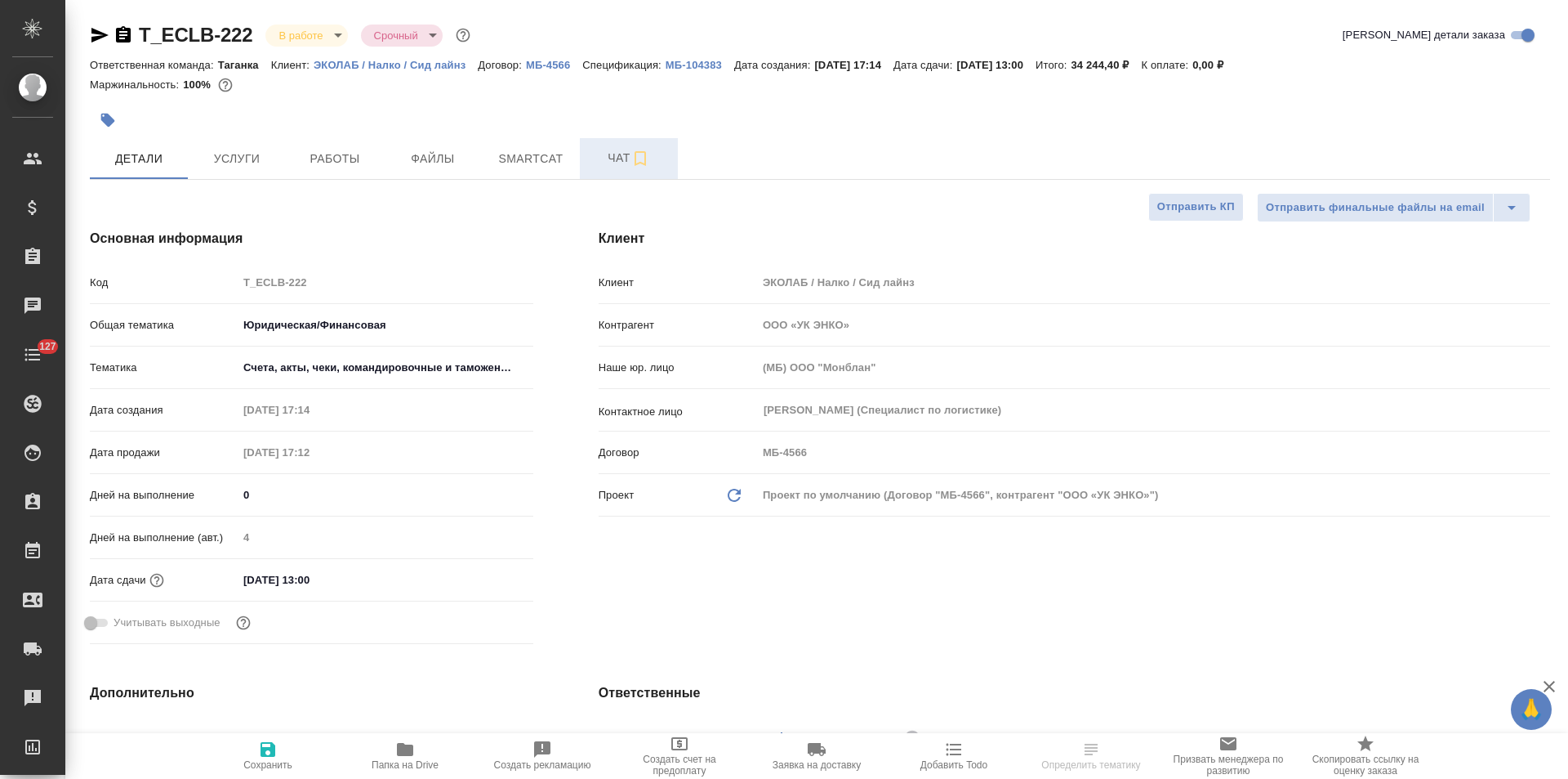
type textarea "x"
click at [551, 62] on p "МБ-4566" at bounding box center [554, 65] width 57 height 12
type textarea "x"
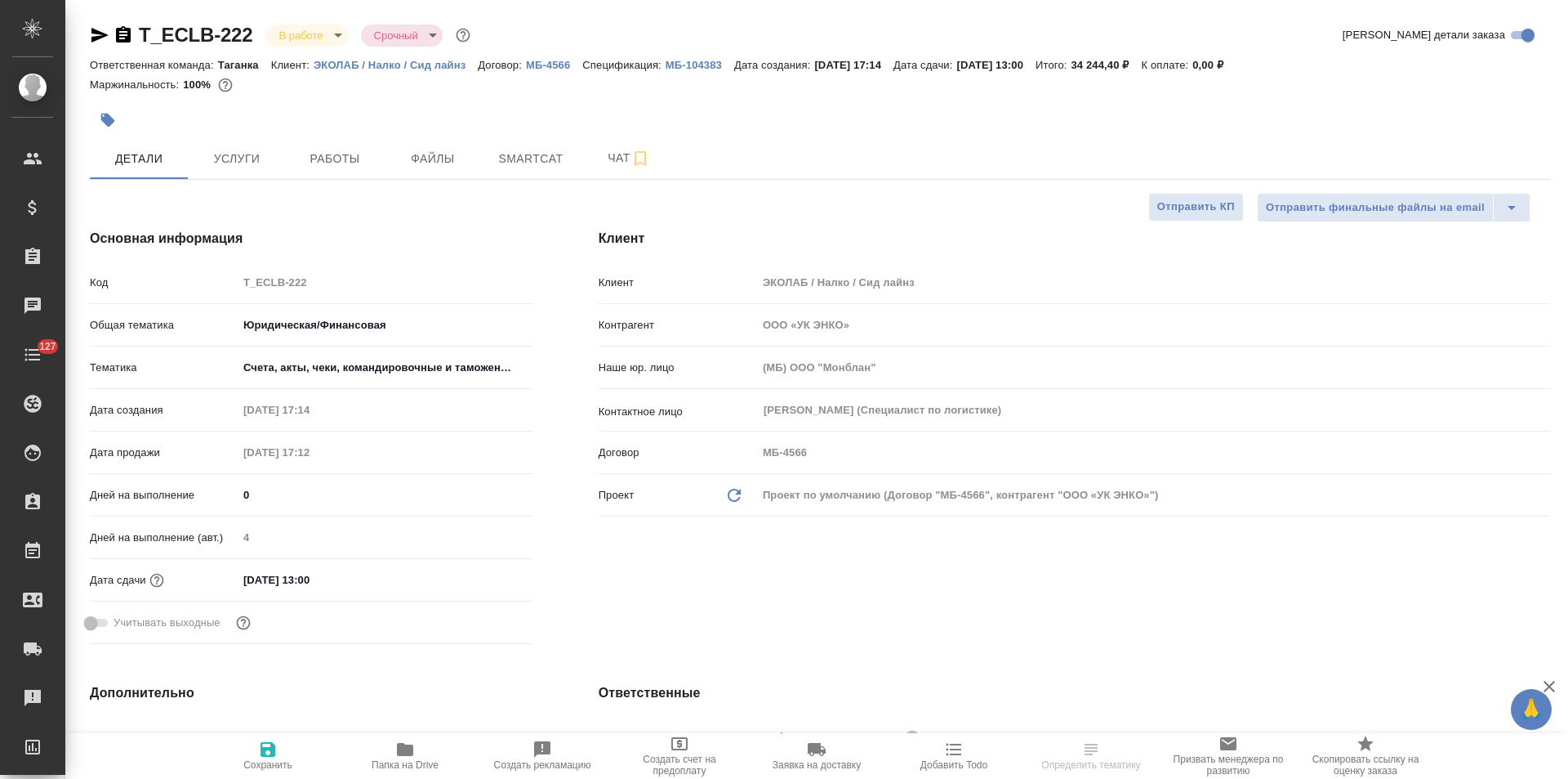
type textarea "x"
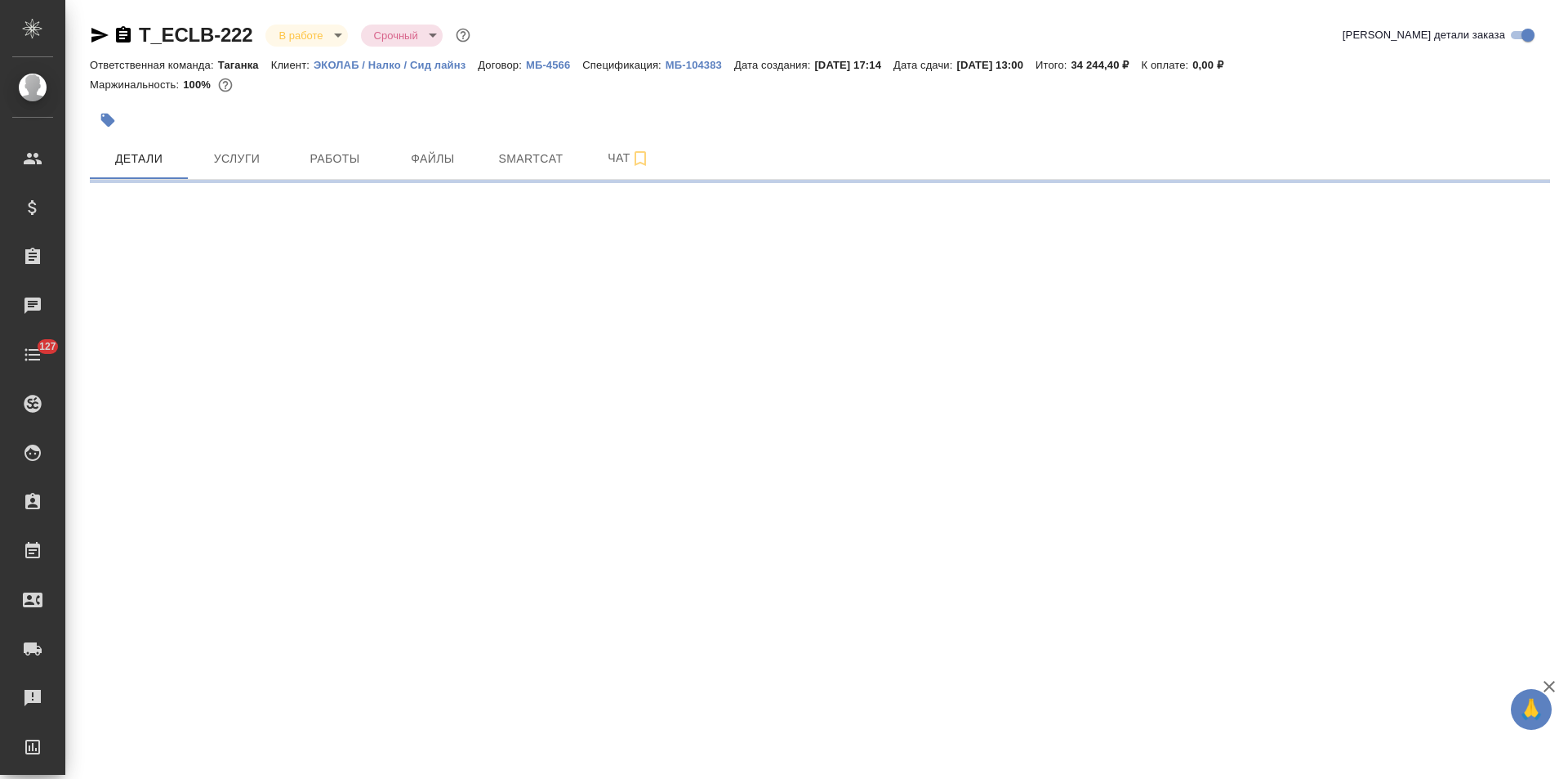
select select "RU"
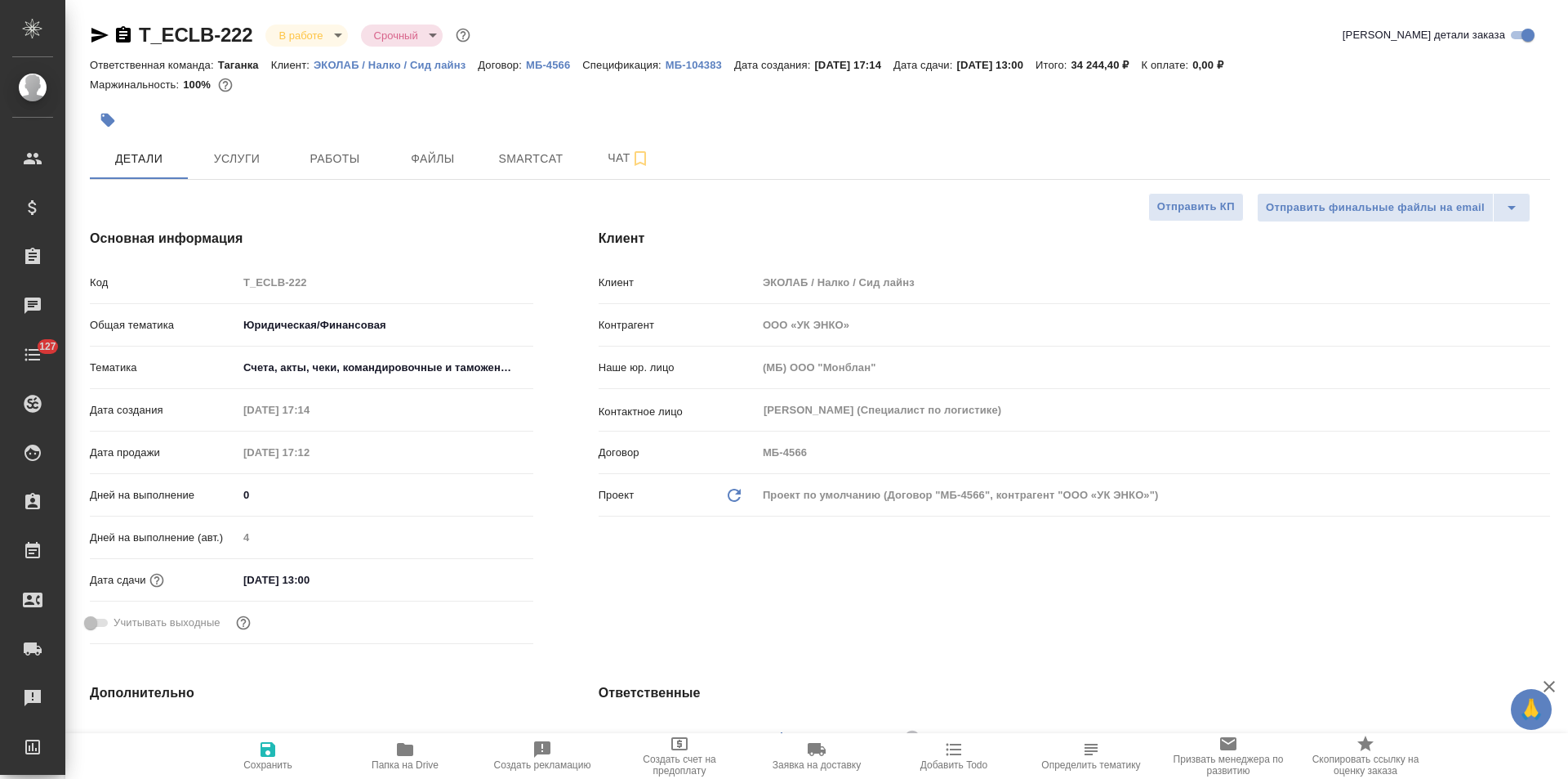
type textarea "x"
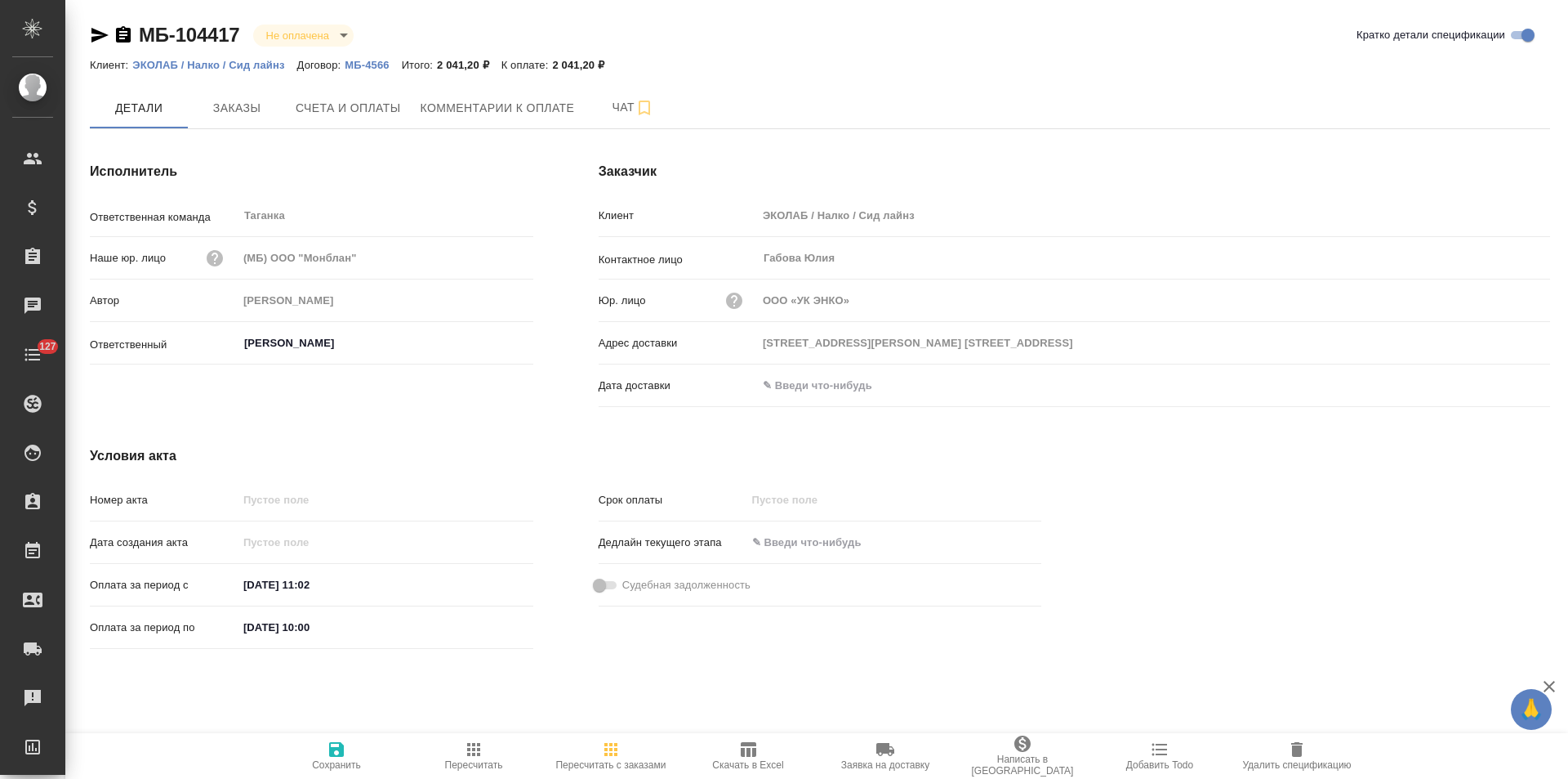
click at [260, 66] on p "ЭКОЛАБ / Налко / Сид лайнз" at bounding box center [214, 65] width 164 height 12
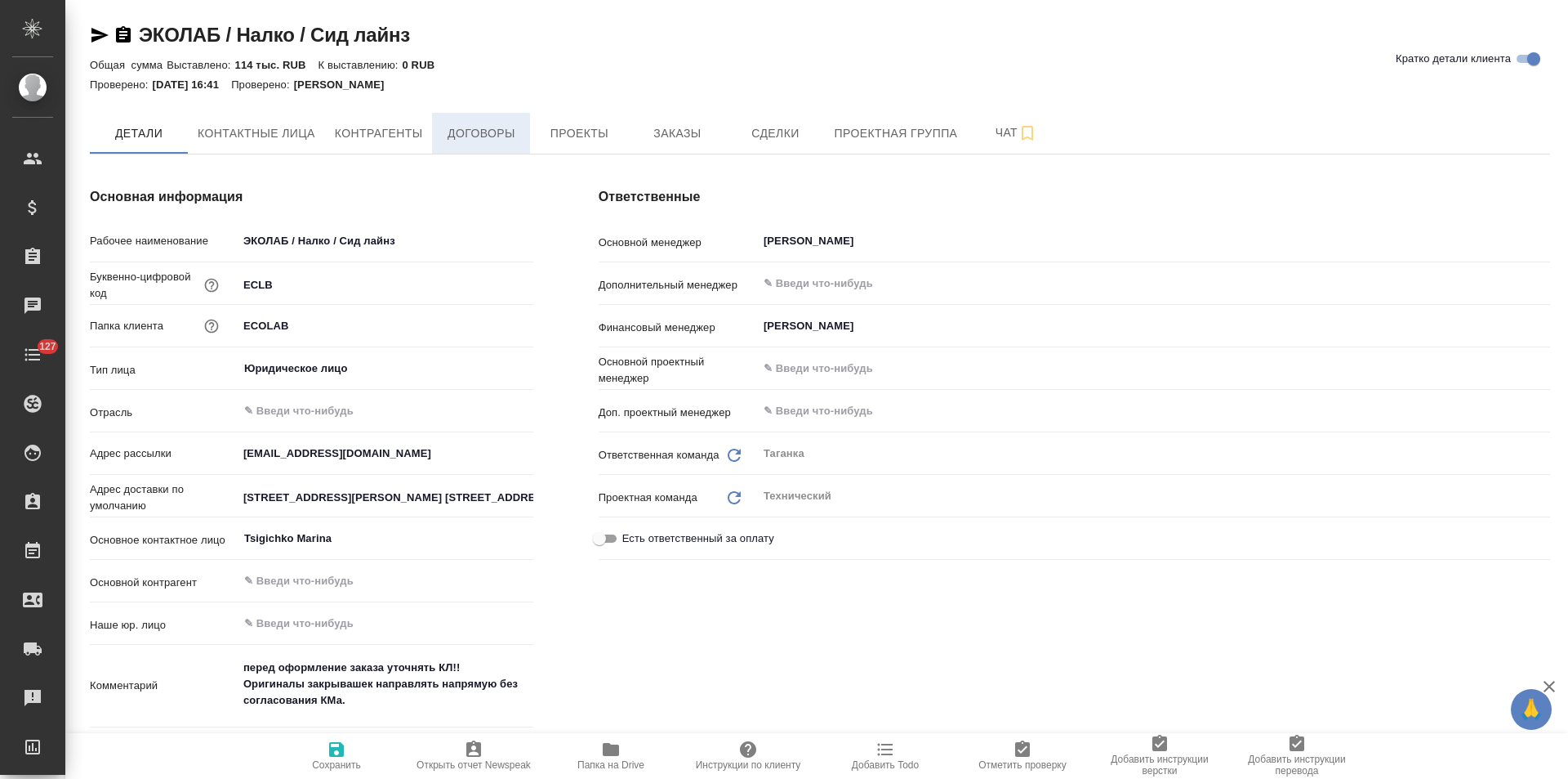
click at [460, 133] on span "Договоры" at bounding box center [482, 133] width 79 height 21
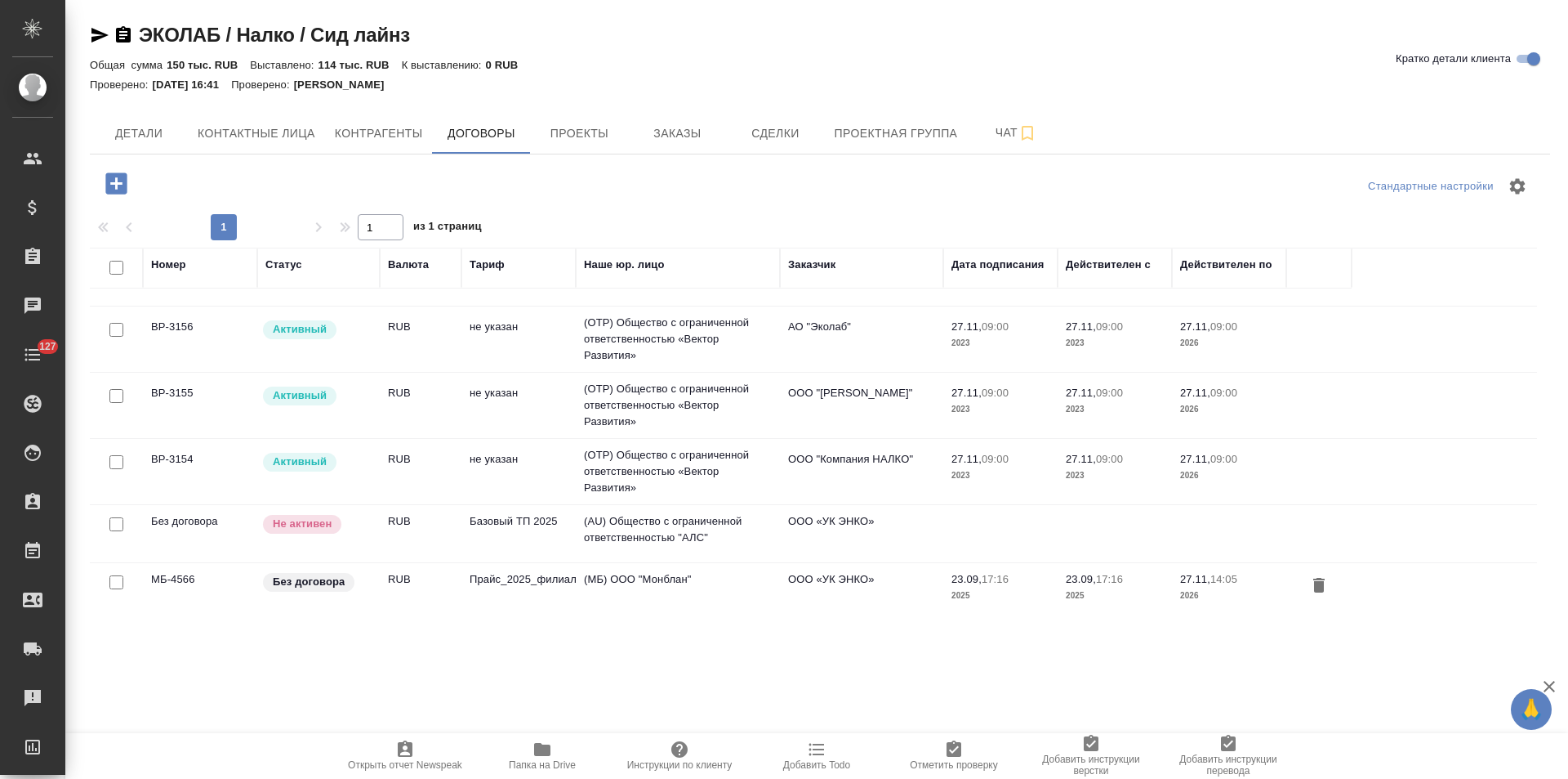
scroll to position [428, 0]
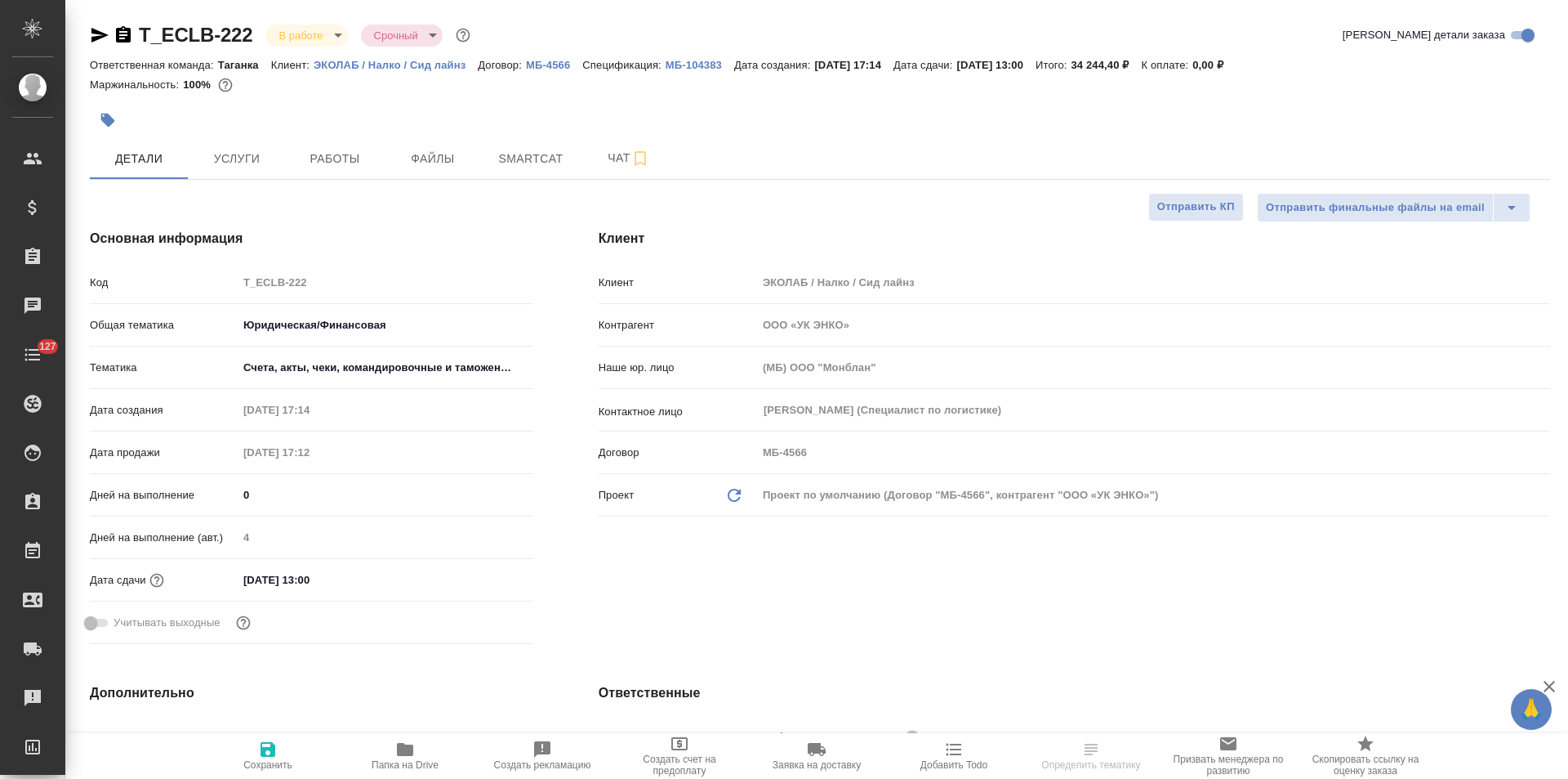
select select "RU"
type textarea "x"
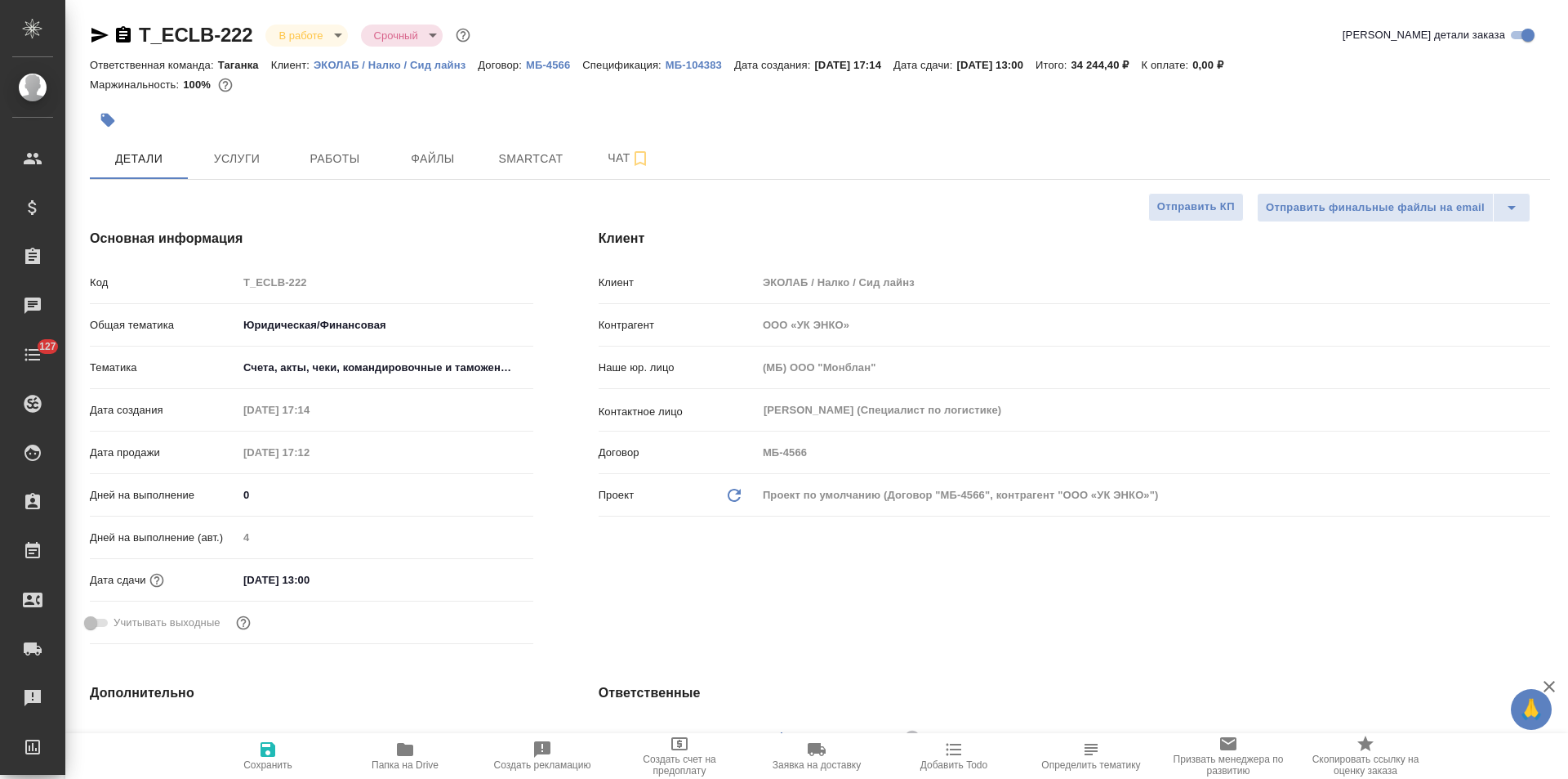
type textarea "x"
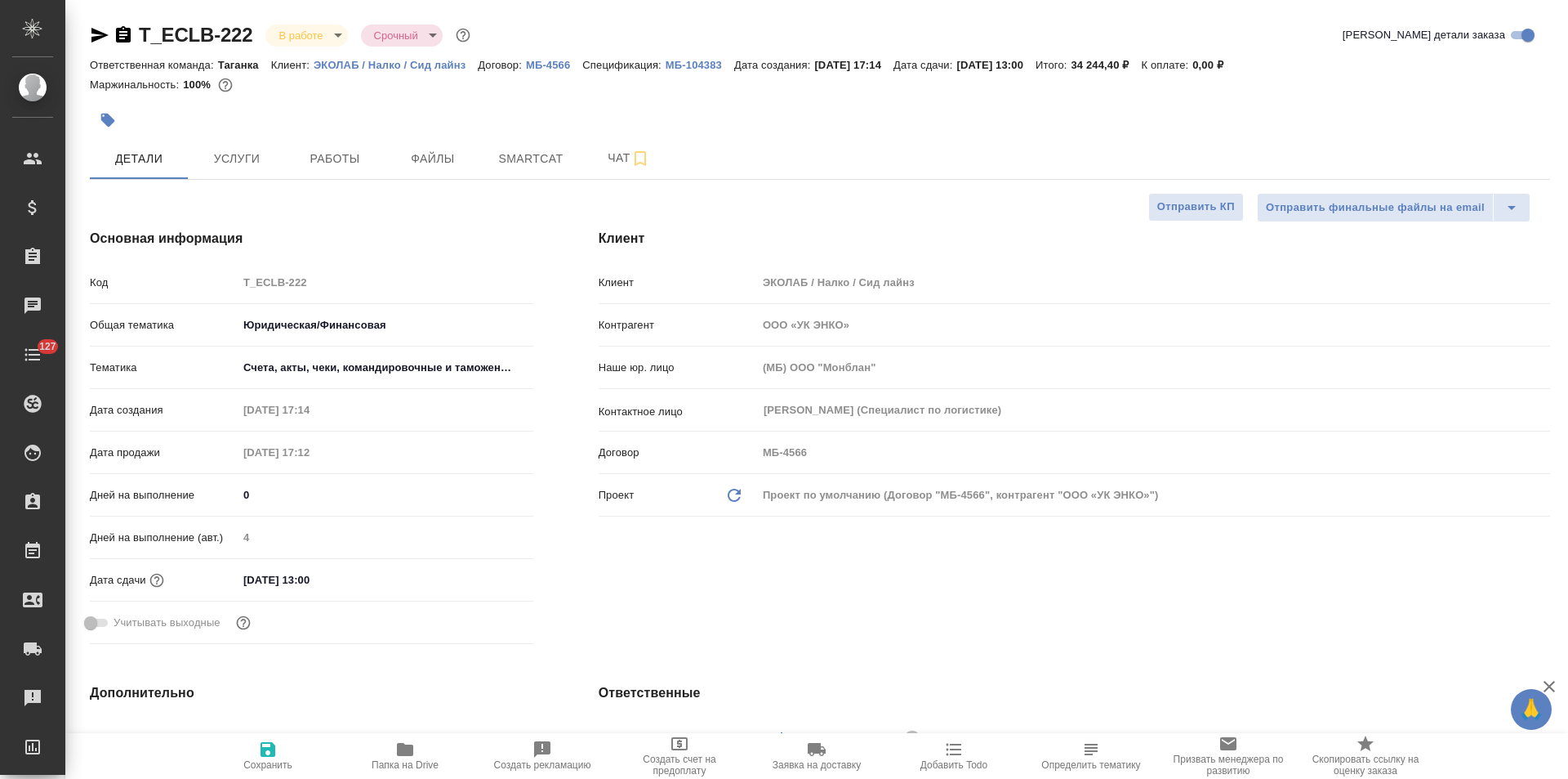
type textarea "x"
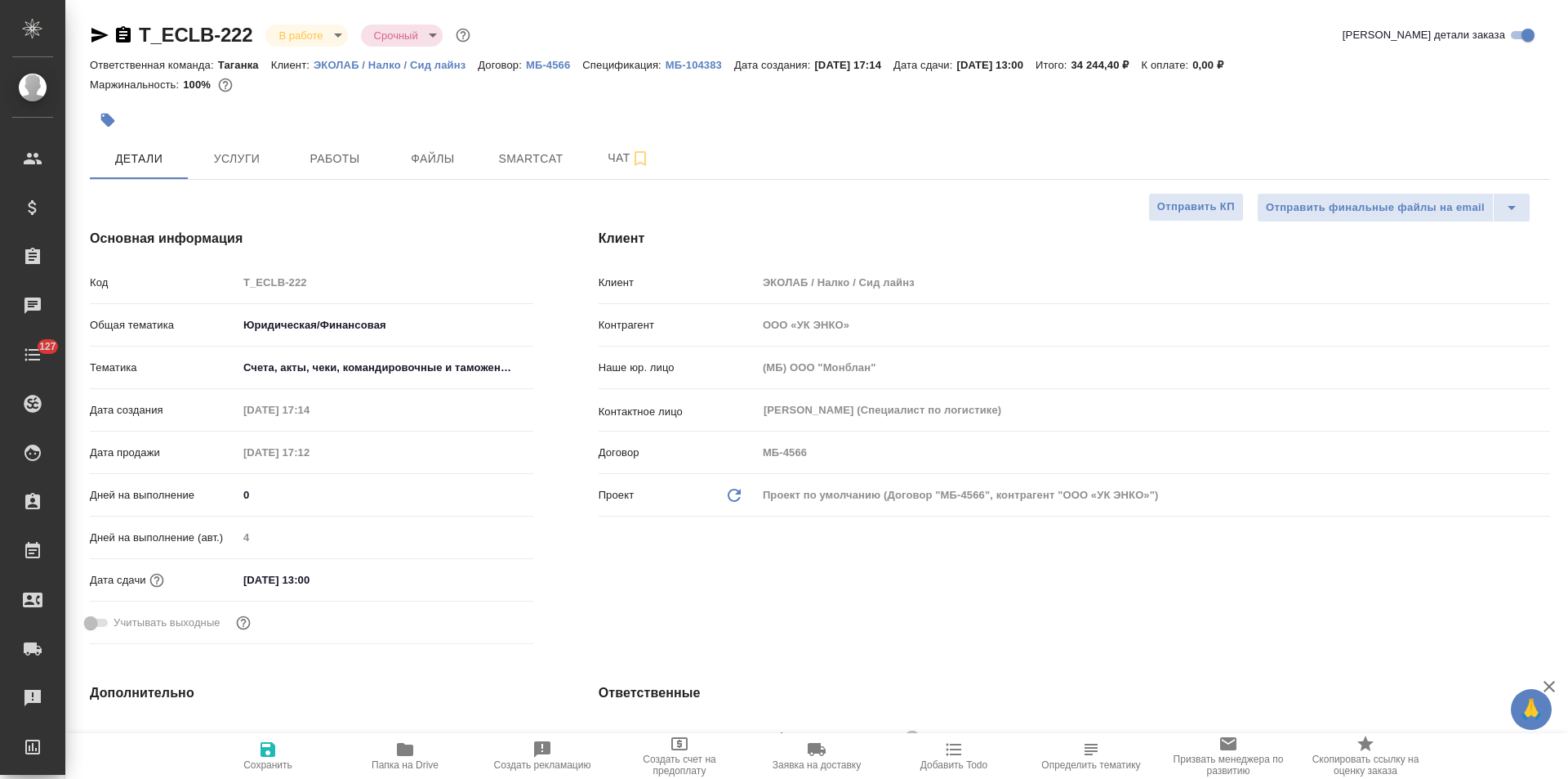
type textarea "x"
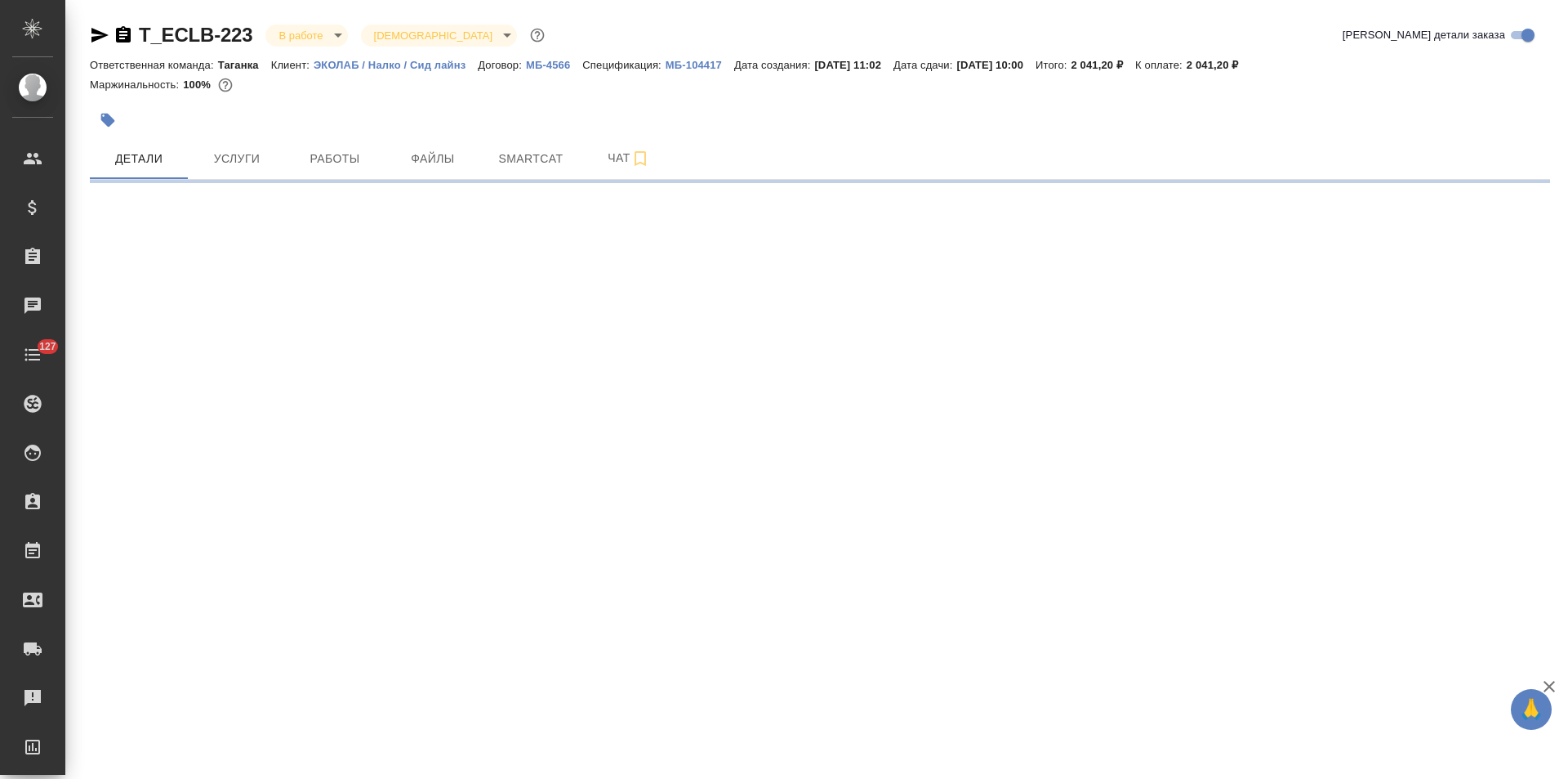
select select "RU"
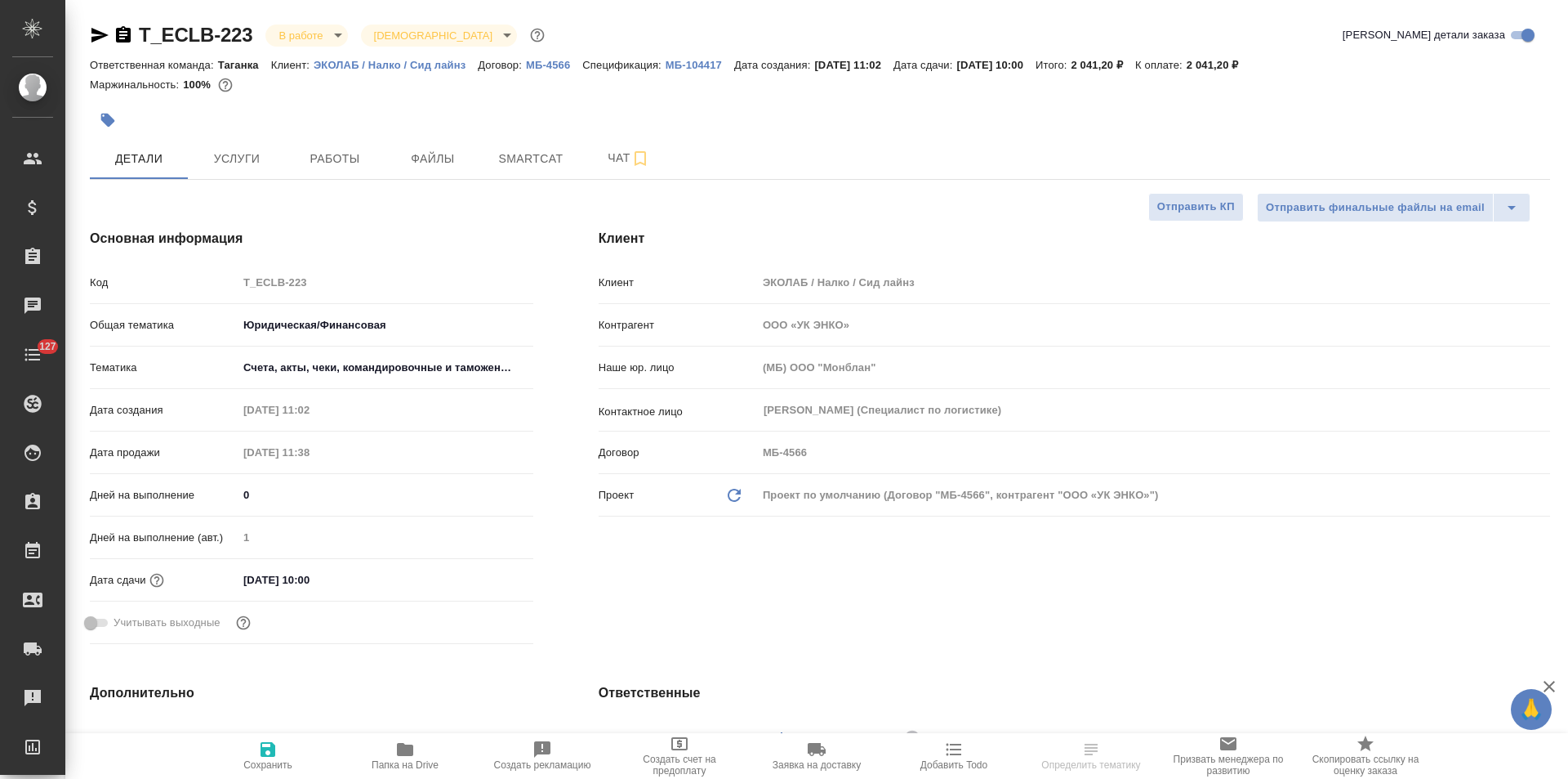
type textarea "x"
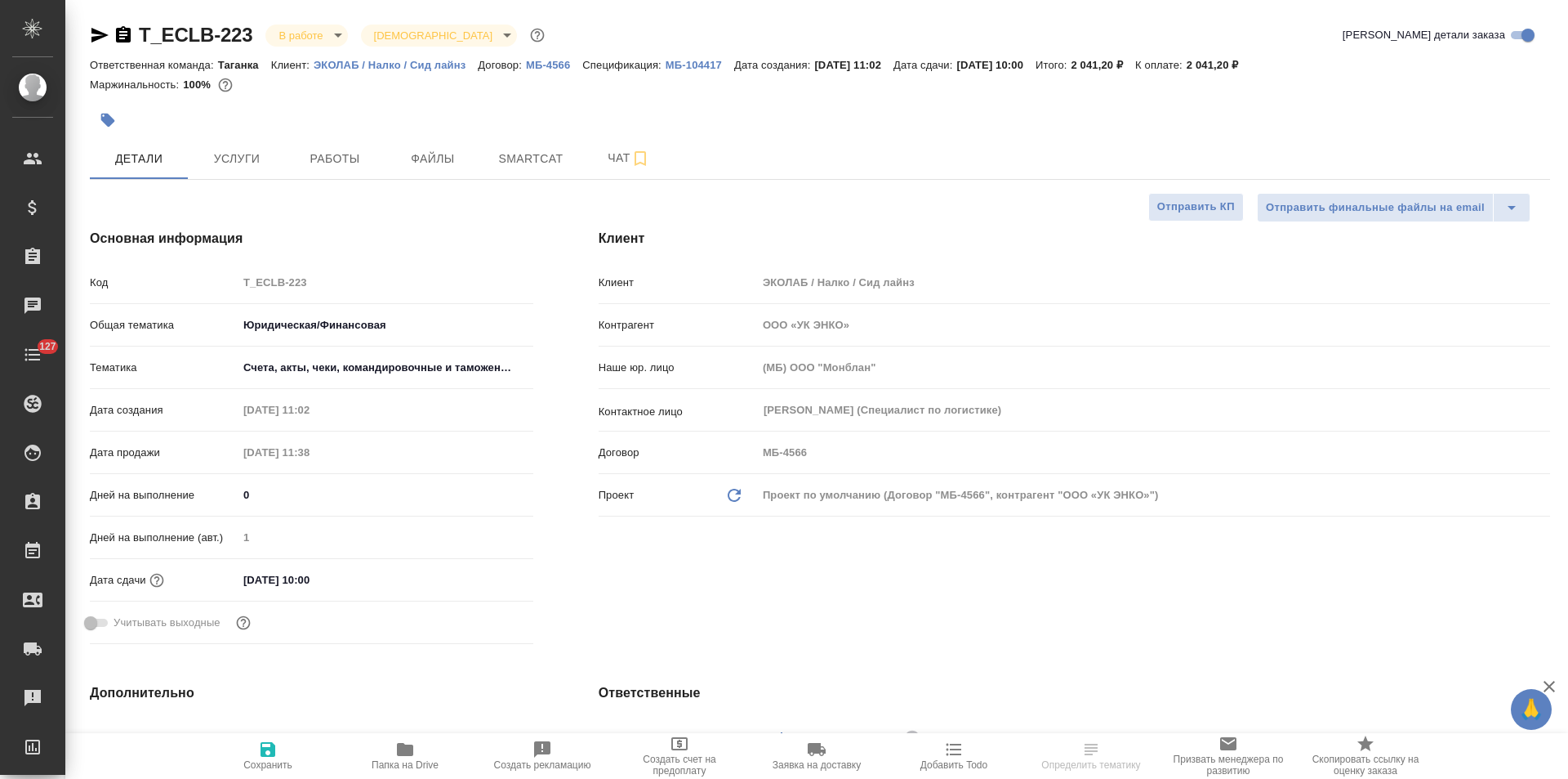
type textarea "x"
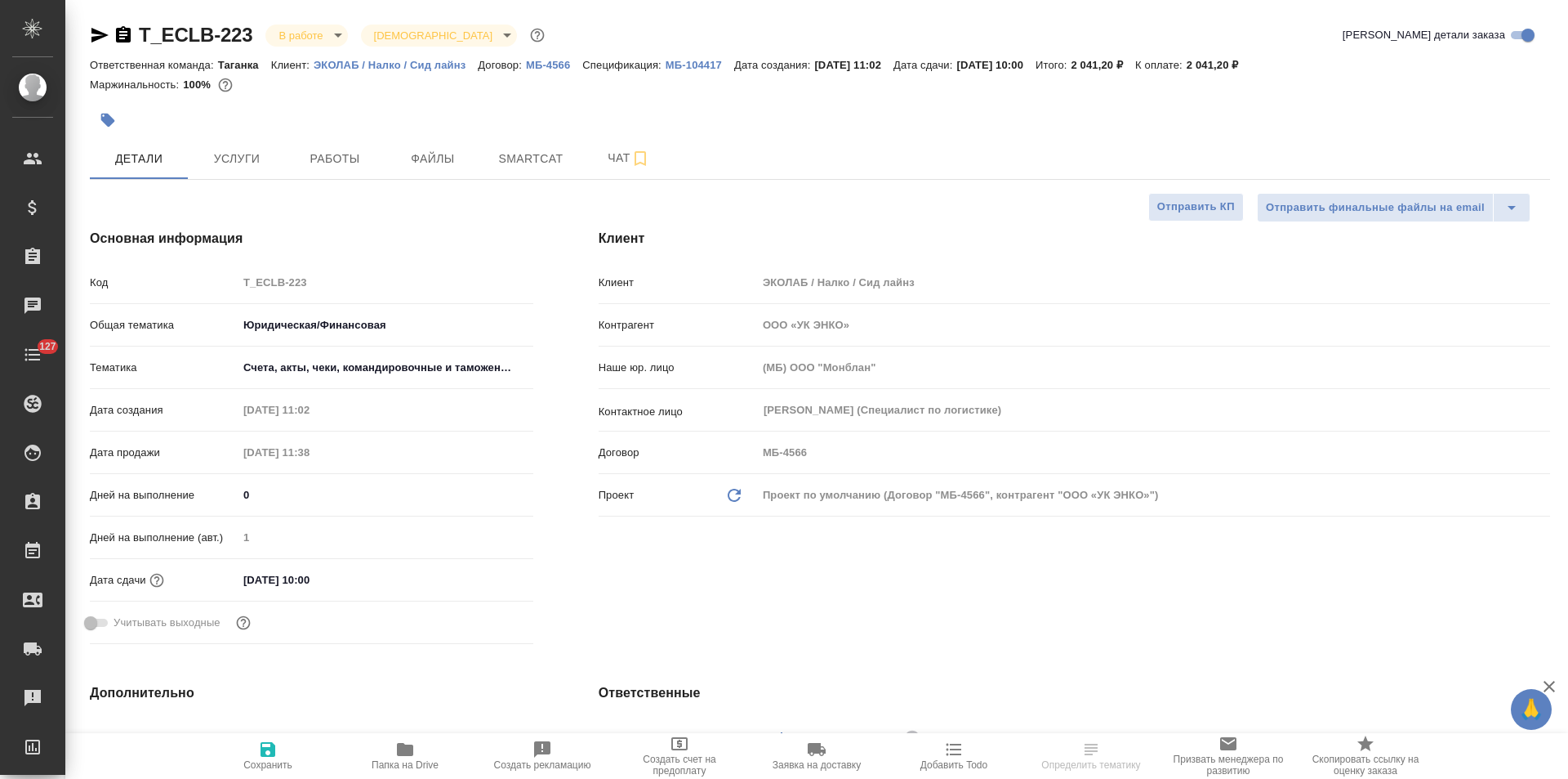
type textarea "x"
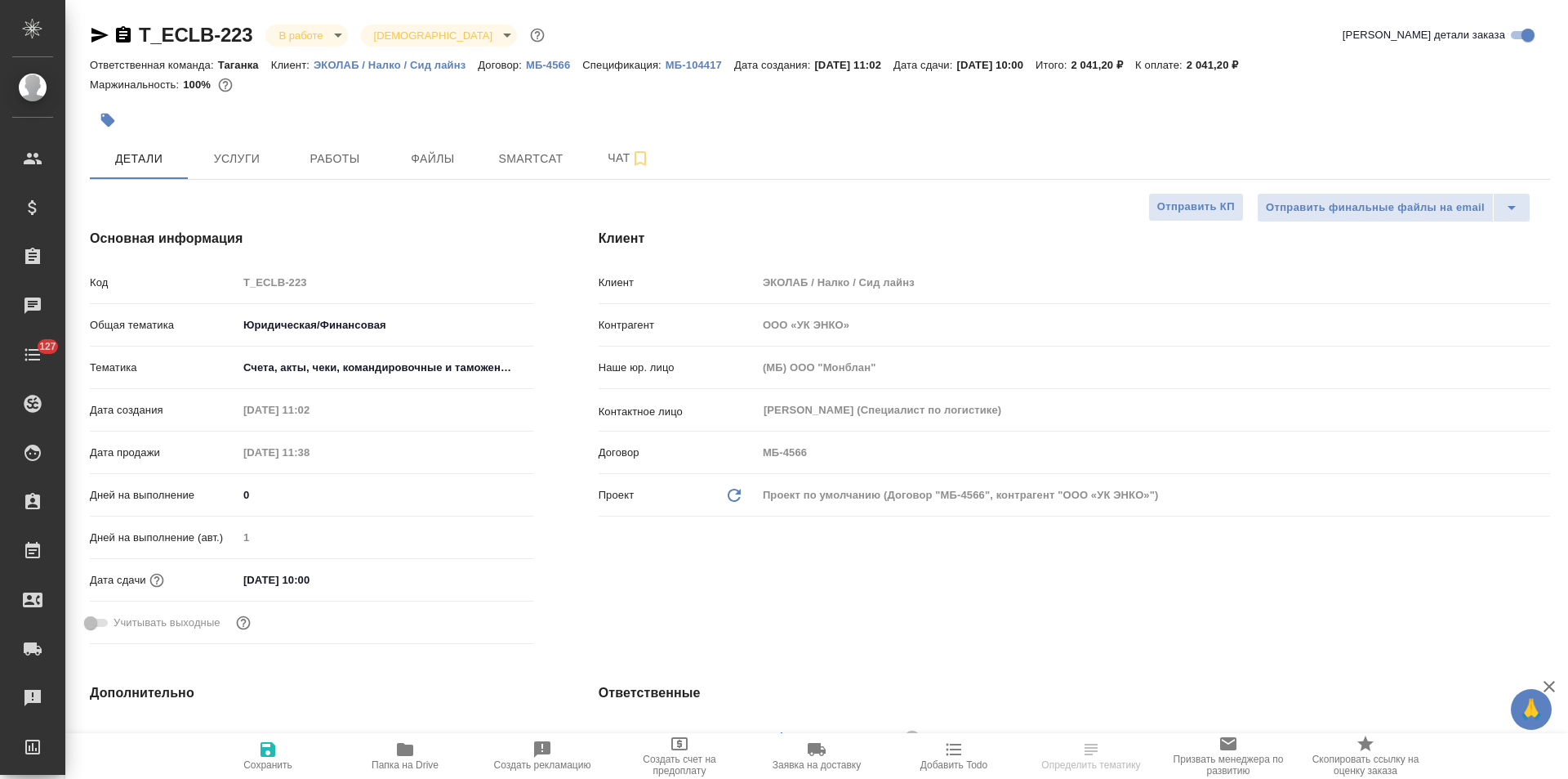
select select "RU"
type textarea "x"
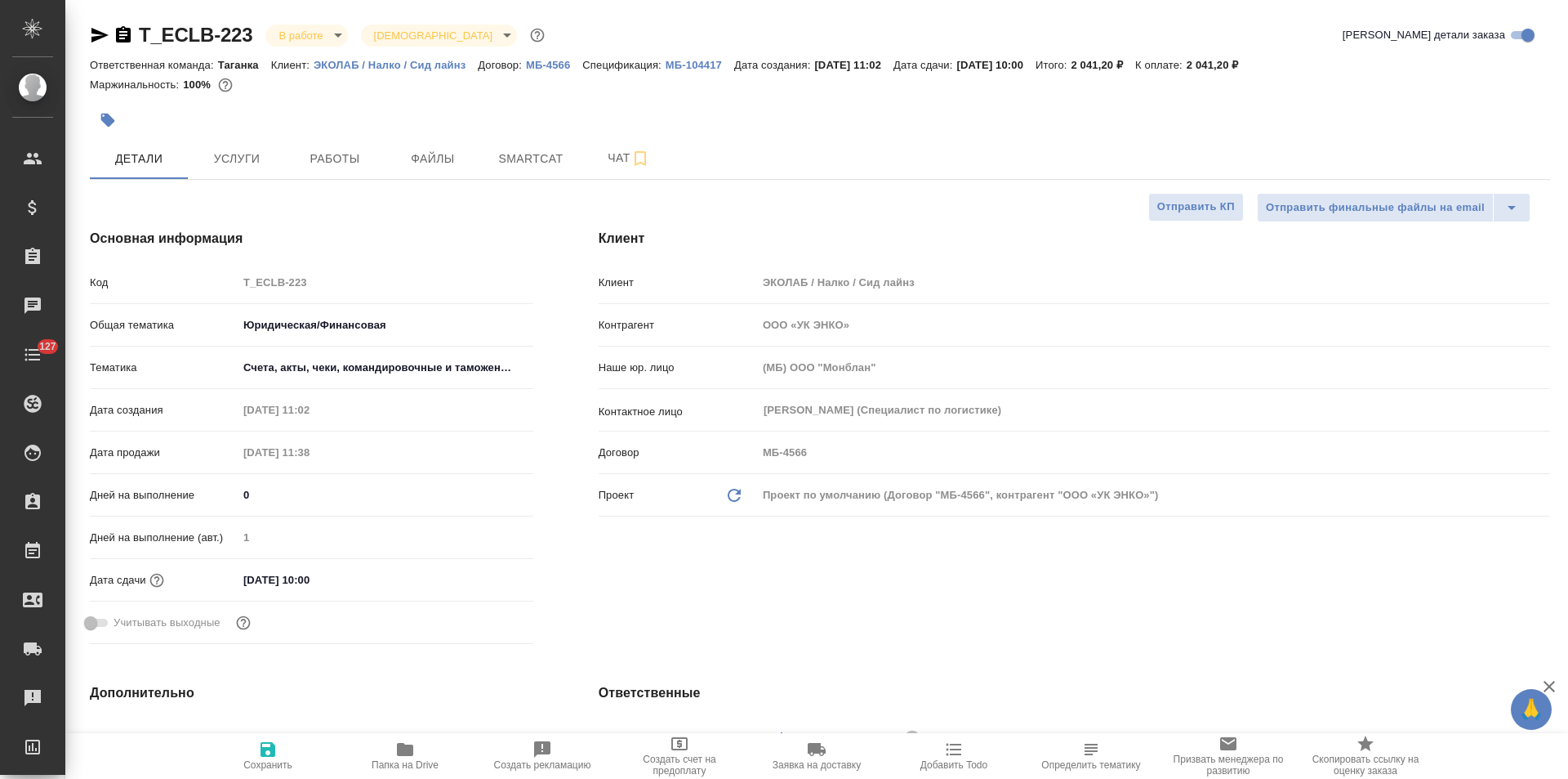
type textarea "x"
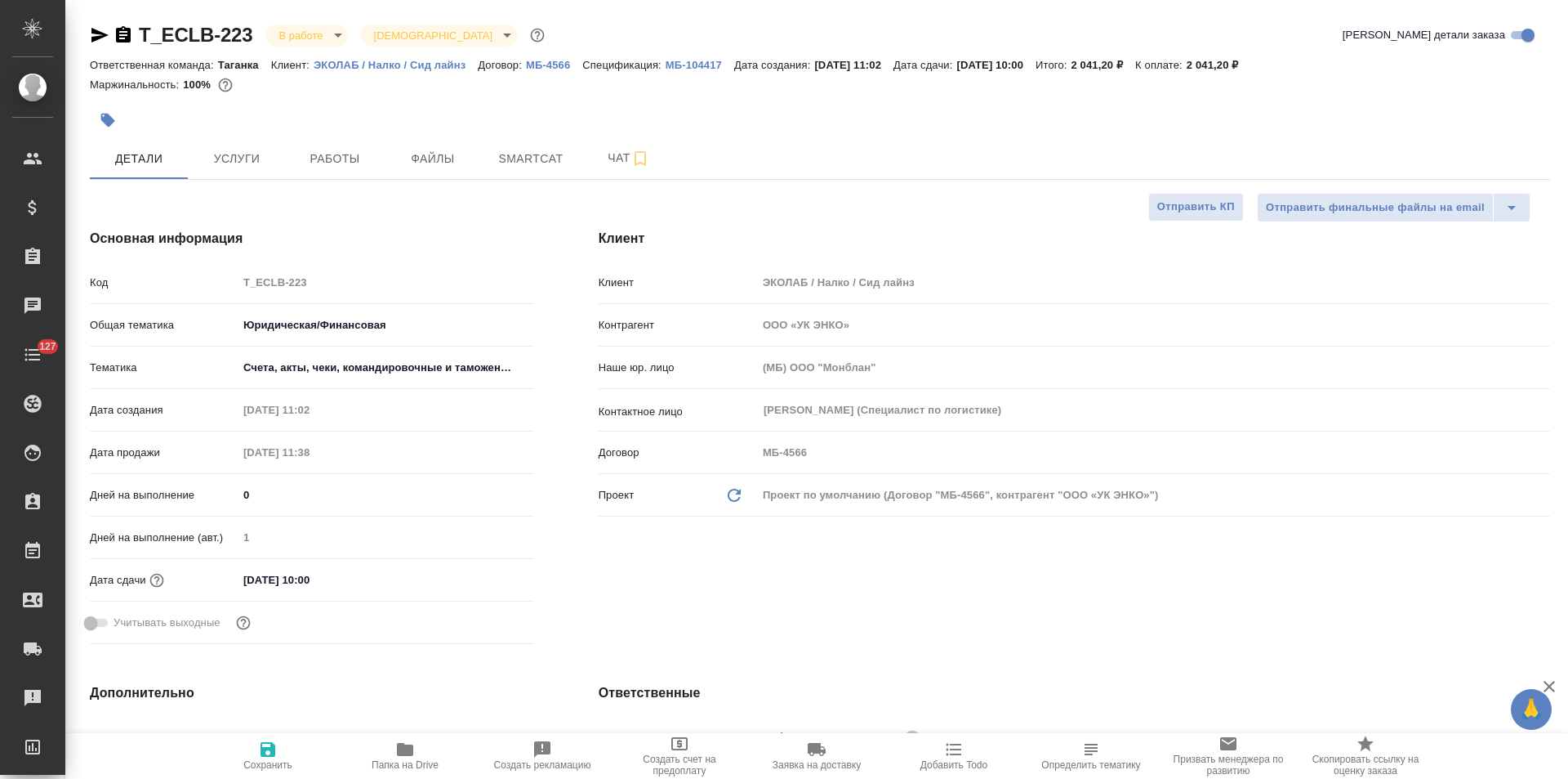
type textarea "x"
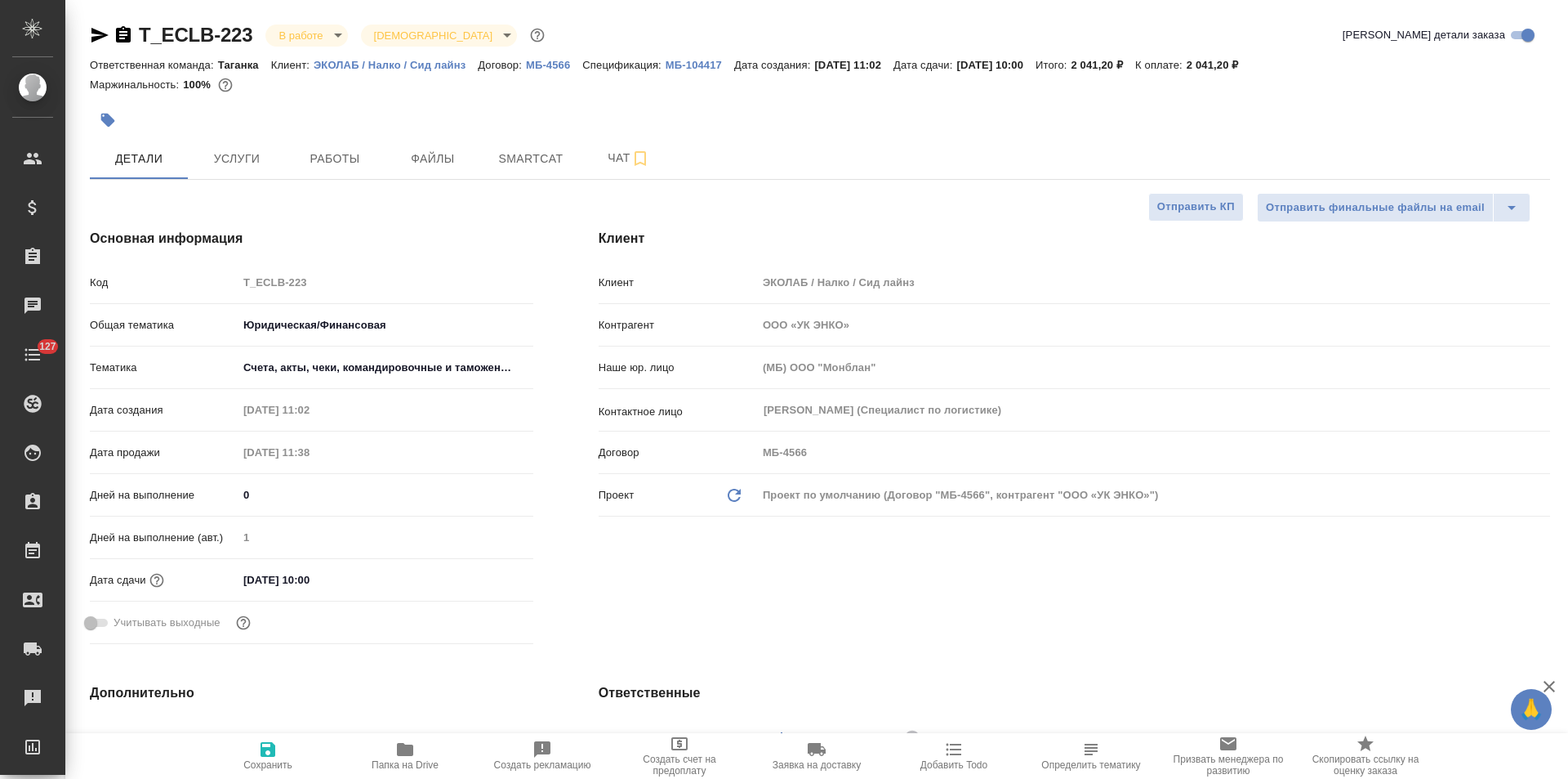
type textarea "x"
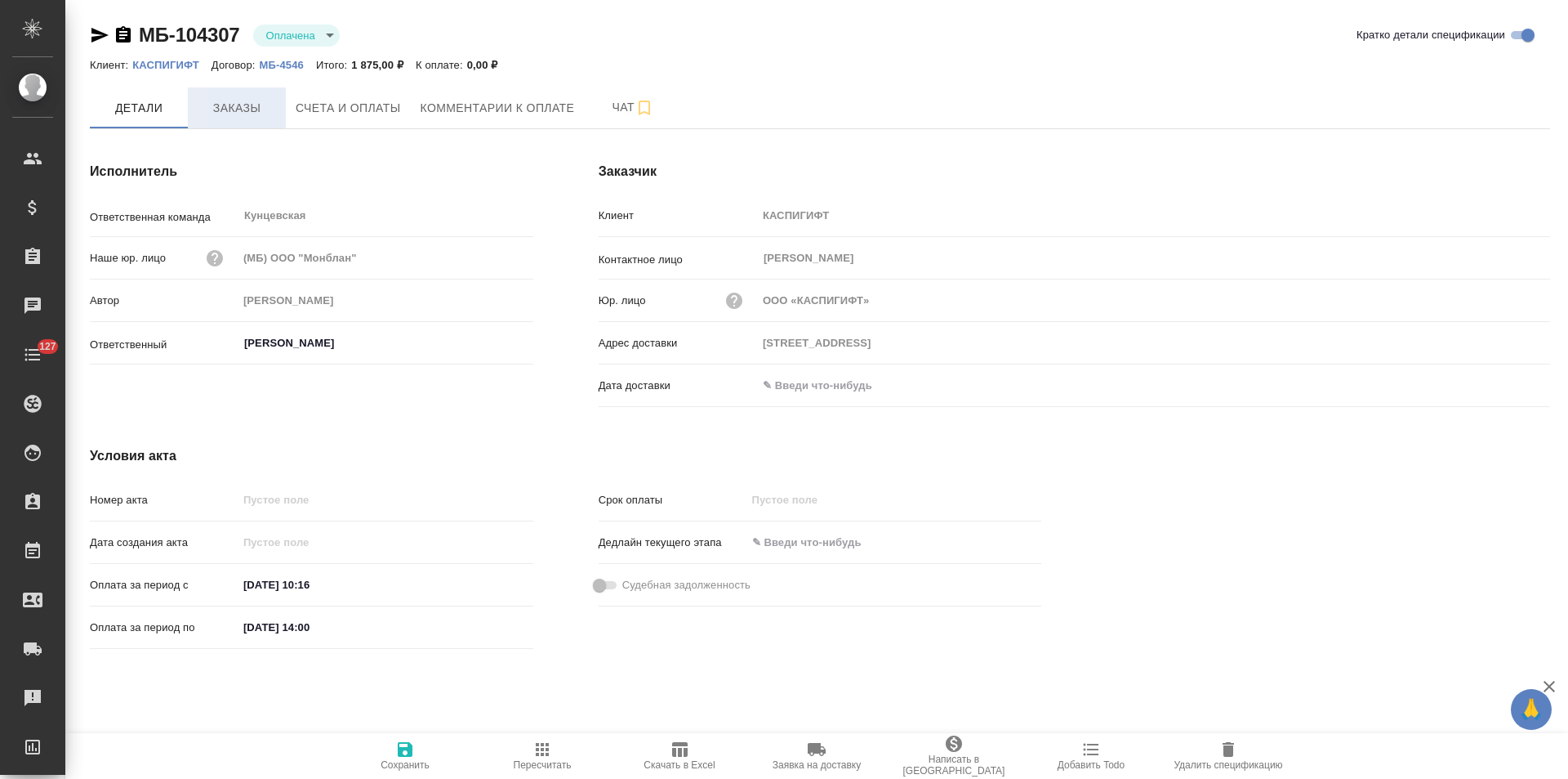
click at [229, 105] on span "Заказы" at bounding box center [237, 108] width 79 height 21
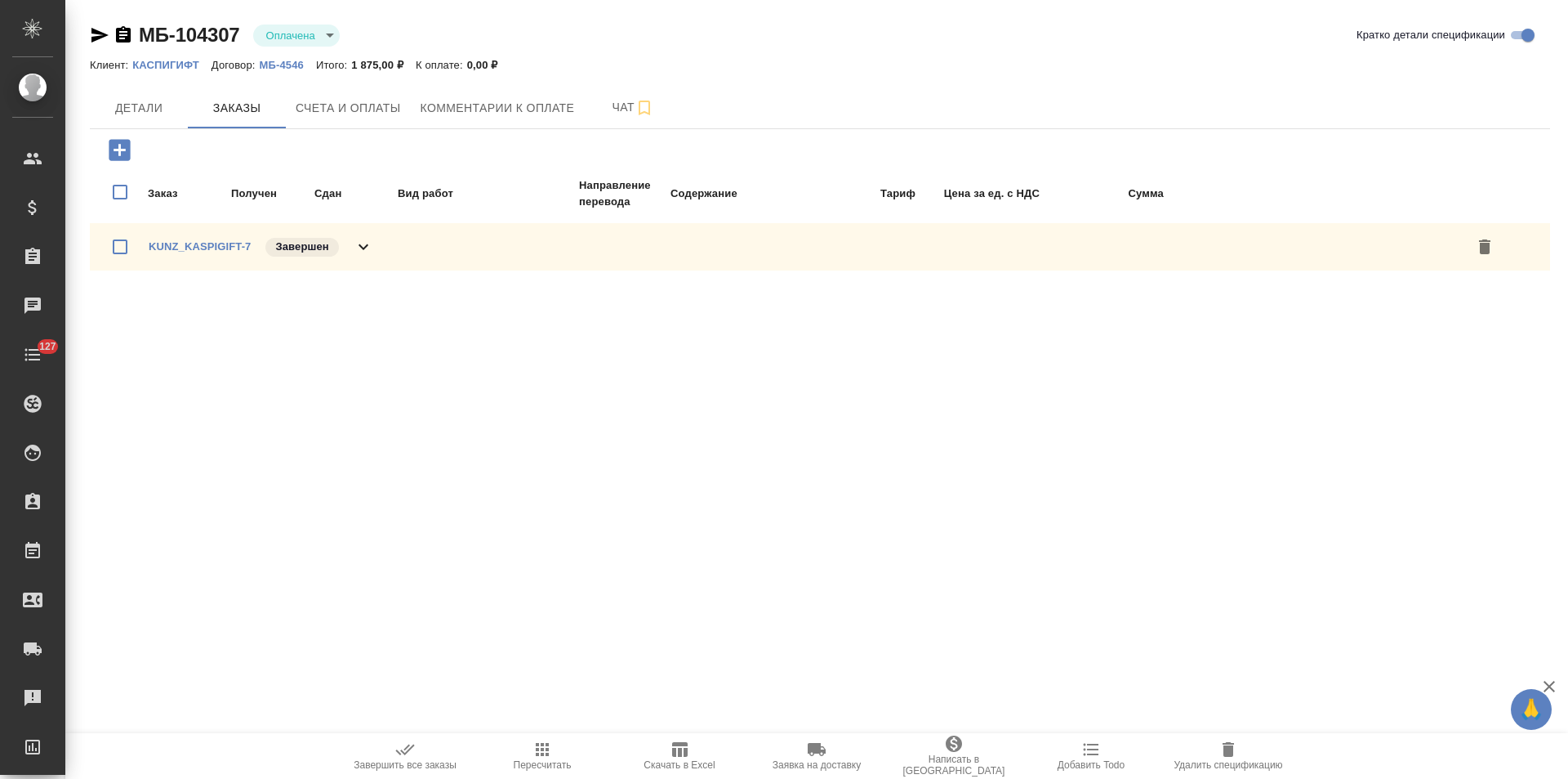
click at [374, 247] on div "KUNZ_KASPIGIFT-7 Завершен" at bounding box center [821, 247] width 1461 height 48
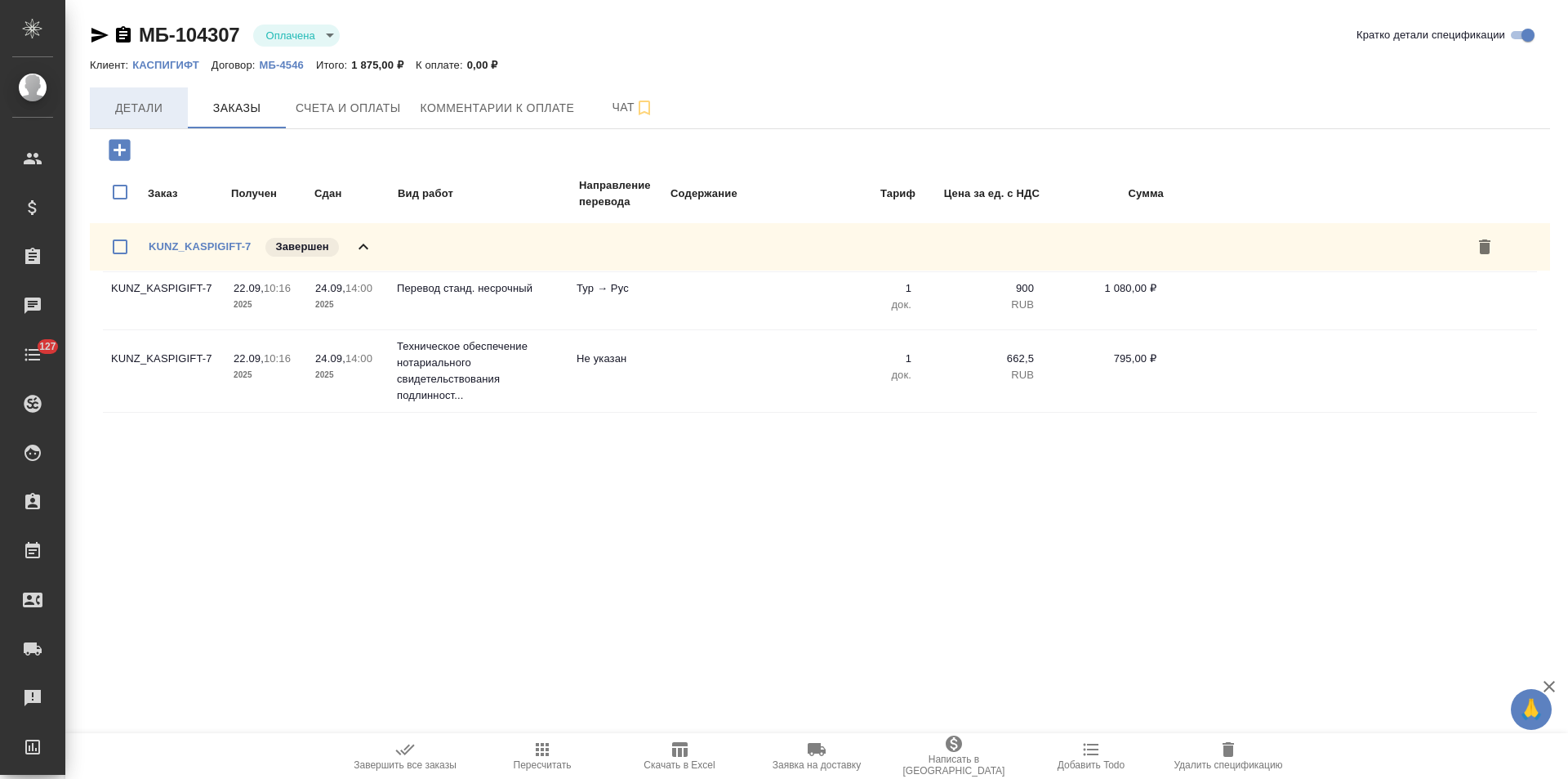
click at [153, 110] on span "Детали" at bounding box center [139, 108] width 79 height 21
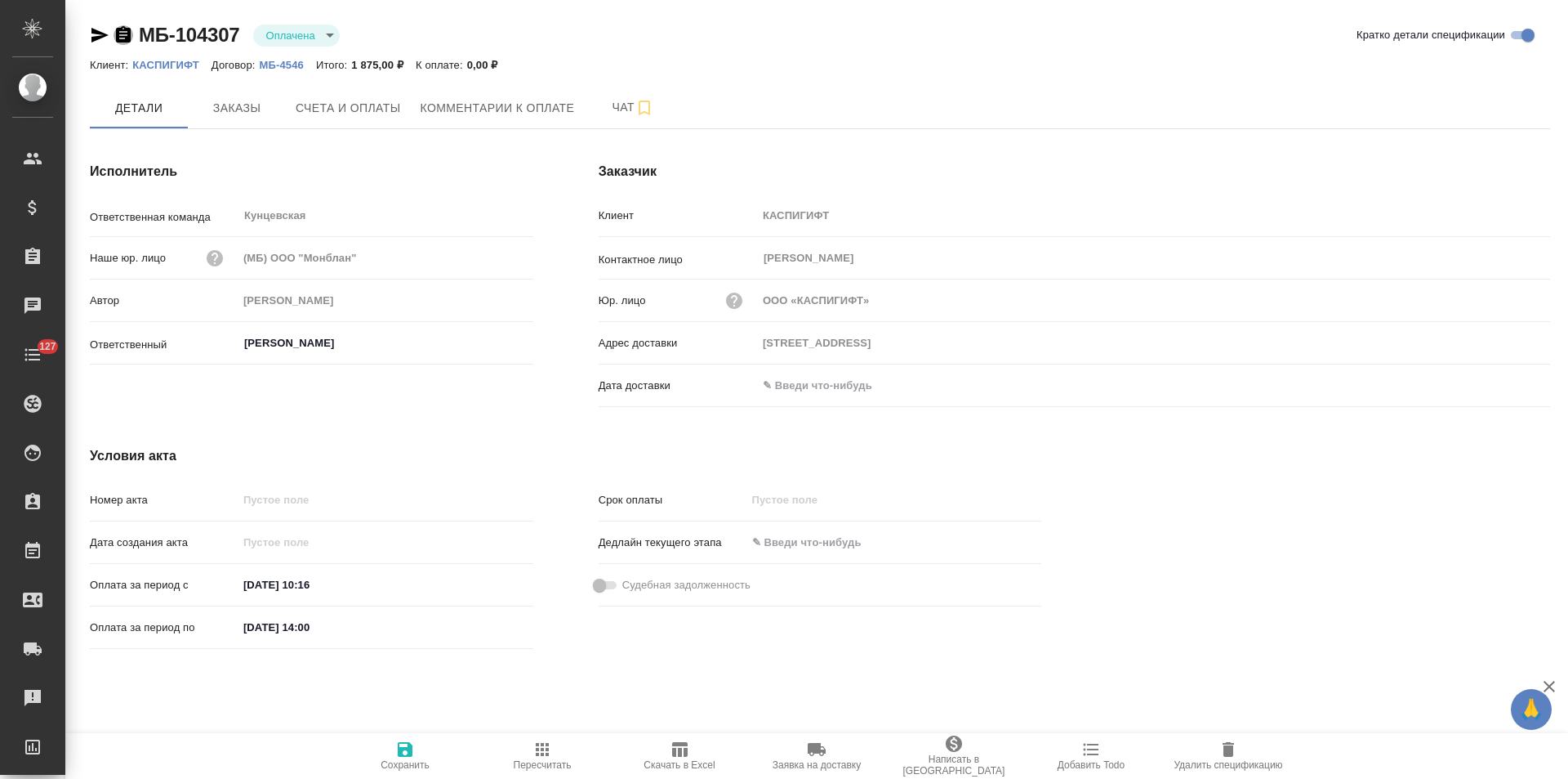
click at [128, 36] on icon "button" at bounding box center [123, 34] width 15 height 16
click at [378, 115] on span "Счета и оплаты" at bounding box center [348, 108] width 105 height 21
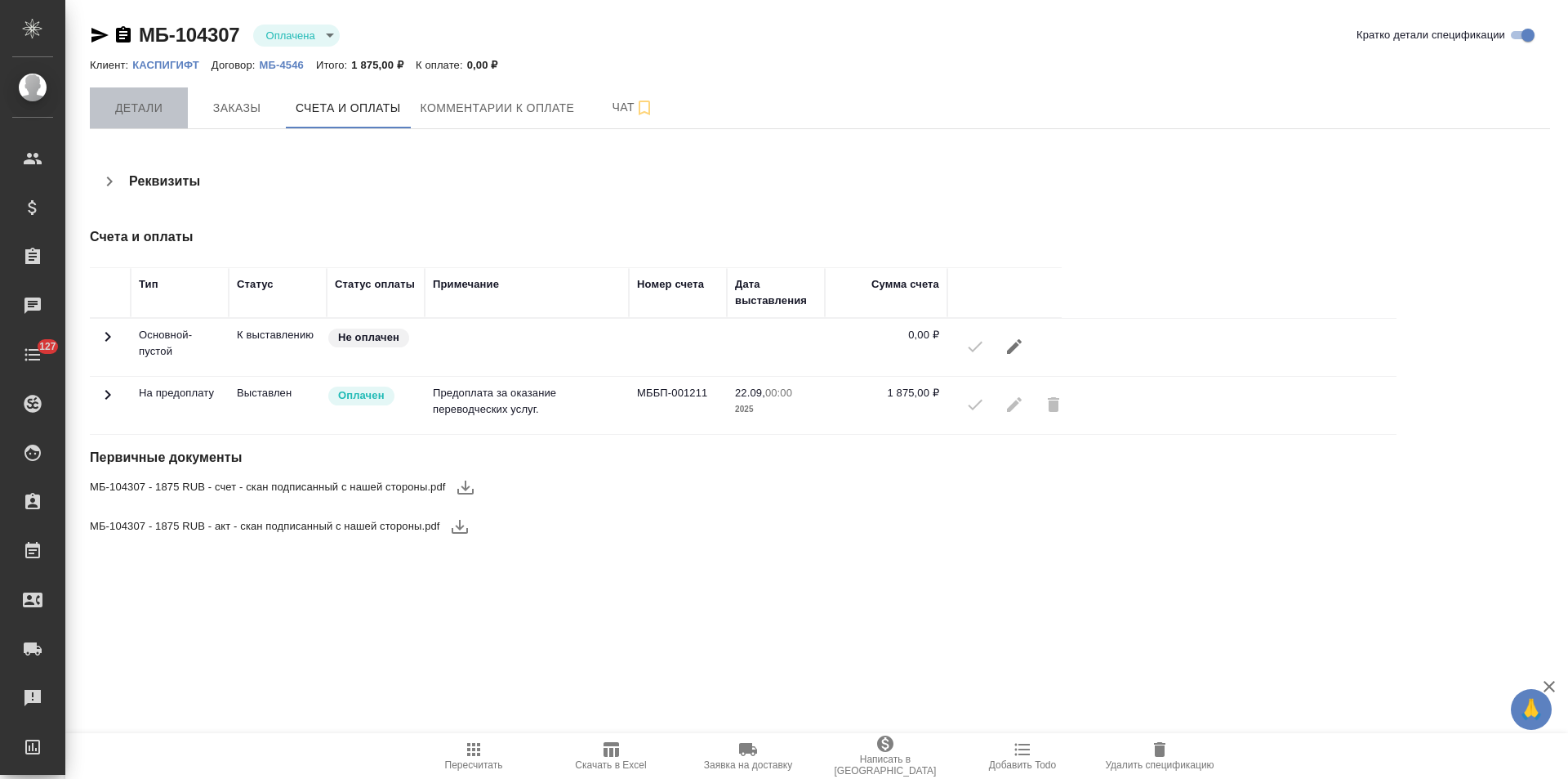
click at [136, 113] on span "Детали" at bounding box center [139, 108] width 79 height 21
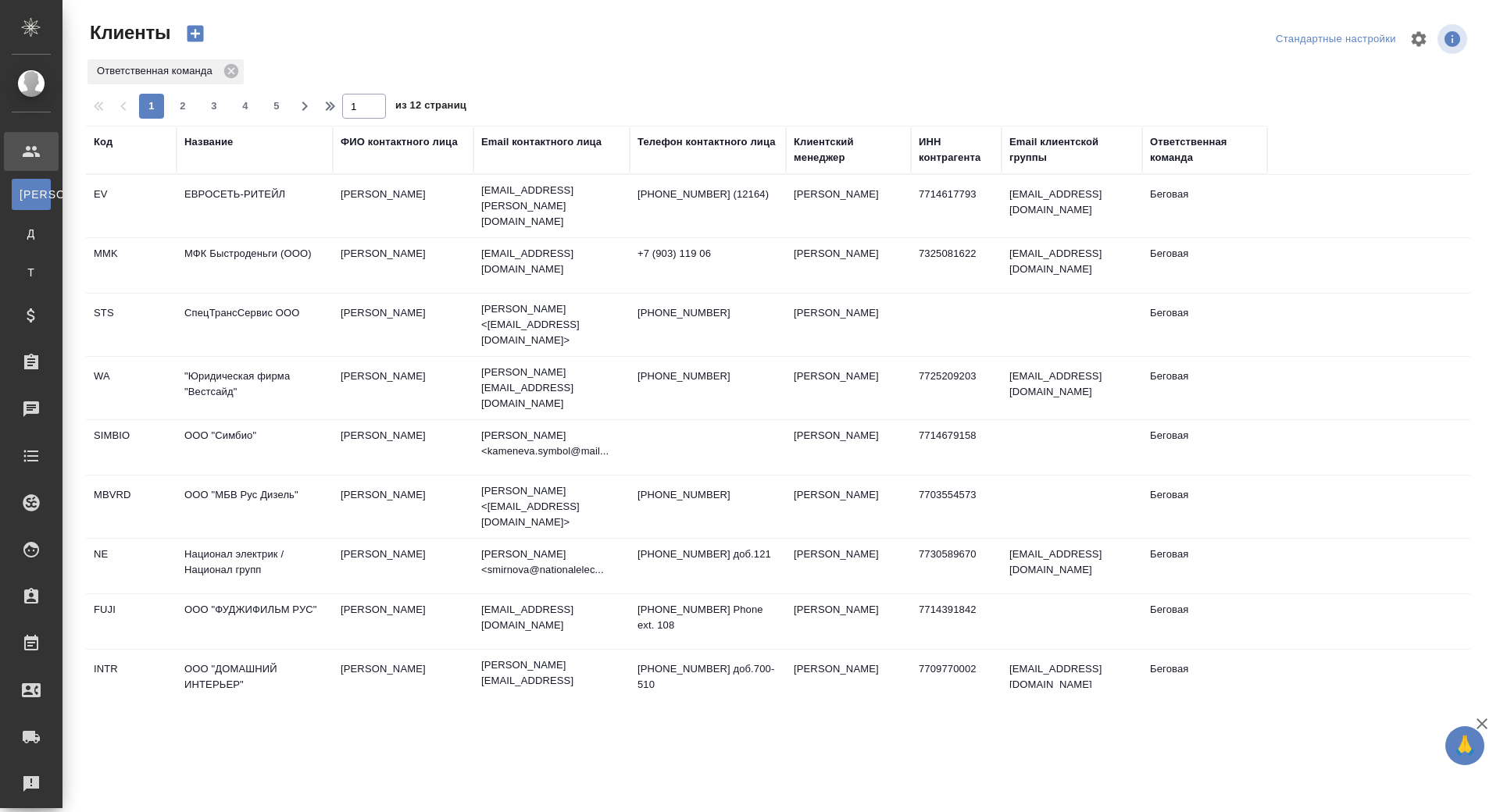
select select "RU"
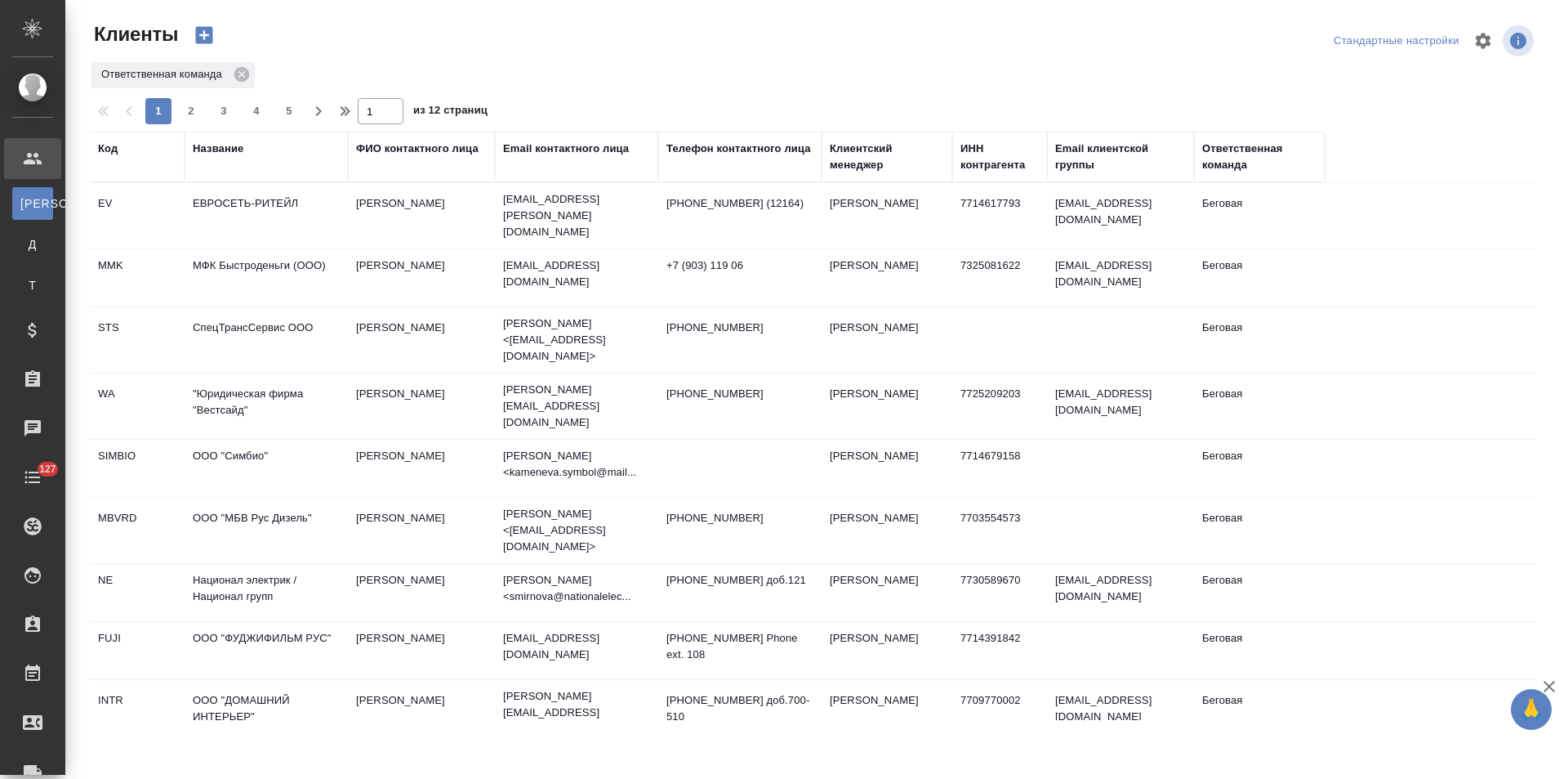
select select "RU"
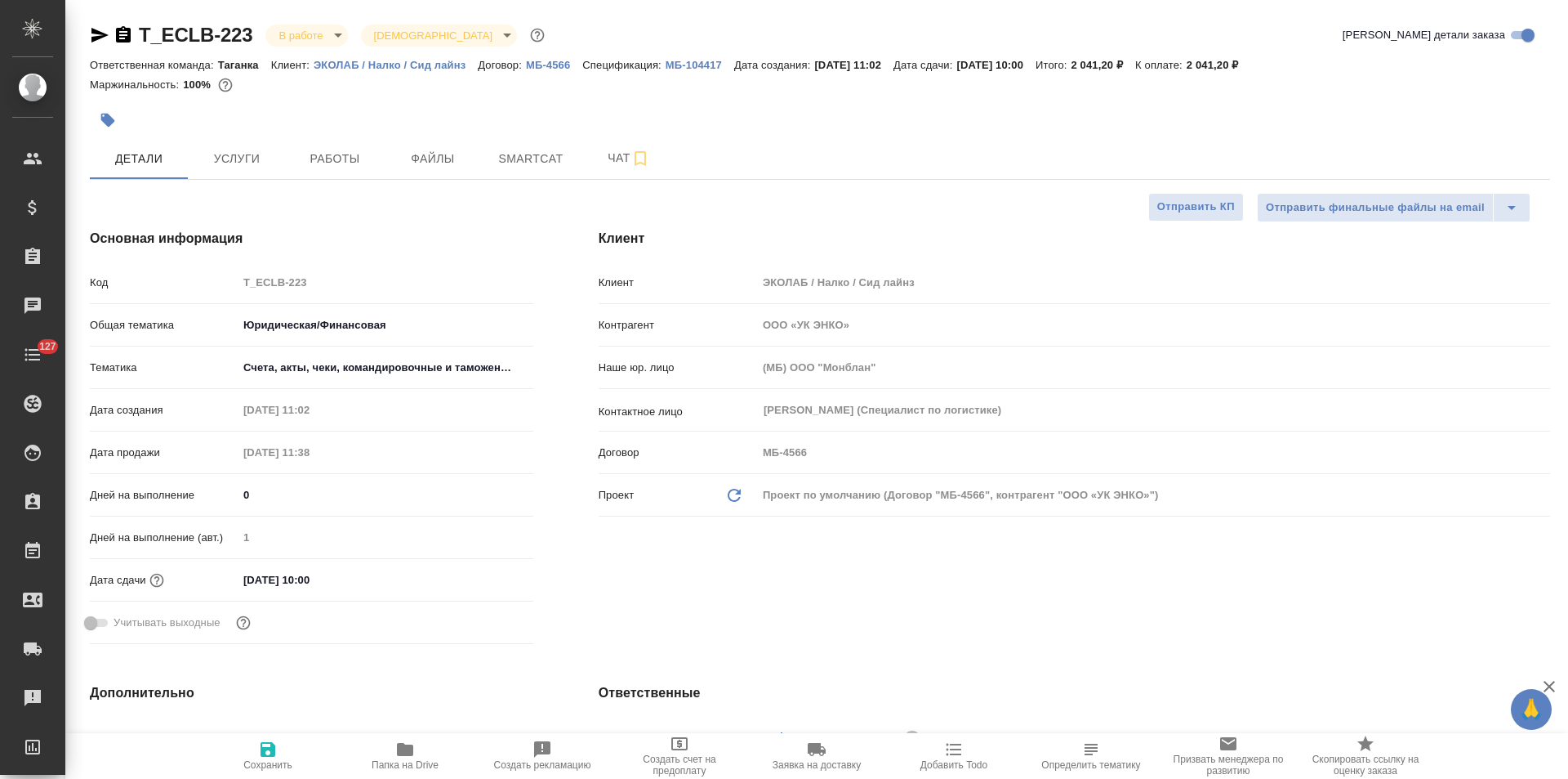
select select "RU"
click at [450, 65] on p "ЭКОЛАБ / Налко / Сид лайнз" at bounding box center [395, 65] width 164 height 12
click at [927, 490] on div "Проект по умолчанию (Договор "МБ-4566", контрагент "ООО «УК ЭНКО»")" at bounding box center [1154, 495] width 793 height 28
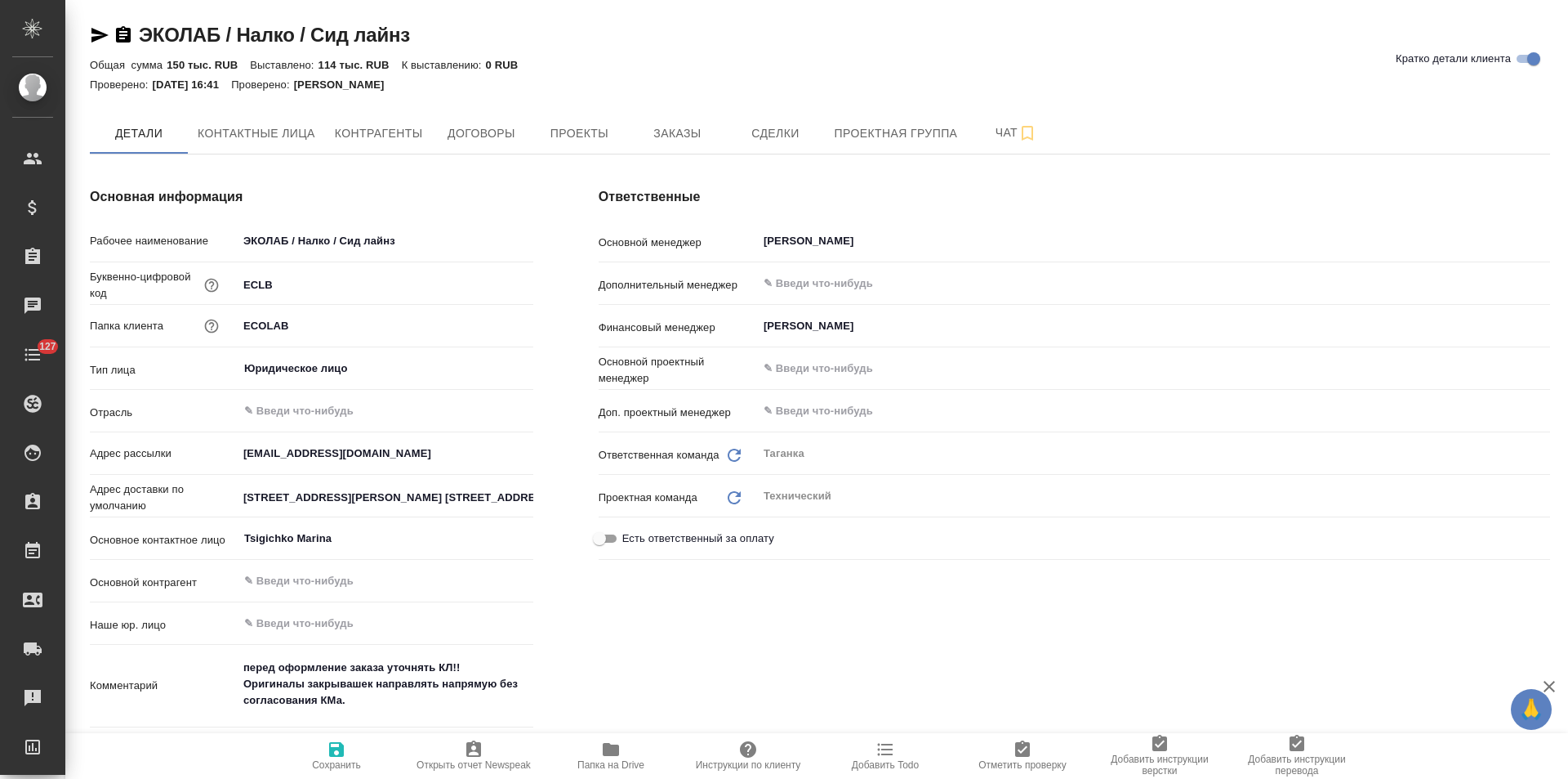
type textarea "x"
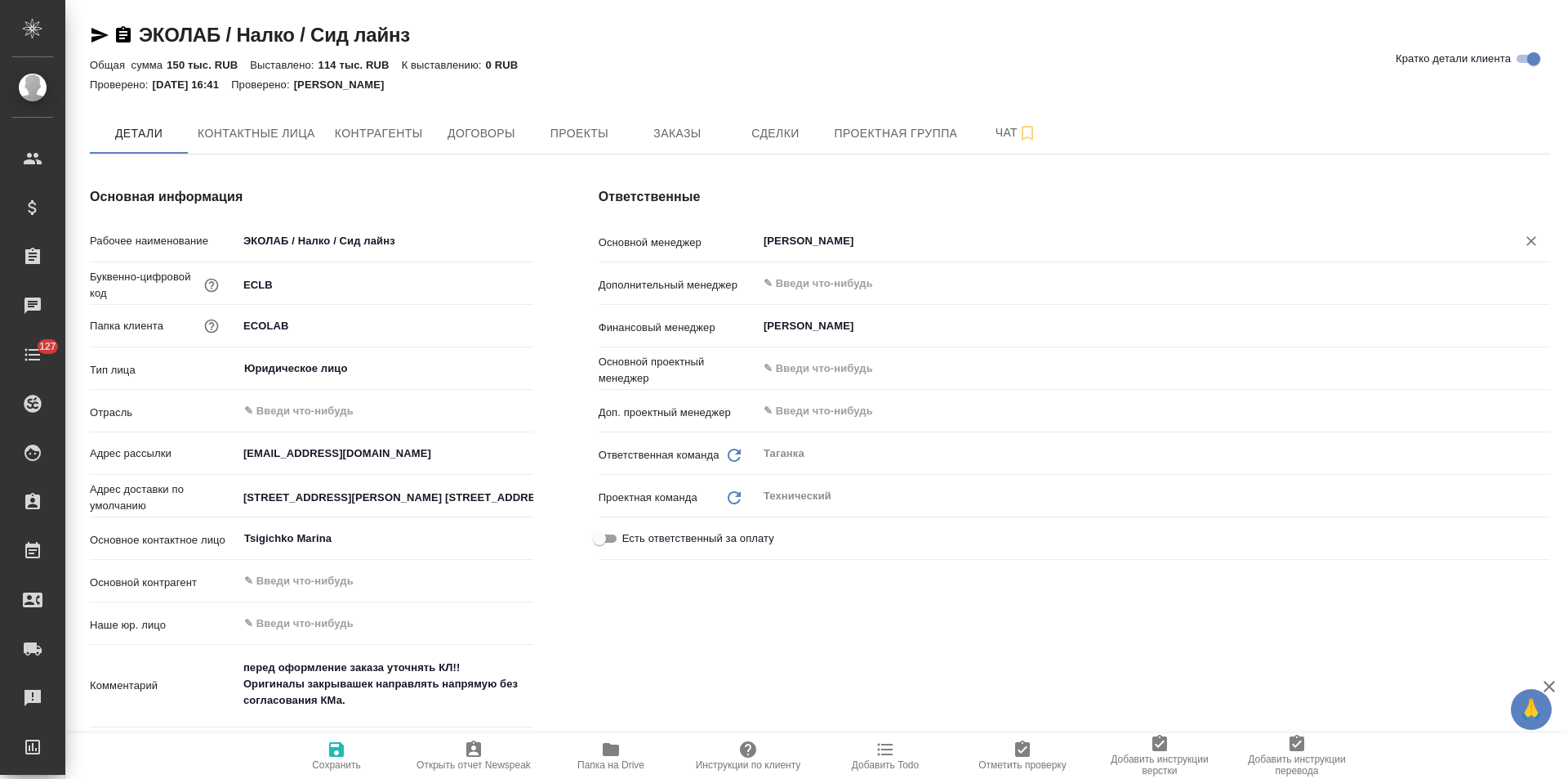
type textarea "x"
click at [471, 141] on span "Договоры" at bounding box center [482, 133] width 79 height 21
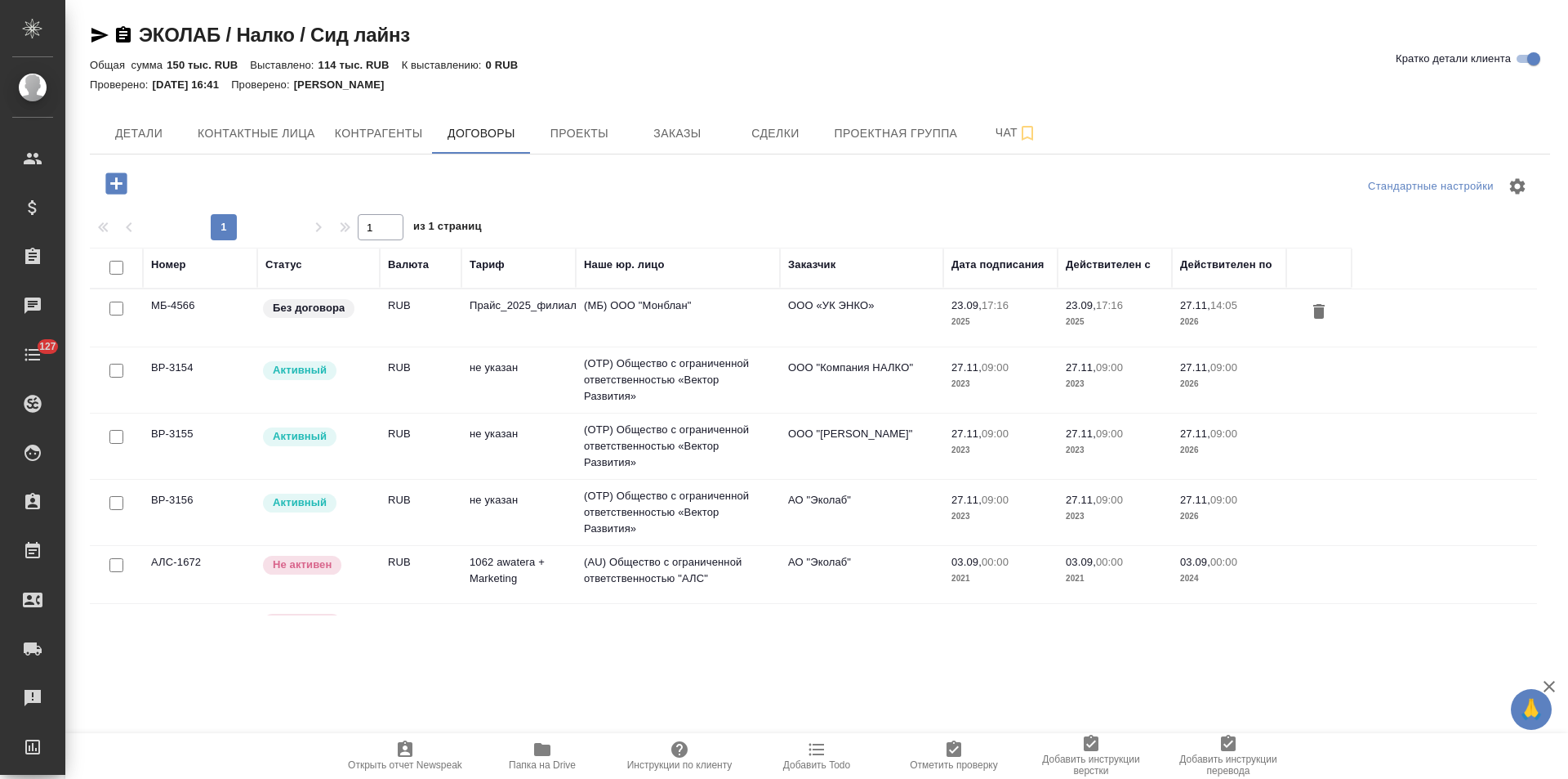
click at [828, 268] on div "Заказчик" at bounding box center [812, 265] width 48 height 16
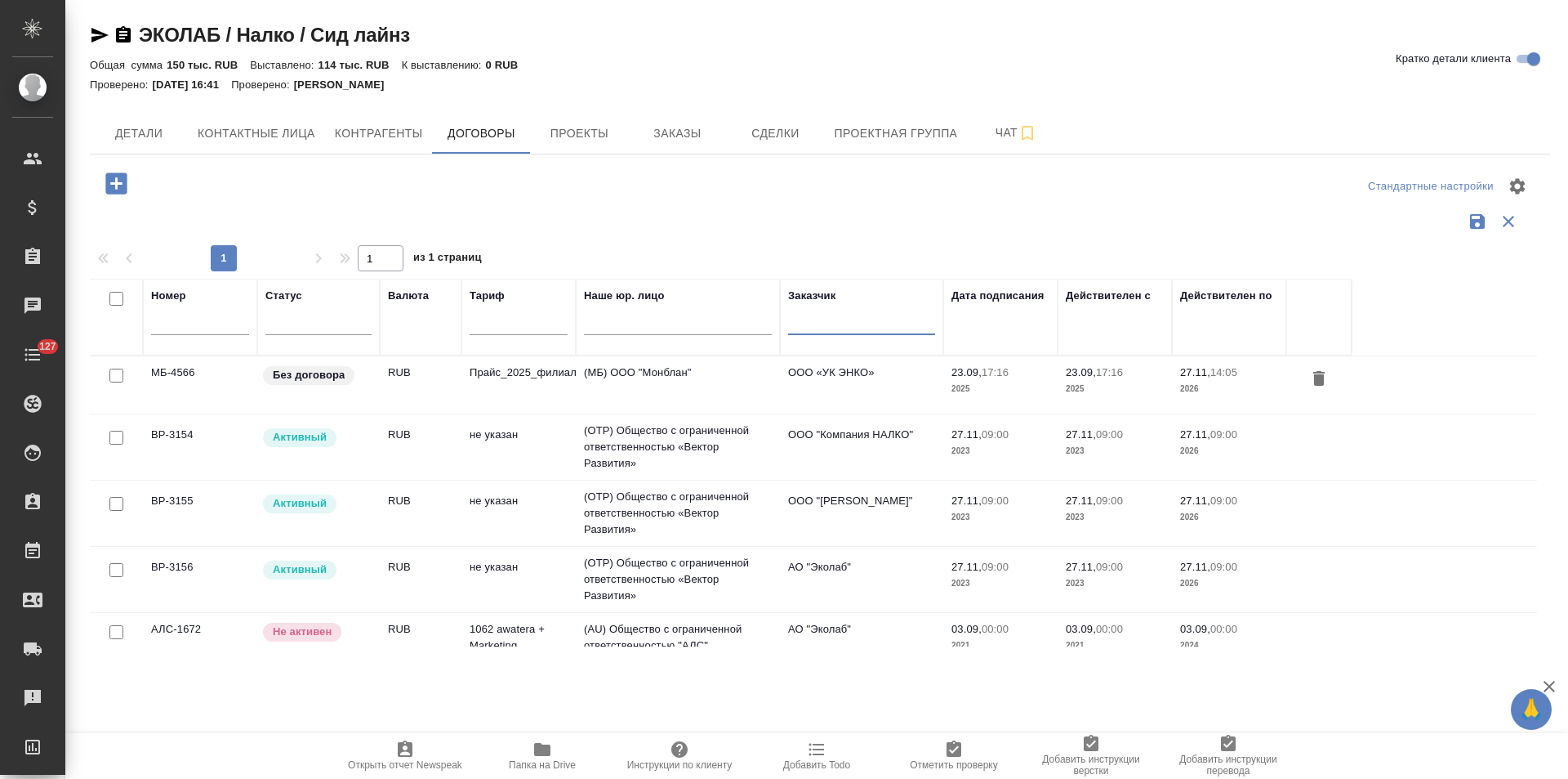
click at [848, 333] on input "text" at bounding box center [862, 324] width 147 height 21
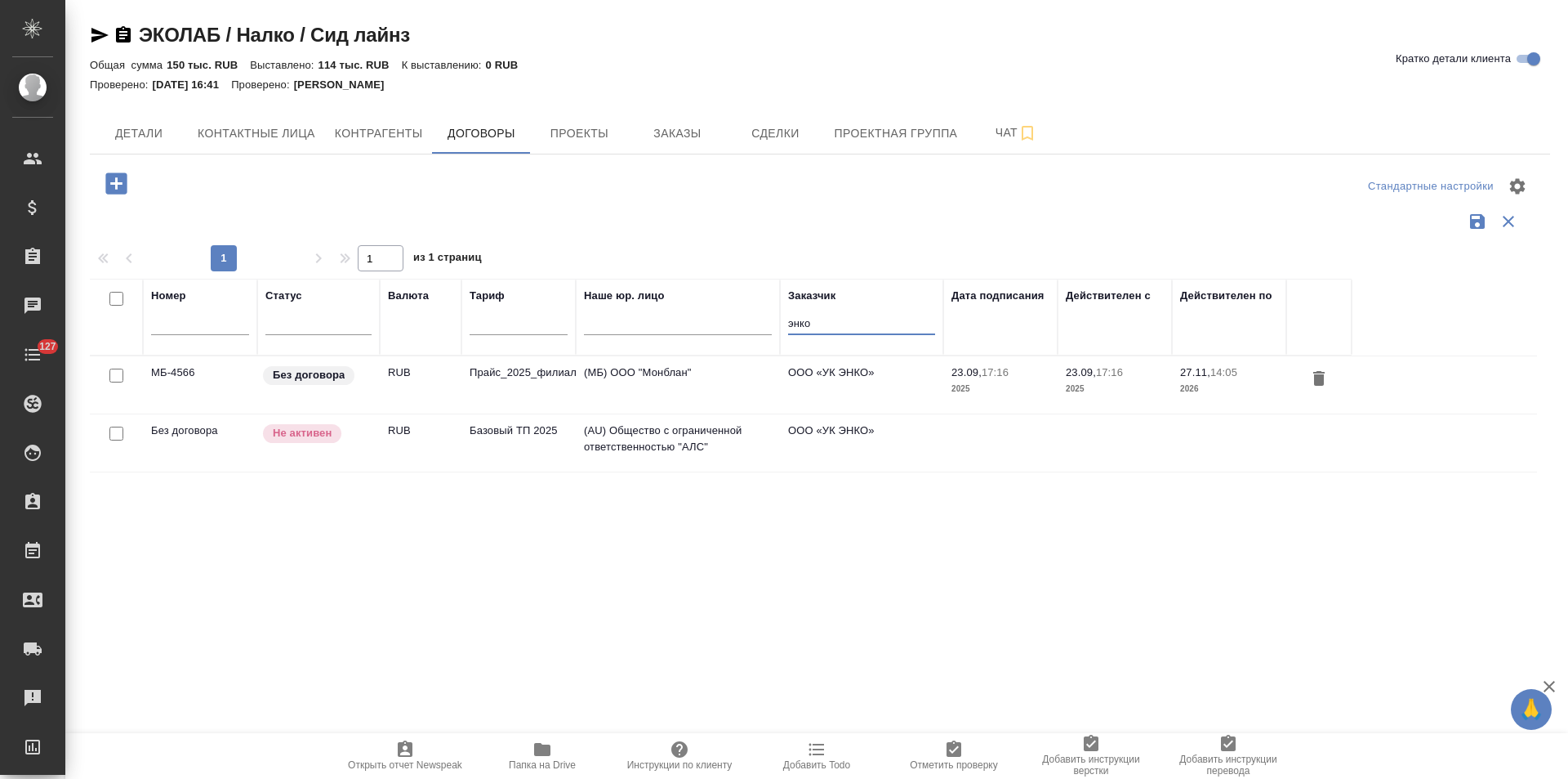
type input "энко"
click at [1475, 225] on icon "button" at bounding box center [1478, 222] width 15 height 15
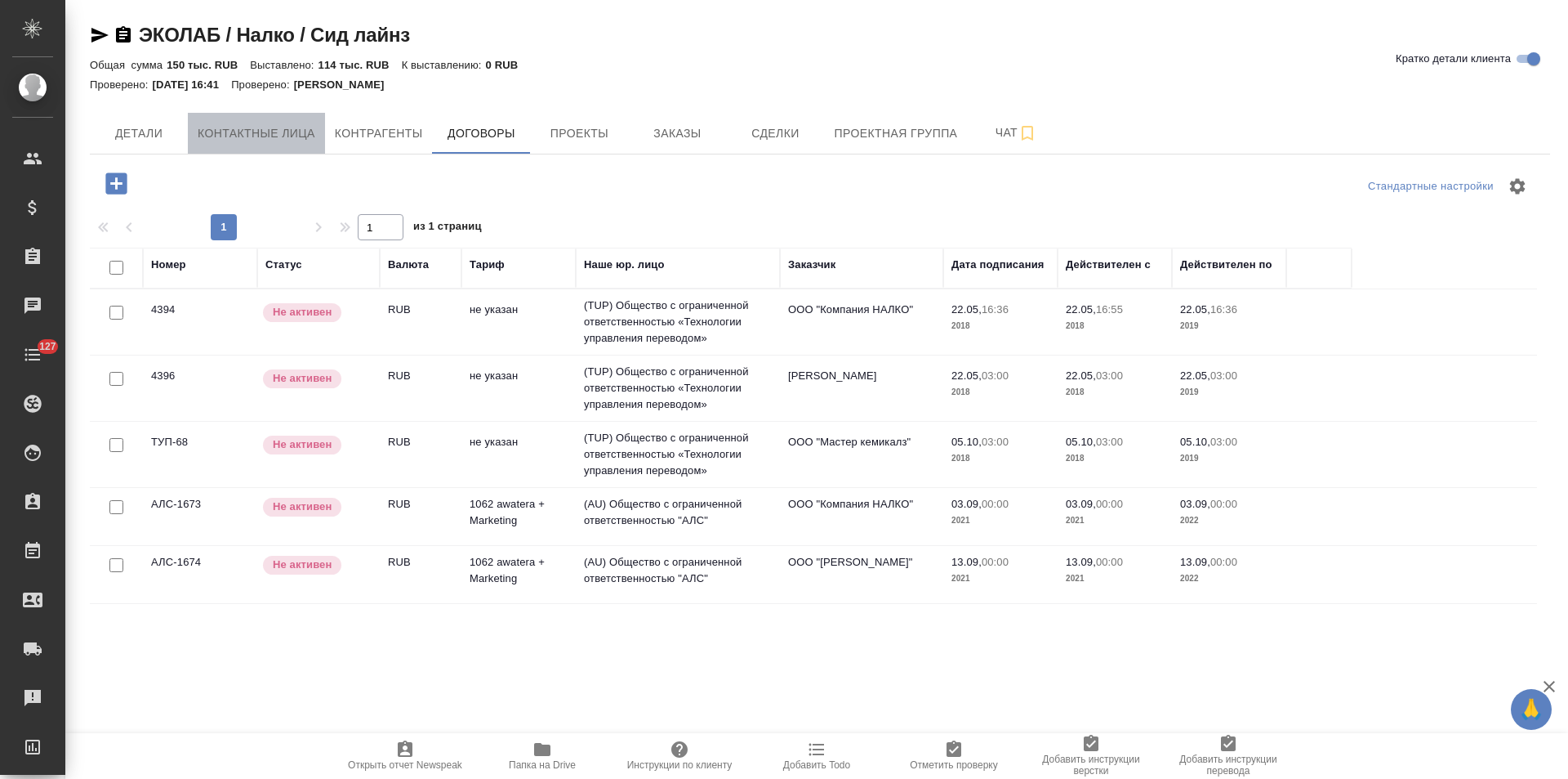
click at [273, 137] on span "Контактные лица" at bounding box center [256, 133] width 117 height 21
select select "RU"
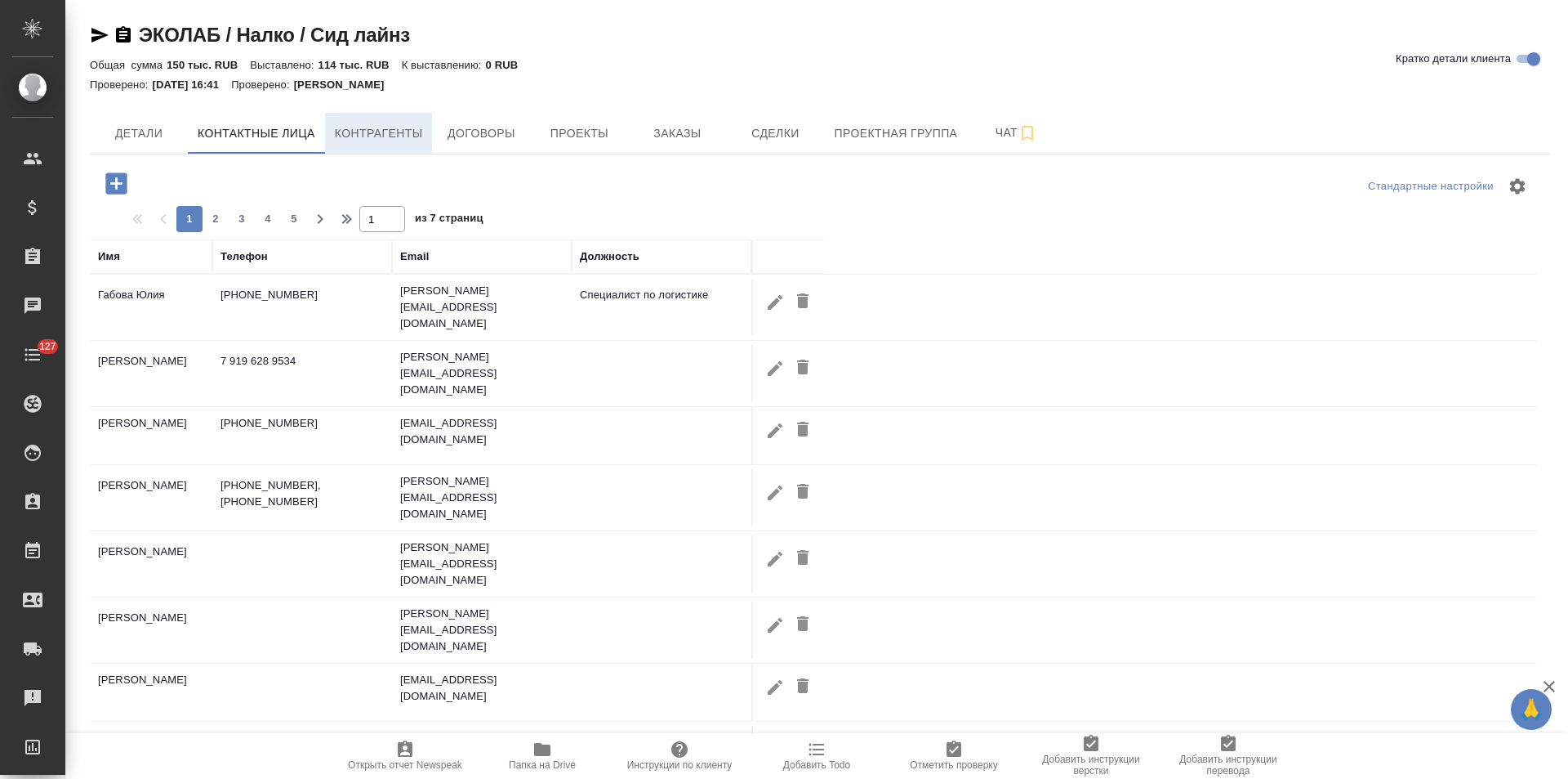
click at [392, 144] on button "Контрагенты" at bounding box center [378, 133] width 107 height 41
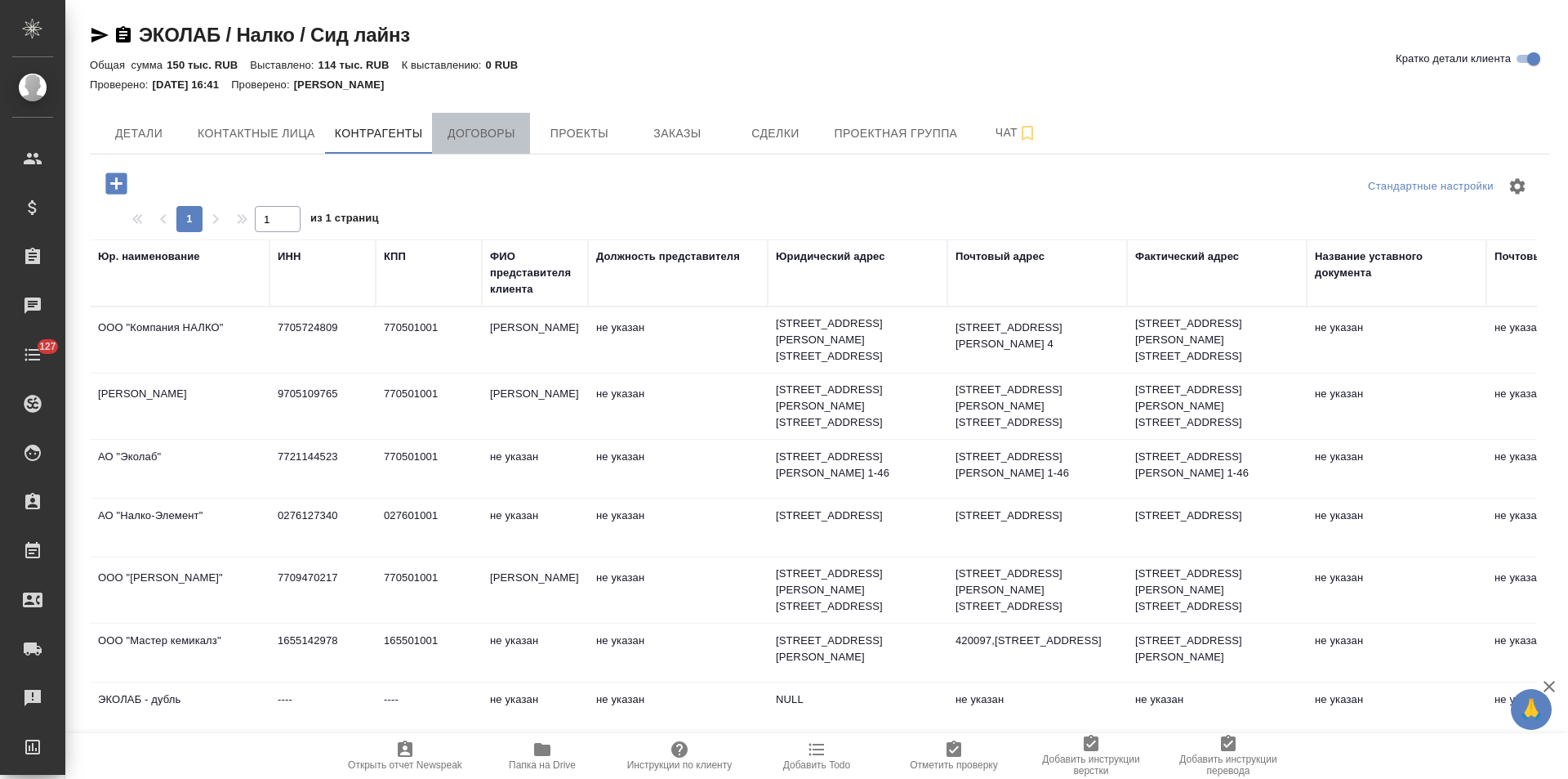
click at [472, 146] on button "Договоры" at bounding box center [481, 133] width 98 height 41
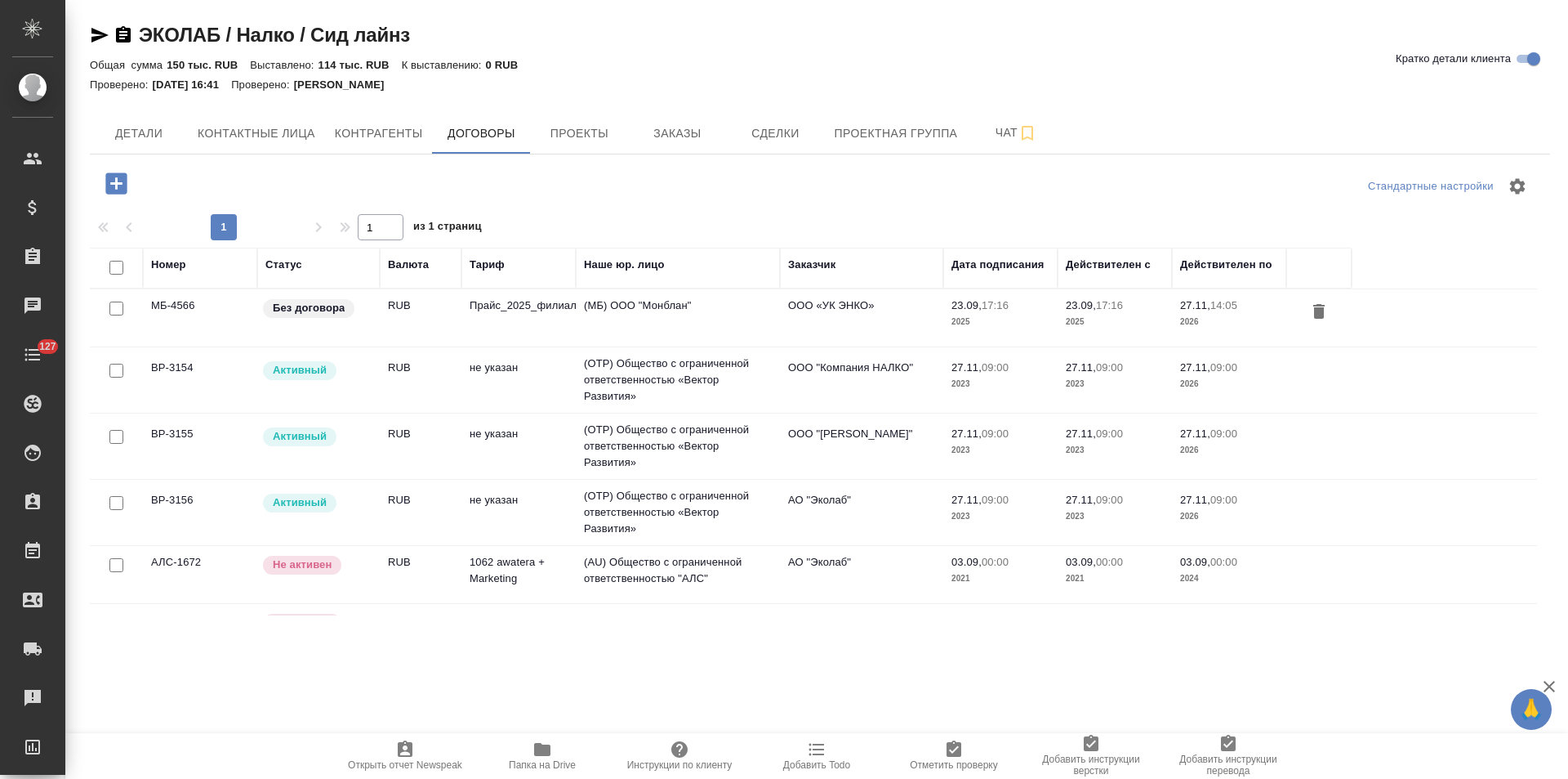
click at [818, 259] on div "Заказчик" at bounding box center [812, 265] width 48 height 16
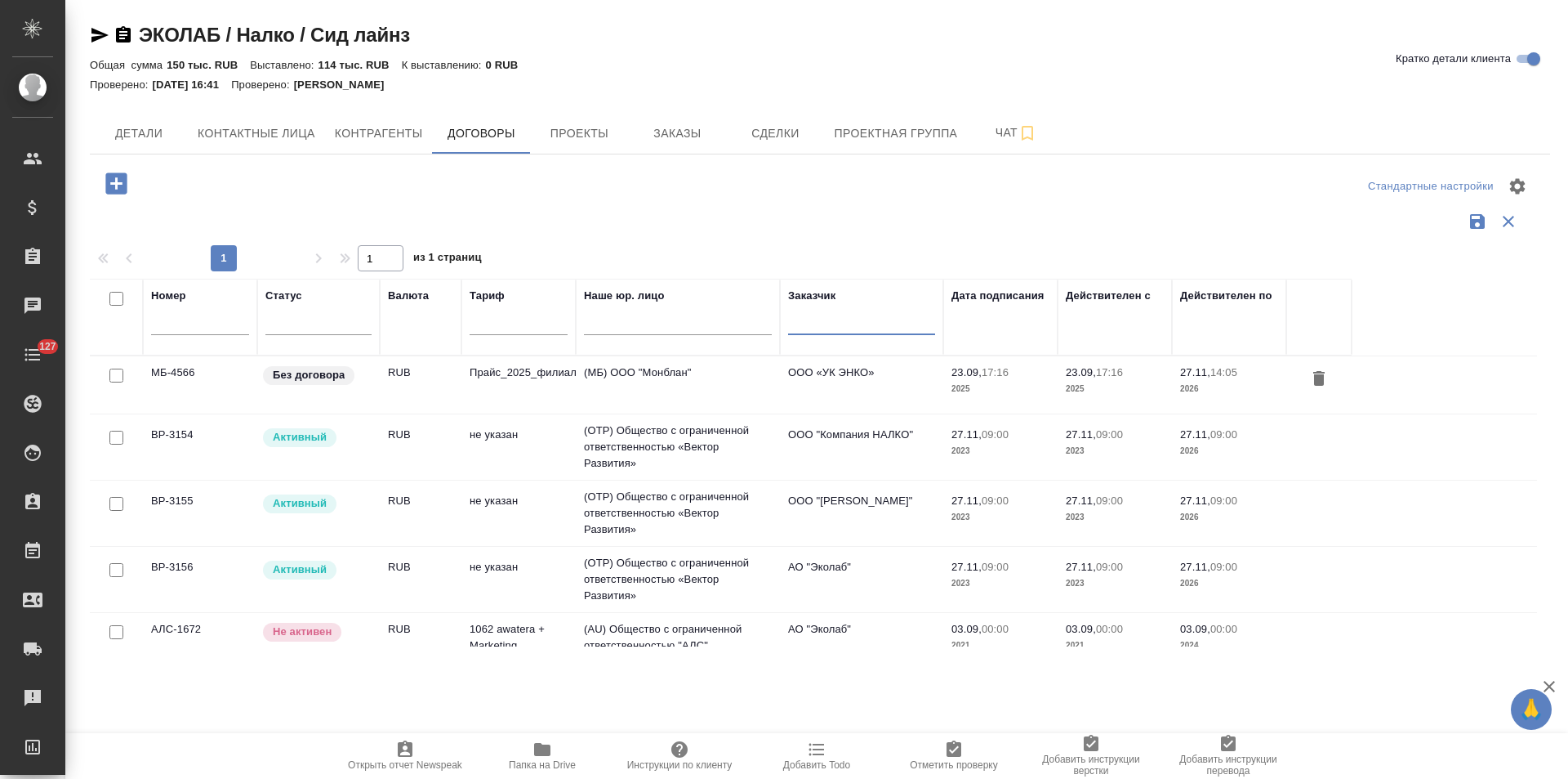
click at [867, 332] on input "text" at bounding box center [862, 324] width 147 height 21
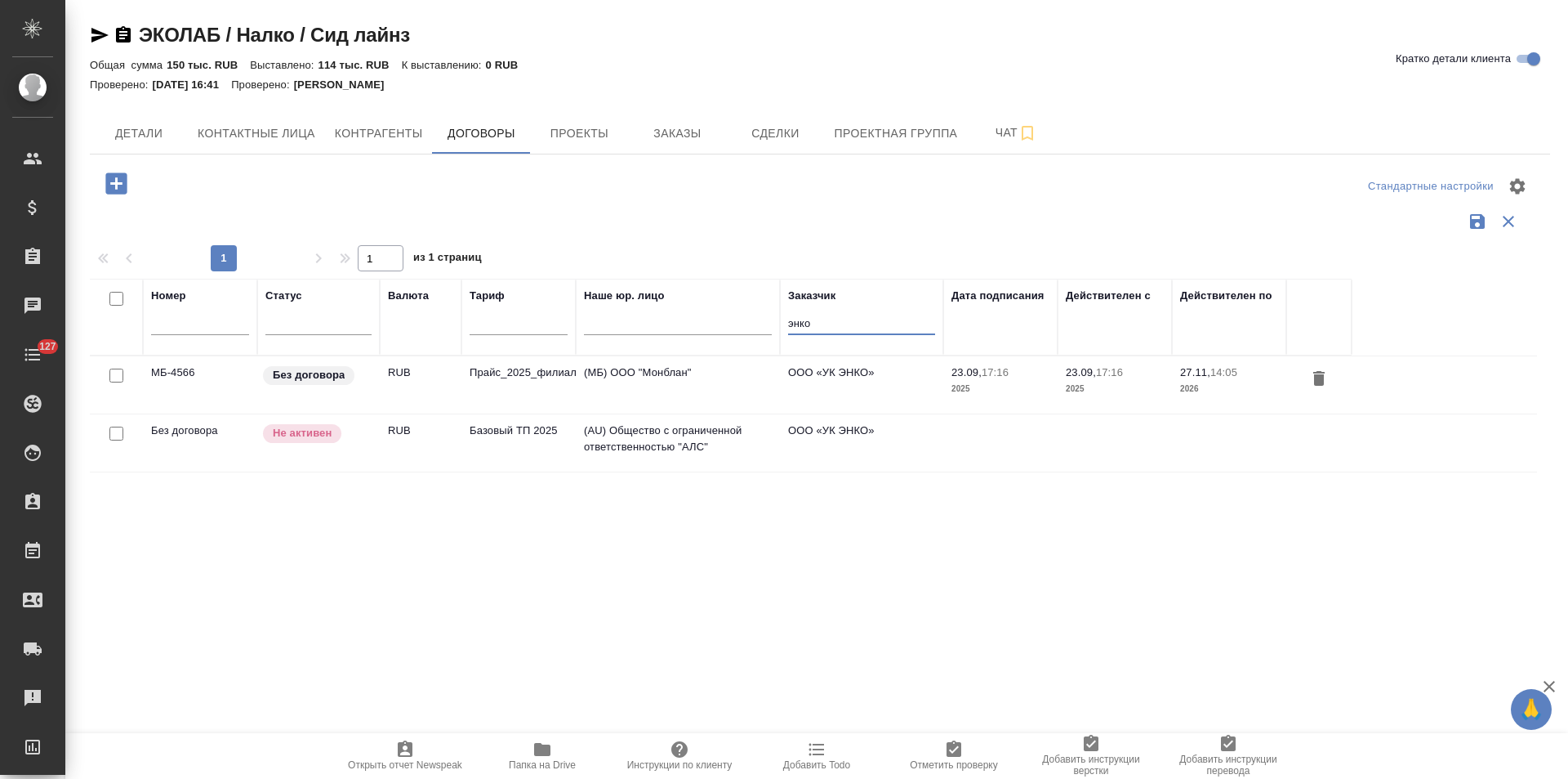
type input "энко"
click at [1476, 227] on icon "button" at bounding box center [1478, 222] width 15 height 15
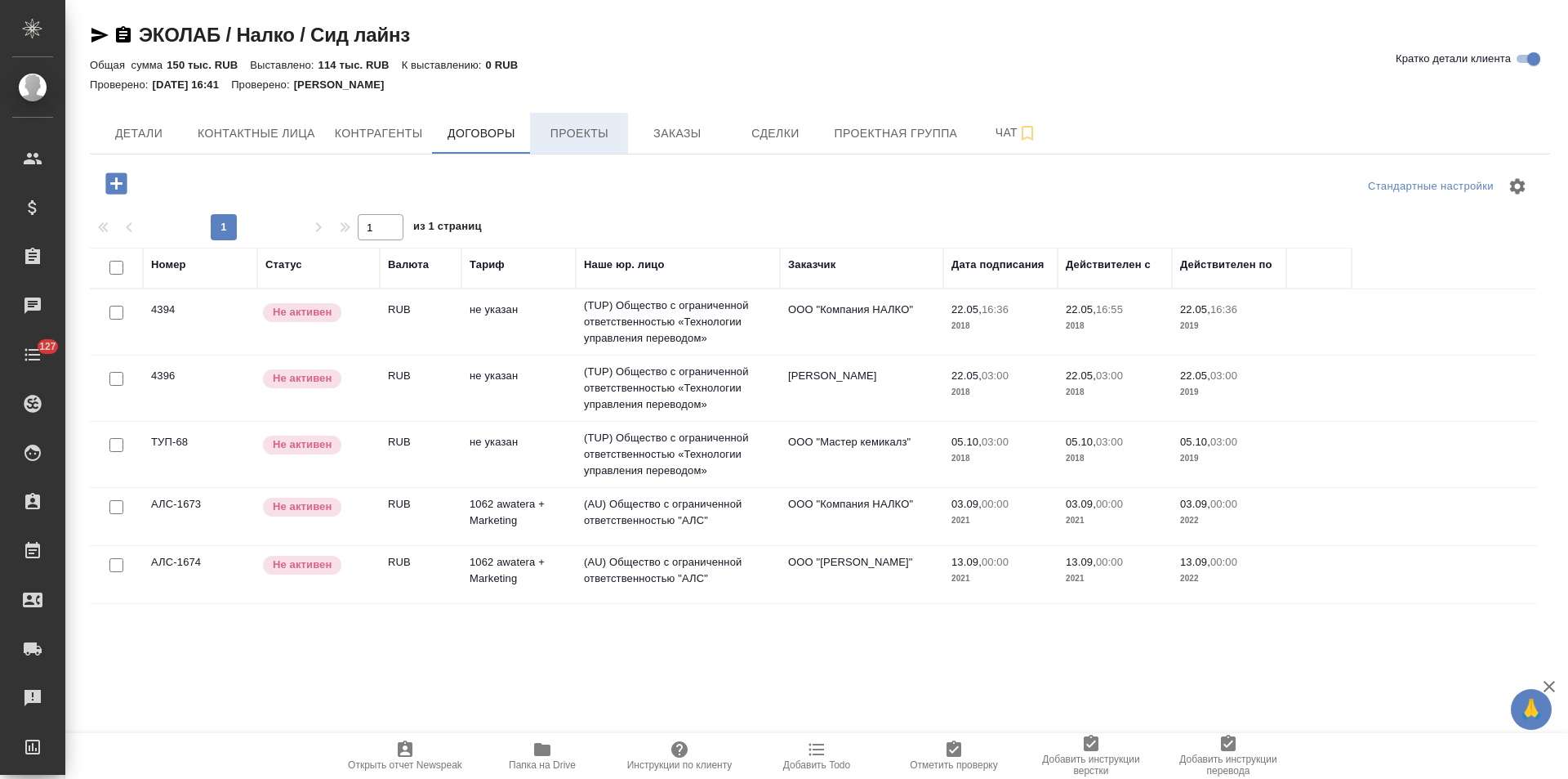
click at [583, 121] on button "Проекты" at bounding box center [578, 133] width 98 height 41
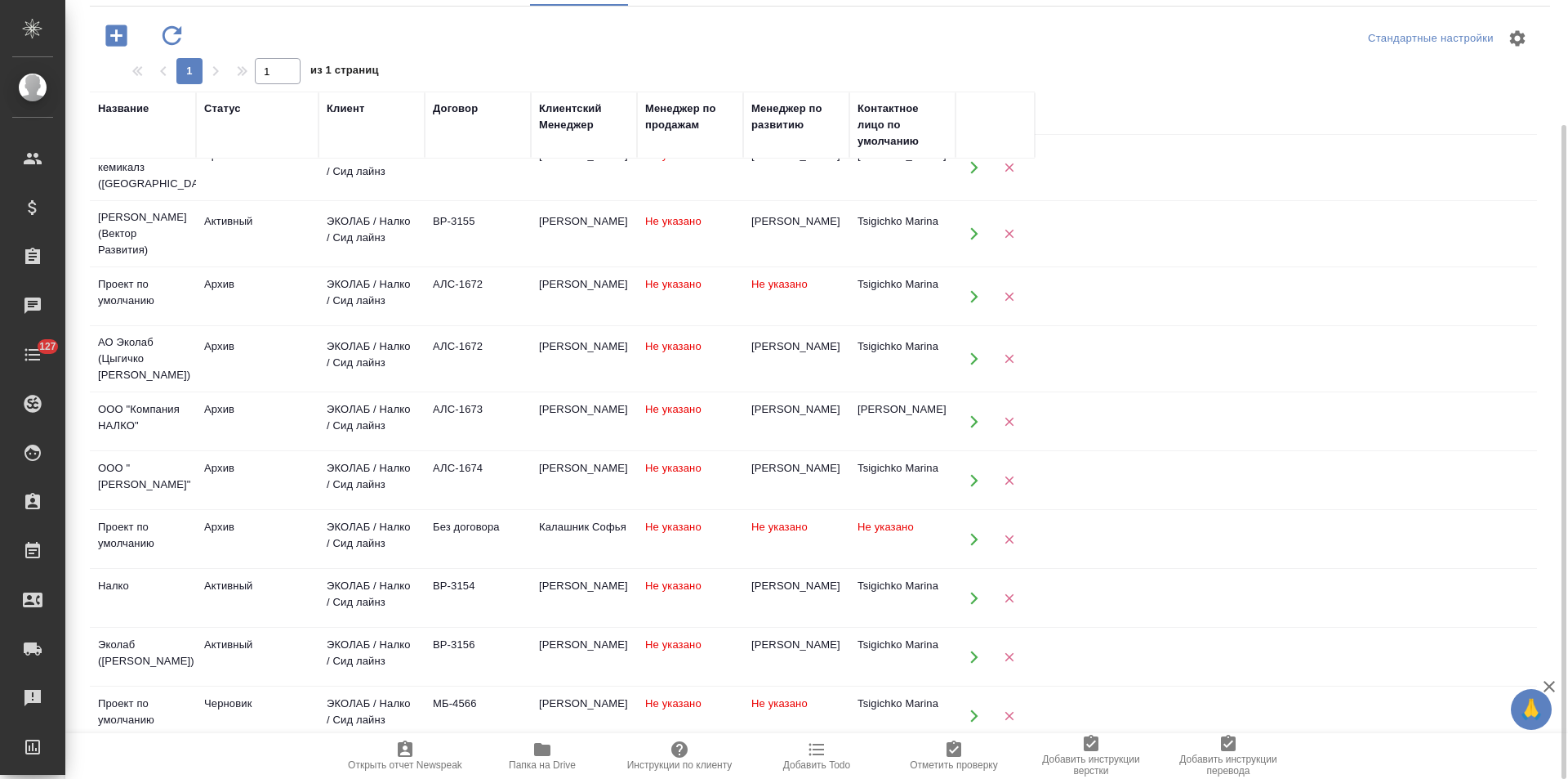
scroll to position [225, 0]
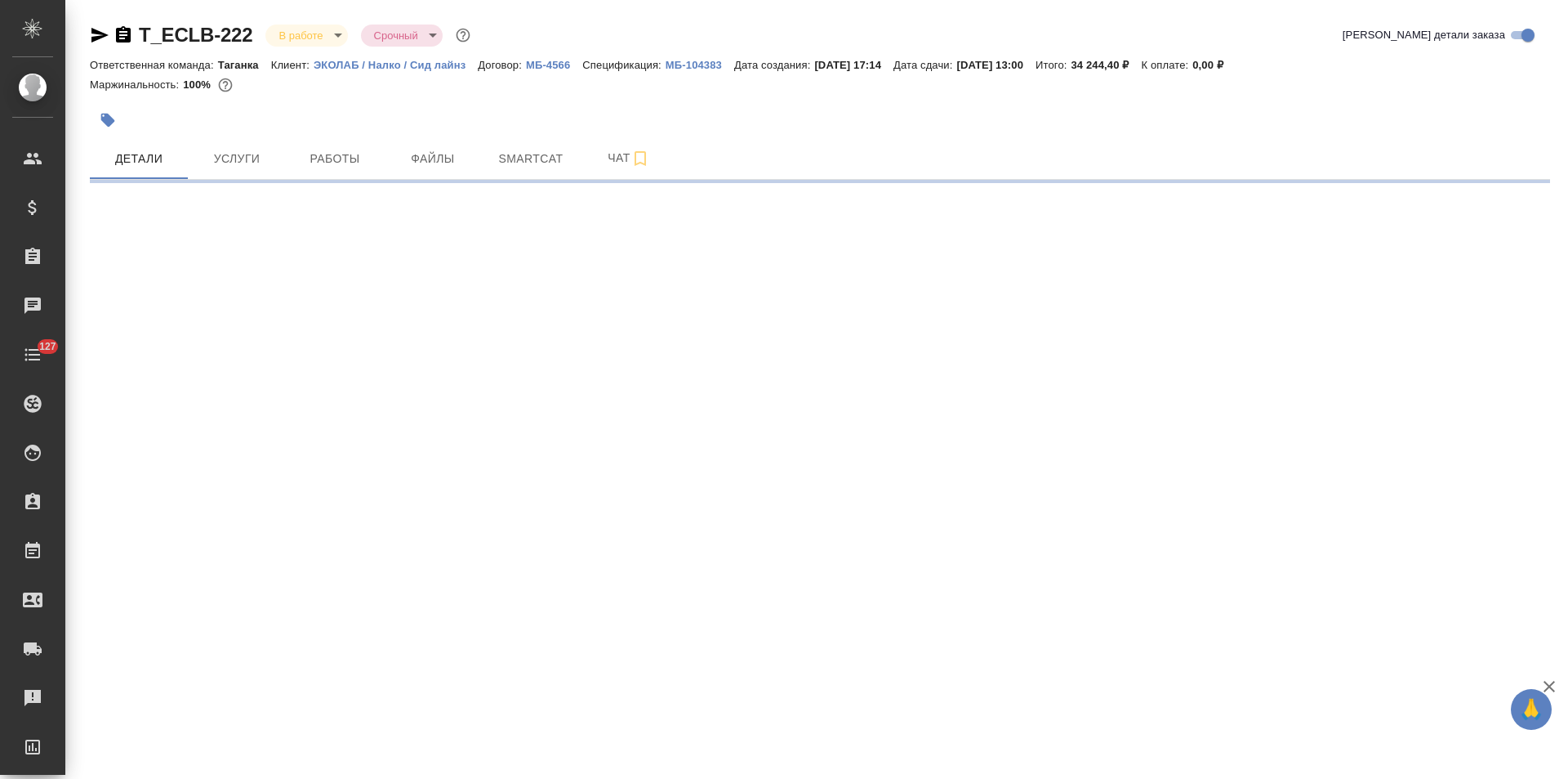
select select "RU"
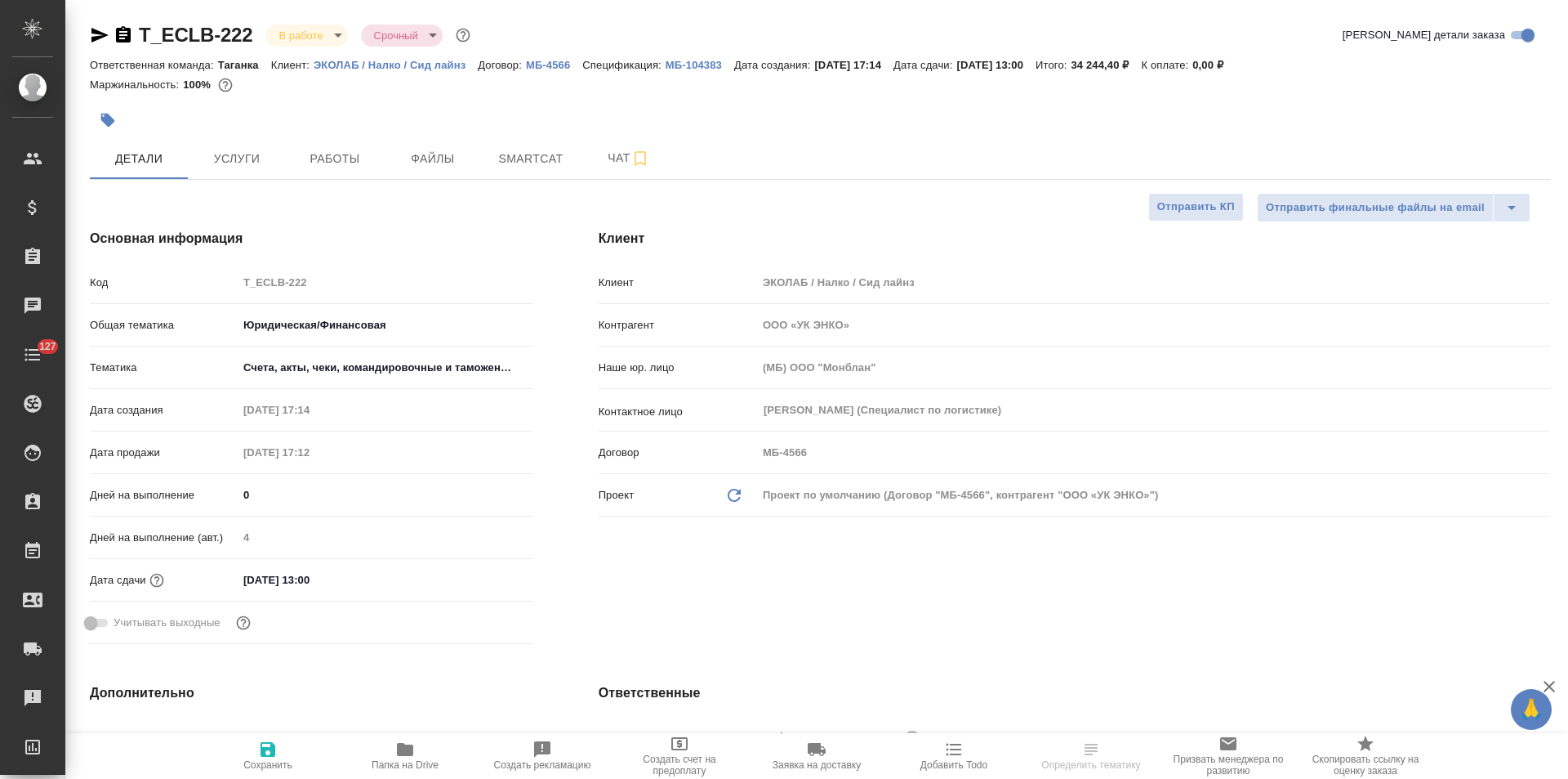
type textarea "x"
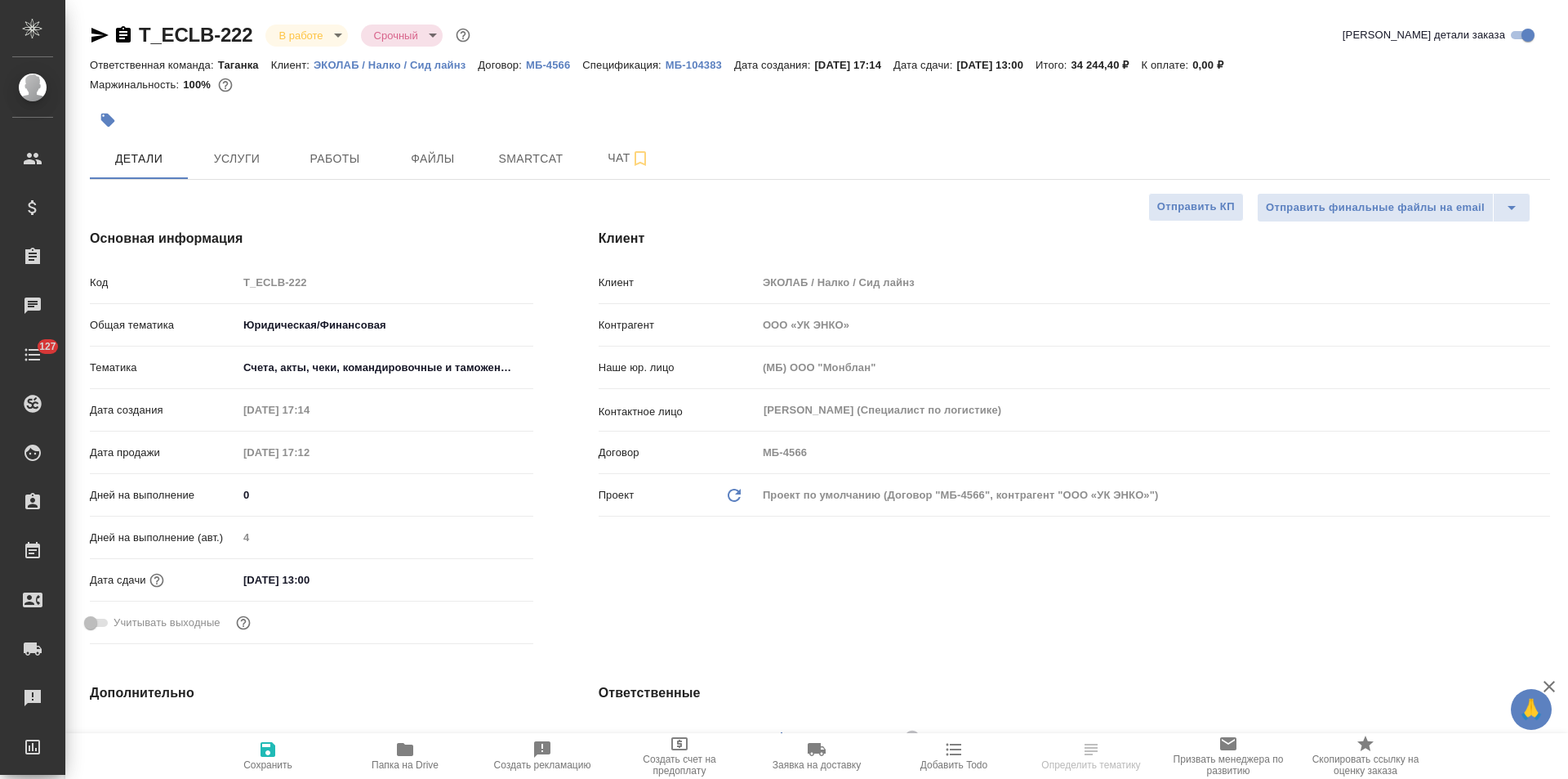
type textarea "x"
select select "RU"
type textarea "x"
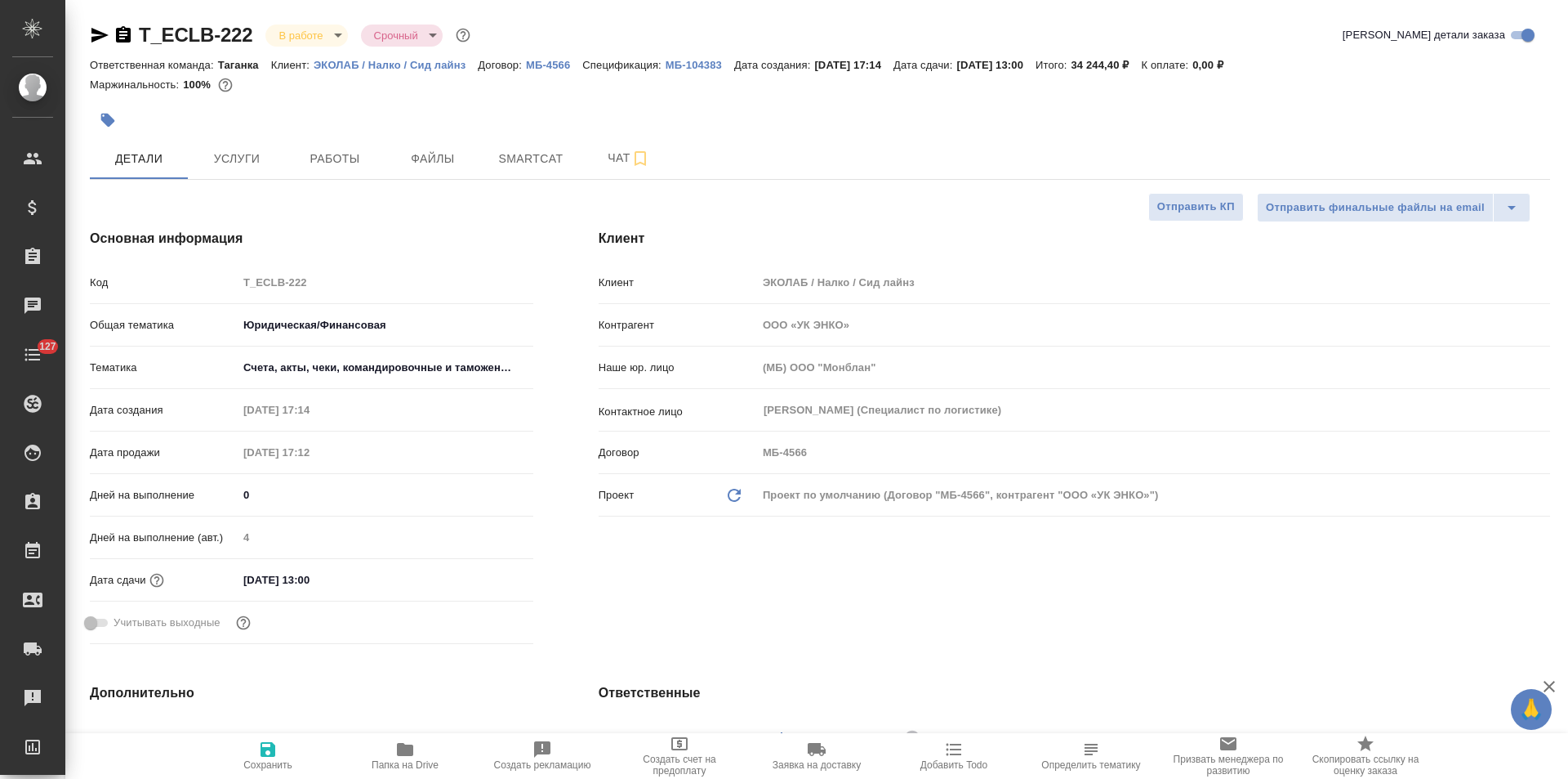
type textarea "x"
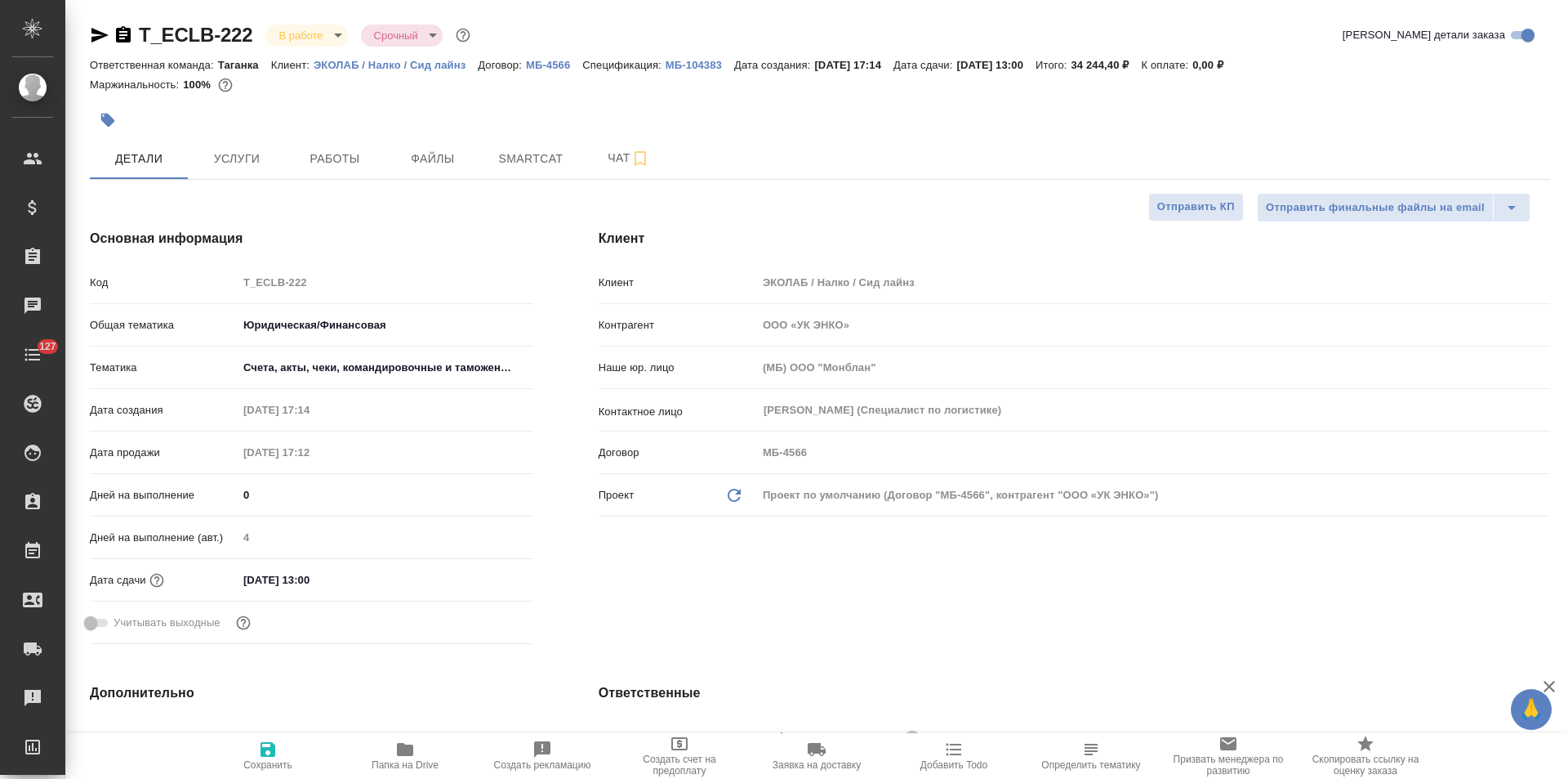
type textarea "x"
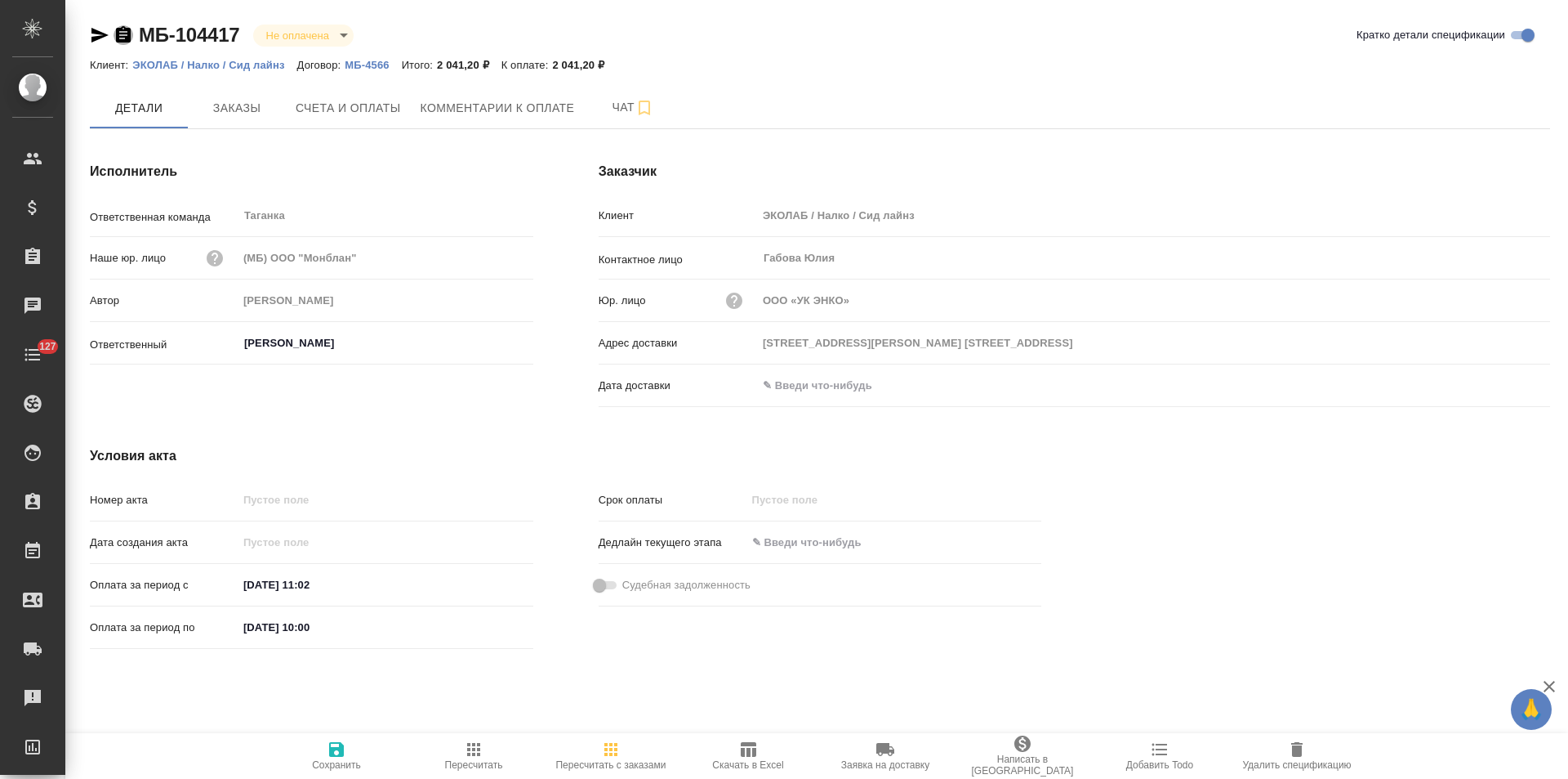
click at [118, 34] on icon "button" at bounding box center [123, 34] width 15 height 16
click at [361, 108] on span "Счета и оплаты" at bounding box center [348, 108] width 105 height 21
